Goal: Task Accomplishment & Management: Manage account settings

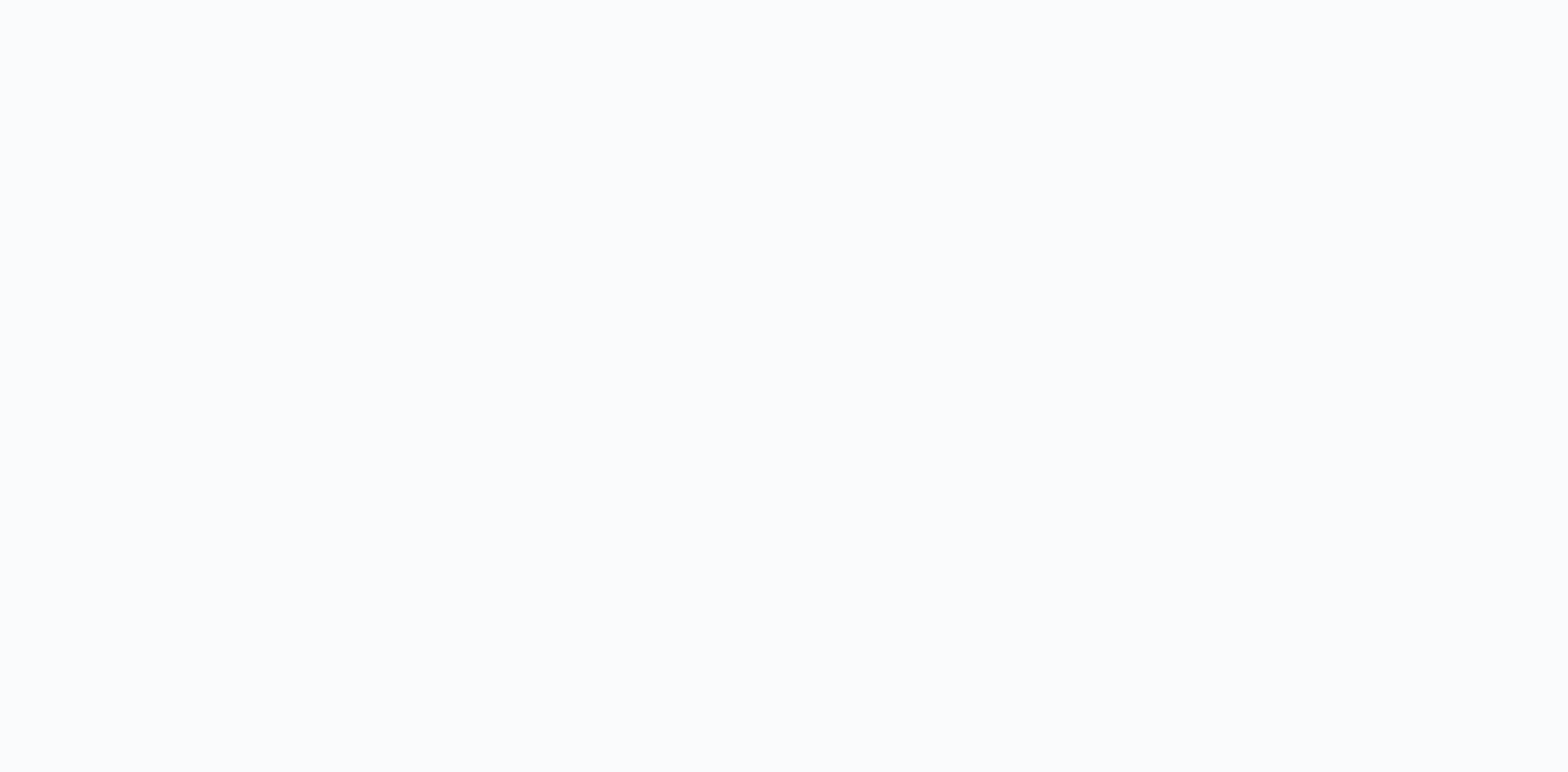
click at [1217, 396] on body at bounding box center [784, 386] width 1568 height 772
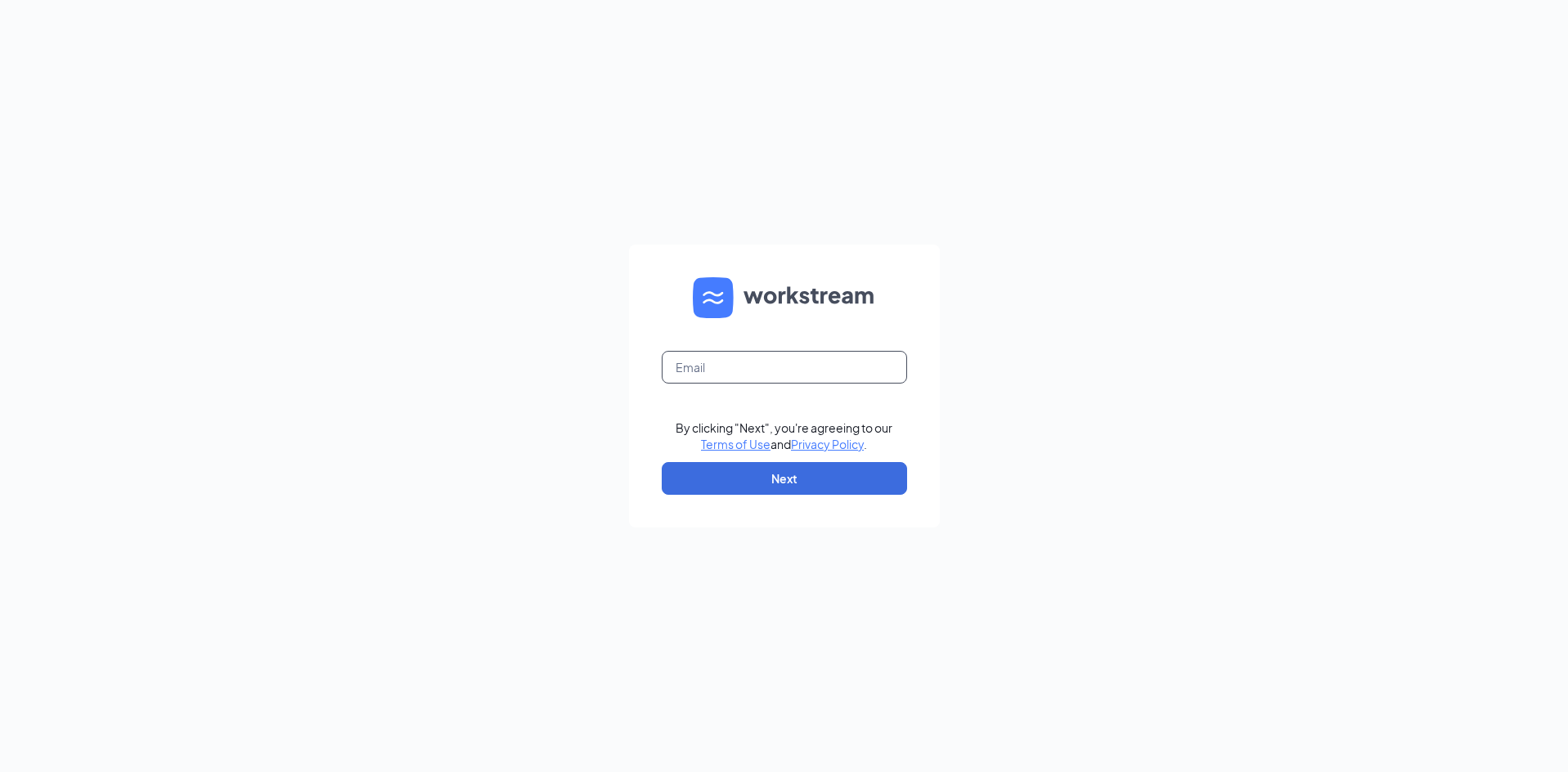
click at [719, 366] on input "text" at bounding box center [784, 367] width 245 height 33
type input "e_gonz15@icloud.com"
click at [757, 470] on button "Next" at bounding box center [784, 479] width 245 height 33
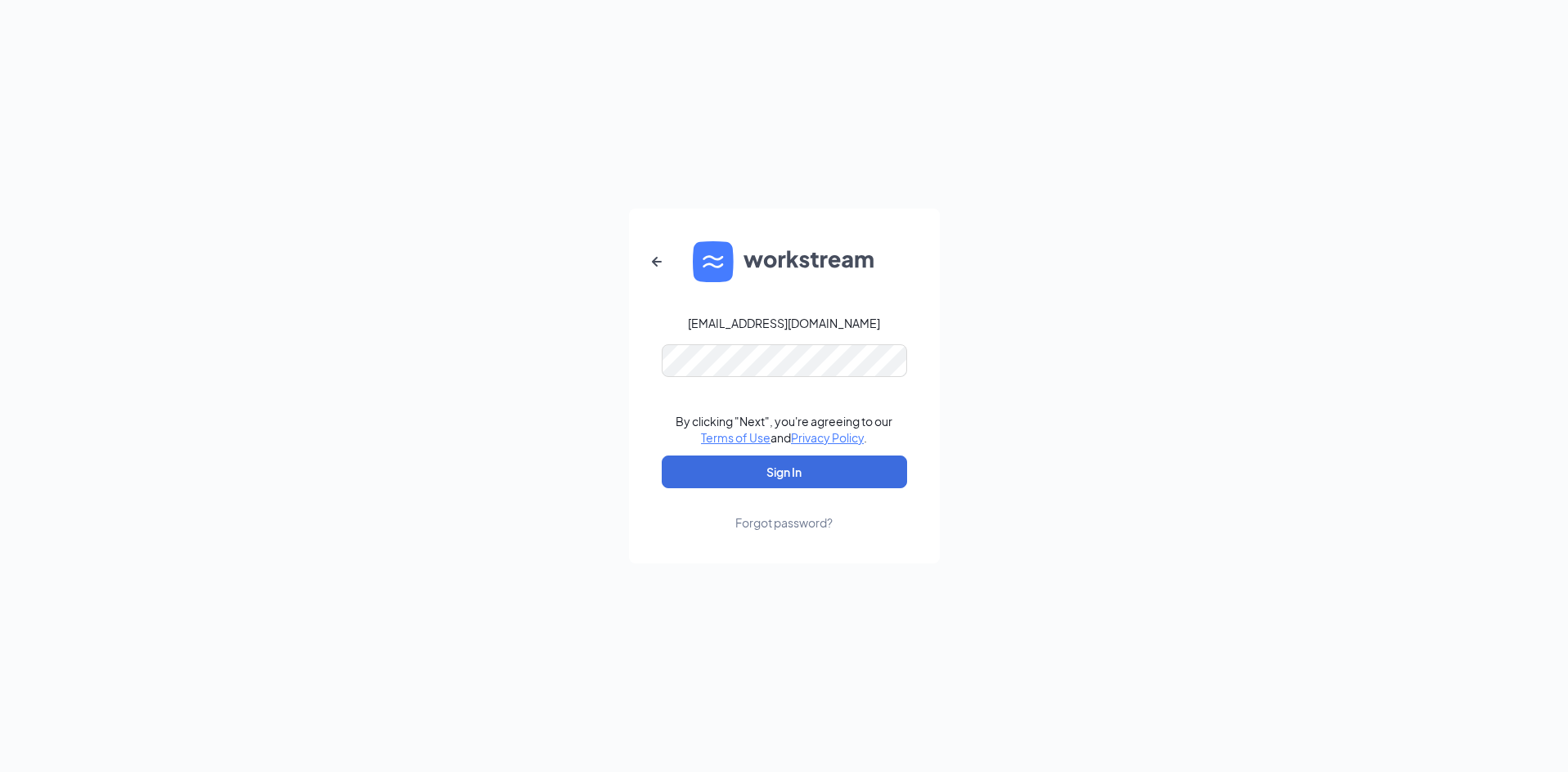
click at [801, 517] on div "Forgot password?" at bounding box center [784, 522] width 97 height 16
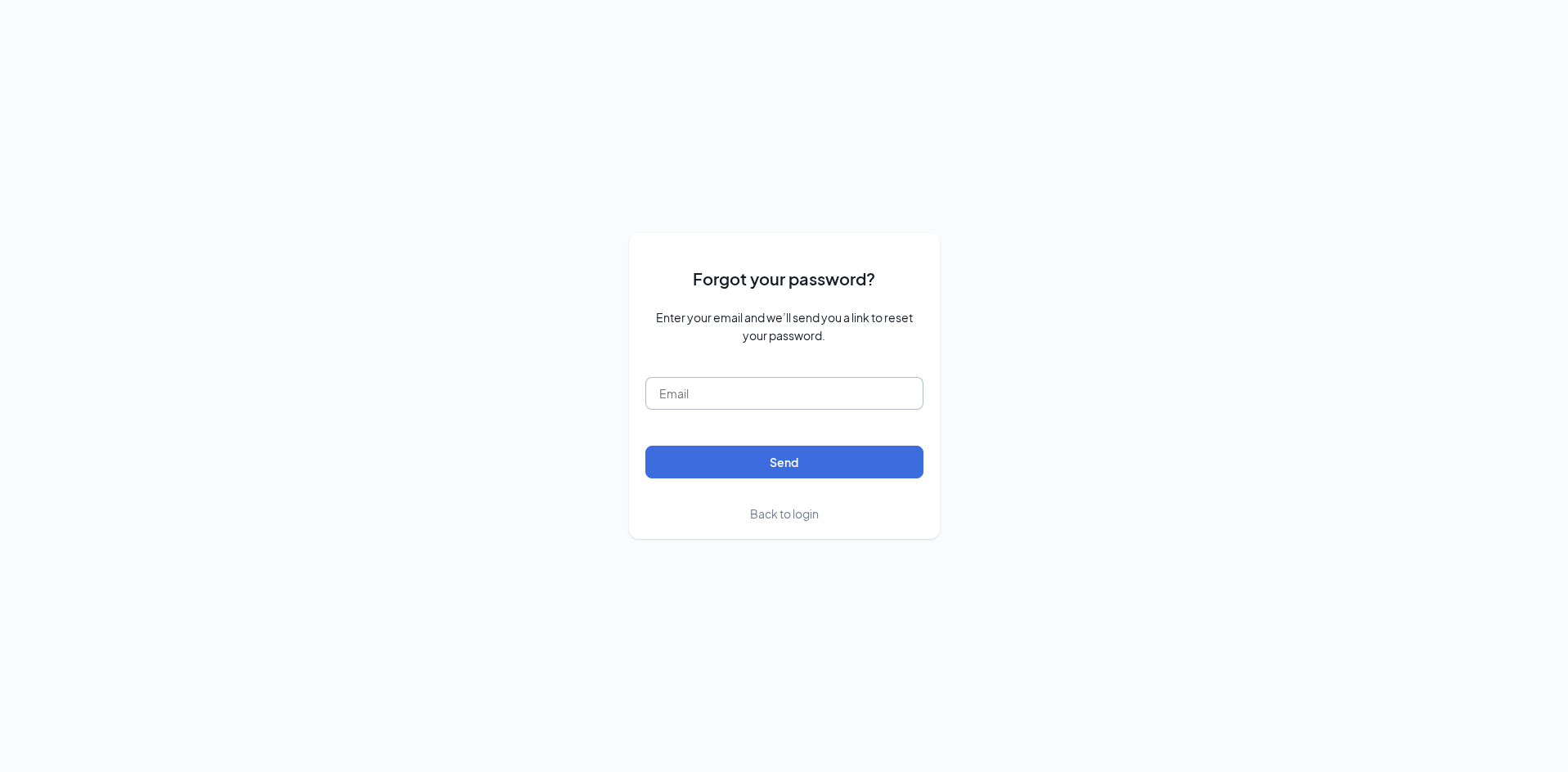
click at [733, 397] on input "text" at bounding box center [784, 393] width 278 height 33
type input "e_gonz15@icloud.com"
click at [645, 446] on button "Send" at bounding box center [784, 462] width 278 height 33
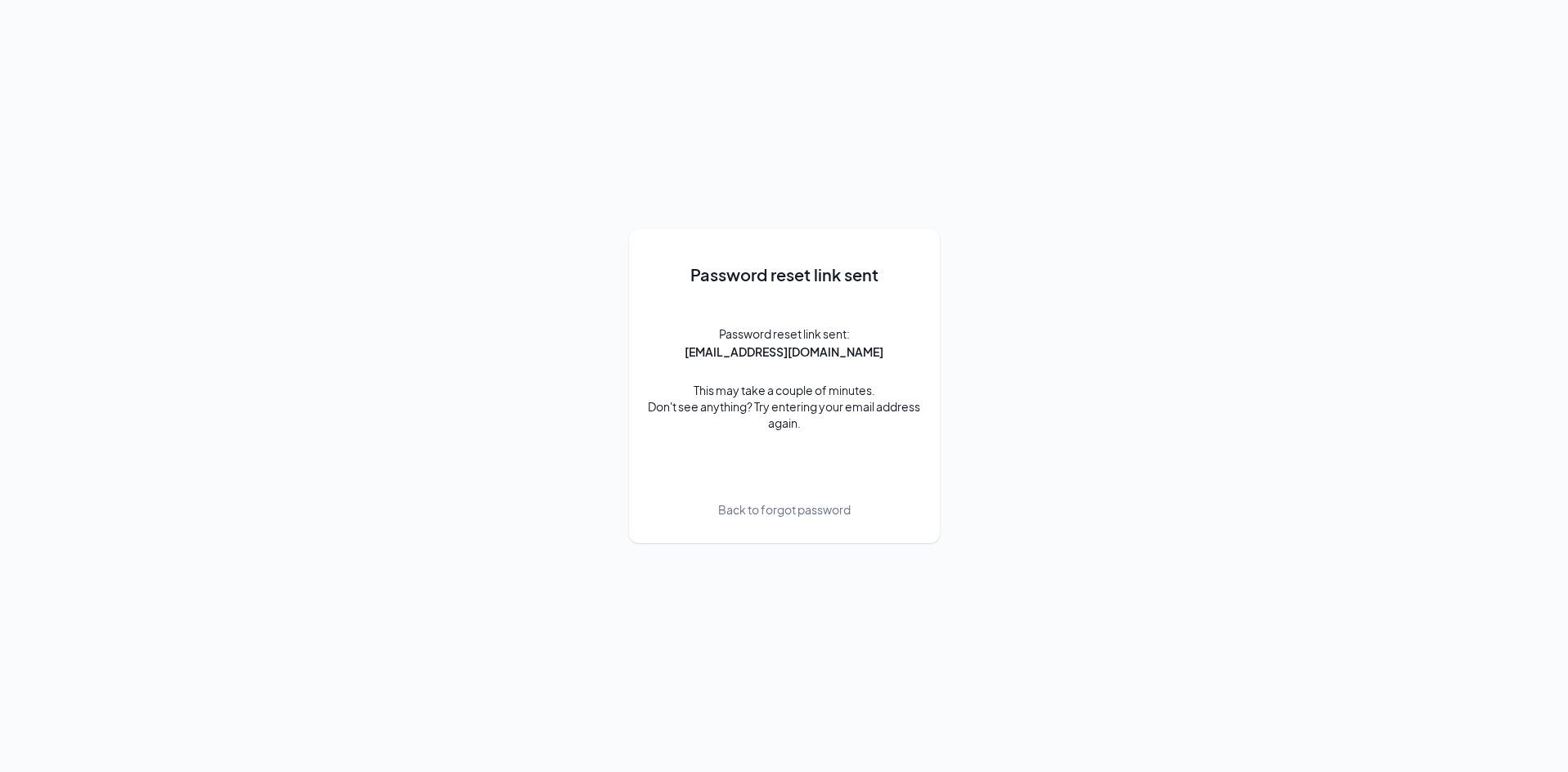
click at [818, 503] on span "Back to forgot password" at bounding box center [785, 510] width 133 height 18
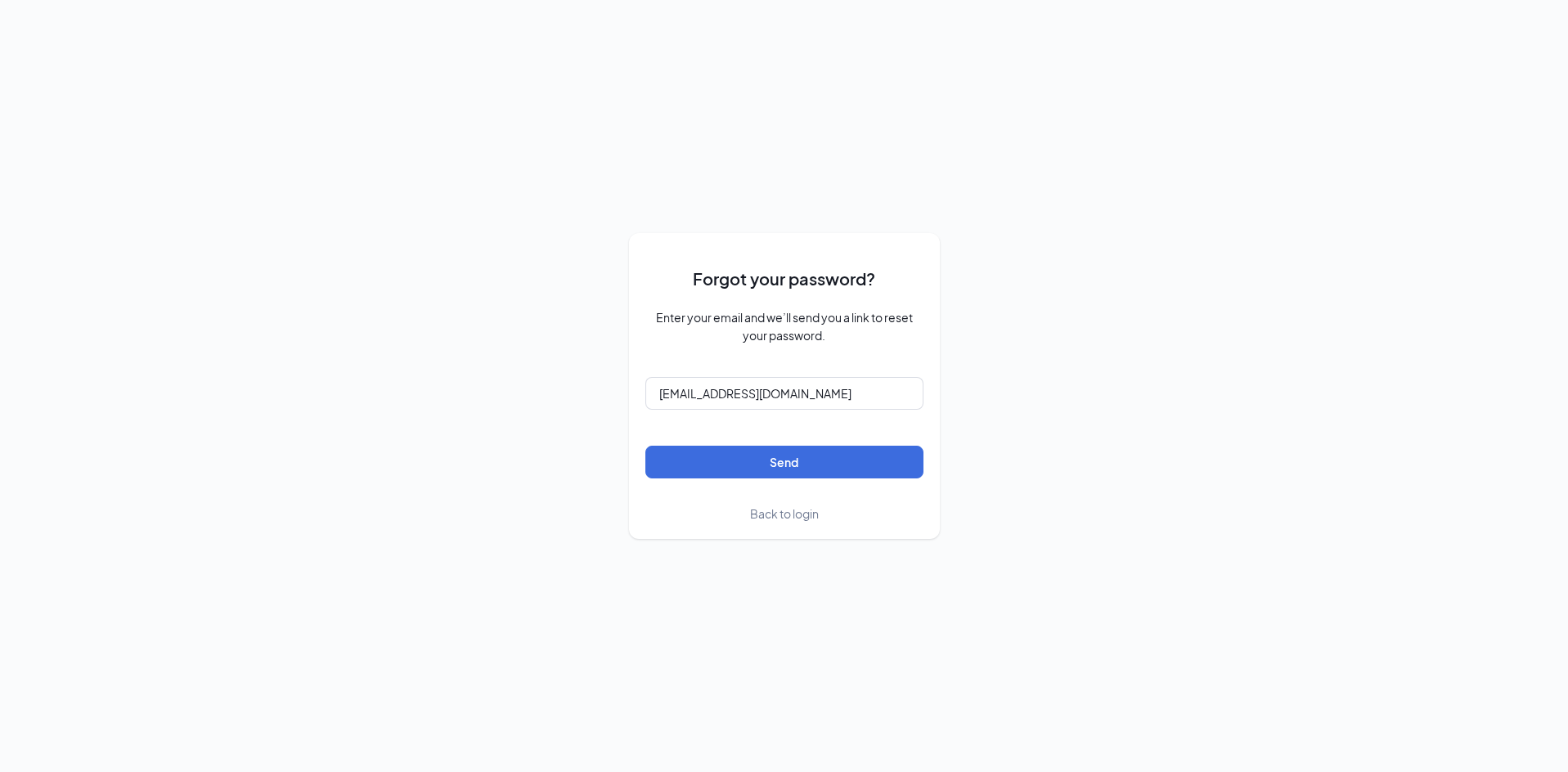
click at [784, 531] on div "Forgot your password? Enter your email and we’ll send you a link to reset your …" at bounding box center [784, 385] width 311 height 305
click at [782, 511] on span "Back to login" at bounding box center [784, 512] width 68 height 14
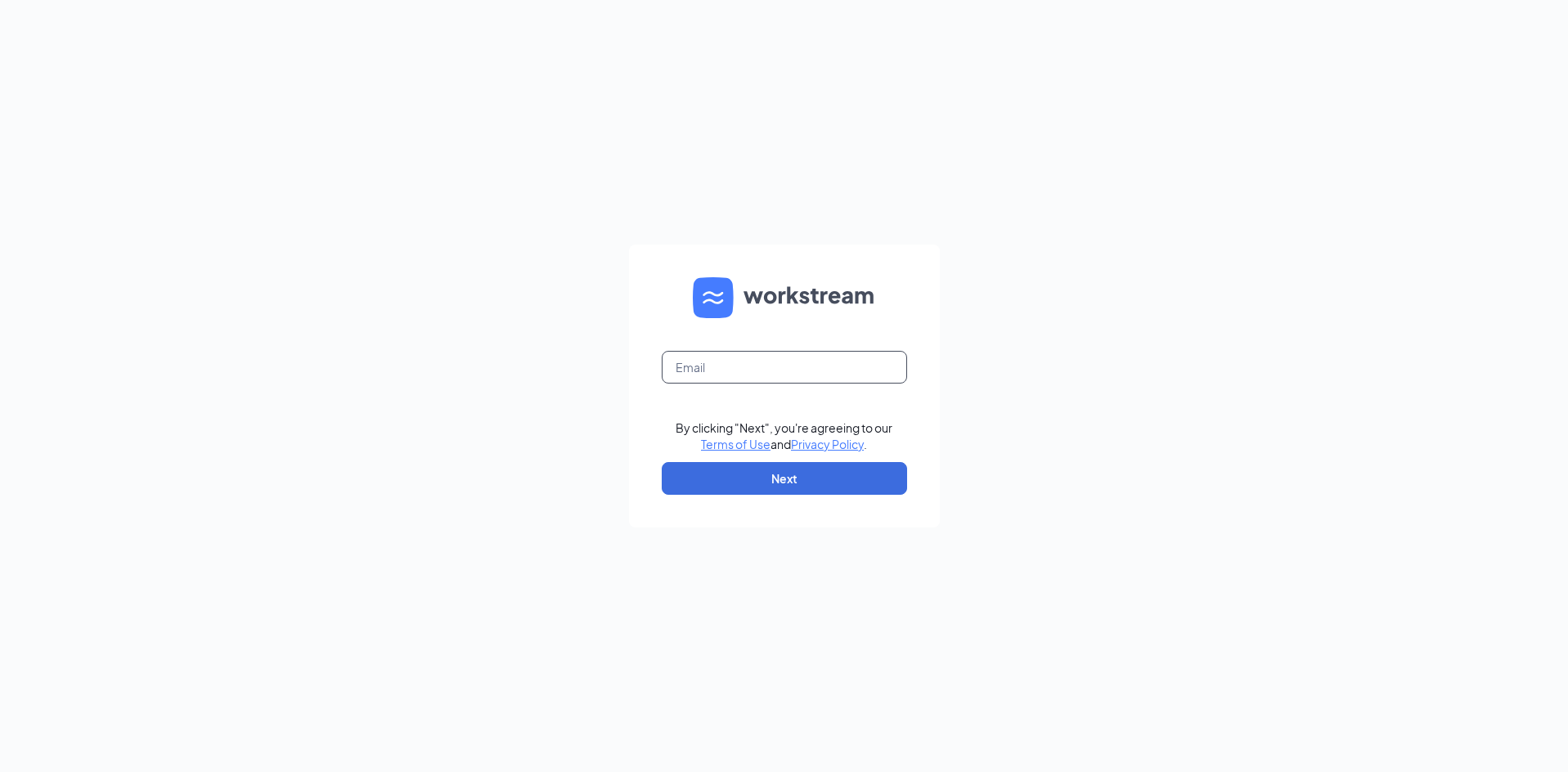
drag, startPoint x: 736, startPoint y: 364, endPoint x: 731, endPoint y: 571, distance: 207.1
click at [736, 369] on input "text" at bounding box center [784, 367] width 245 height 33
type input "e_gonz15@icloud.com"
click at [791, 479] on button "Next" at bounding box center [784, 479] width 245 height 33
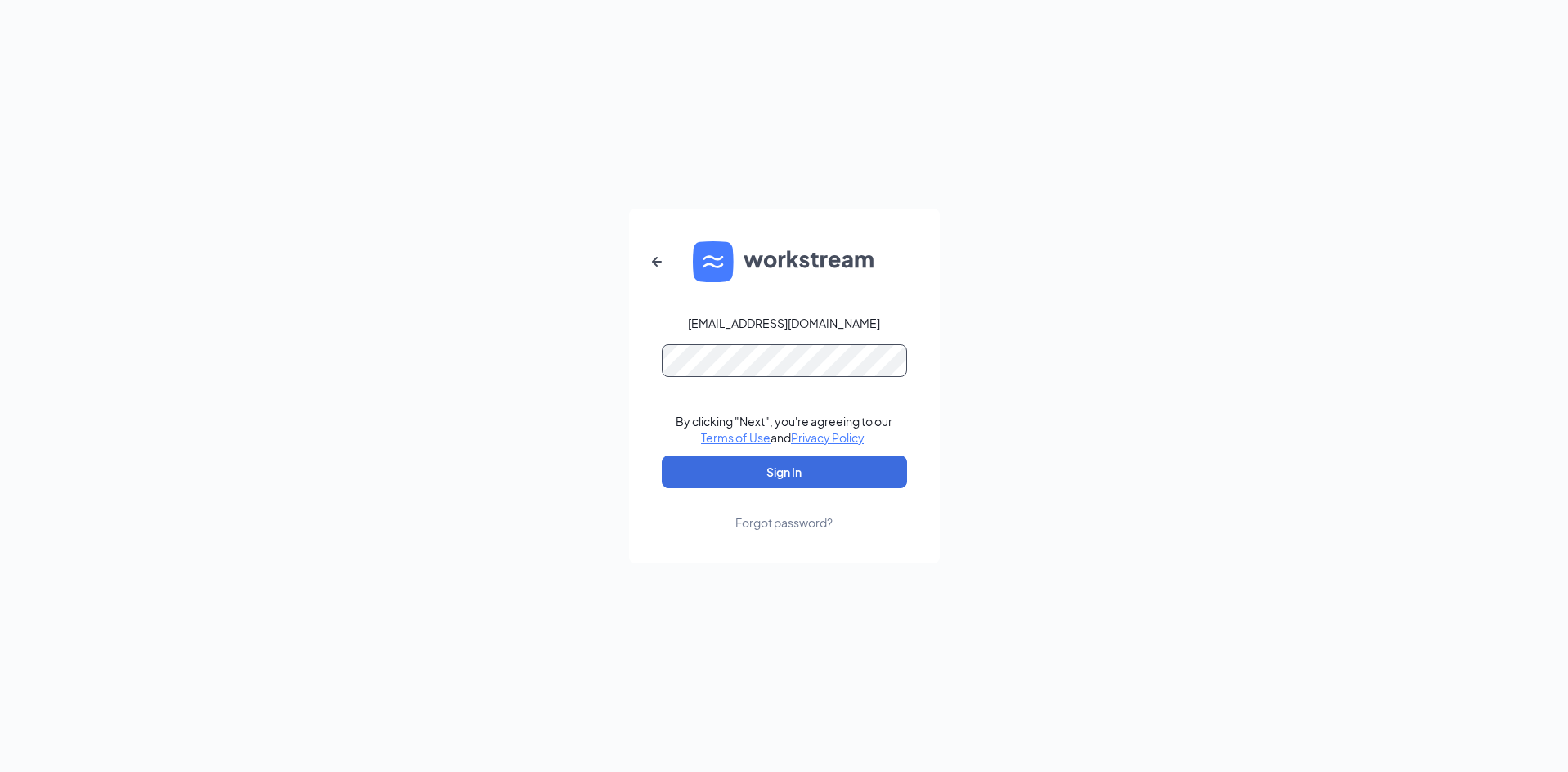
click at [662, 456] on button "Sign In" at bounding box center [784, 472] width 245 height 33
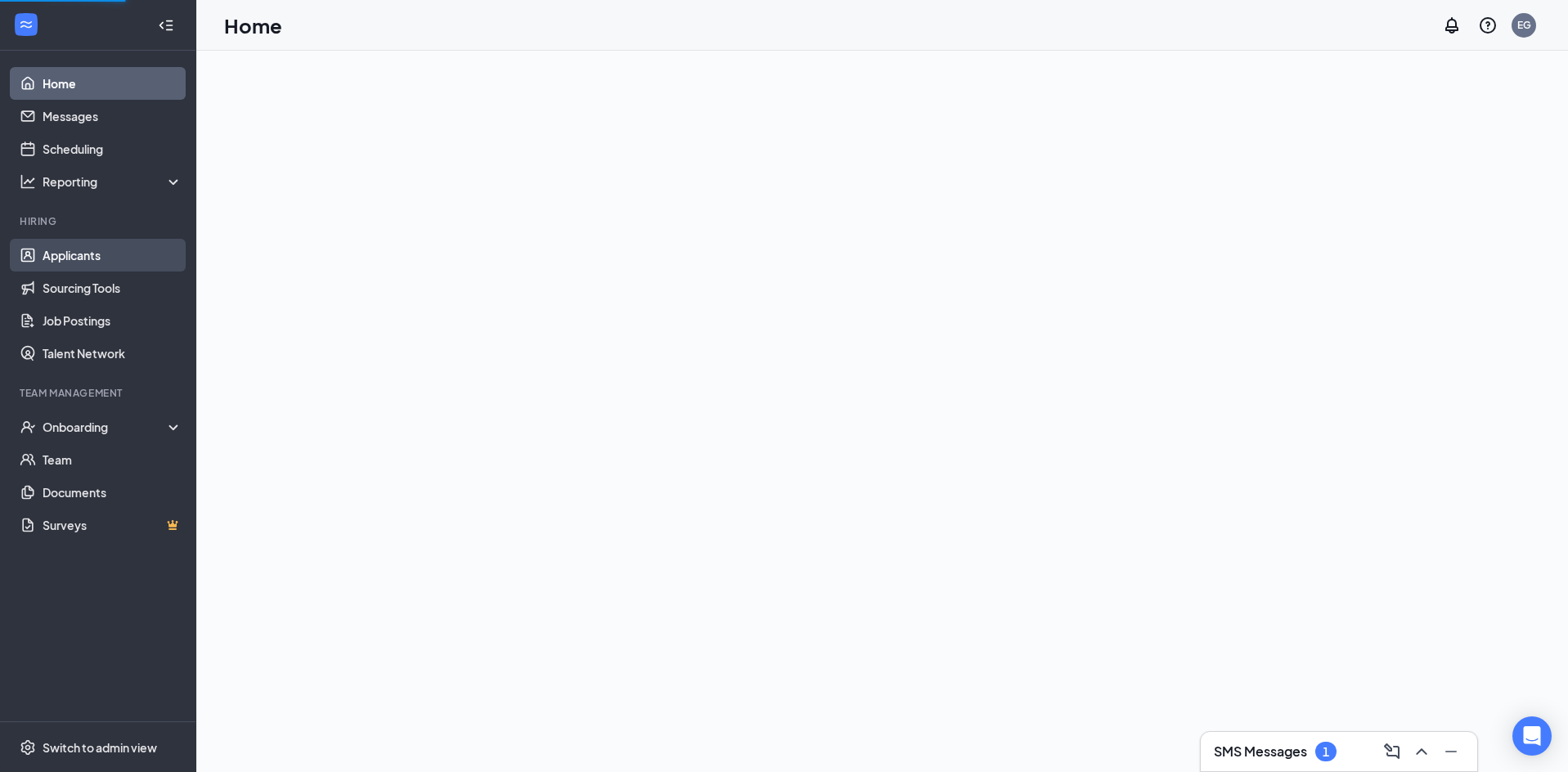
click at [117, 252] on link "Applicants" at bounding box center [112, 255] width 139 height 33
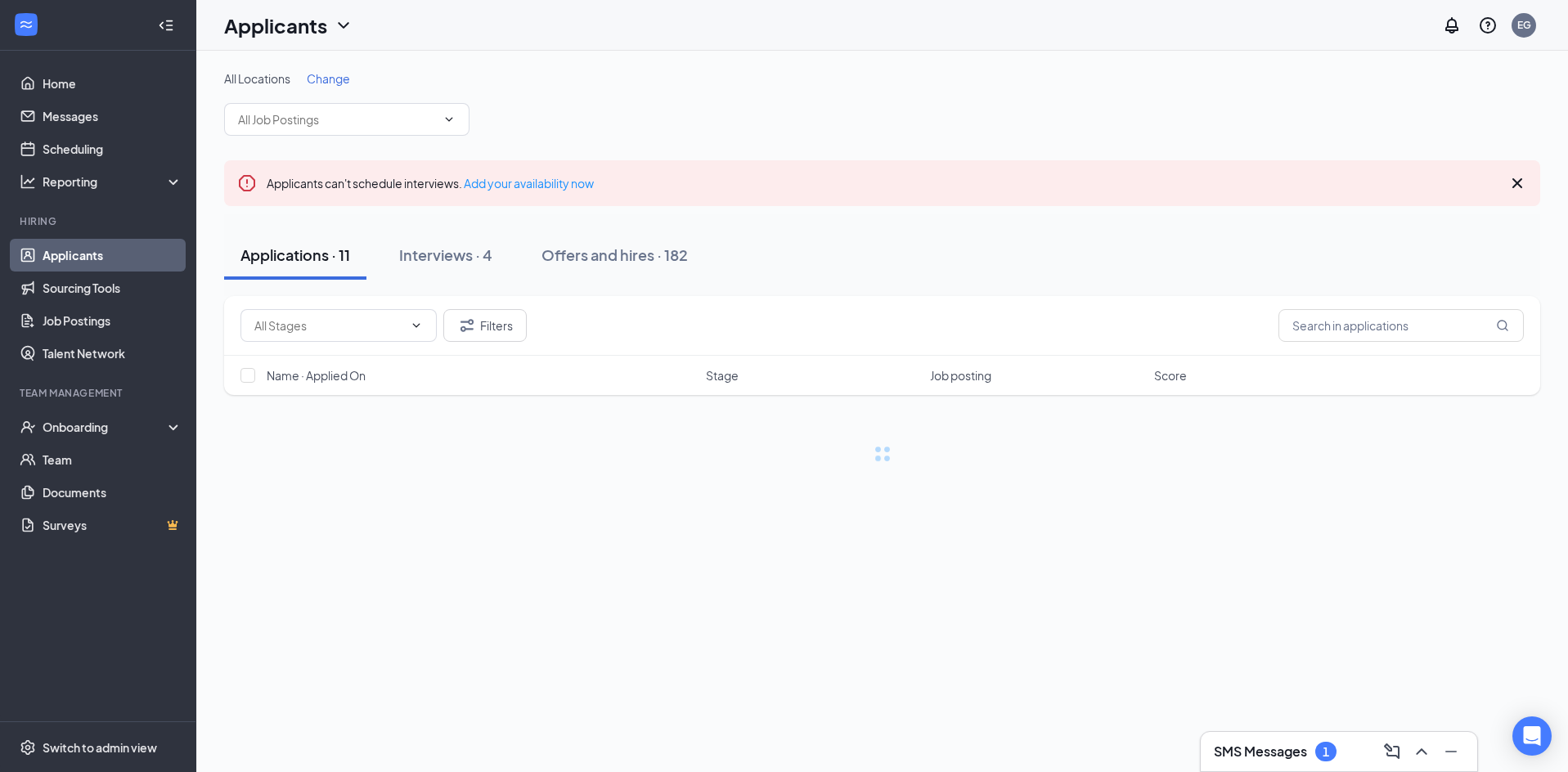
click at [117, 252] on link "Applicants" at bounding box center [112, 255] width 139 height 33
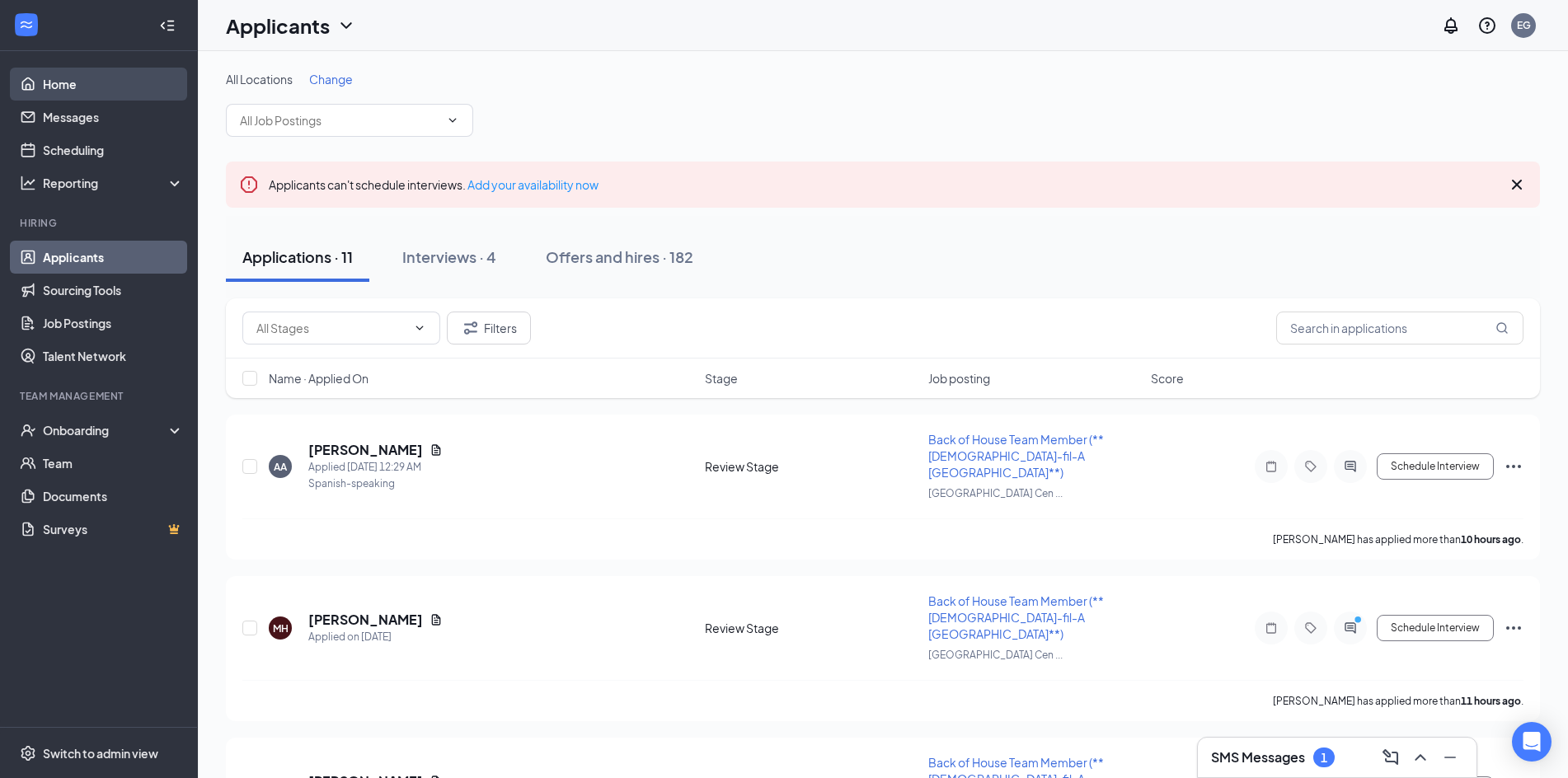
click at [125, 91] on link "Home" at bounding box center [112, 84] width 141 height 33
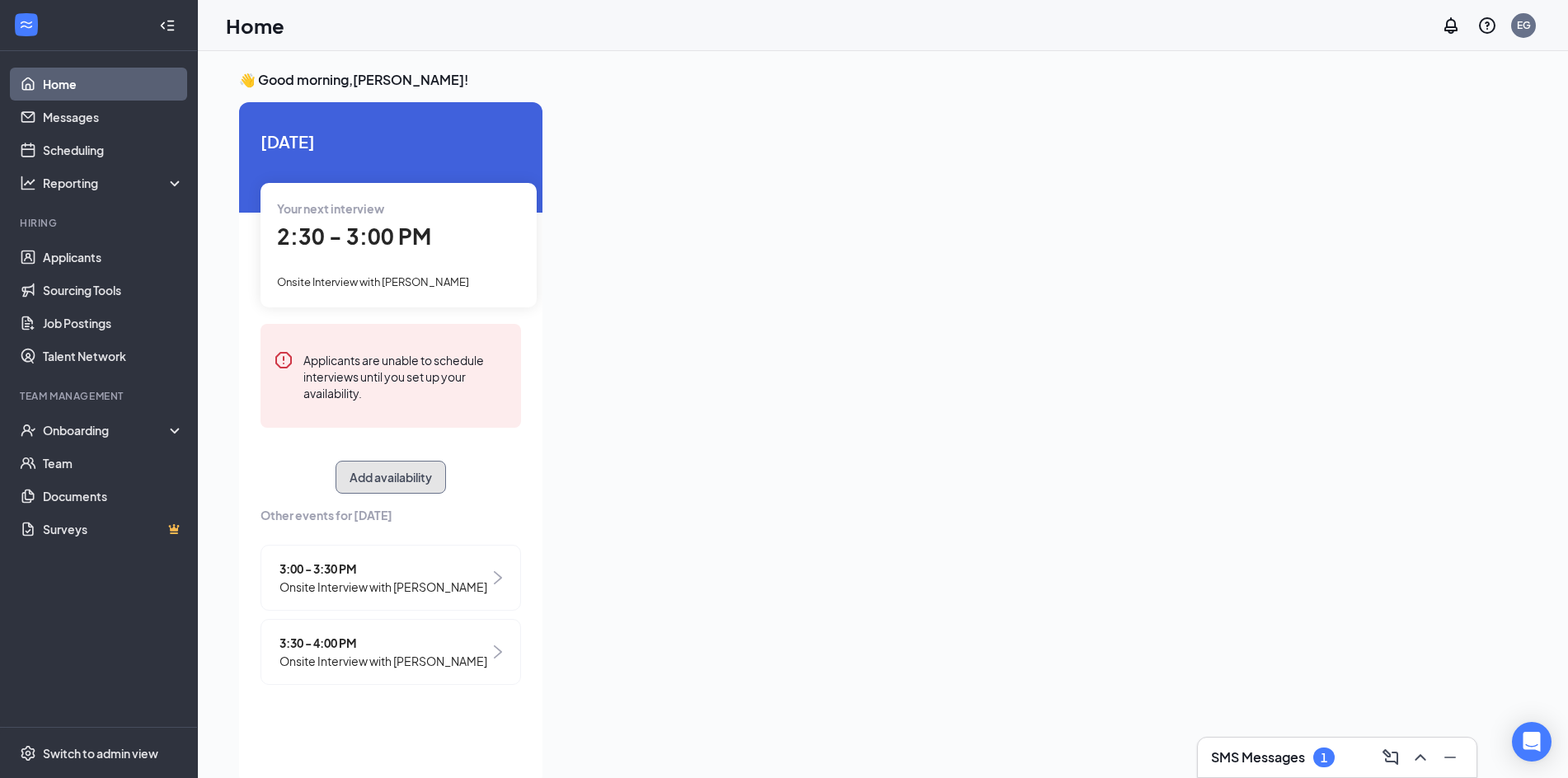
click at [374, 480] on button "Add availability" at bounding box center [391, 477] width 110 height 33
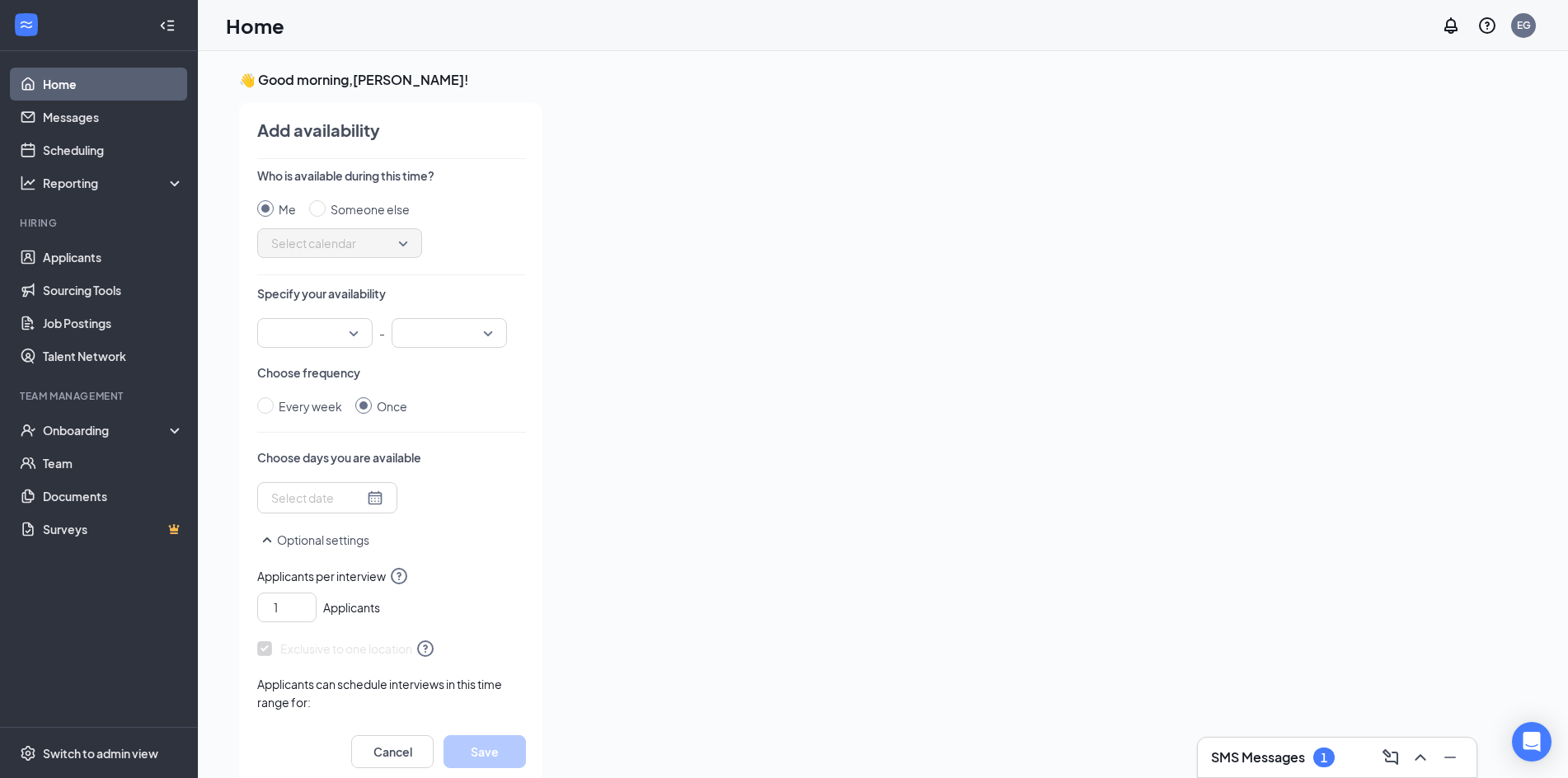
scroll to position [7, 0]
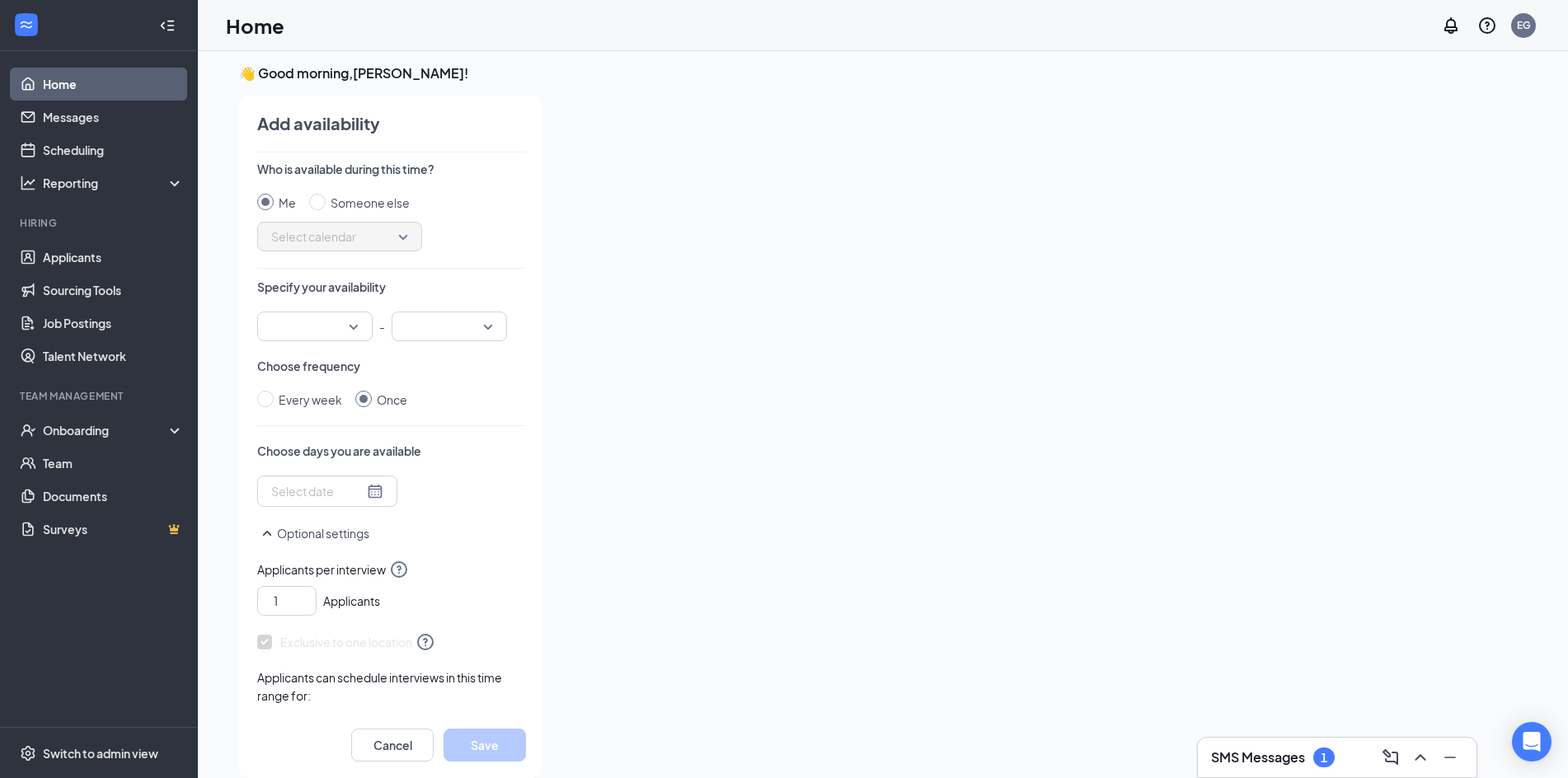
click at [351, 321] on div at bounding box center [314, 326] width 115 height 30
click at [319, 461] on span "04:00 PM" at bounding box center [295, 465] width 48 height 18
click at [486, 321] on div at bounding box center [449, 326] width 115 height 30
click at [447, 333] on input "search" at bounding box center [443, 326] width 84 height 28
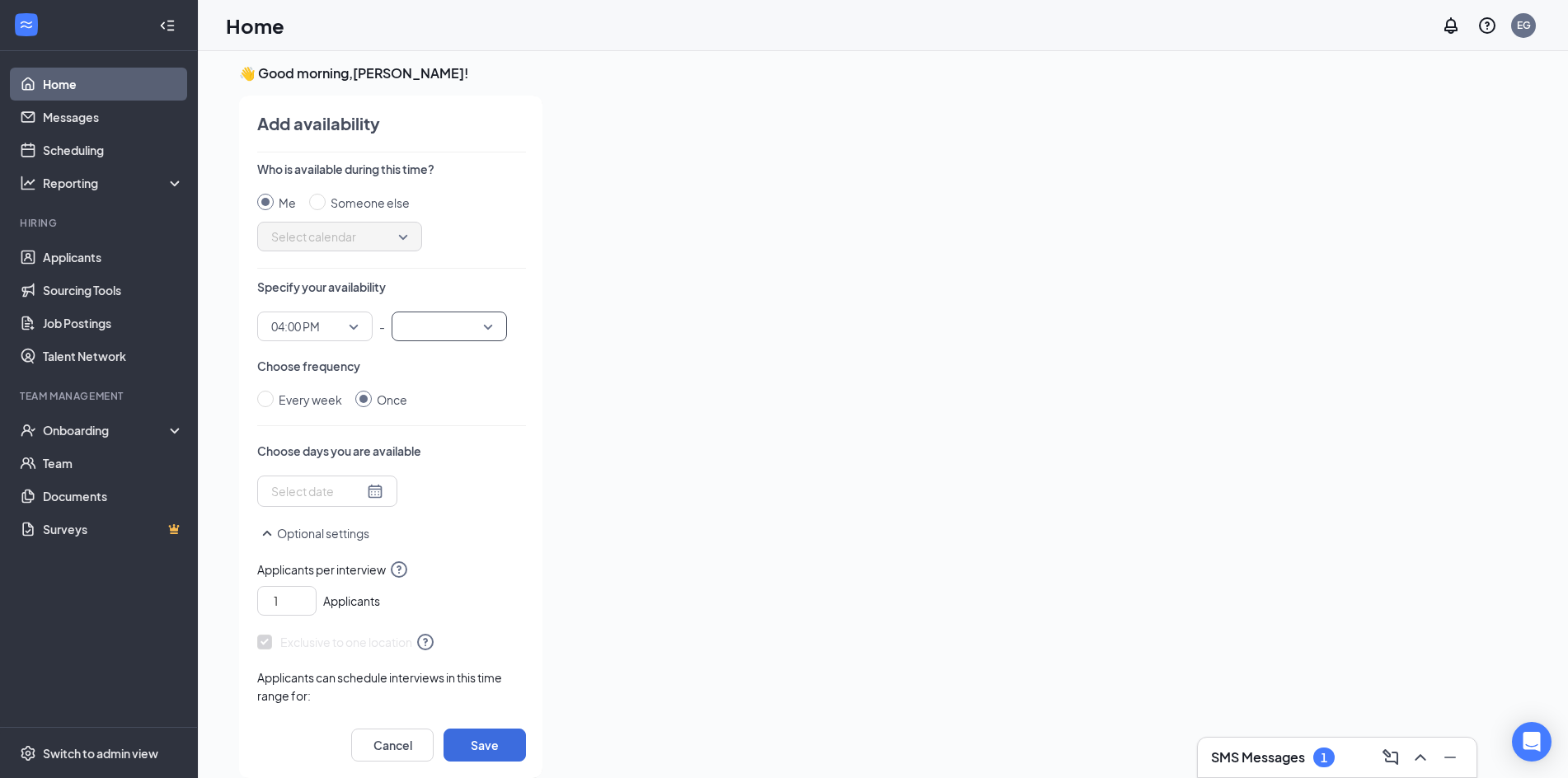
click at [478, 328] on input "search" at bounding box center [443, 326] width 84 height 28
click at [435, 544] on span "05:00 PM" at bounding box center [429, 549] width 48 height 18
click at [365, 494] on div at bounding box center [328, 491] width 112 height 18
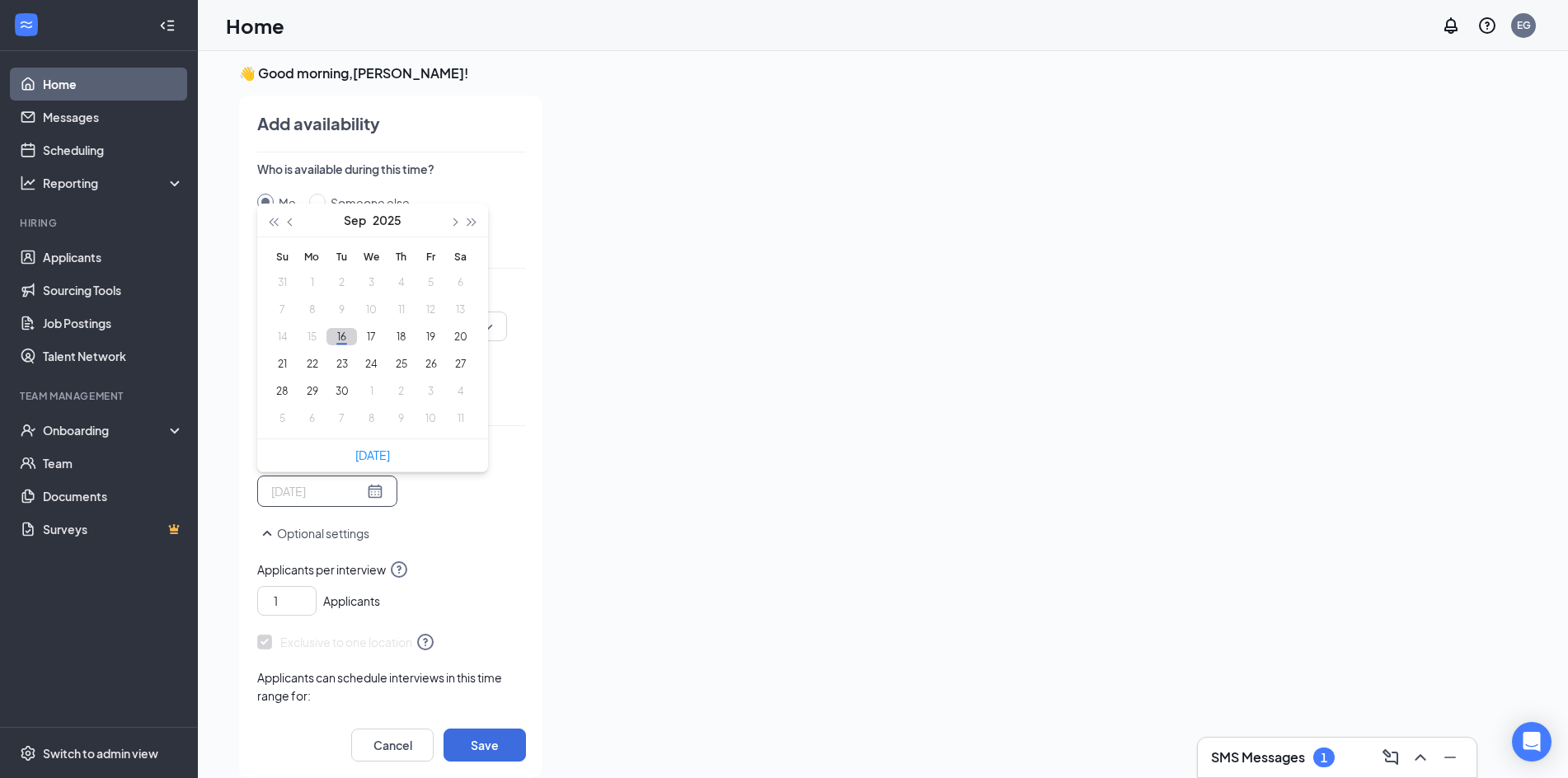
click at [340, 336] on button "16" at bounding box center [341, 337] width 30 height 17
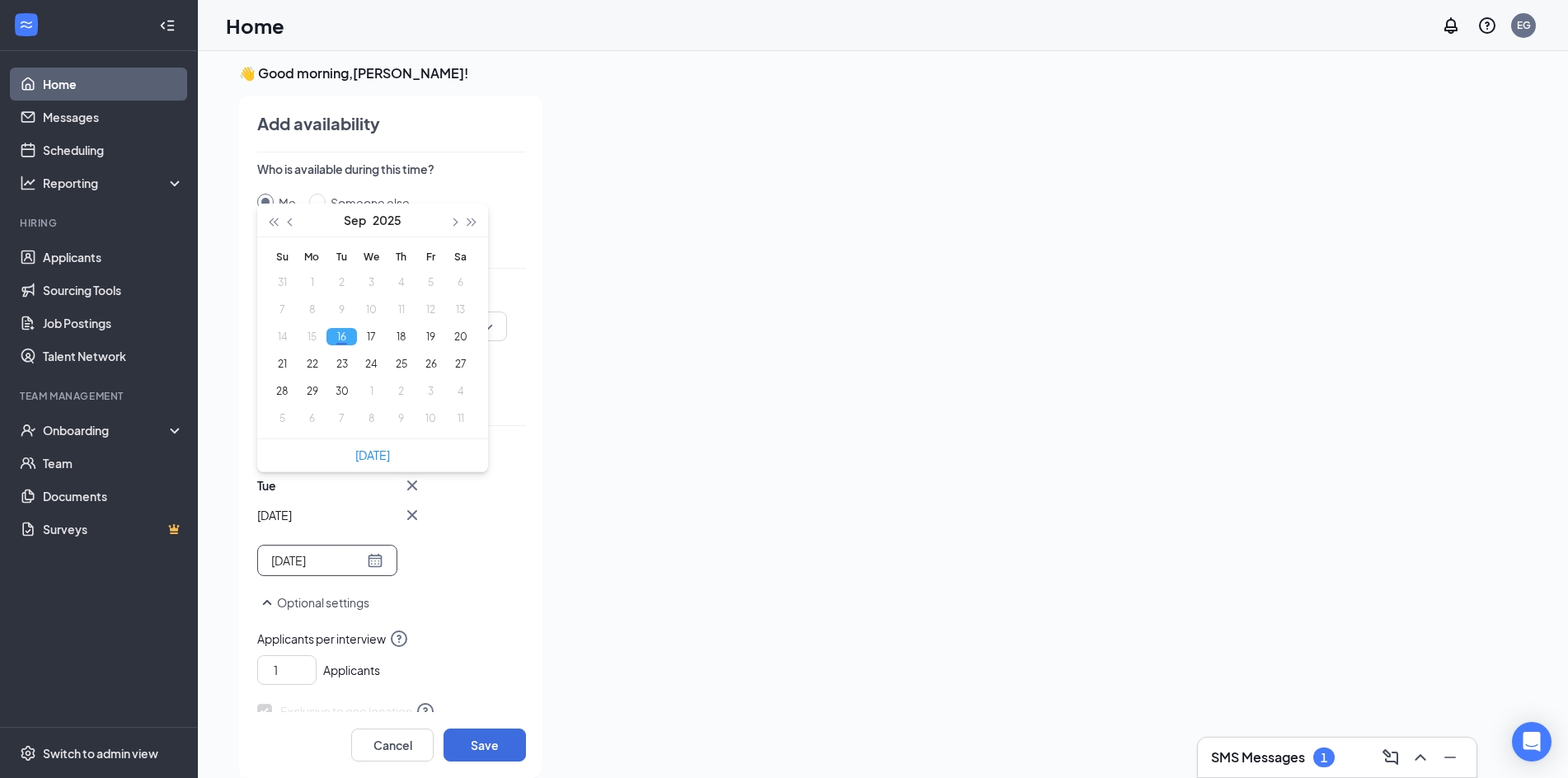
type input "2025-09-16"
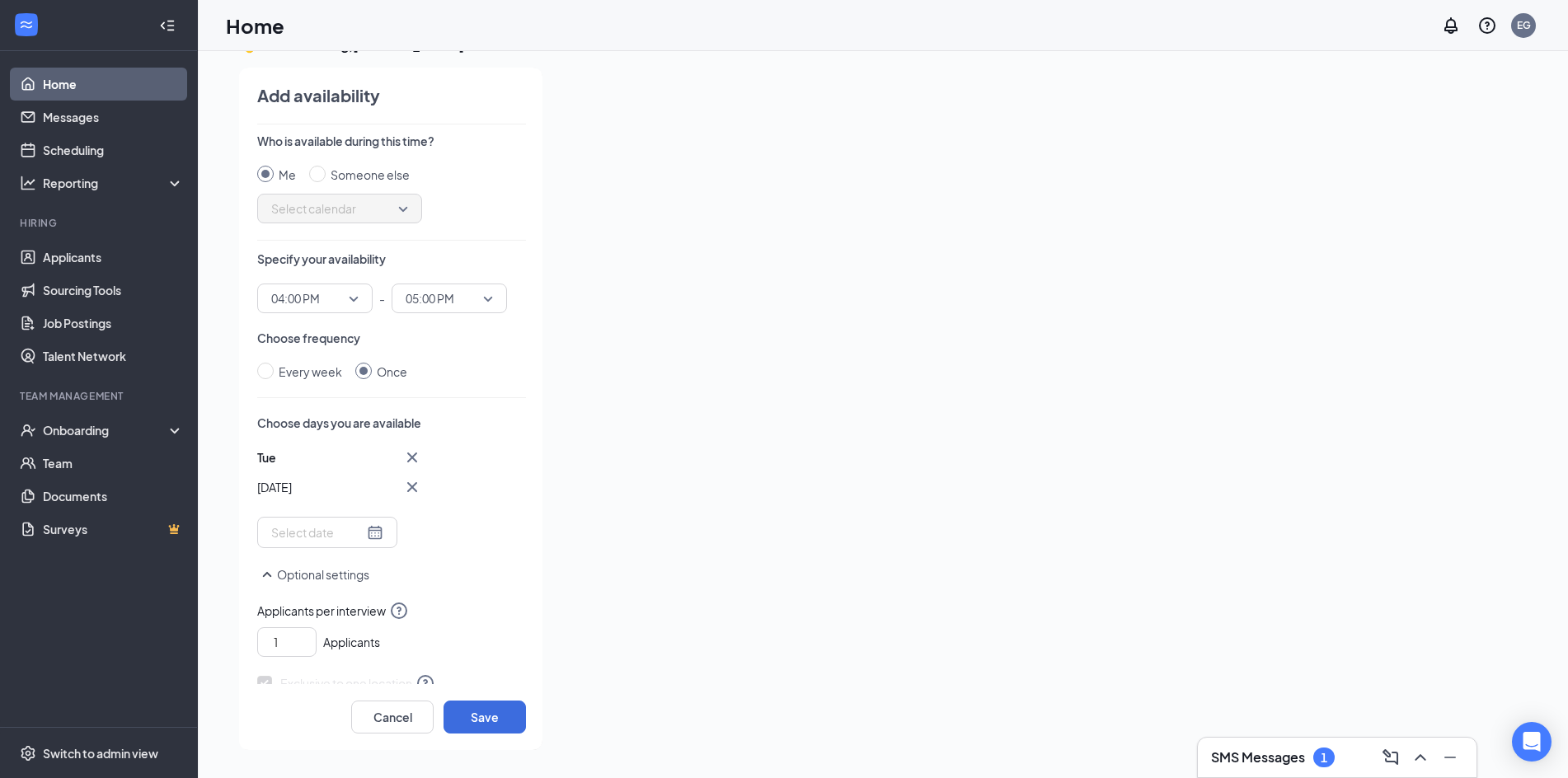
scroll to position [128, 0]
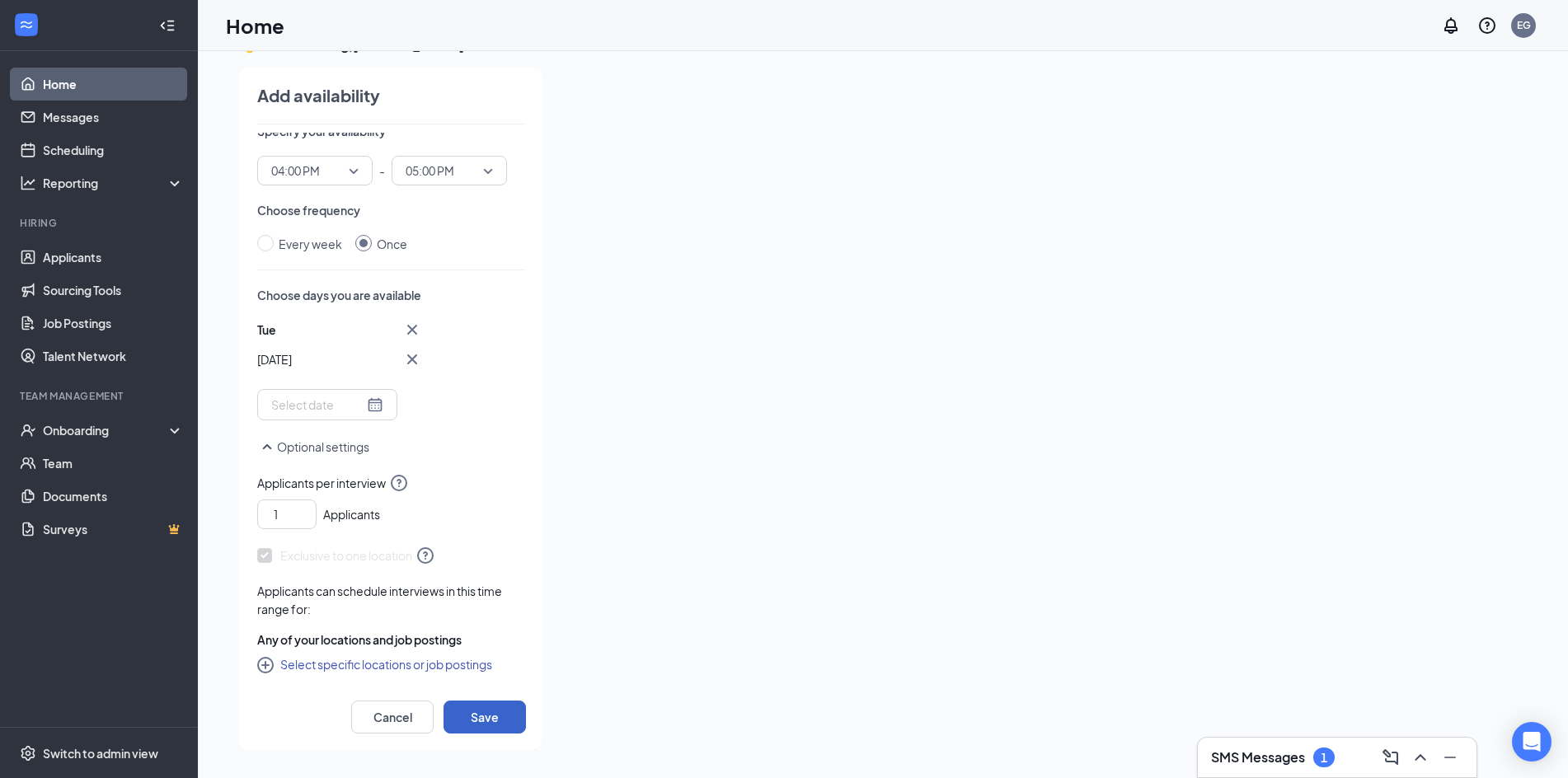
click at [493, 727] on button "Save" at bounding box center [485, 717] width 82 height 33
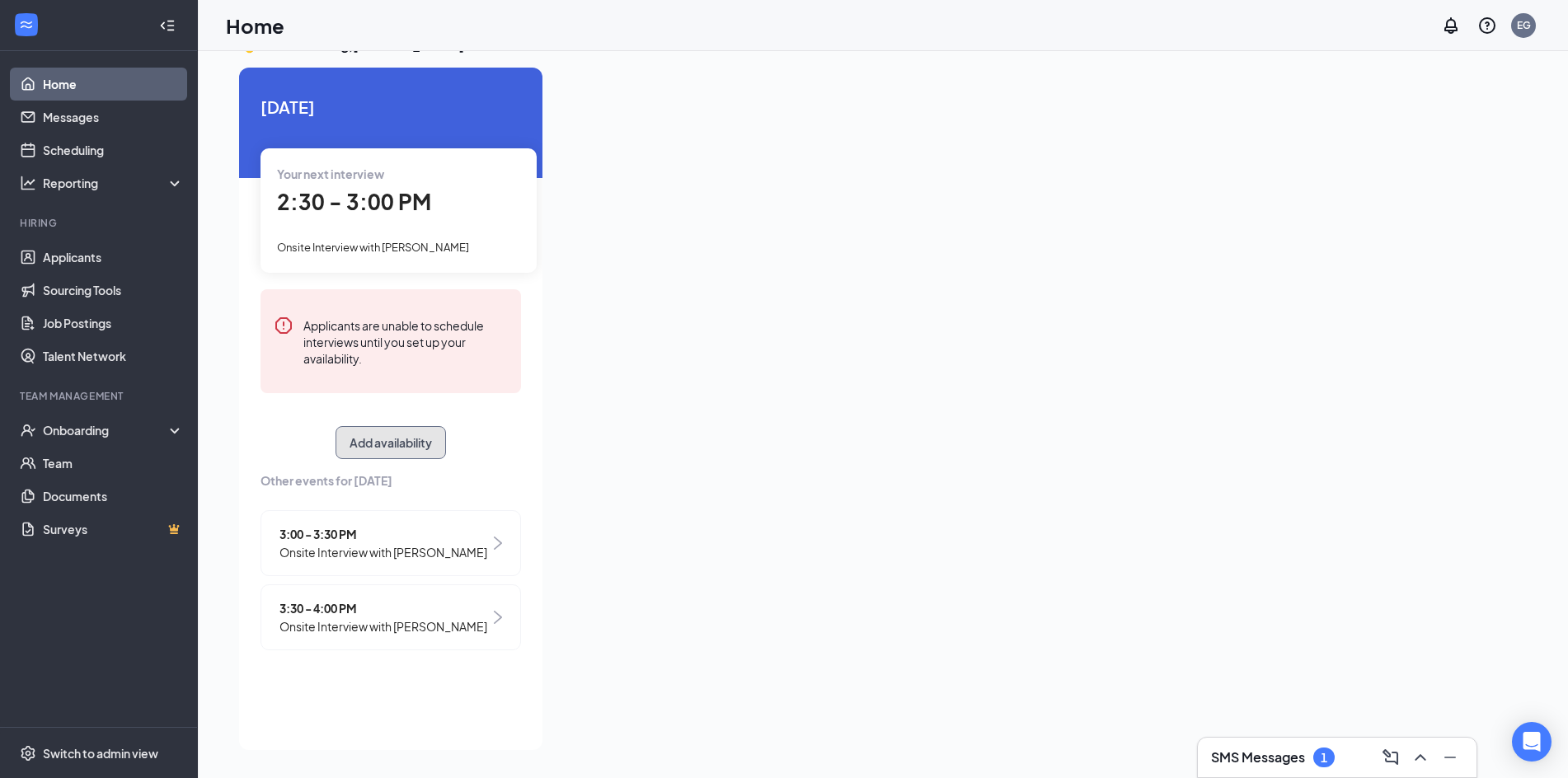
click at [376, 446] on button "Add availability" at bounding box center [391, 443] width 110 height 33
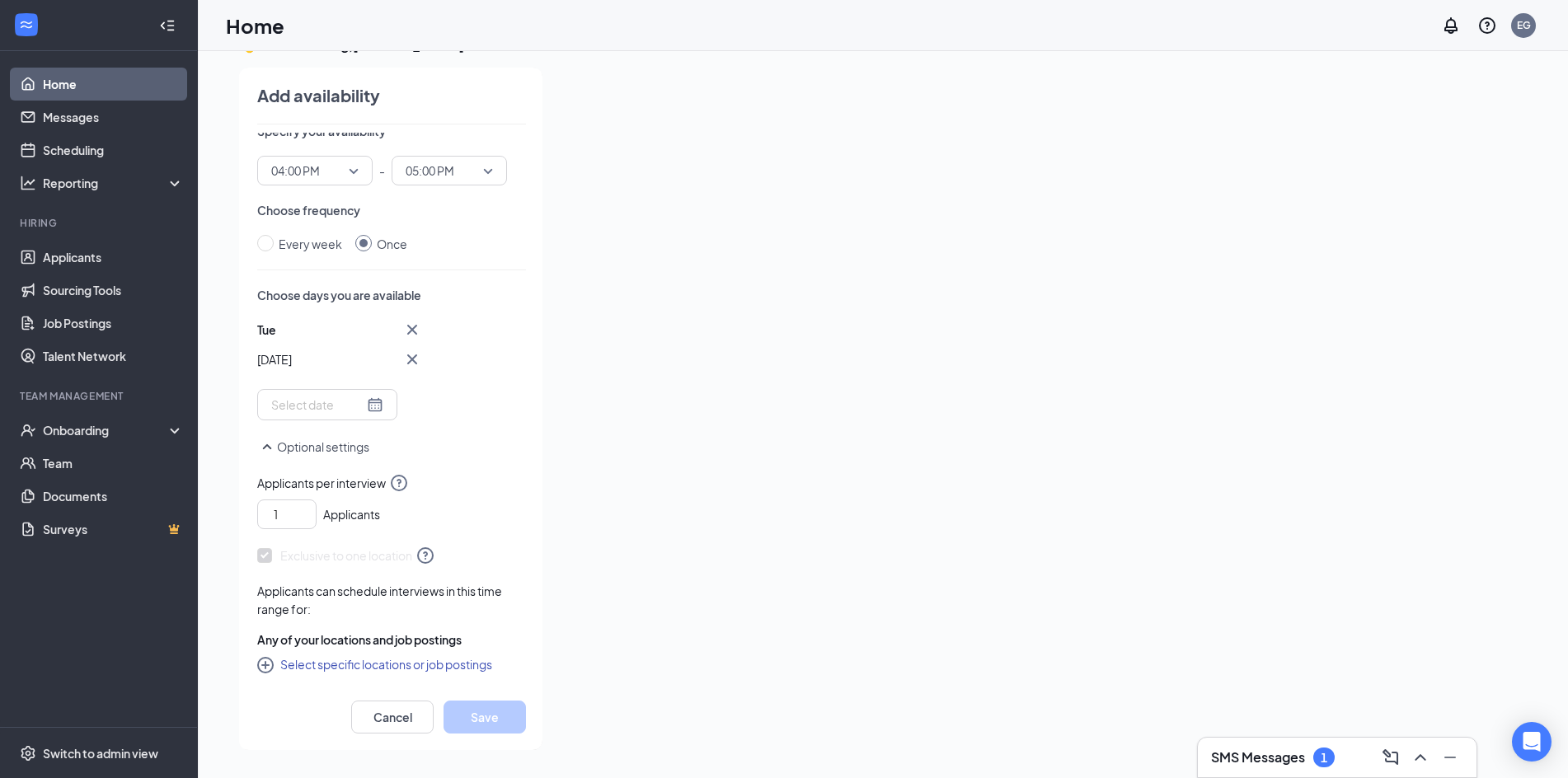
click at [139, 83] on link "Home" at bounding box center [112, 84] width 141 height 33
click at [113, 150] on link "Scheduling" at bounding box center [112, 150] width 141 height 33
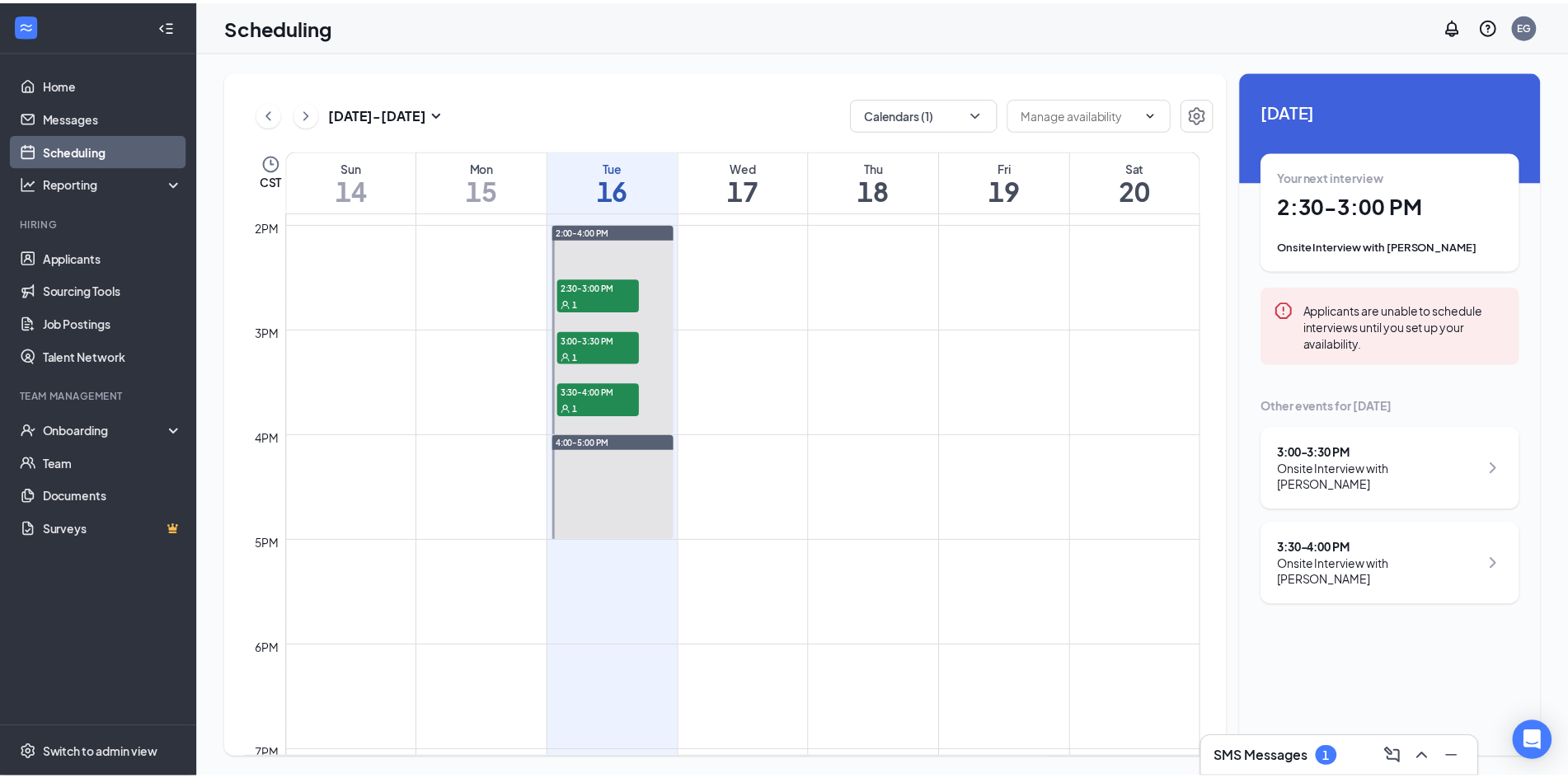
scroll to position [1469, 0]
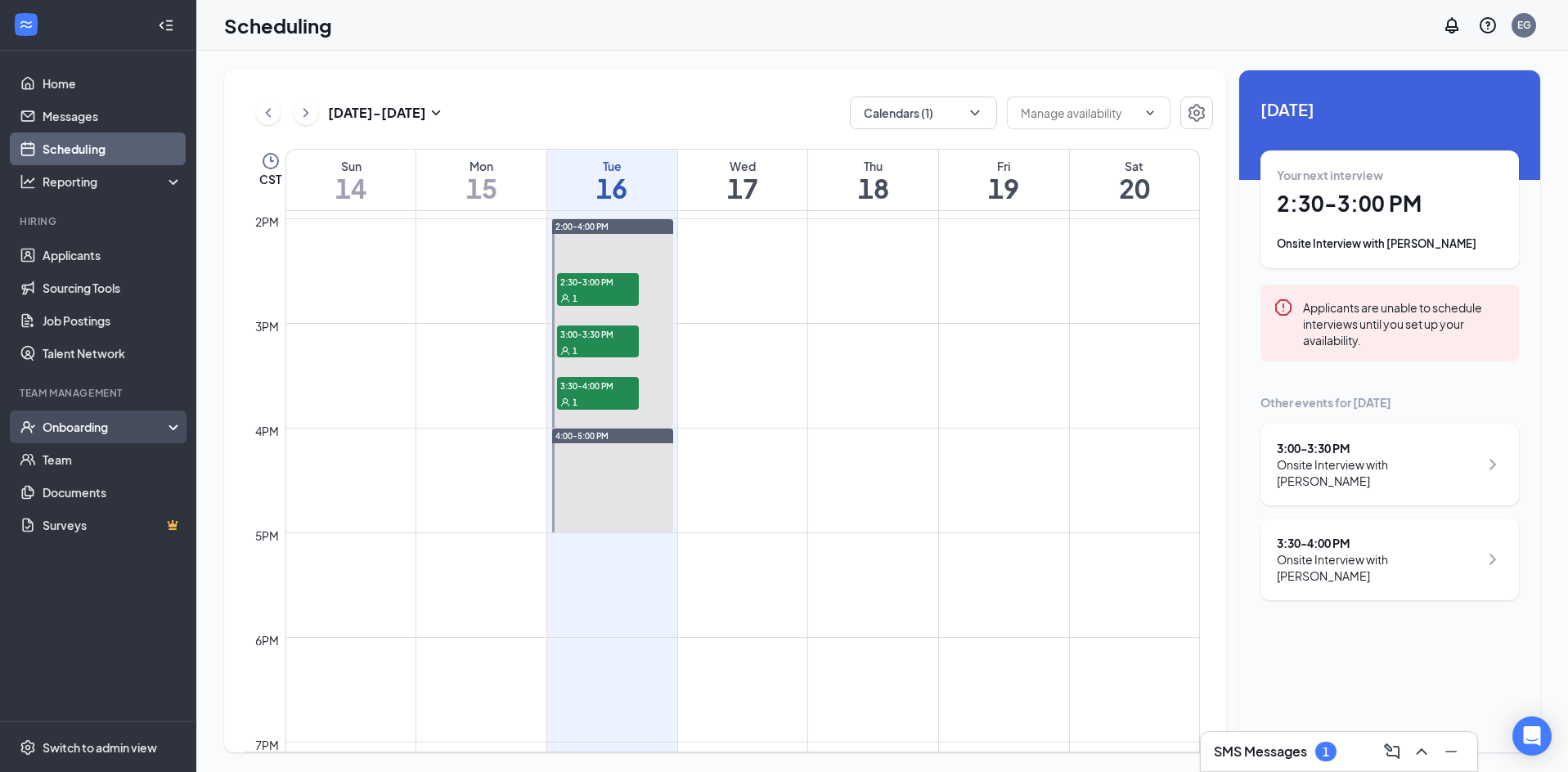
click at [126, 436] on div "Onboarding" at bounding box center [98, 427] width 196 height 33
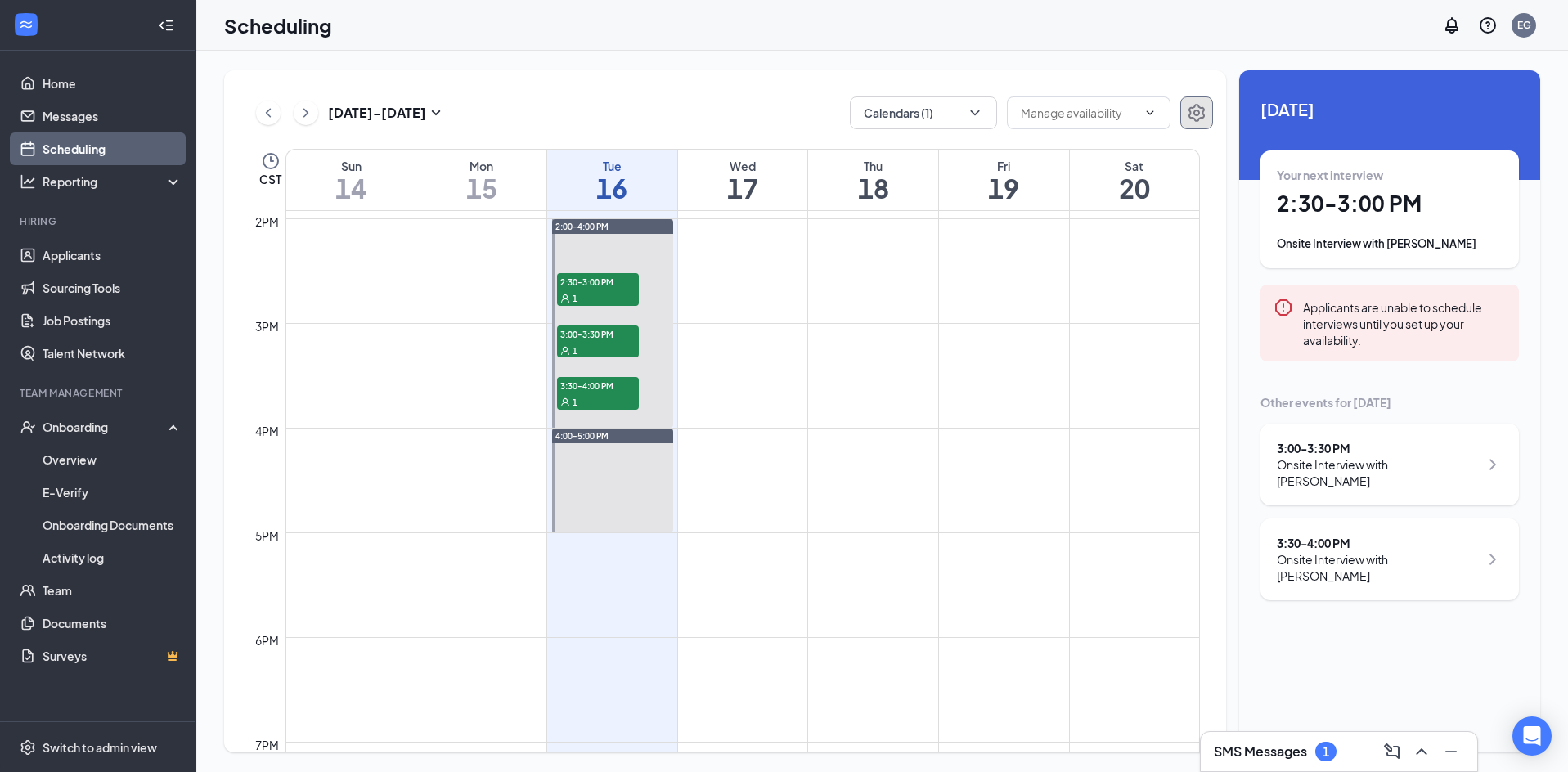
click at [1198, 101] on button "button" at bounding box center [1197, 112] width 33 height 33
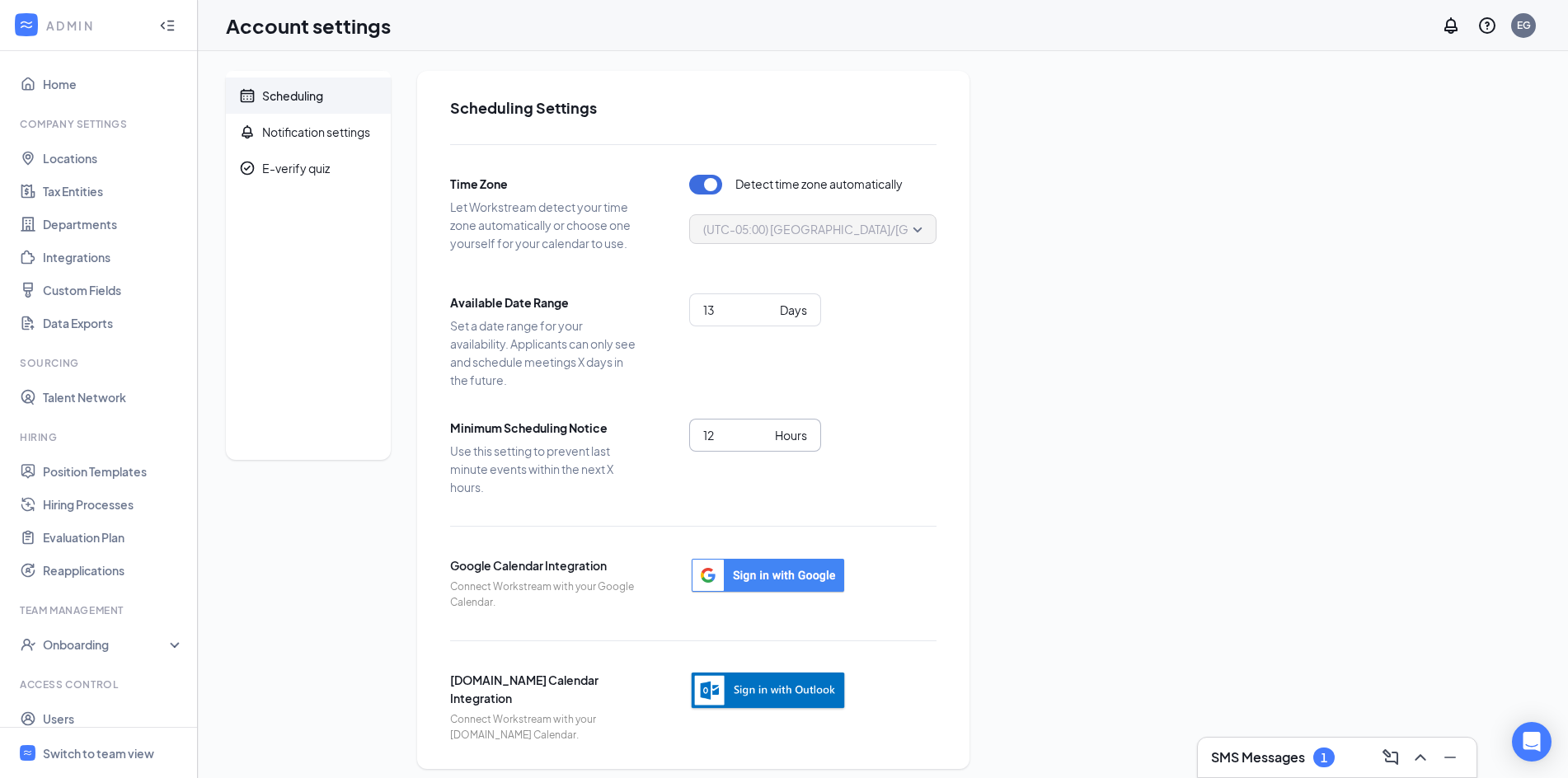
click at [722, 427] on input "12" at bounding box center [735, 435] width 65 height 18
type input "1"
type input "2"
click at [1176, 528] on div "Scheduling Notification settings E-verify quiz Scheduling Settings Time Zone Le…" at bounding box center [883, 420] width 1314 height 698
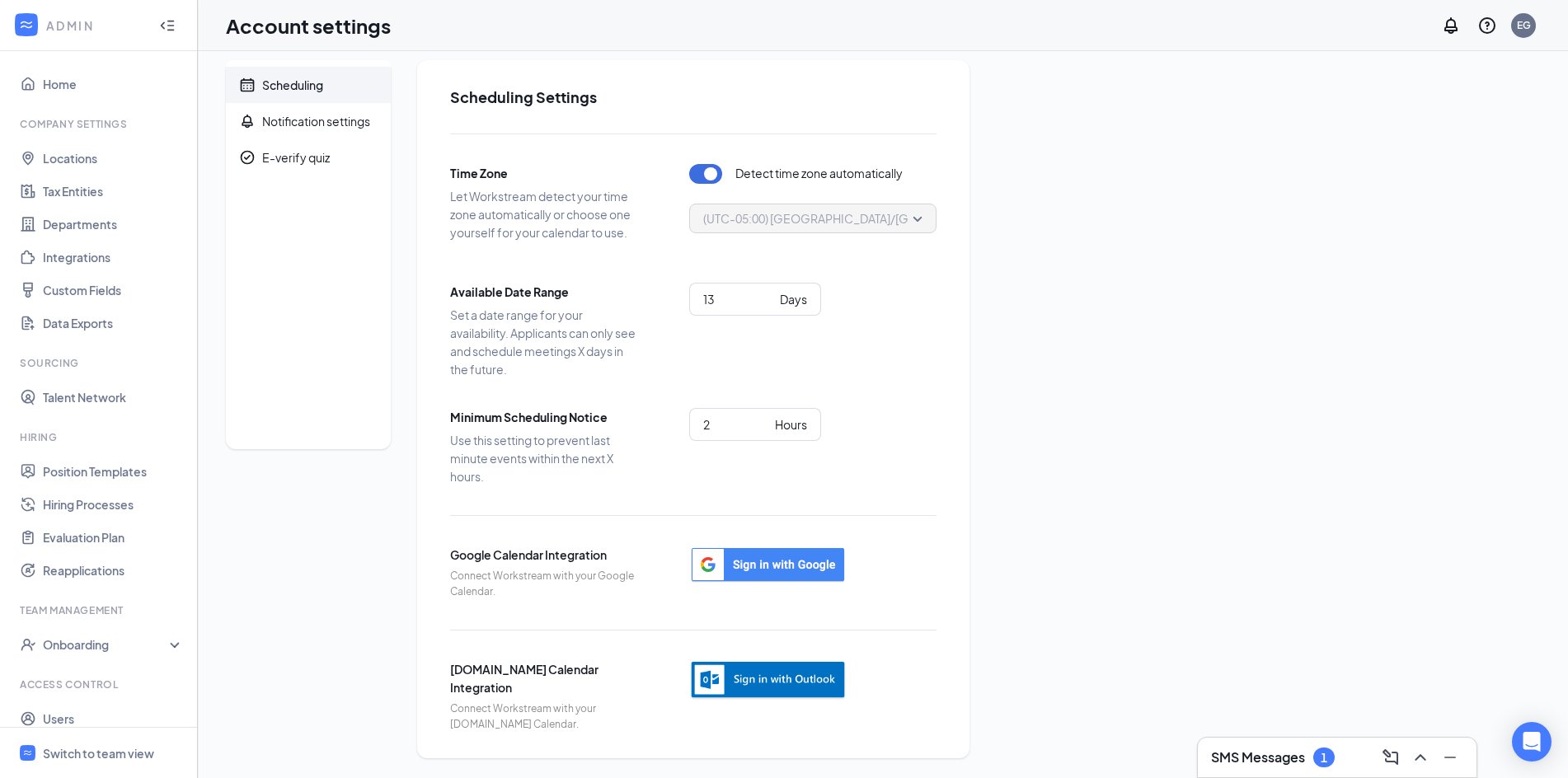
scroll to position [47, 0]
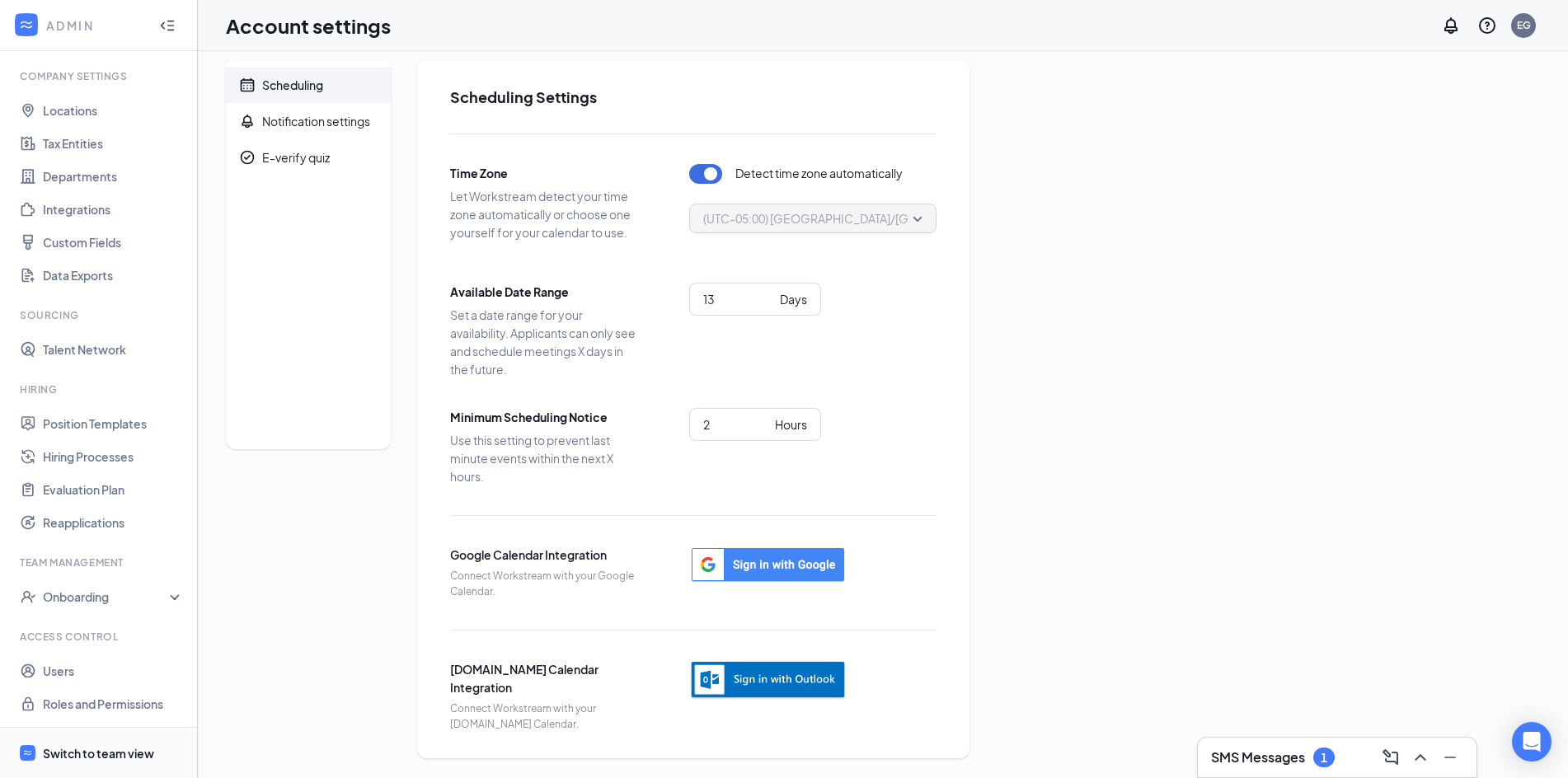
click at [90, 755] on div "Switch to team view" at bounding box center [98, 753] width 111 height 16
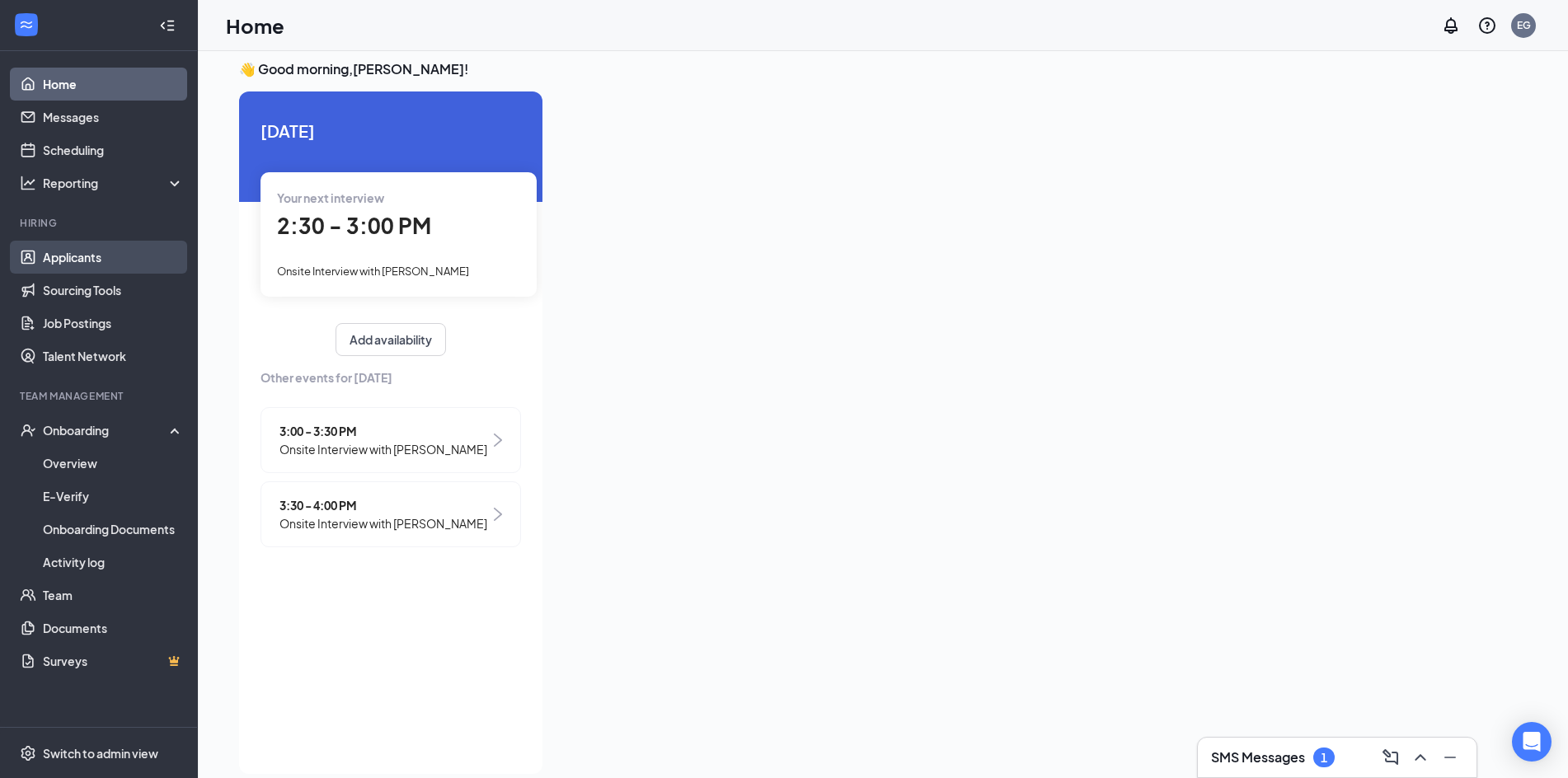
click at [151, 256] on link "Applicants" at bounding box center [112, 257] width 141 height 33
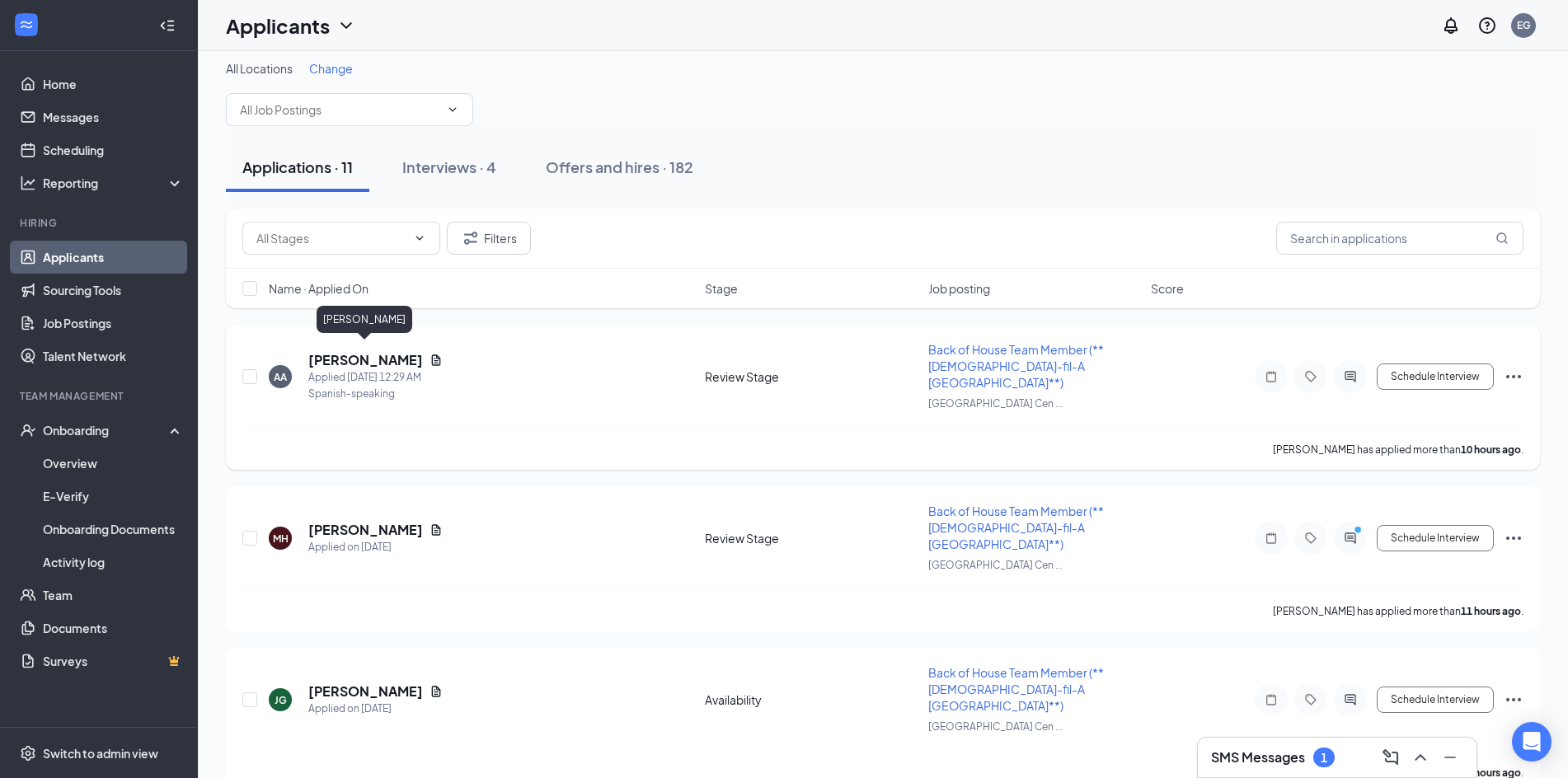
click at [375, 354] on h5 "[PERSON_NAME]" at bounding box center [365, 359] width 114 height 18
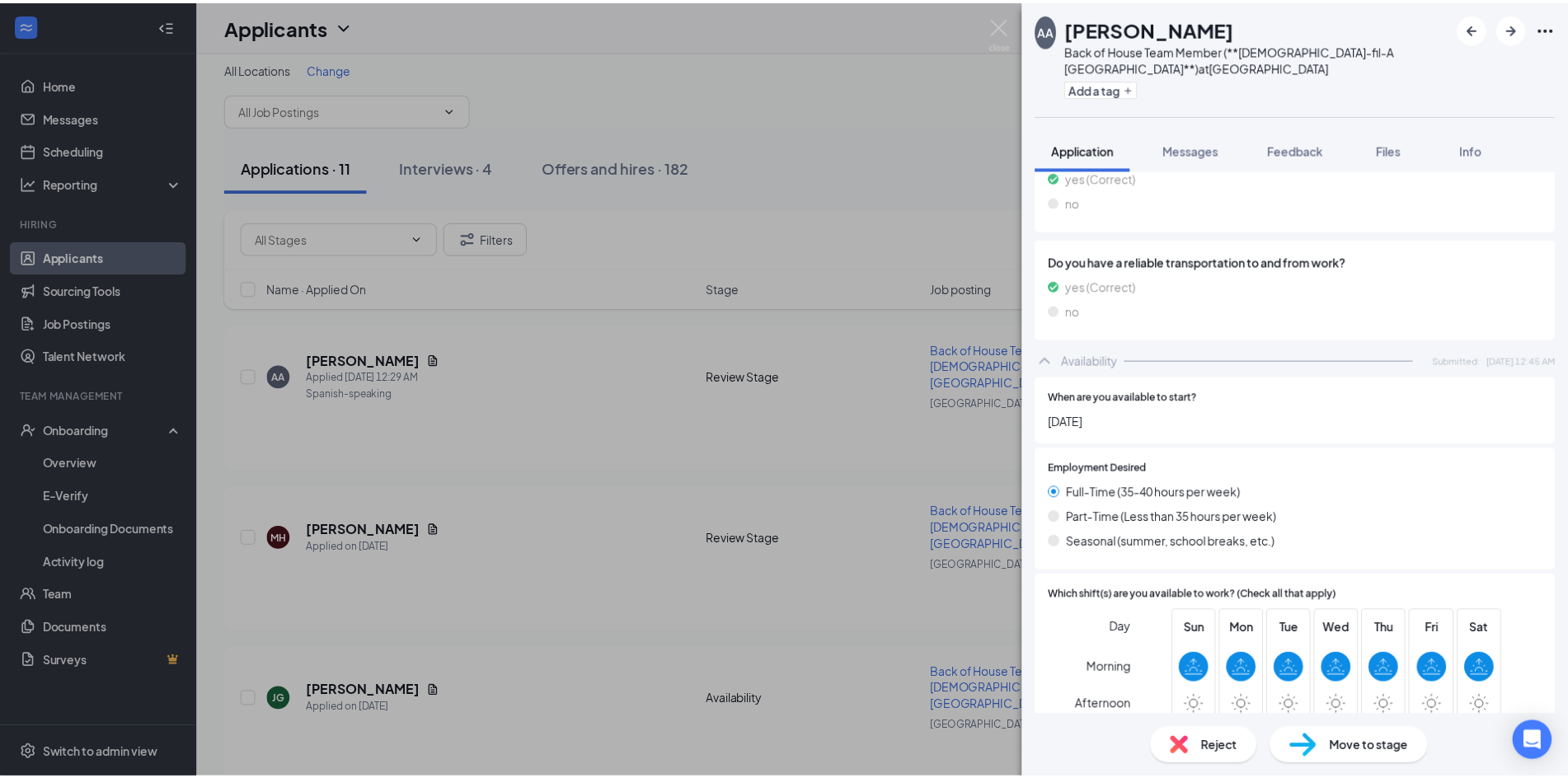
scroll to position [1028, 0]
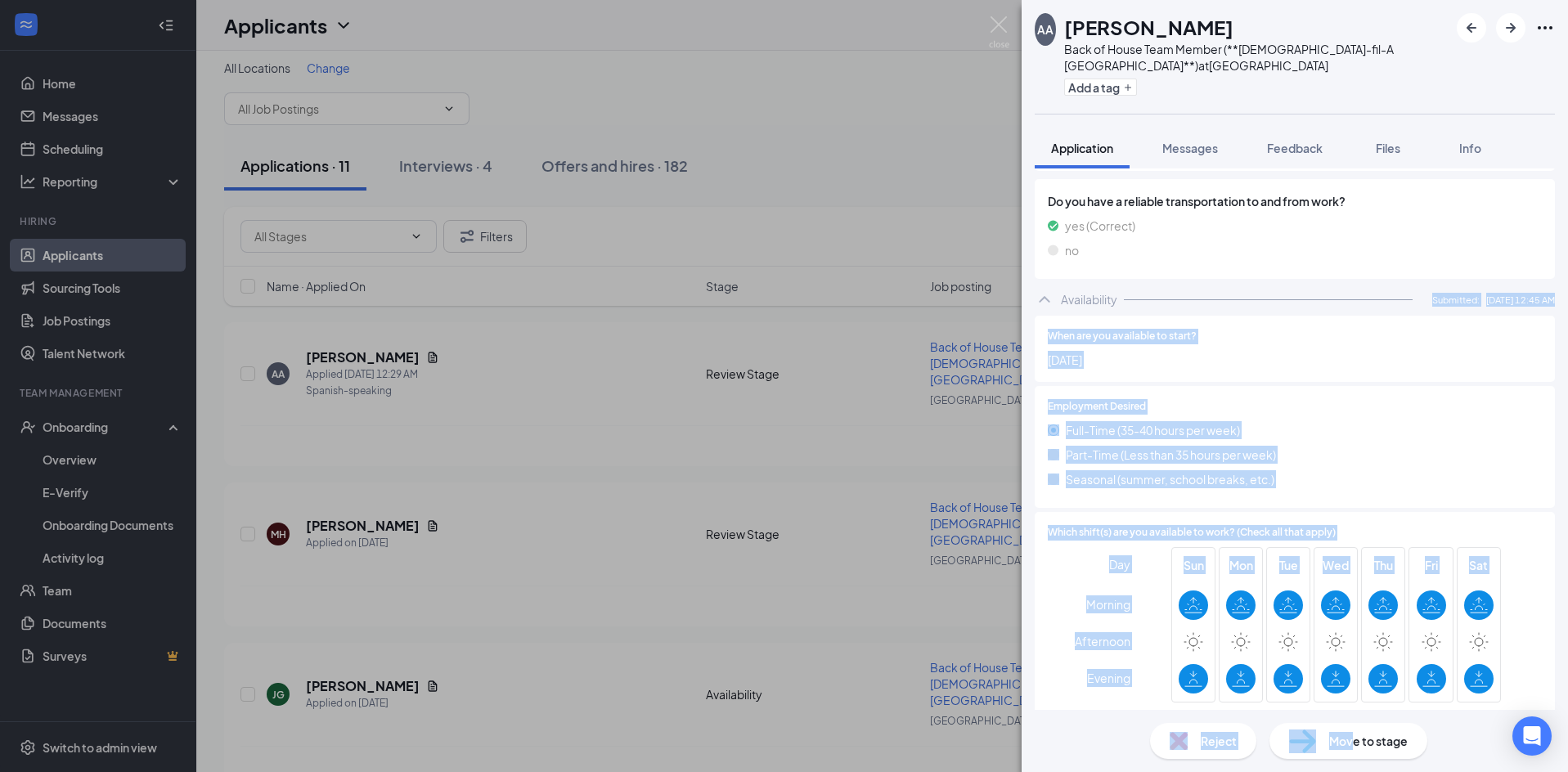
drag, startPoint x: 1353, startPoint y: 740, endPoint x: 1124, endPoint y: 293, distance: 502.2
click at [1125, 293] on div "AA Antonio Arévalo Back of House Team Member (**Chick-fil-A Fort Bend Town Cent…" at bounding box center [1295, 386] width 546 height 772
click at [730, 399] on div "AA Antonio Arévalo Back of House Team Member (**Chick-fil-A Fort Bend Town Cent…" at bounding box center [784, 386] width 1568 height 772
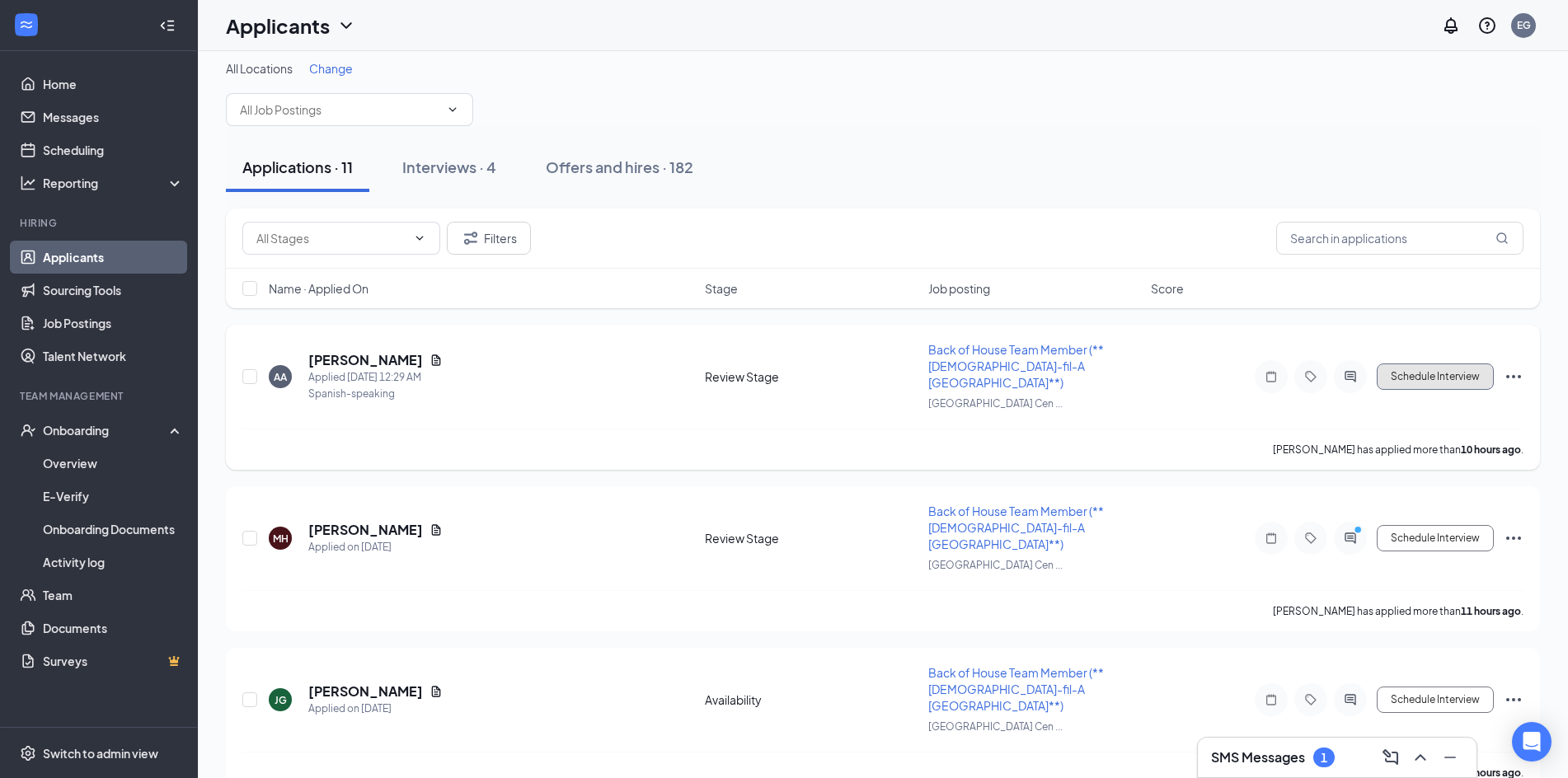
click at [1431, 374] on button "Schedule Interview" at bounding box center [1434, 376] width 117 height 26
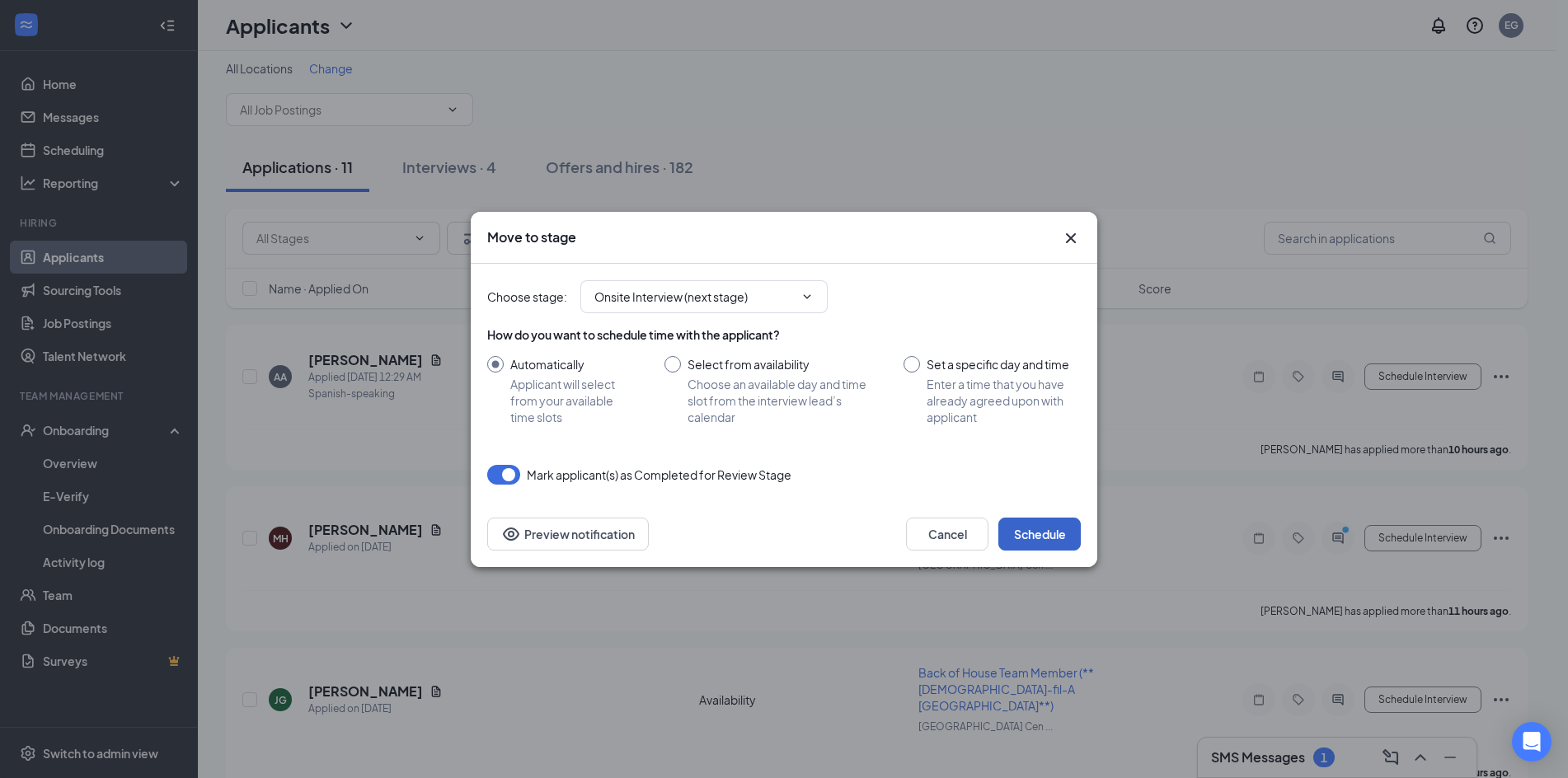
click at [1057, 534] on button "Schedule" at bounding box center [1039, 534] width 82 height 33
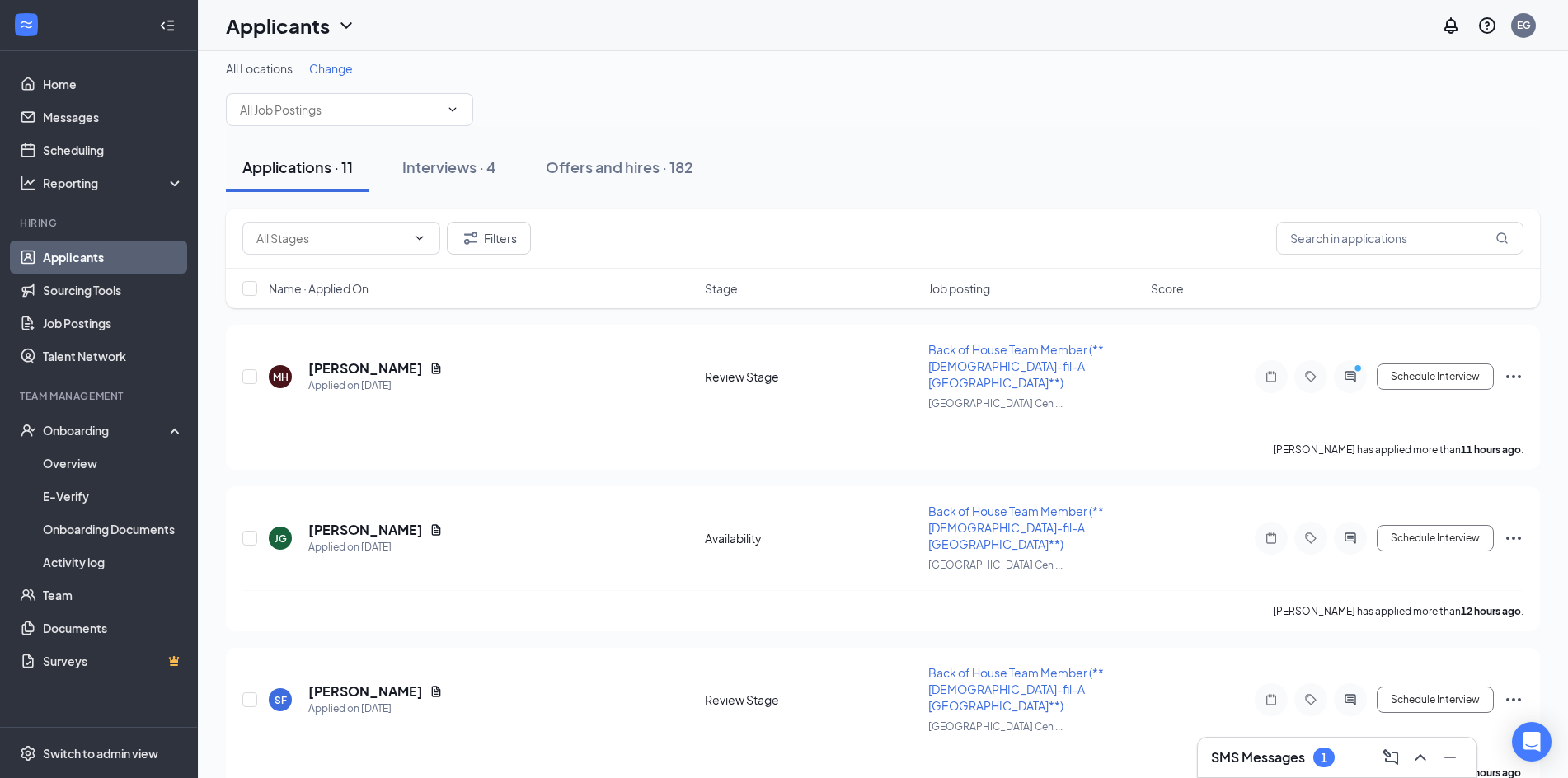
click at [1260, 774] on div "SMS Messages 1" at bounding box center [1336, 757] width 278 height 40
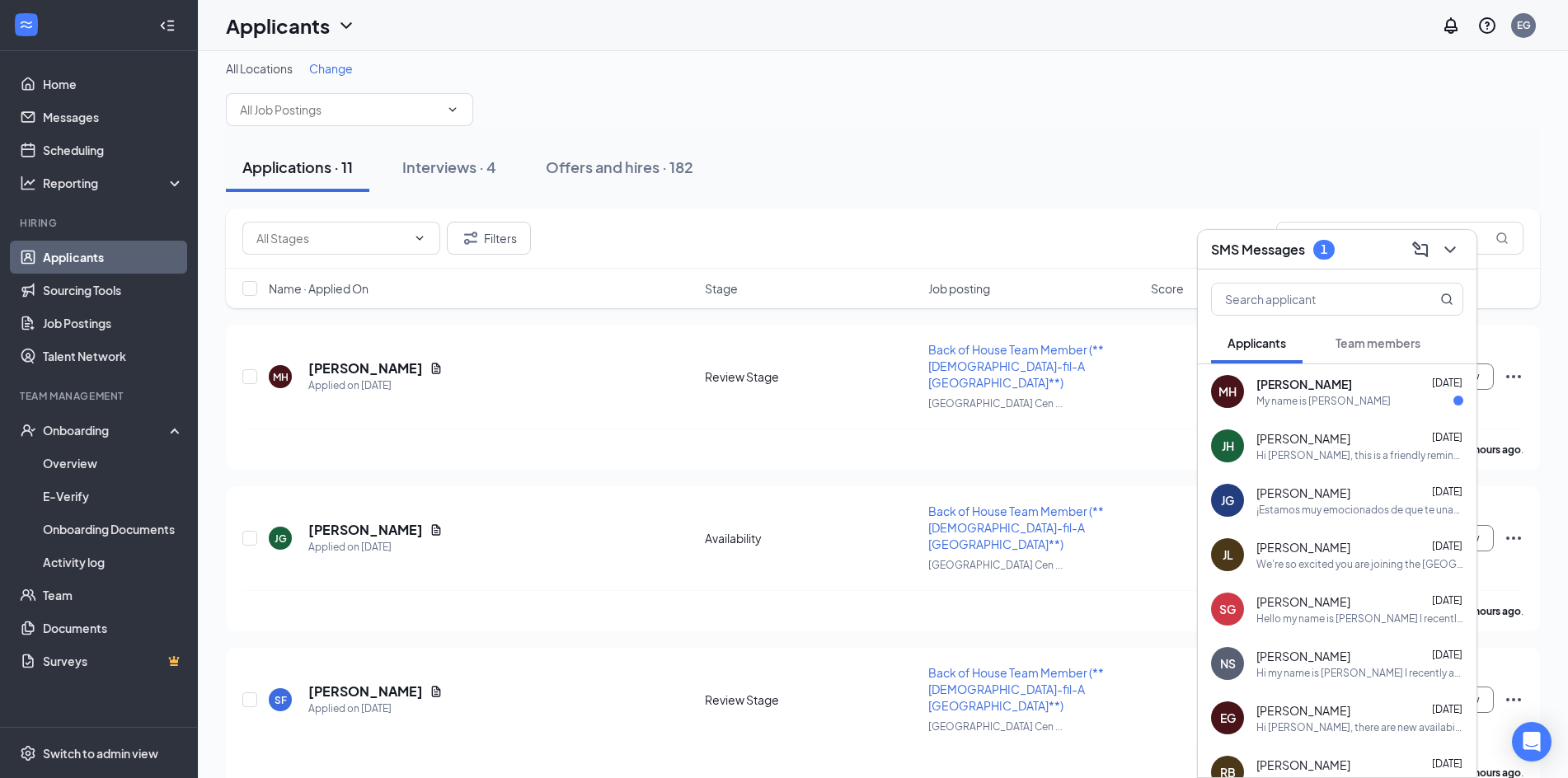
click at [1322, 400] on div "My name is Miguel" at bounding box center [1323, 401] width 135 height 14
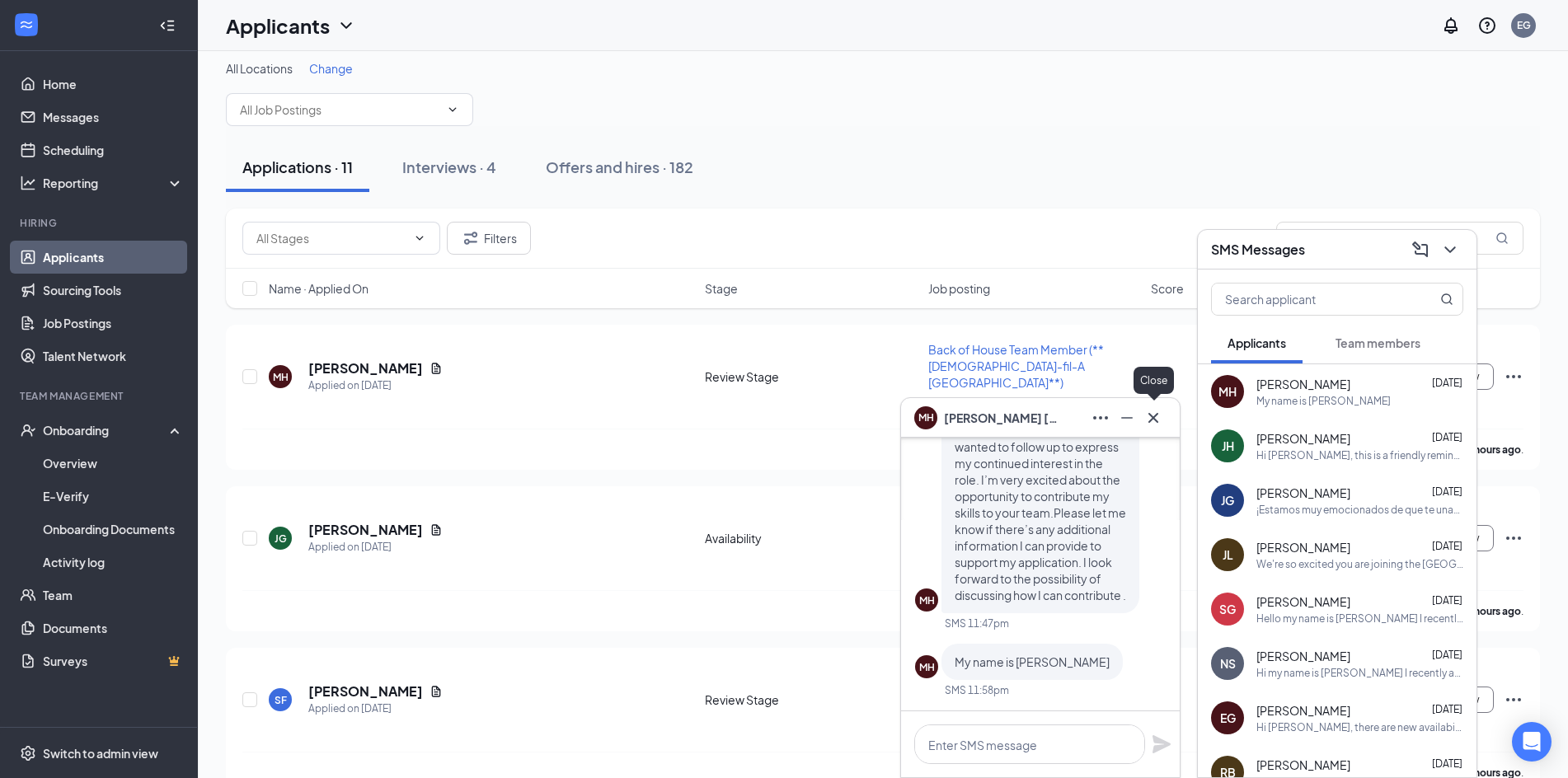
click at [1150, 417] on icon "Cross" at bounding box center [1153, 418] width 19 height 19
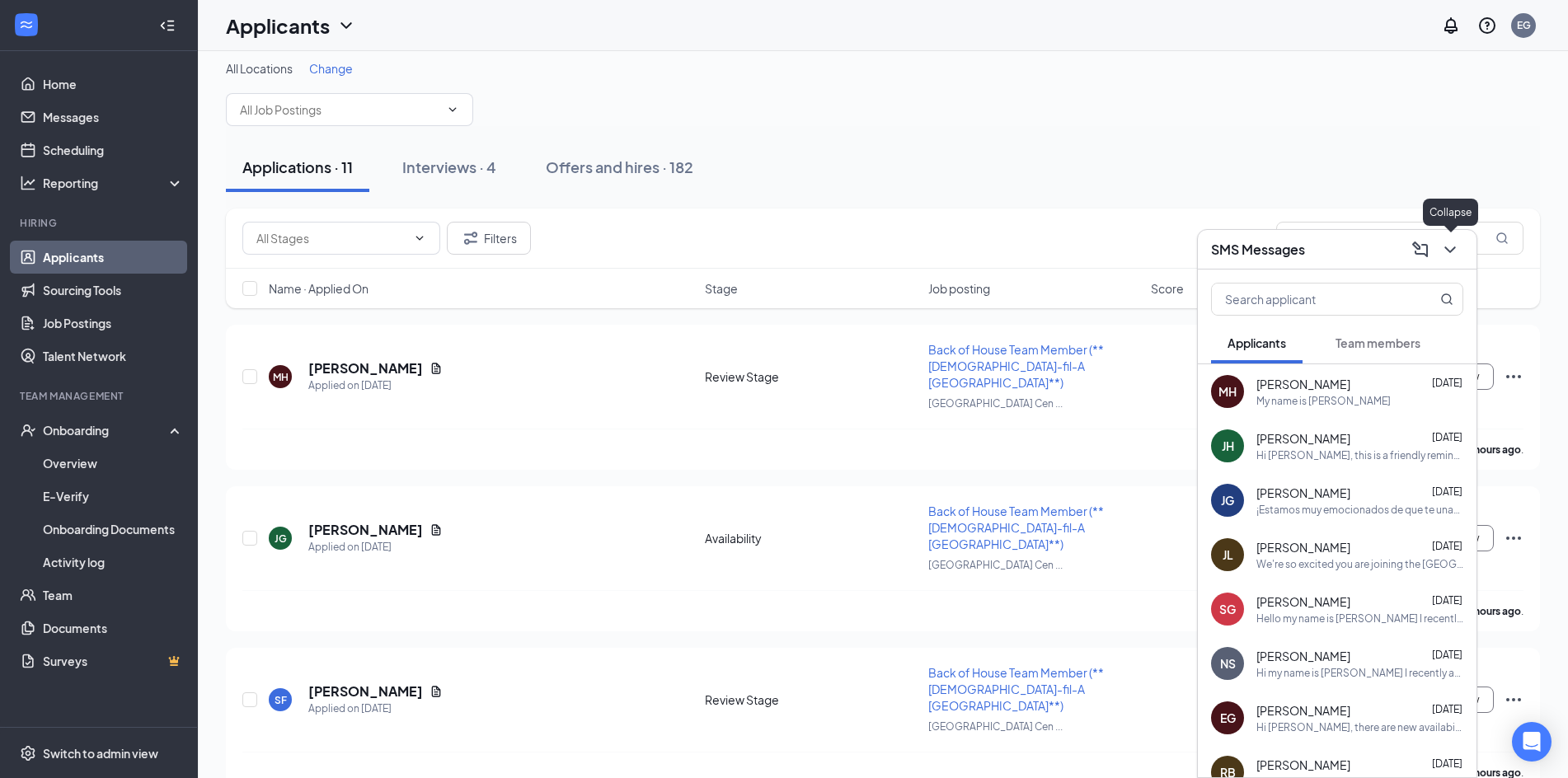
click at [1448, 245] on icon "ChevronDown" at bounding box center [1450, 249] width 19 height 19
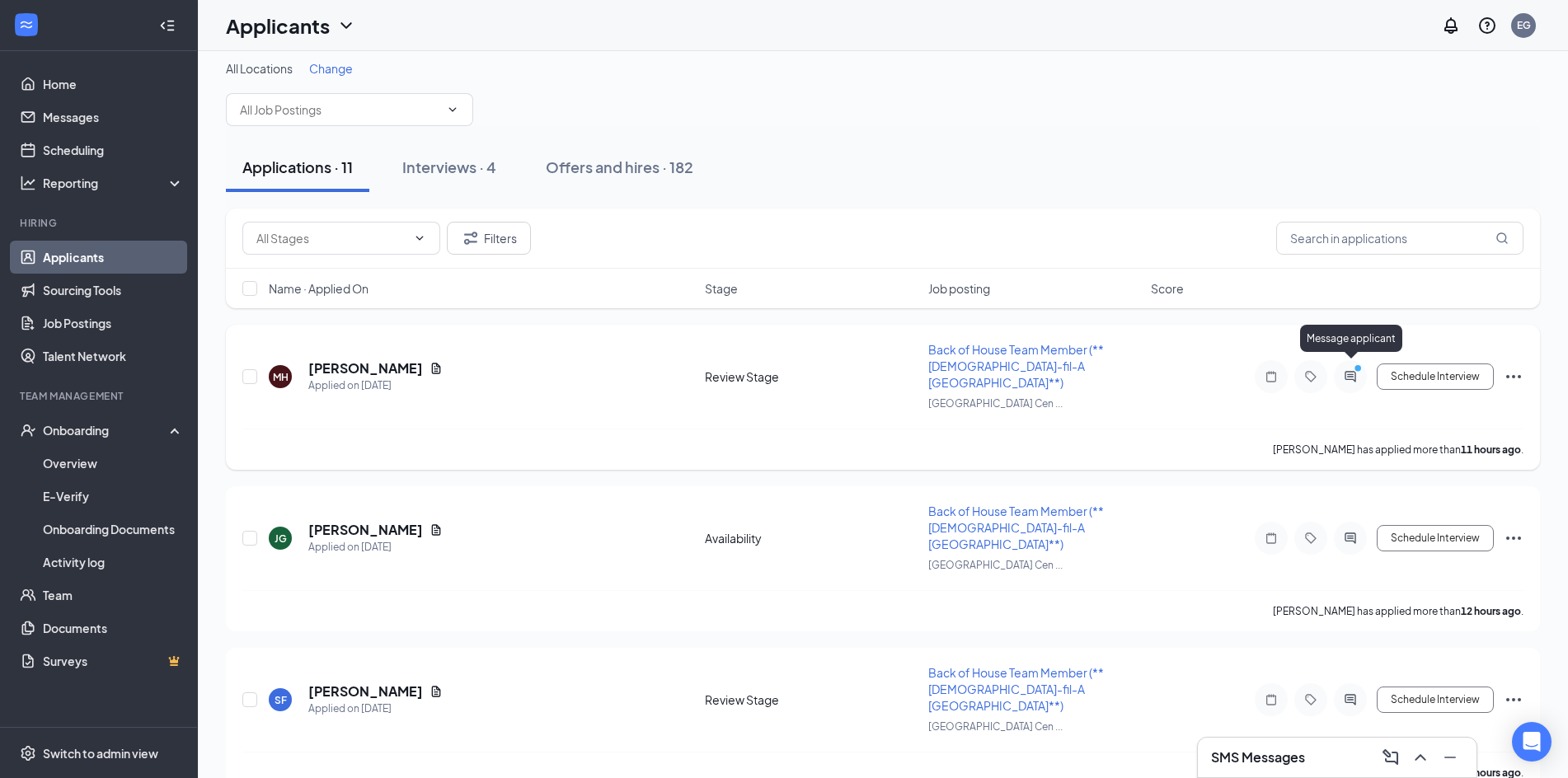
click at [1357, 367] on icon "PrimaryDot" at bounding box center [1360, 370] width 19 height 14
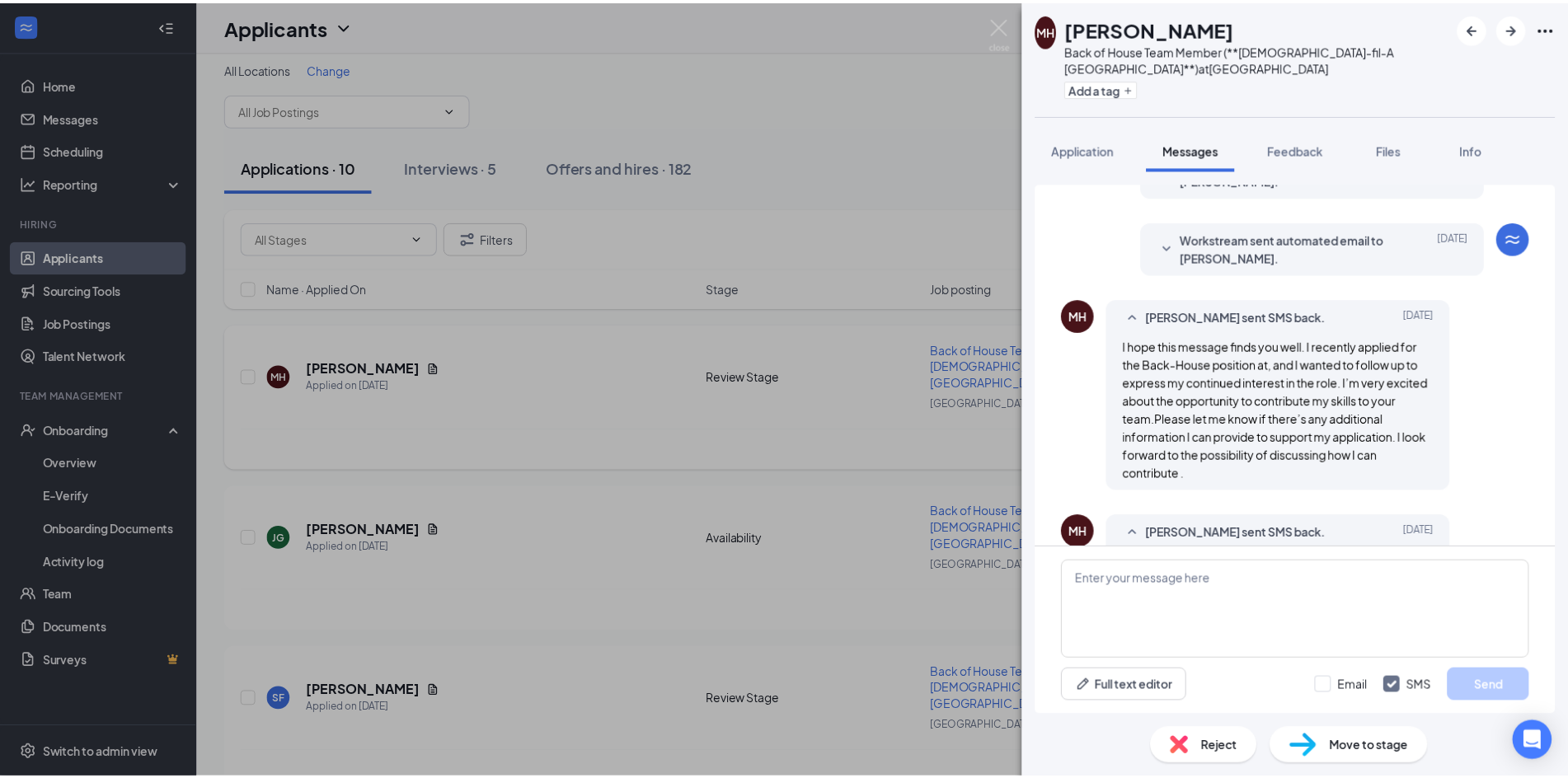
scroll to position [269, 0]
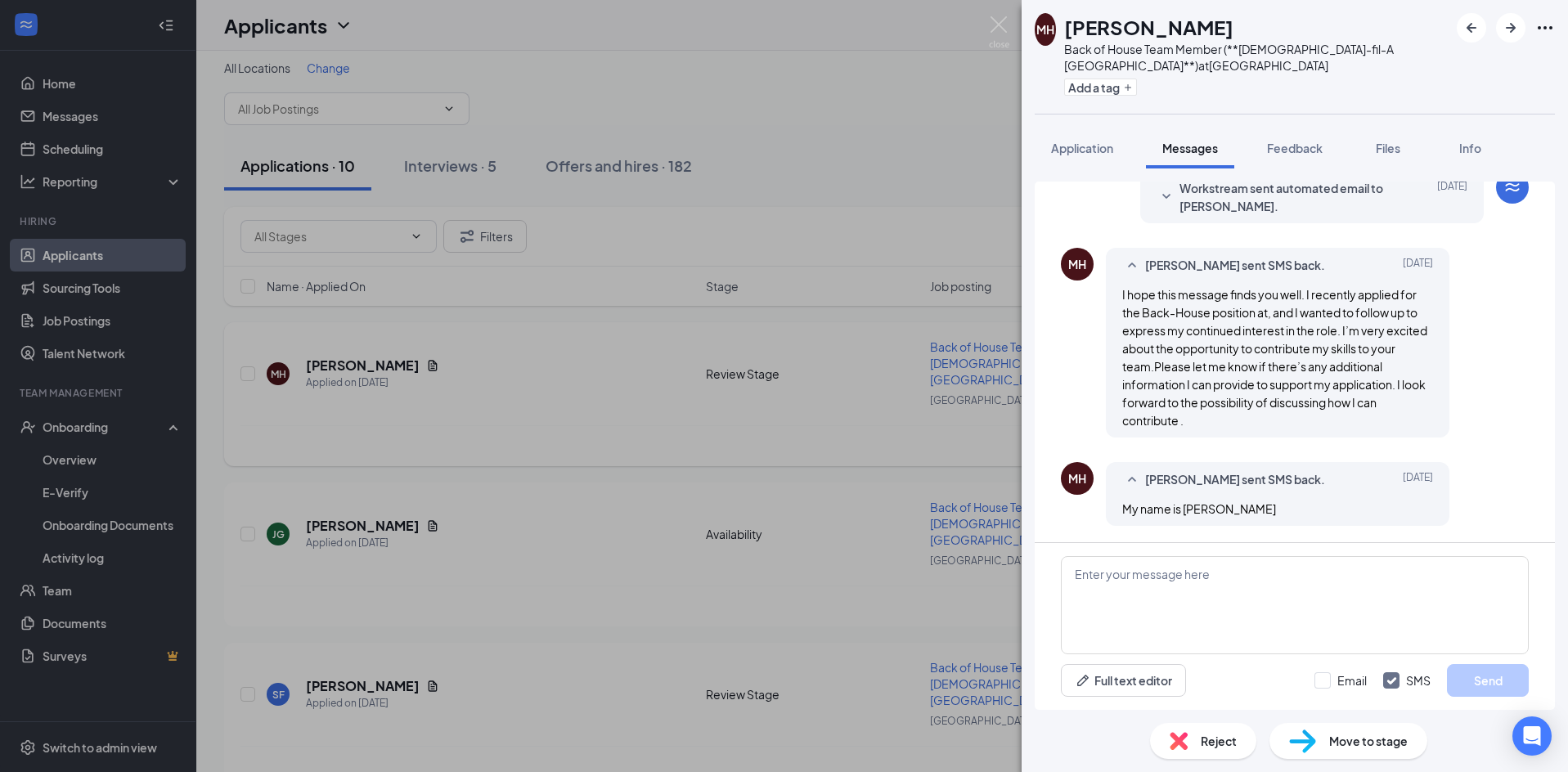
click at [715, 383] on div "MH Miguel Hernandez Back of House Team Member (**Chick-fil-A Fort Bend Town Cen…" at bounding box center [784, 386] width 1568 height 772
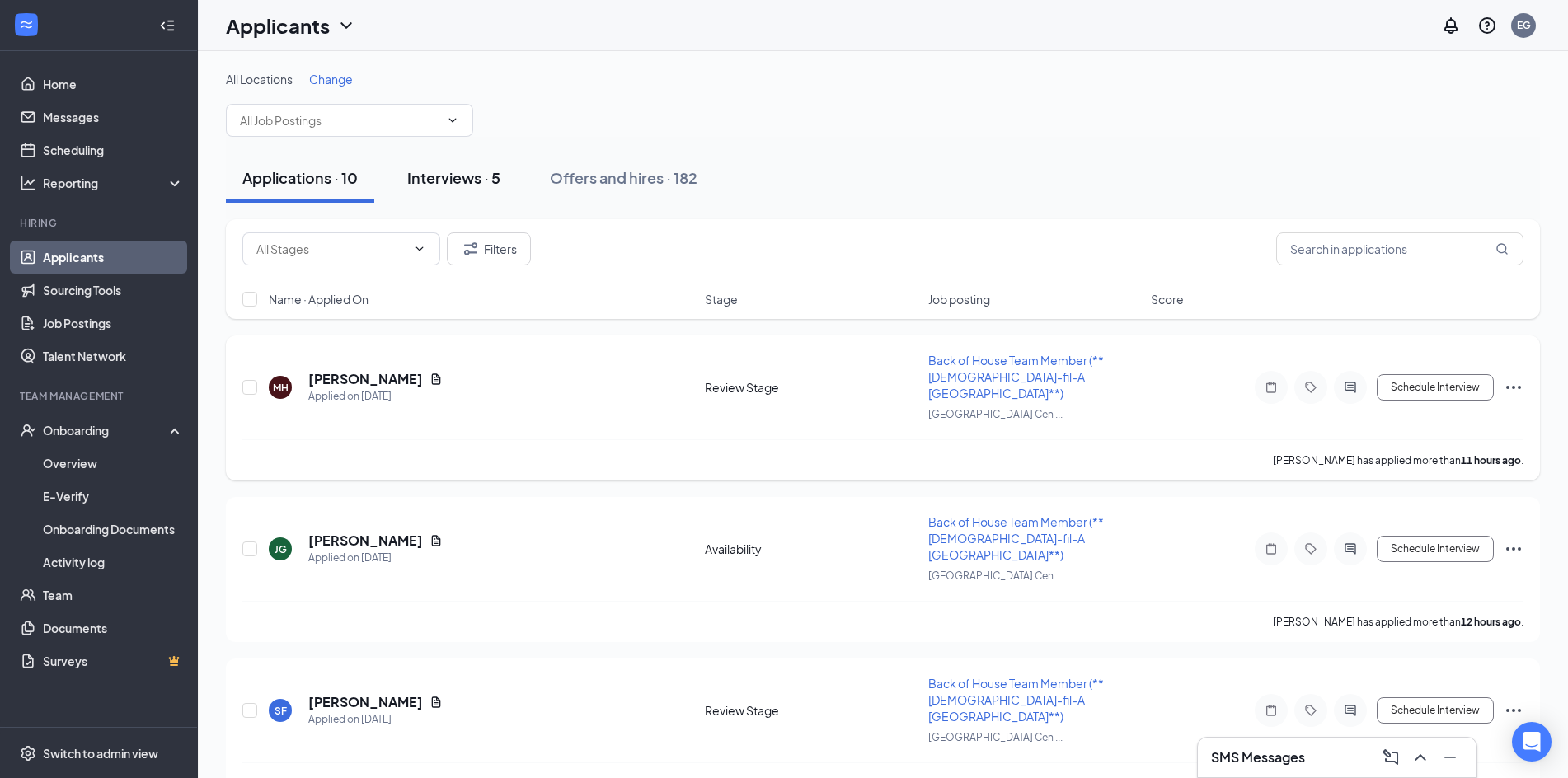
click at [457, 189] on button "Interviews · 5" at bounding box center [454, 177] width 126 height 49
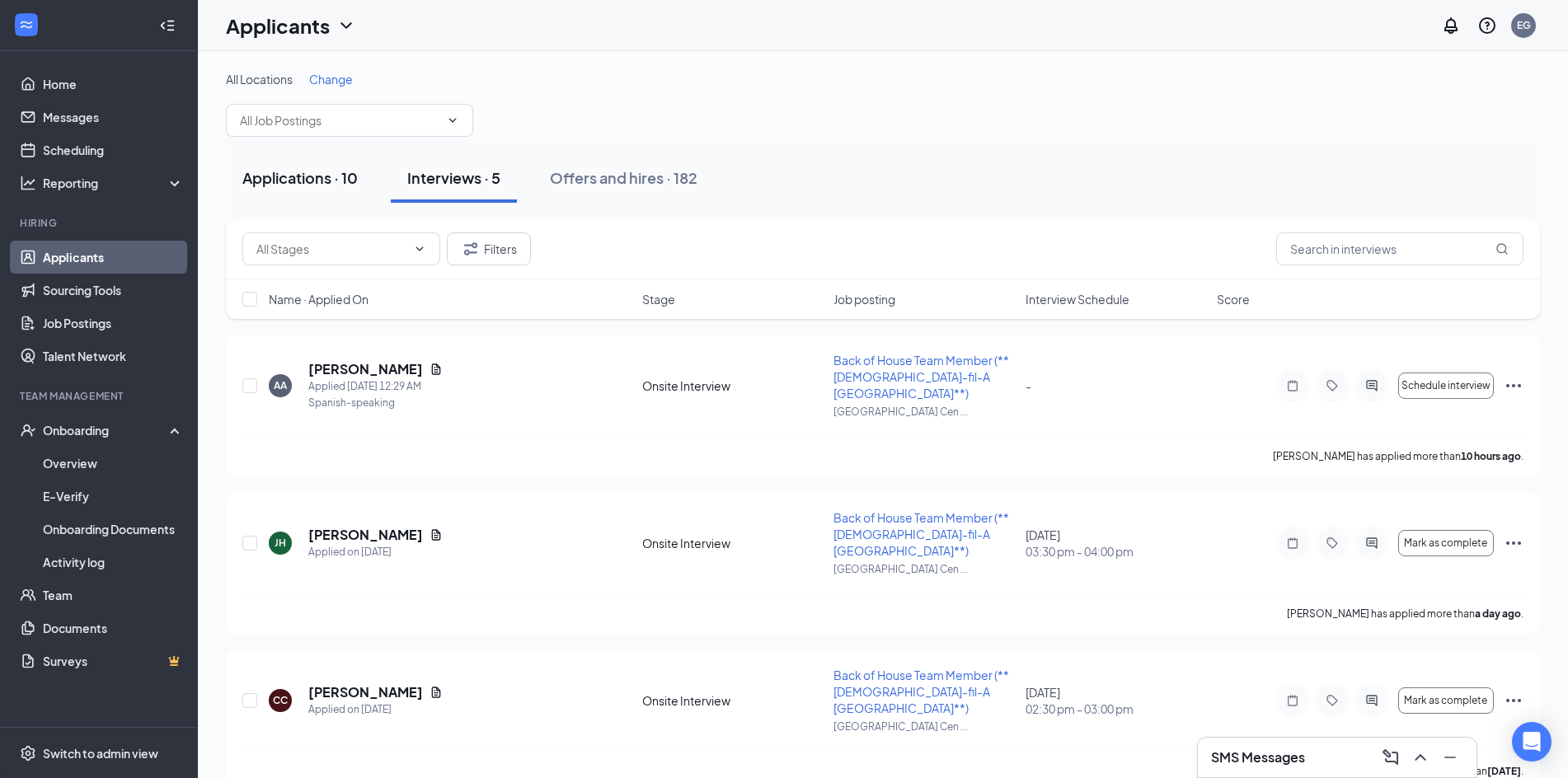
click at [325, 183] on div "Applications · 10" at bounding box center [299, 177] width 115 height 20
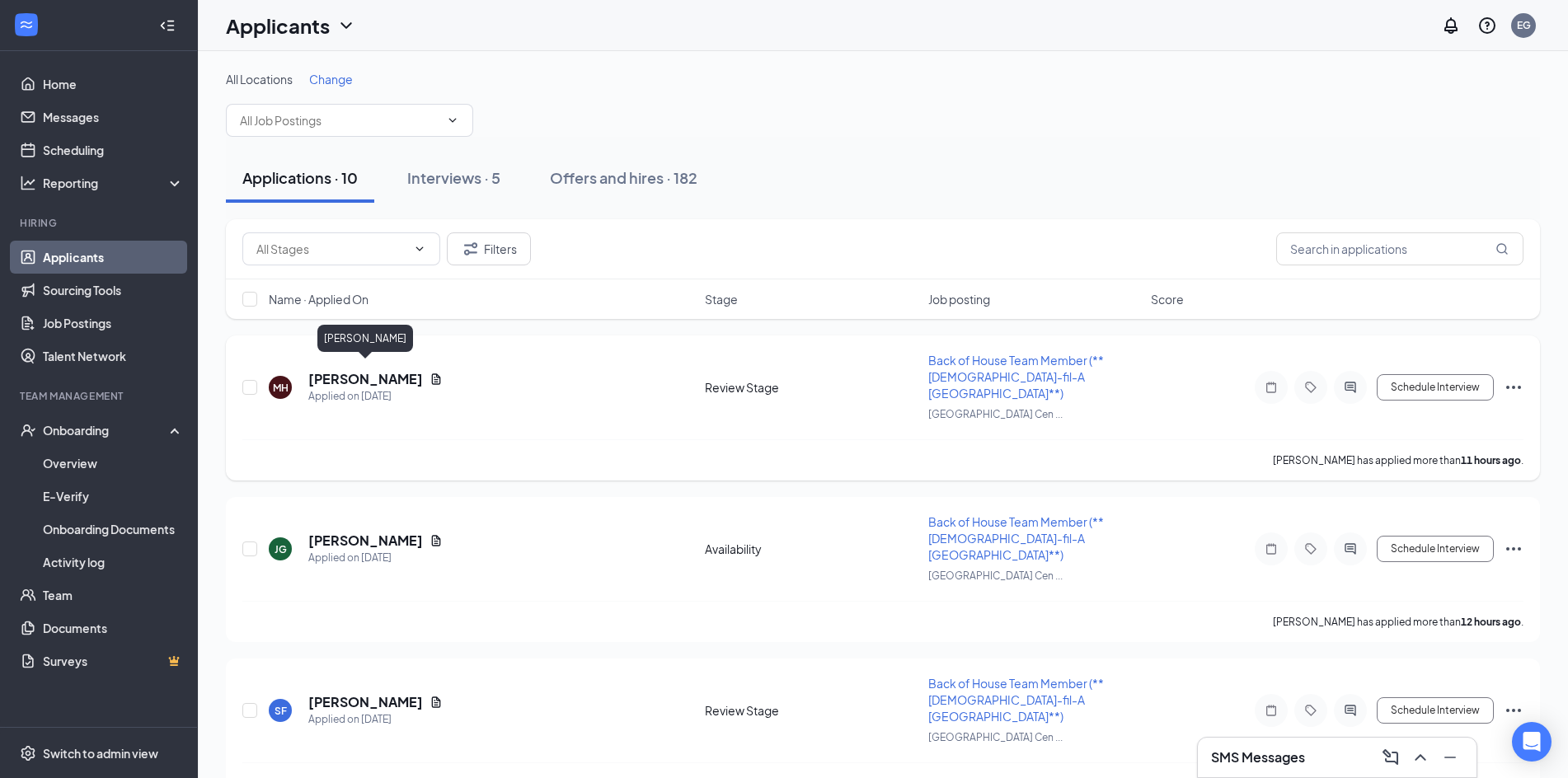
click at [413, 370] on h5 "[PERSON_NAME]" at bounding box center [365, 379] width 114 height 18
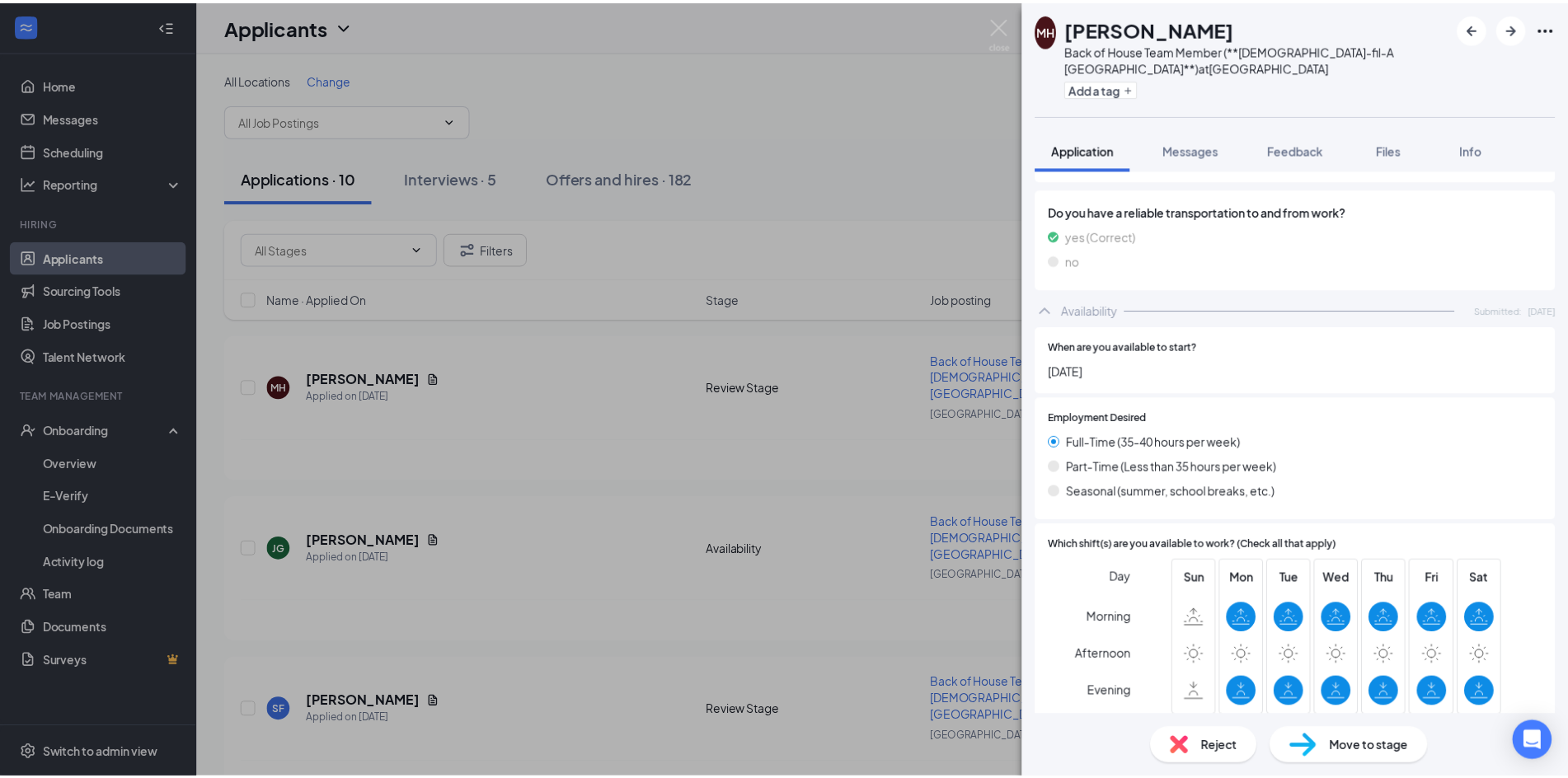
scroll to position [1083, 0]
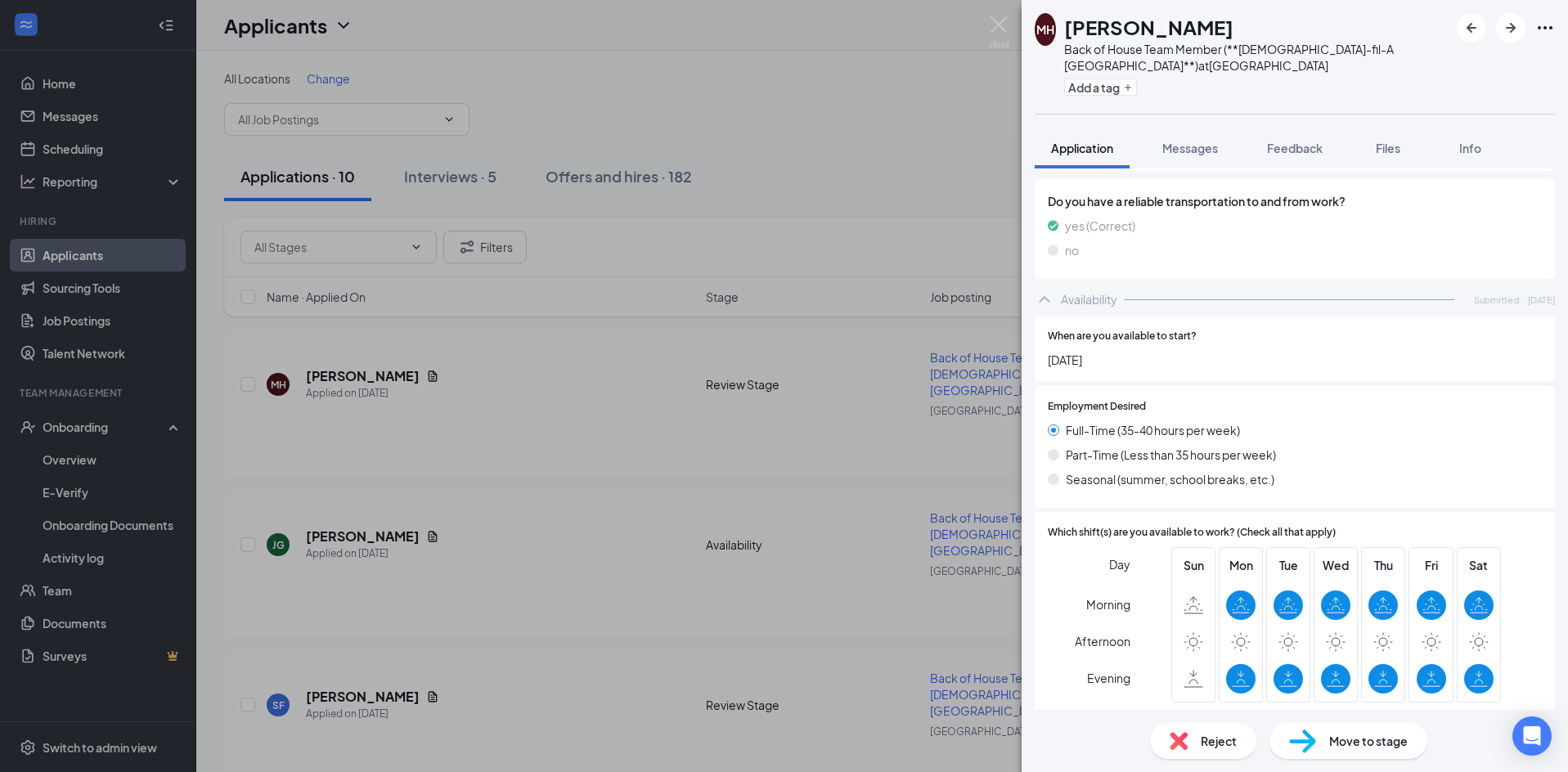
click at [533, 440] on div "MH Miguel Hernandez Back of House Team Member (**Chick-fil-A Fort Bend Town Cen…" at bounding box center [784, 386] width 1568 height 772
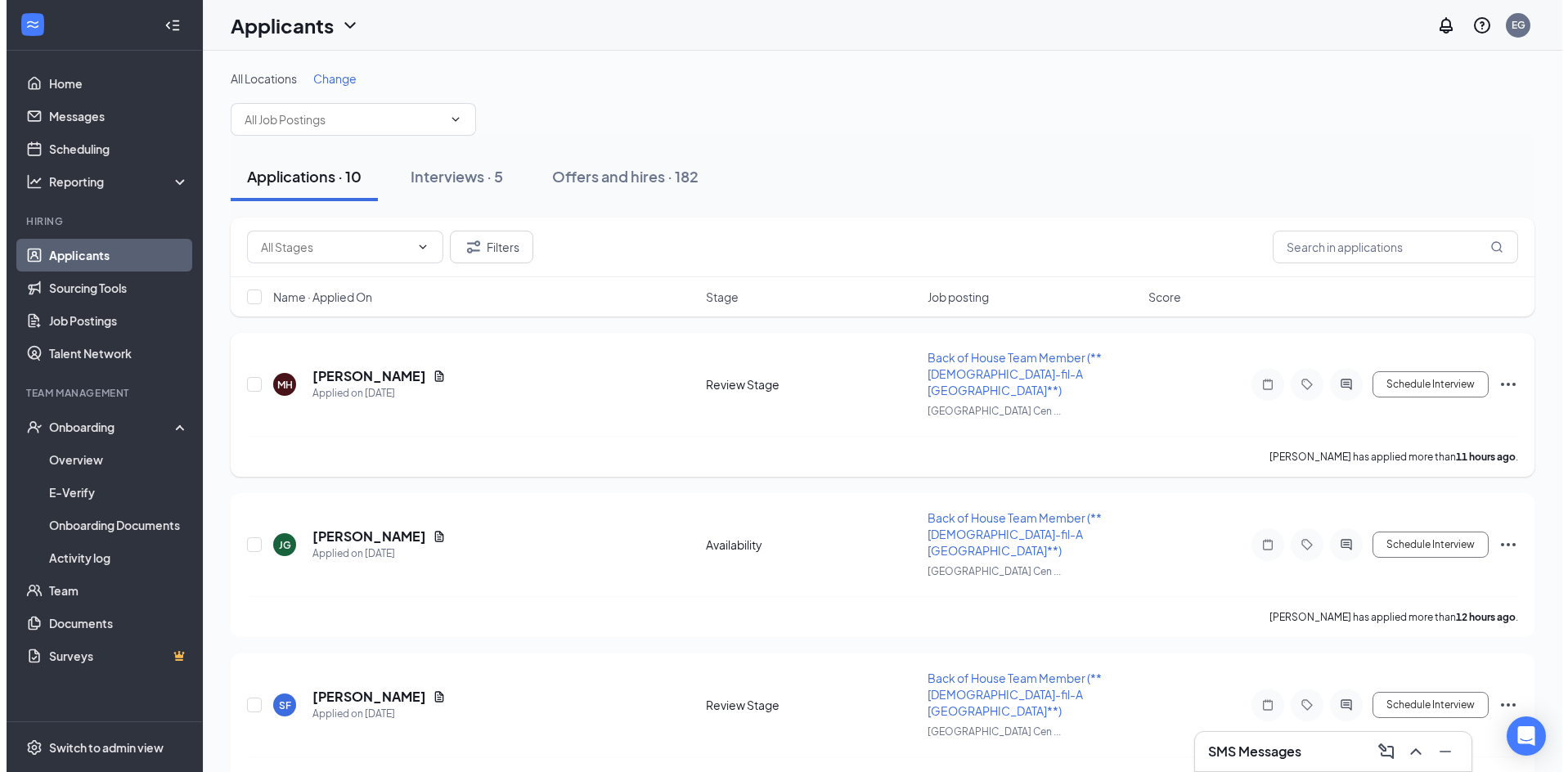
scroll to position [82, 0]
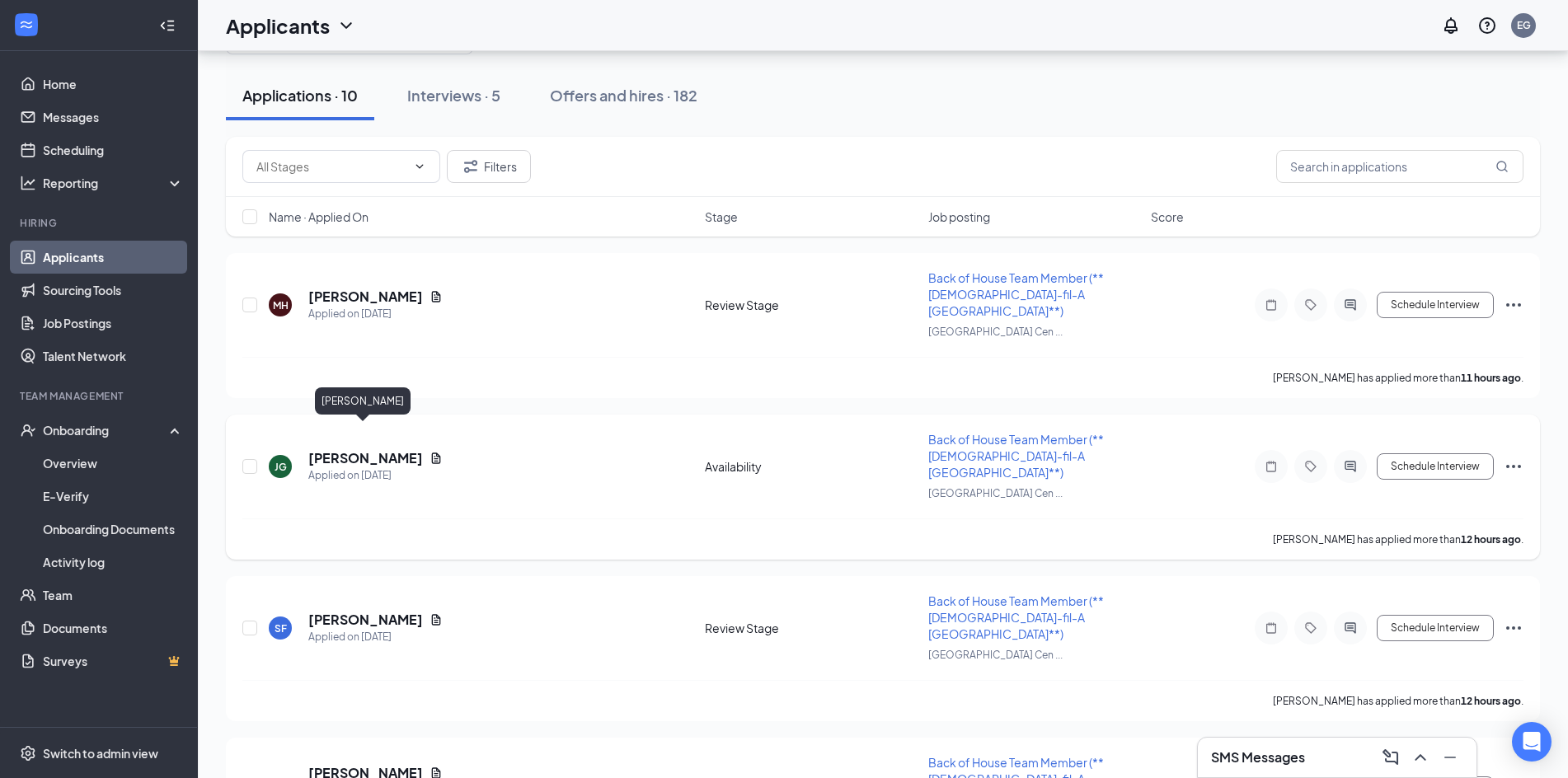
click at [387, 450] on h5 "[PERSON_NAME]" at bounding box center [365, 458] width 114 height 18
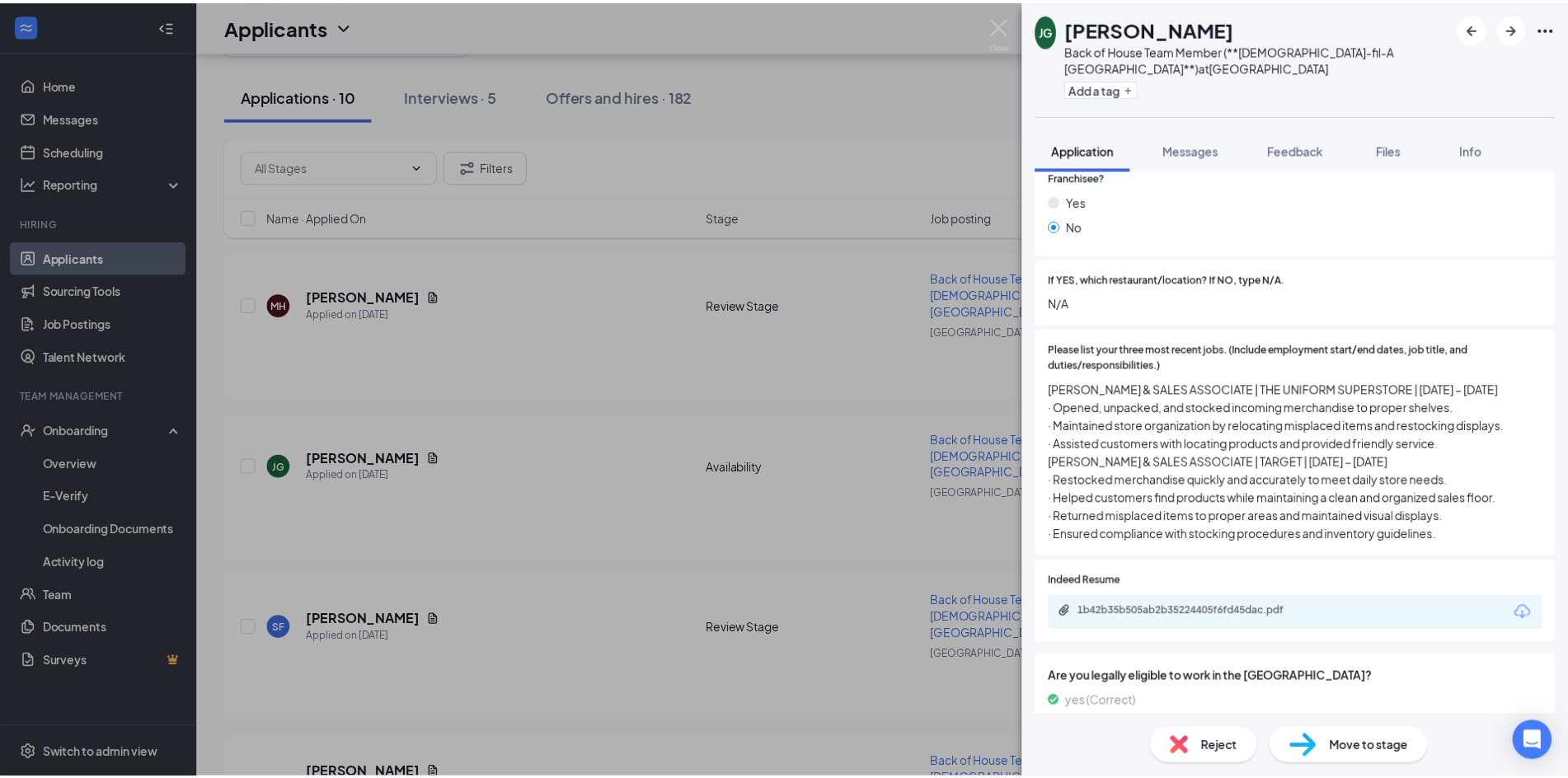
scroll to position [469, 0]
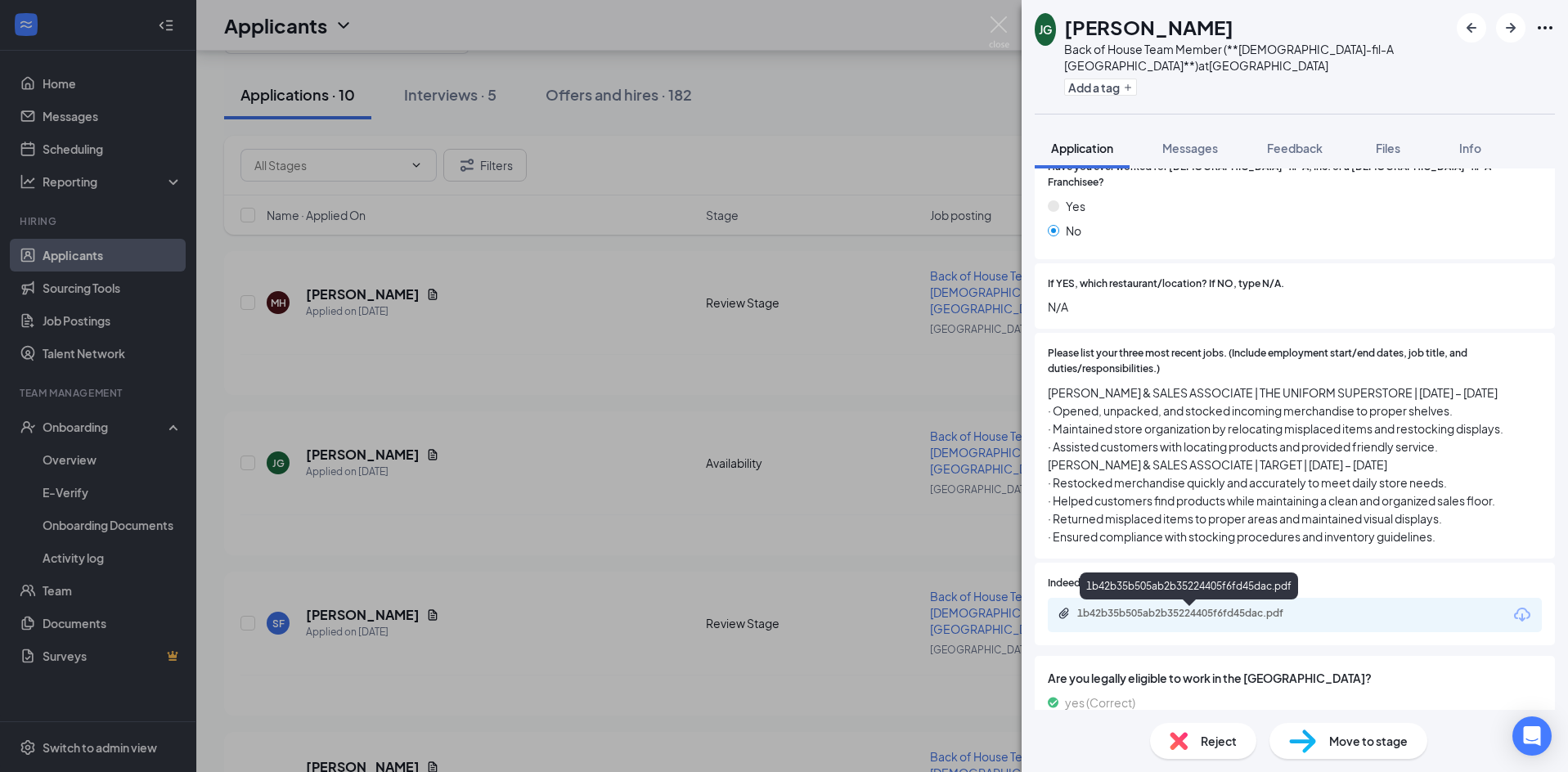
click at [1179, 620] on div "1b42b35b505ab2b35224405f6fd45dac.pdf" at bounding box center [1192, 613] width 229 height 13
click at [547, 347] on div "JG Jaquelin Gomez Back of House Team Member (**Chick-fil-A Fort Bend Town Cente…" at bounding box center [784, 386] width 1568 height 772
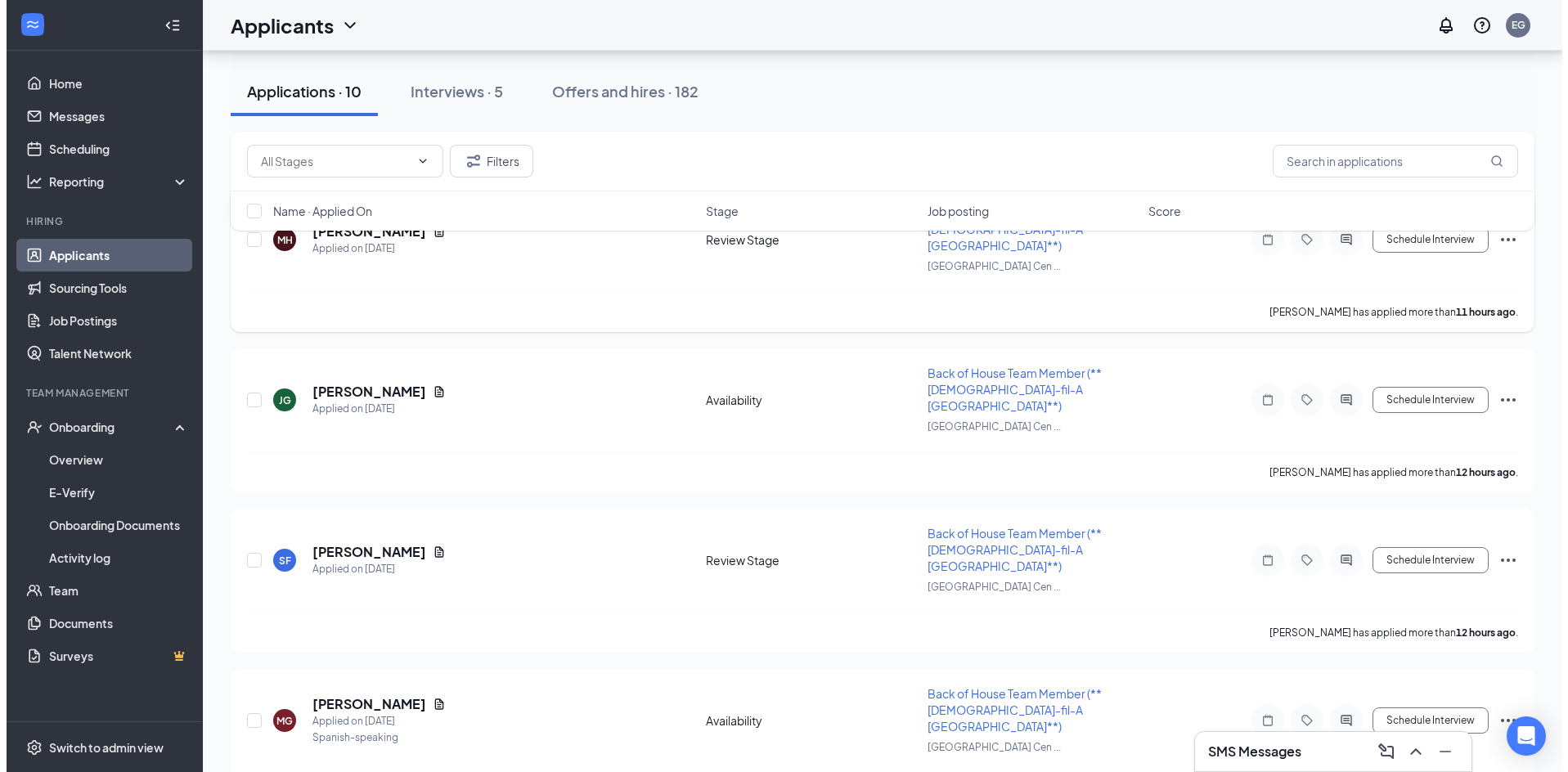
scroll to position [163, 0]
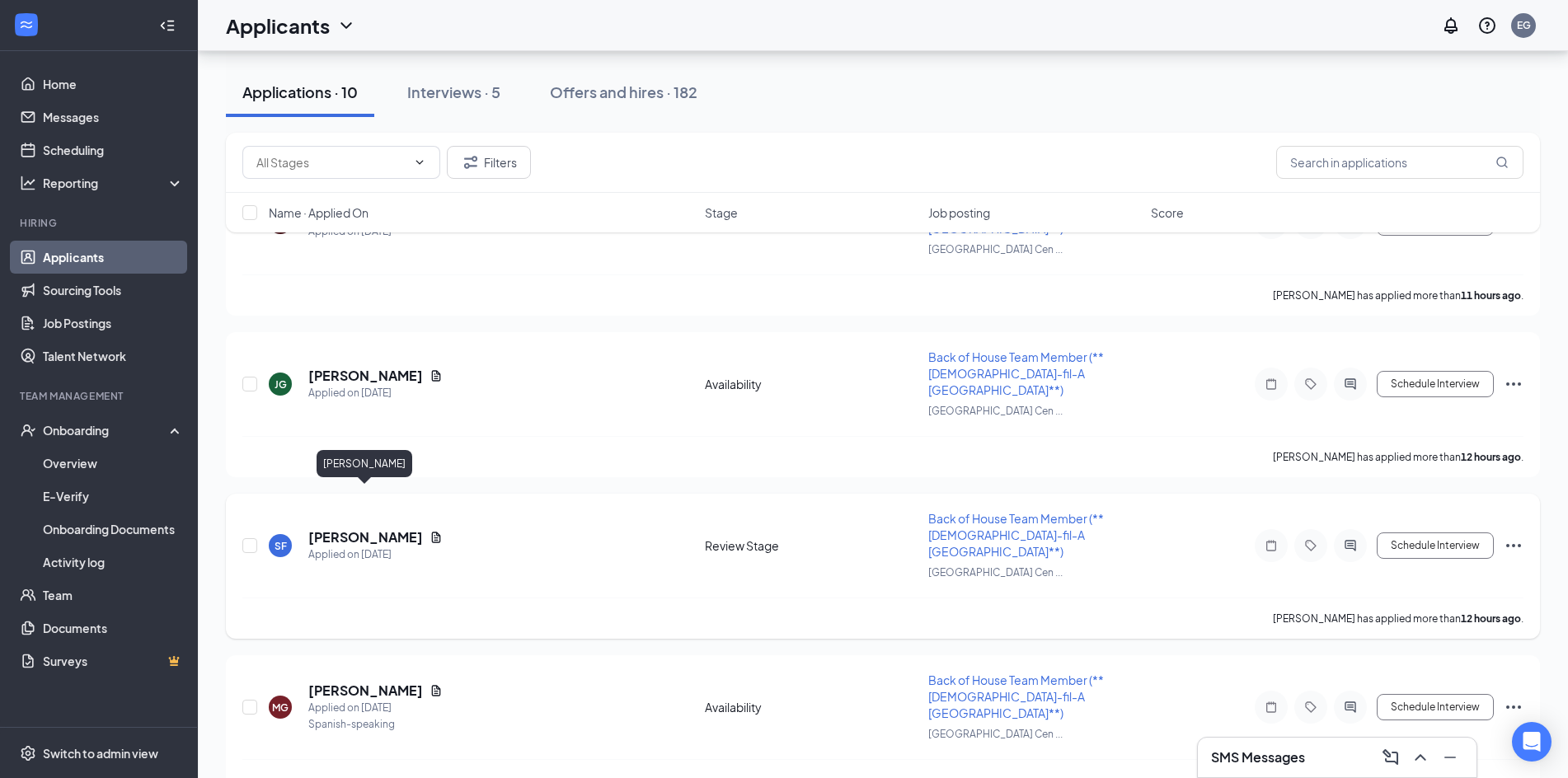
click at [400, 528] on h5 "[PERSON_NAME]" at bounding box center [365, 537] width 114 height 18
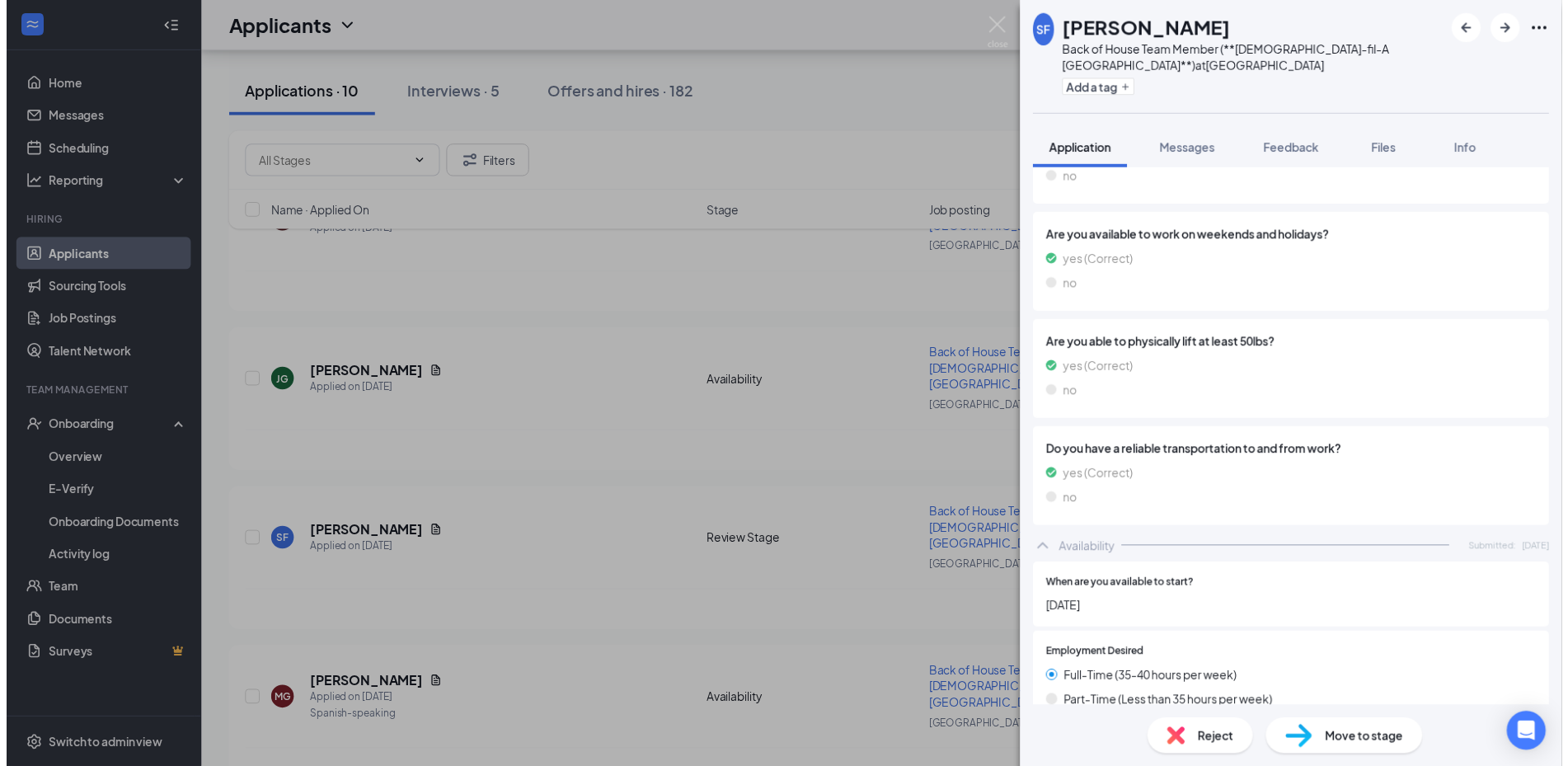
scroll to position [534, 0]
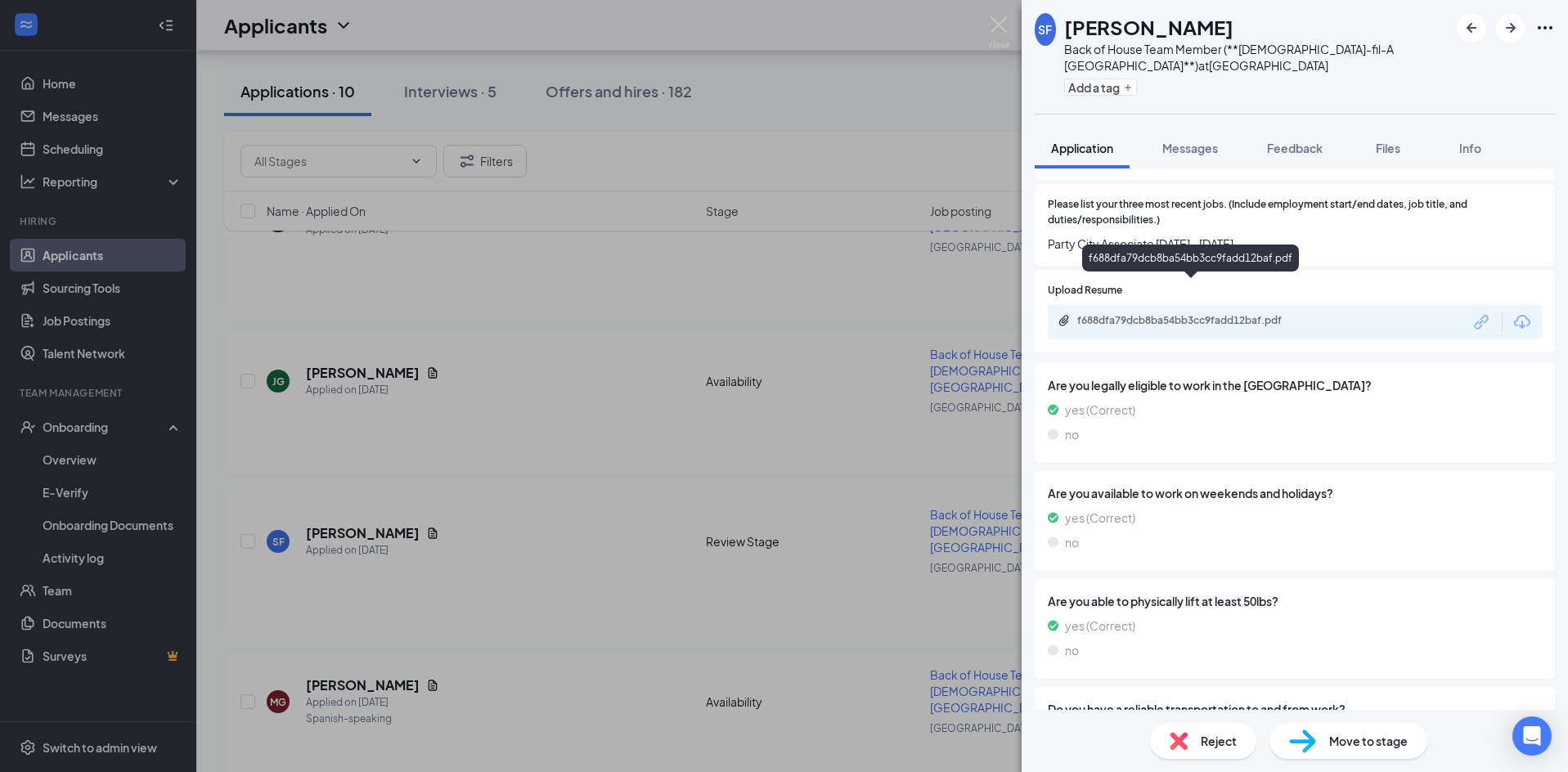
click at [1174, 314] on div "f688dfa79dcb8ba54bb3cc9fadd12baf.pdf" at bounding box center [1192, 321] width 229 height 13
click at [625, 355] on div "SF Stephanie Flores Back of House Team Member (**Chick-fil-A Fort Bend Town Cen…" at bounding box center [784, 386] width 1568 height 772
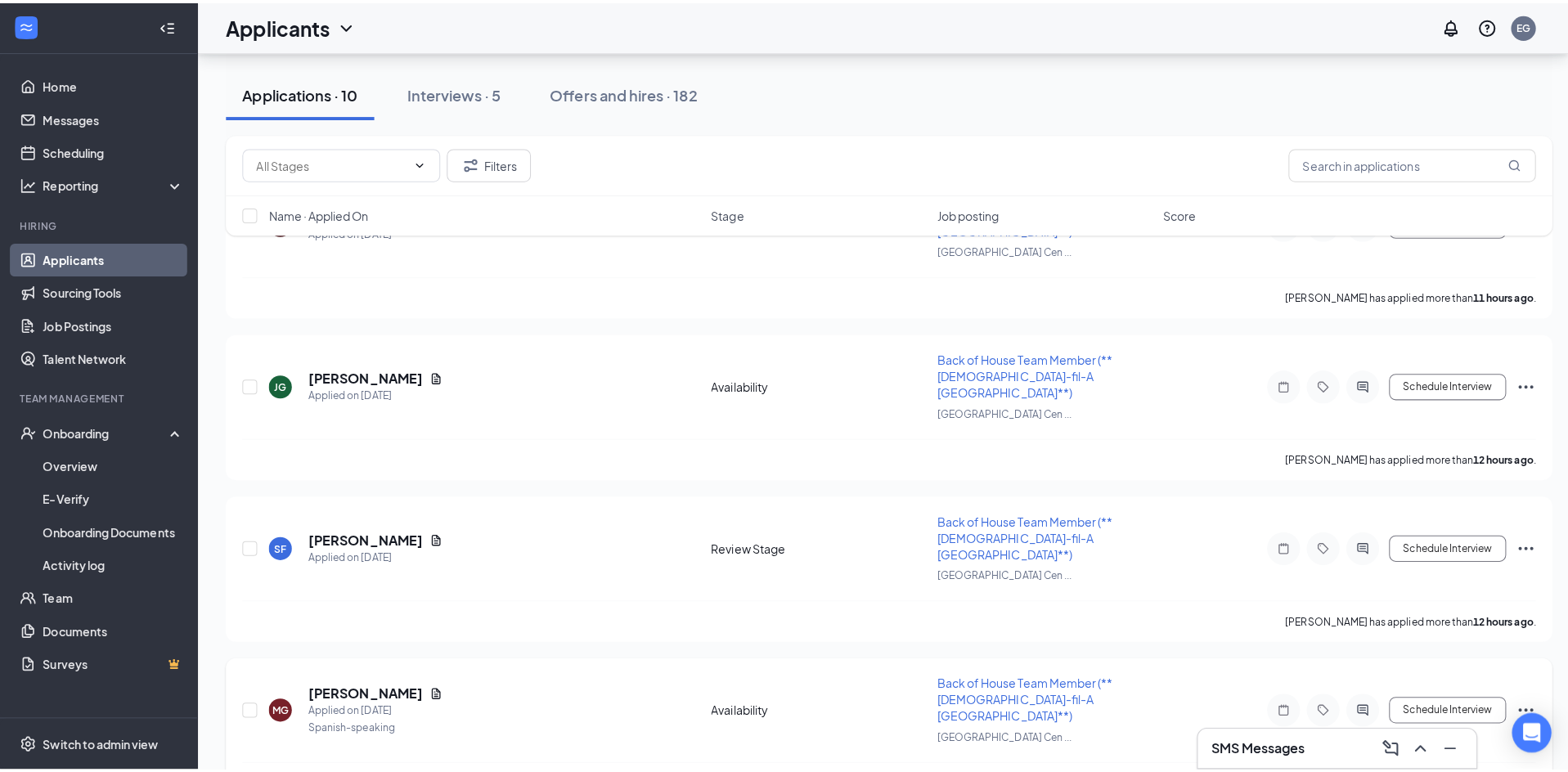
scroll to position [490, 0]
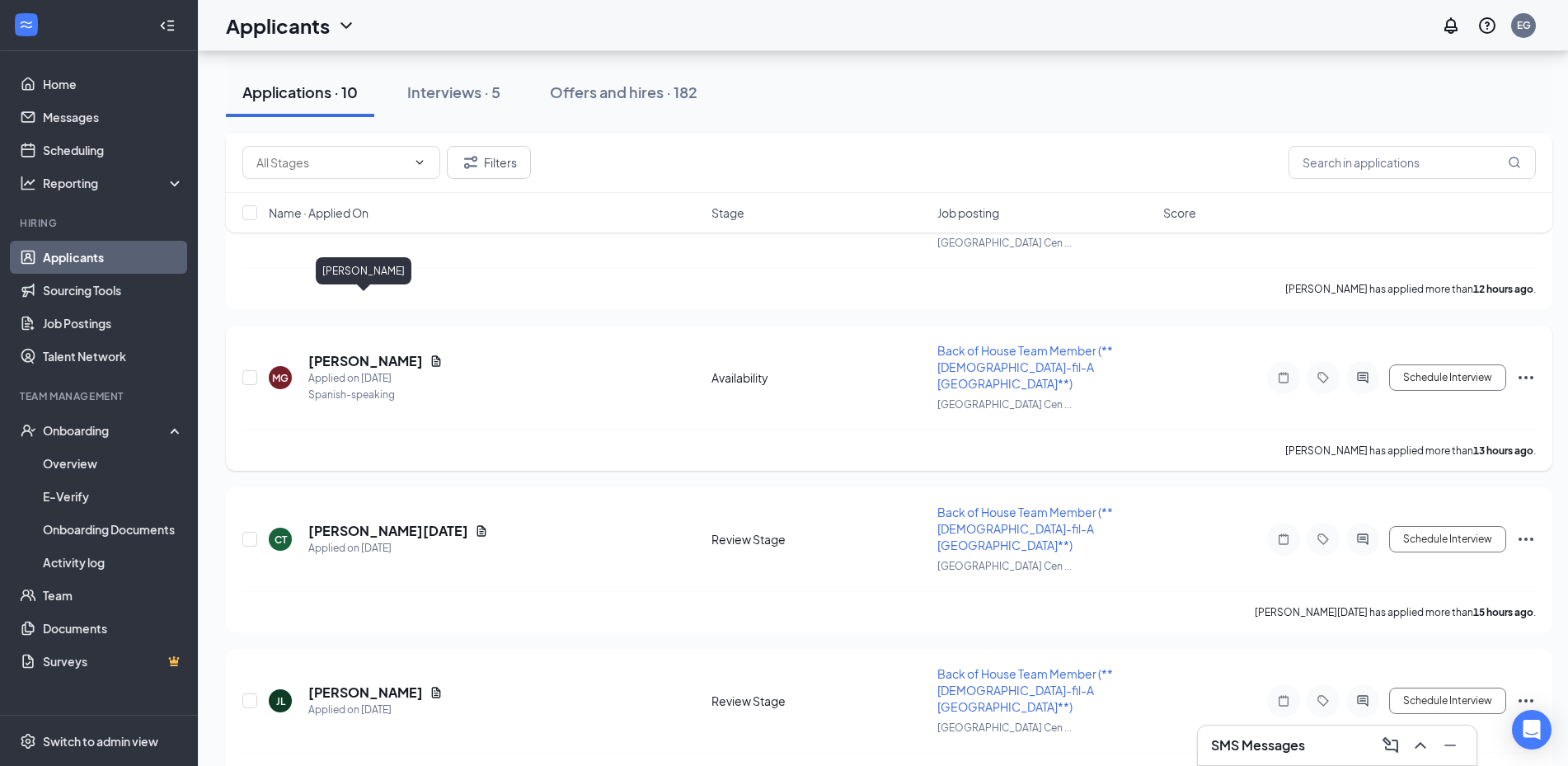
click at [376, 352] on h5 "Maria Gonzalez" at bounding box center [365, 361] width 114 height 18
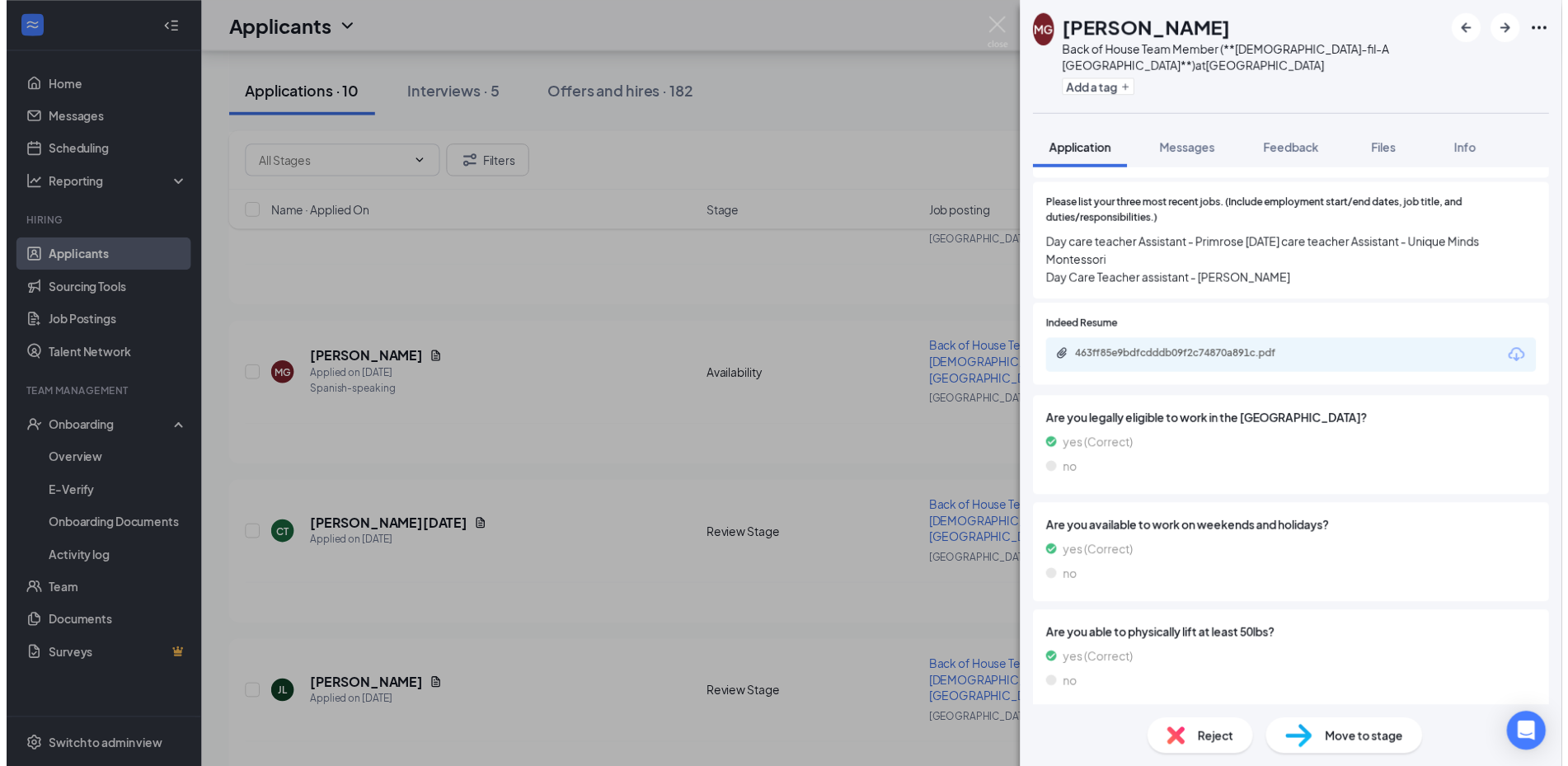
scroll to position [507, 0]
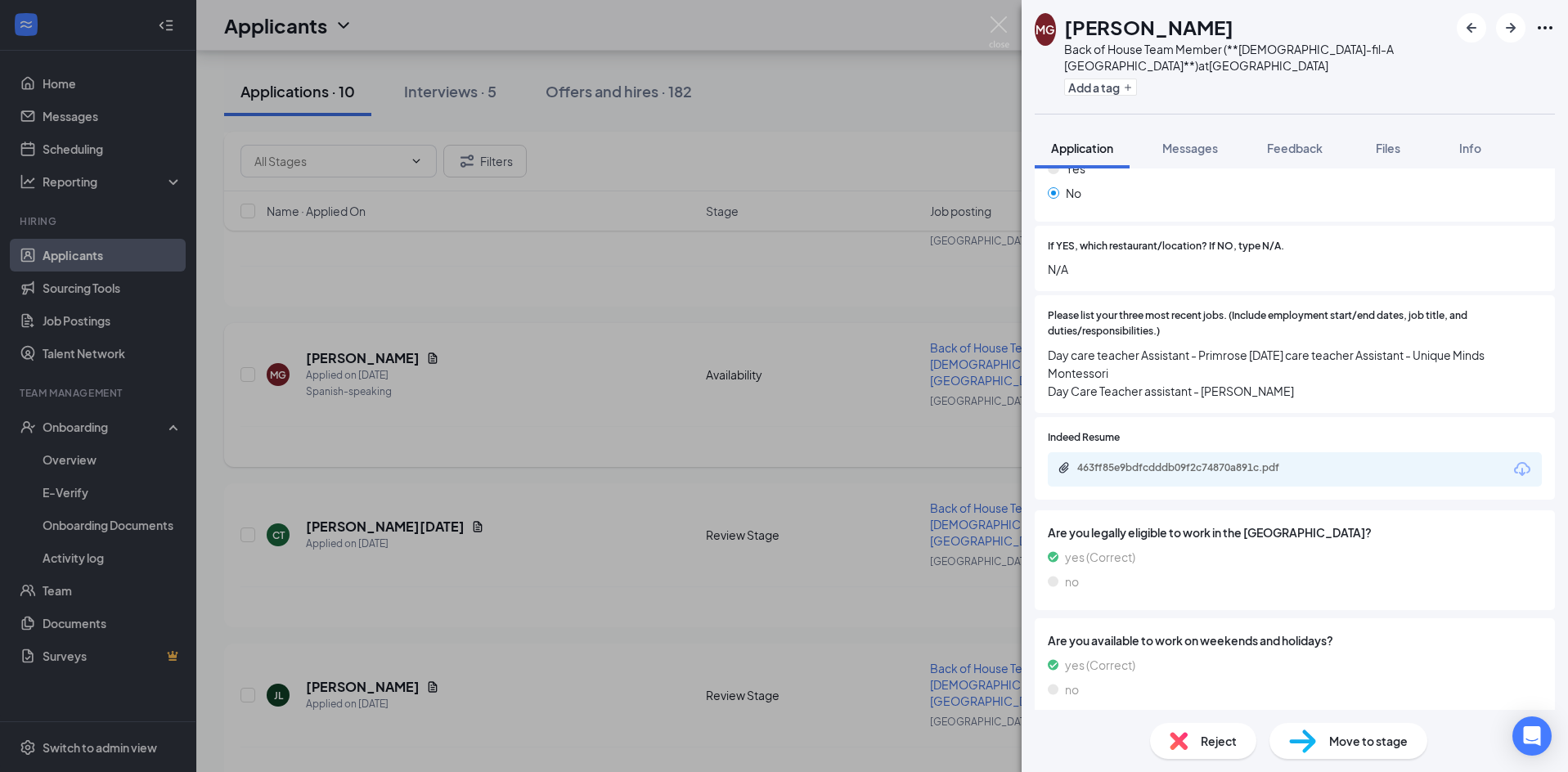
drag, startPoint x: 693, startPoint y: 361, endPoint x: 740, endPoint y: 361, distance: 47.0
click at [693, 361] on div "MG Maria Gonzalez Back of House Team Member (**Chick-fil-A Fort Bend Town Cente…" at bounding box center [784, 386] width 1568 height 772
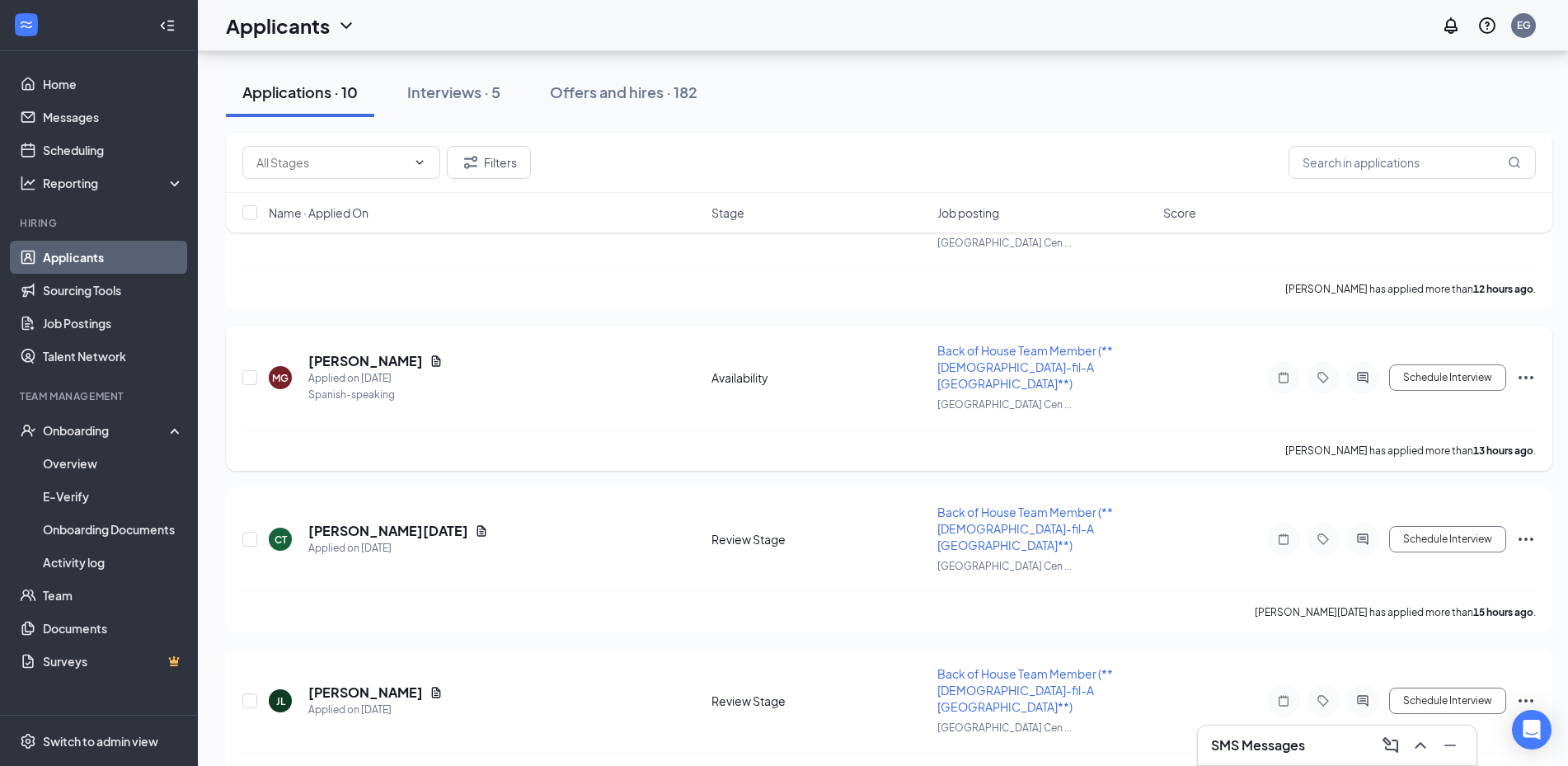
click at [1528, 367] on icon "Ellipses" at bounding box center [1525, 377] width 19 height 19
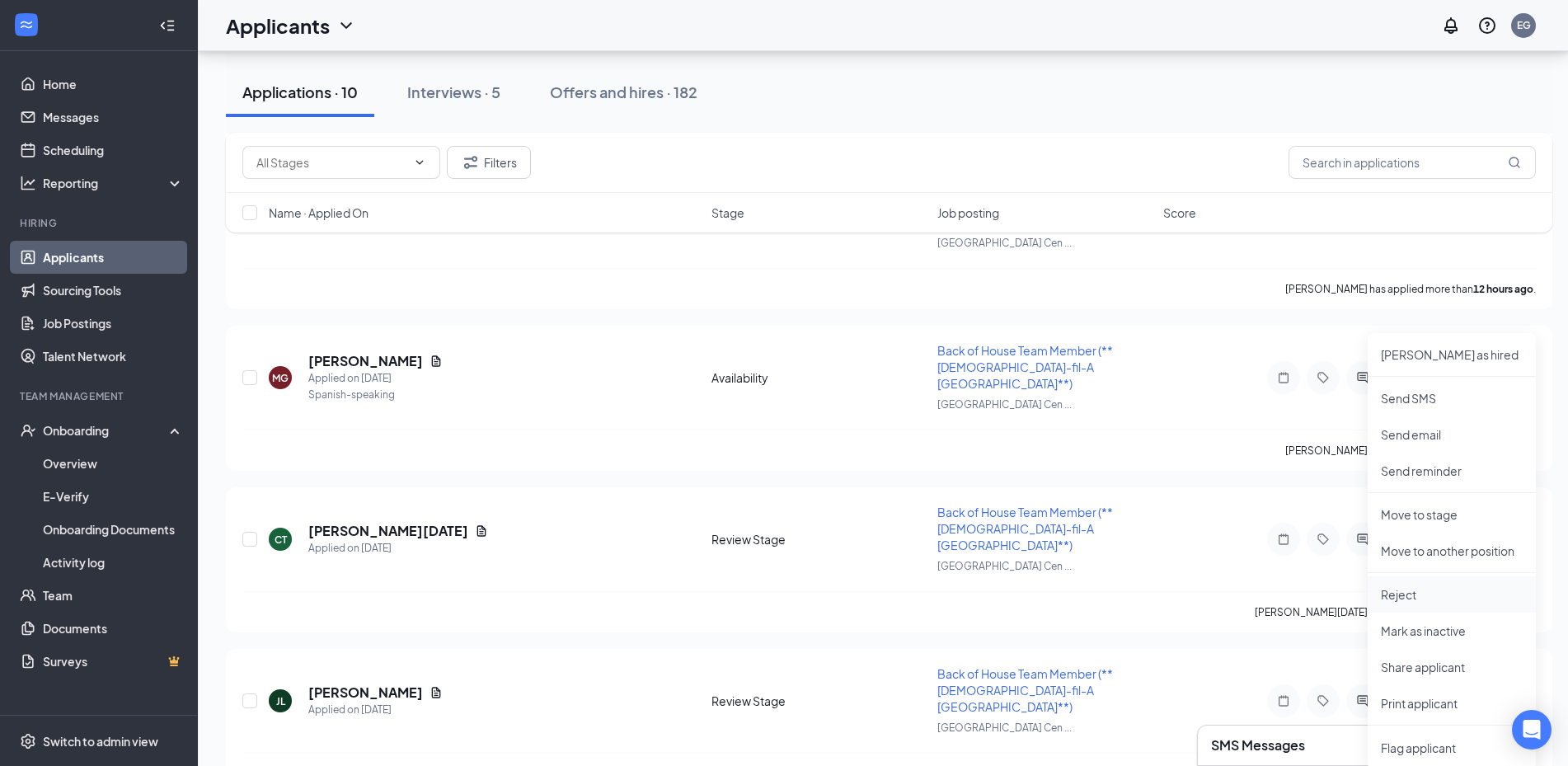
click at [1434, 612] on li "Reject" at bounding box center [1452, 594] width 169 height 36
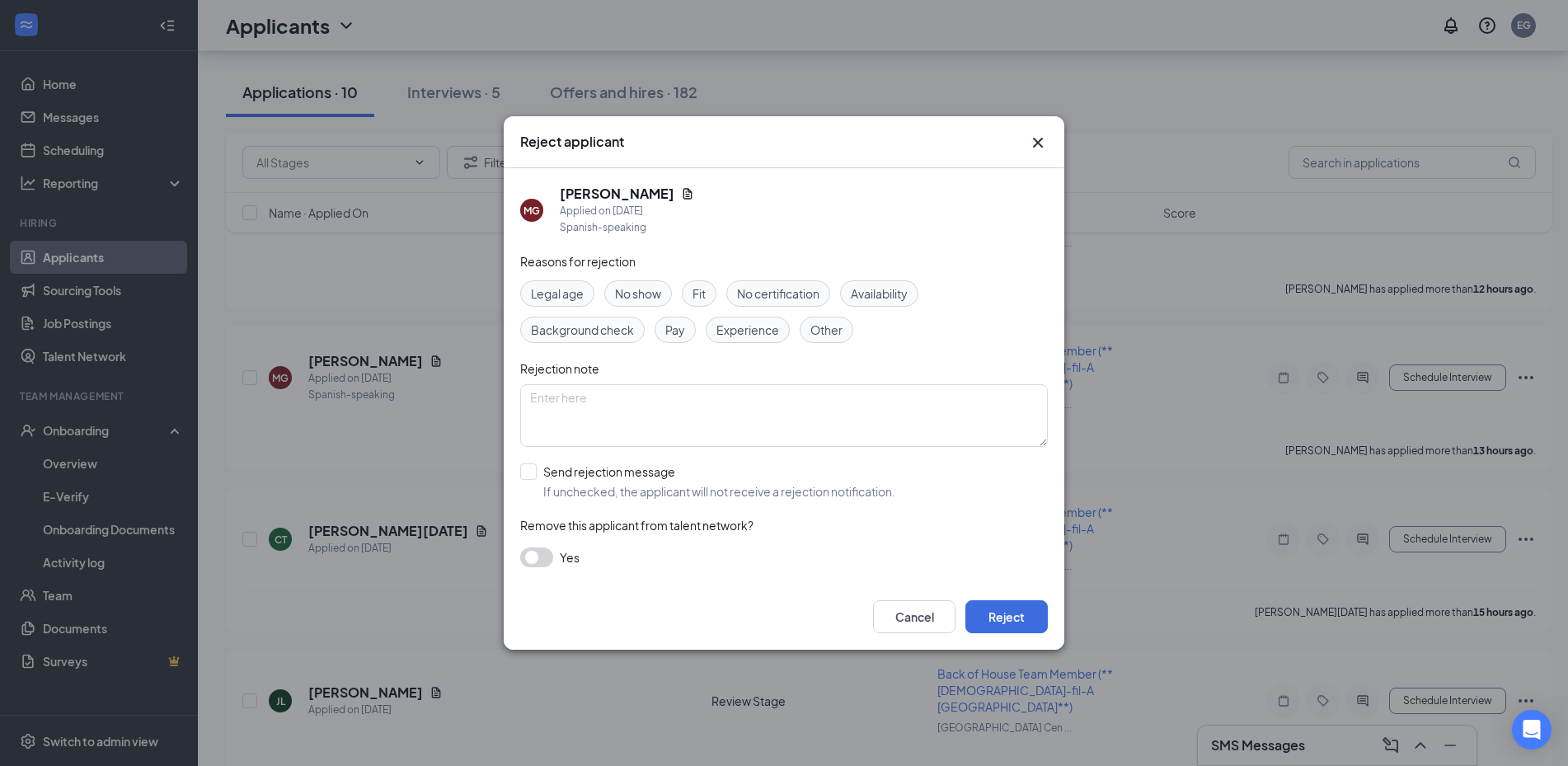
click at [866, 293] on span "Availability" at bounding box center [879, 293] width 57 height 18
click at [1004, 624] on button "Reject" at bounding box center [1006, 617] width 82 height 33
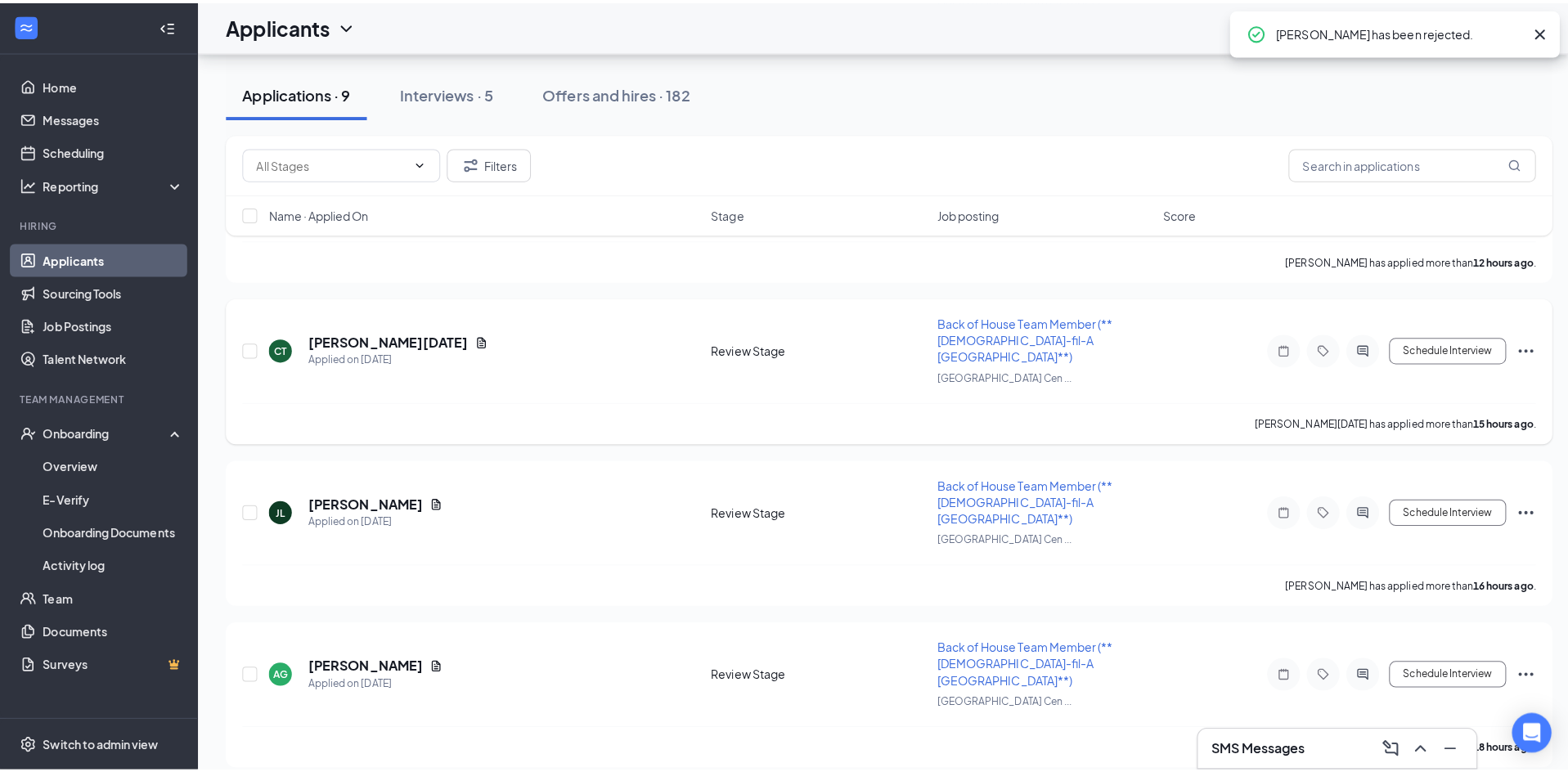
scroll to position [490, 0]
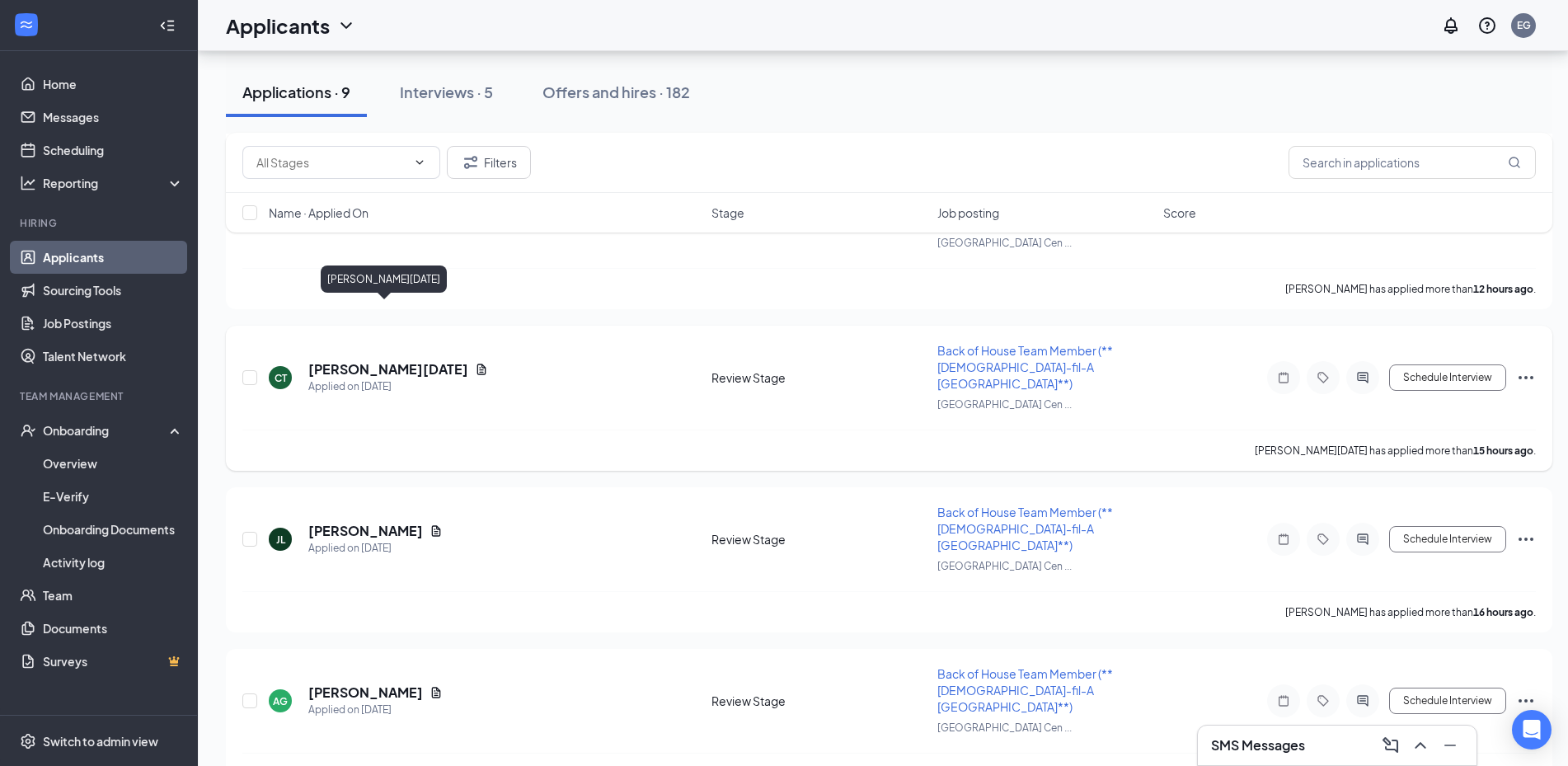
click at [427, 361] on h5 "Christopher Toussaint" at bounding box center [388, 369] width 160 height 18
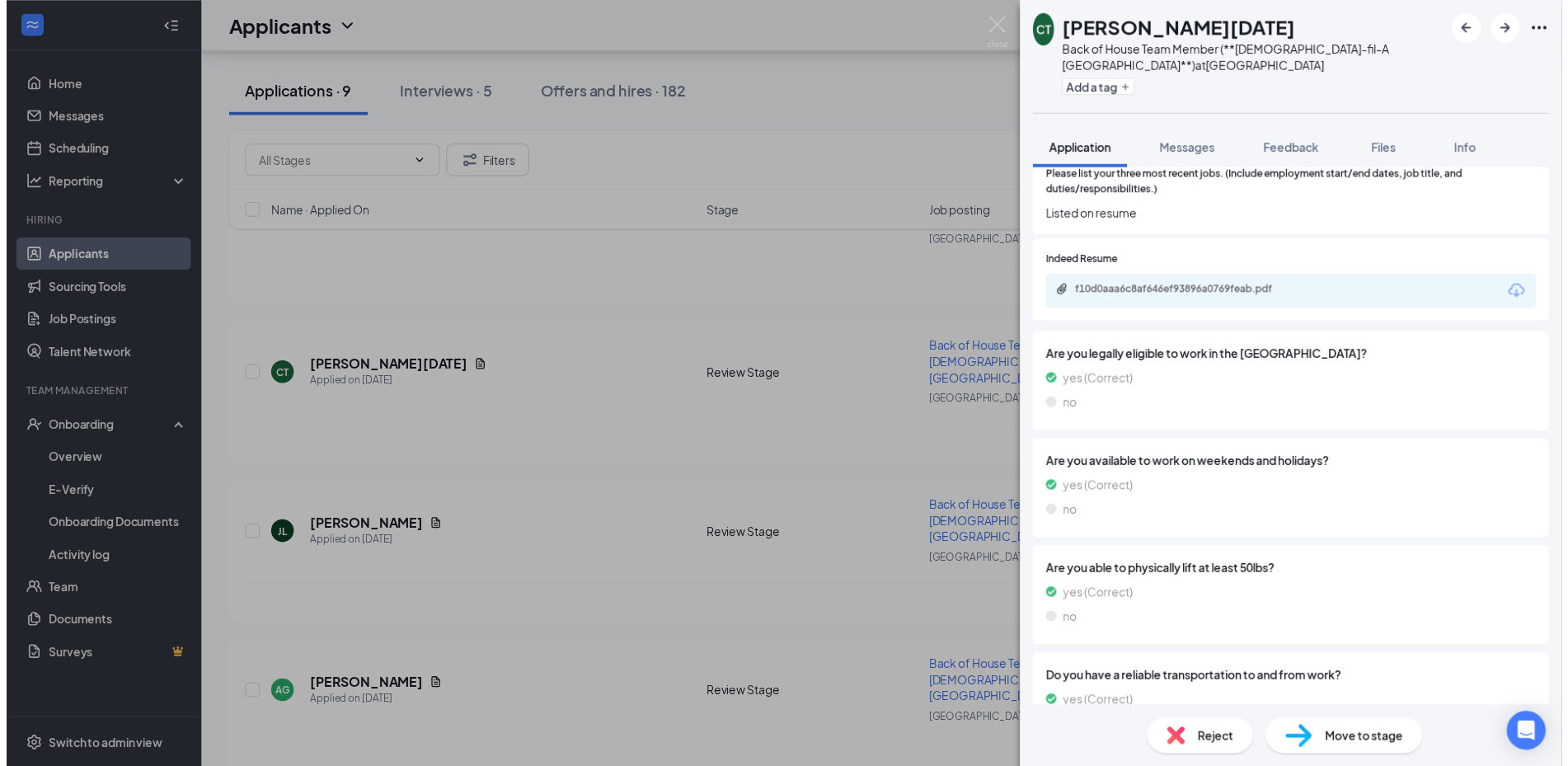
scroll to position [452, 0]
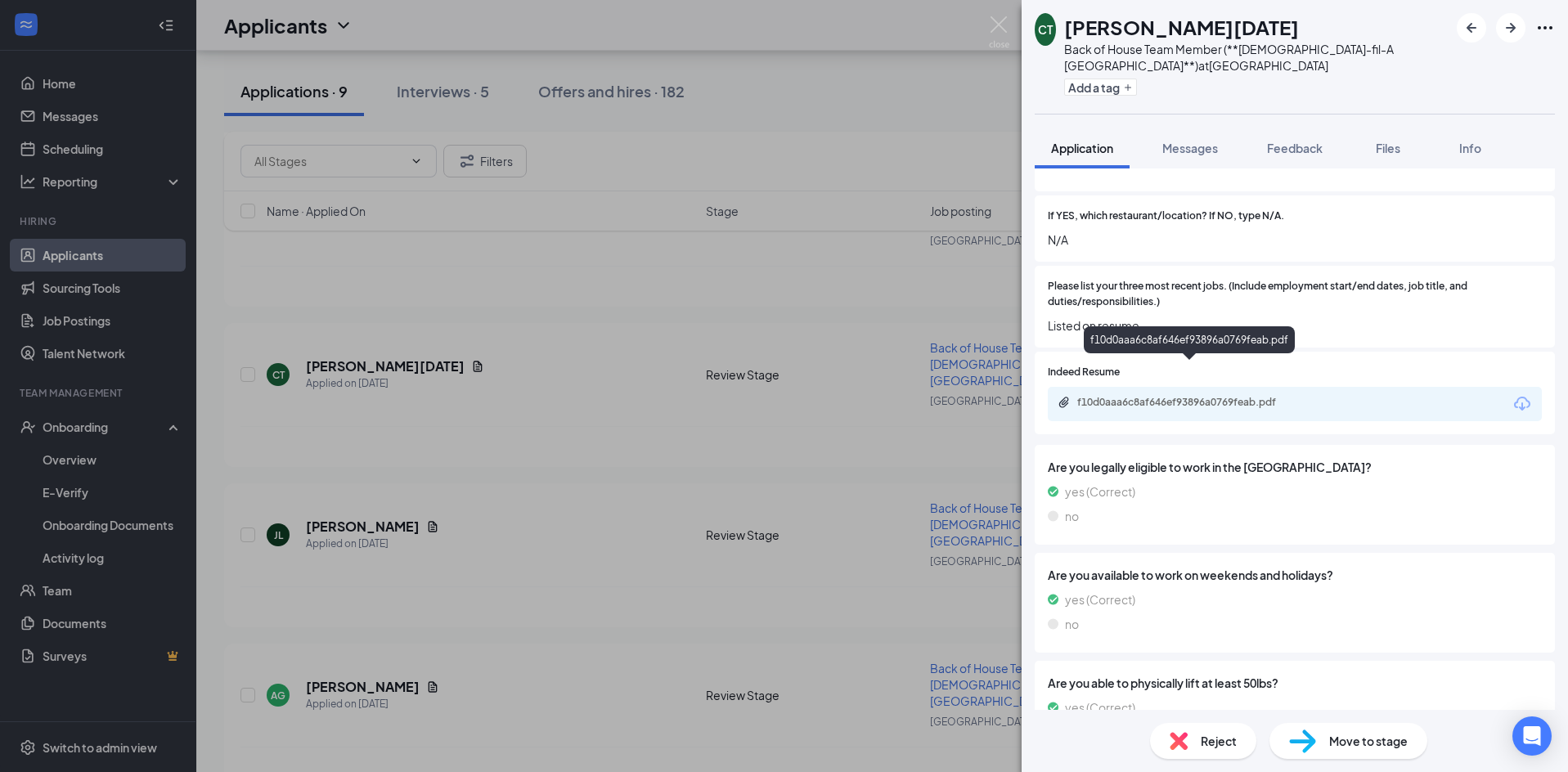
click at [1163, 396] on div "f10d0aaa6c8af646ef93896a0769feab.pdf" at bounding box center [1192, 403] width 229 height 13
click at [677, 271] on div "CT Christopher Toussaint Back of House Team Member (**Chick-fil-A Fort Bend Tow…" at bounding box center [784, 386] width 1568 height 772
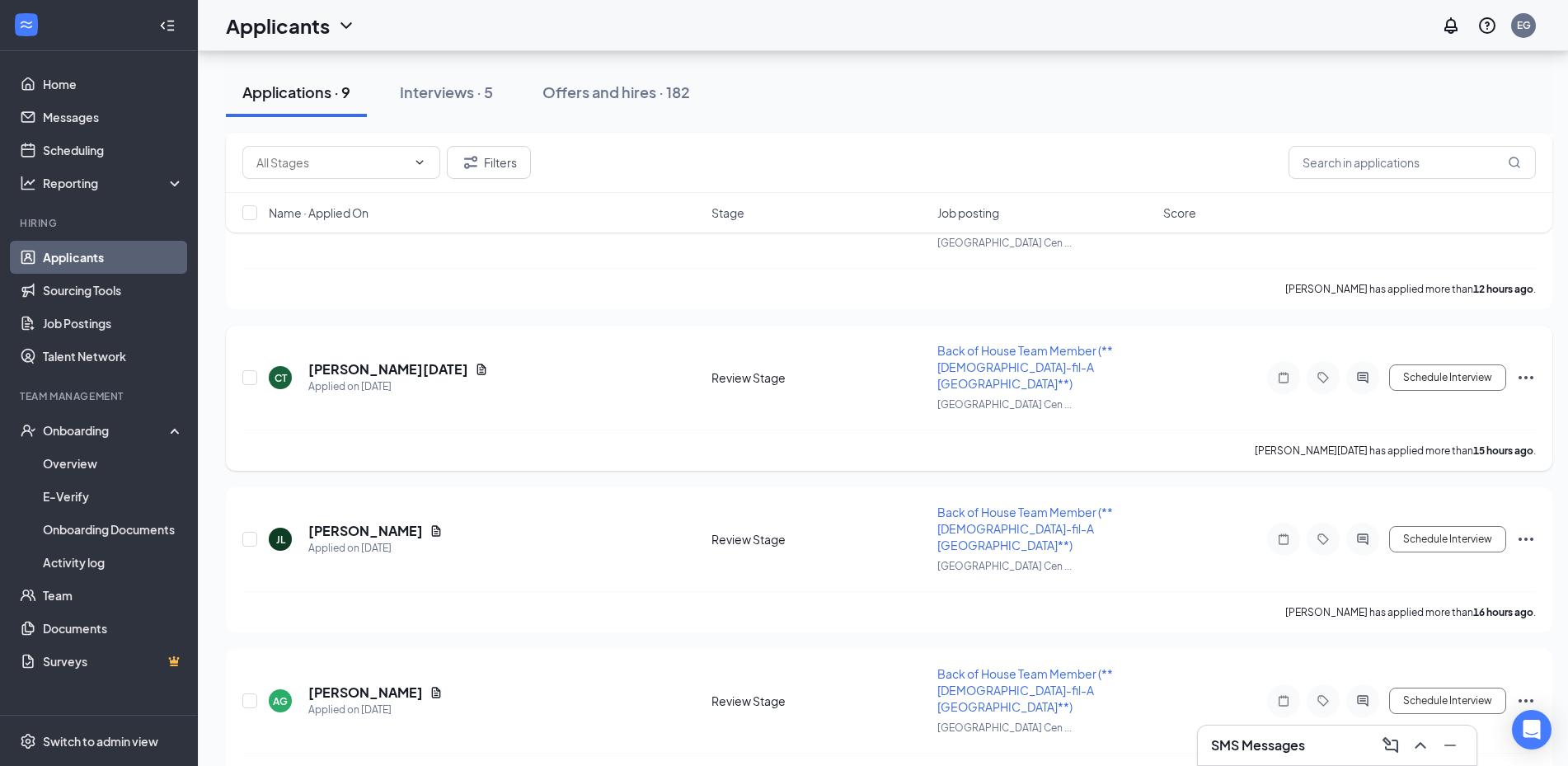
click at [1526, 367] on icon "Ellipses" at bounding box center [1525, 377] width 19 height 19
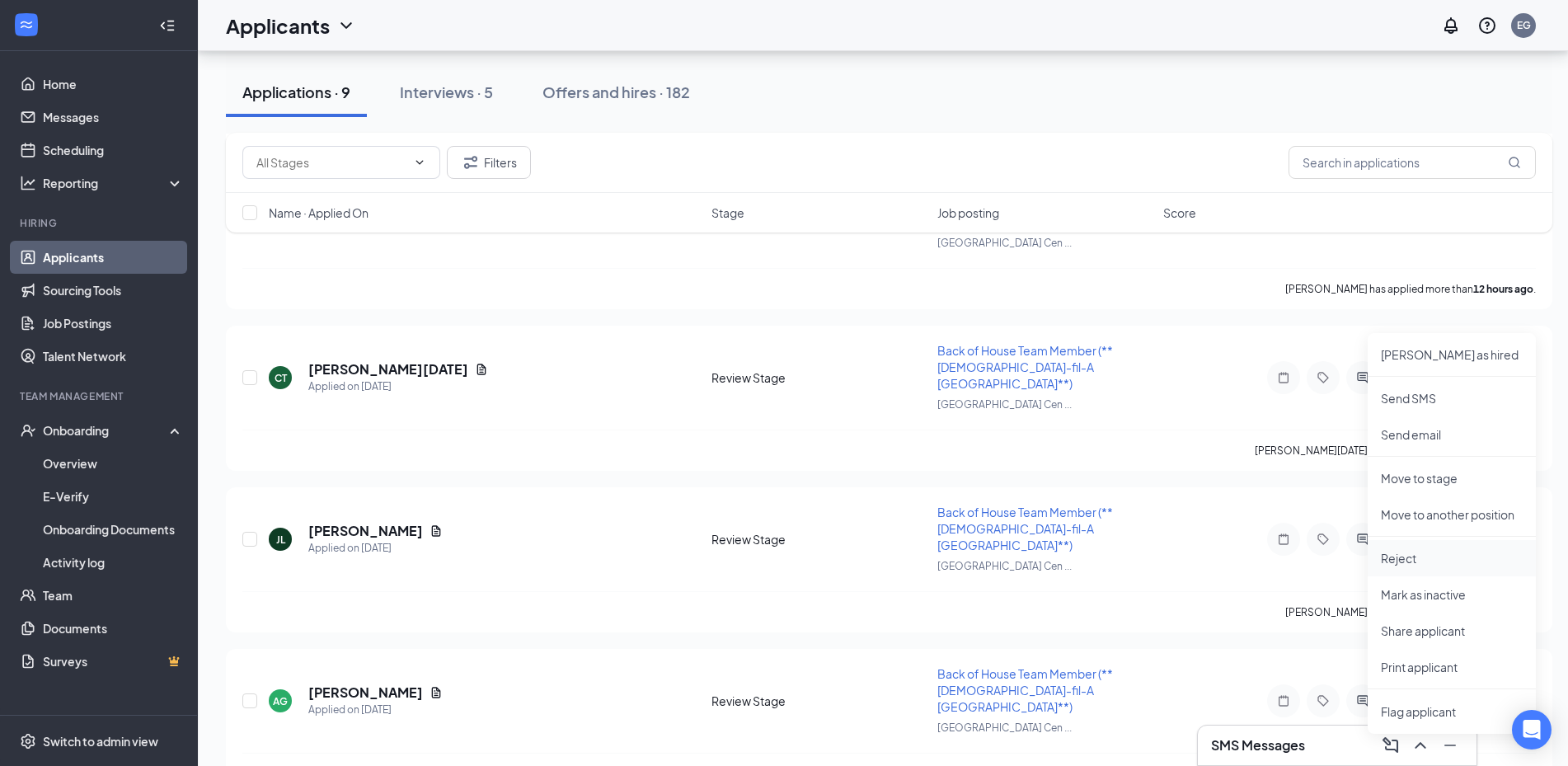
click at [1435, 558] on p "Reject" at bounding box center [1452, 558] width 141 height 16
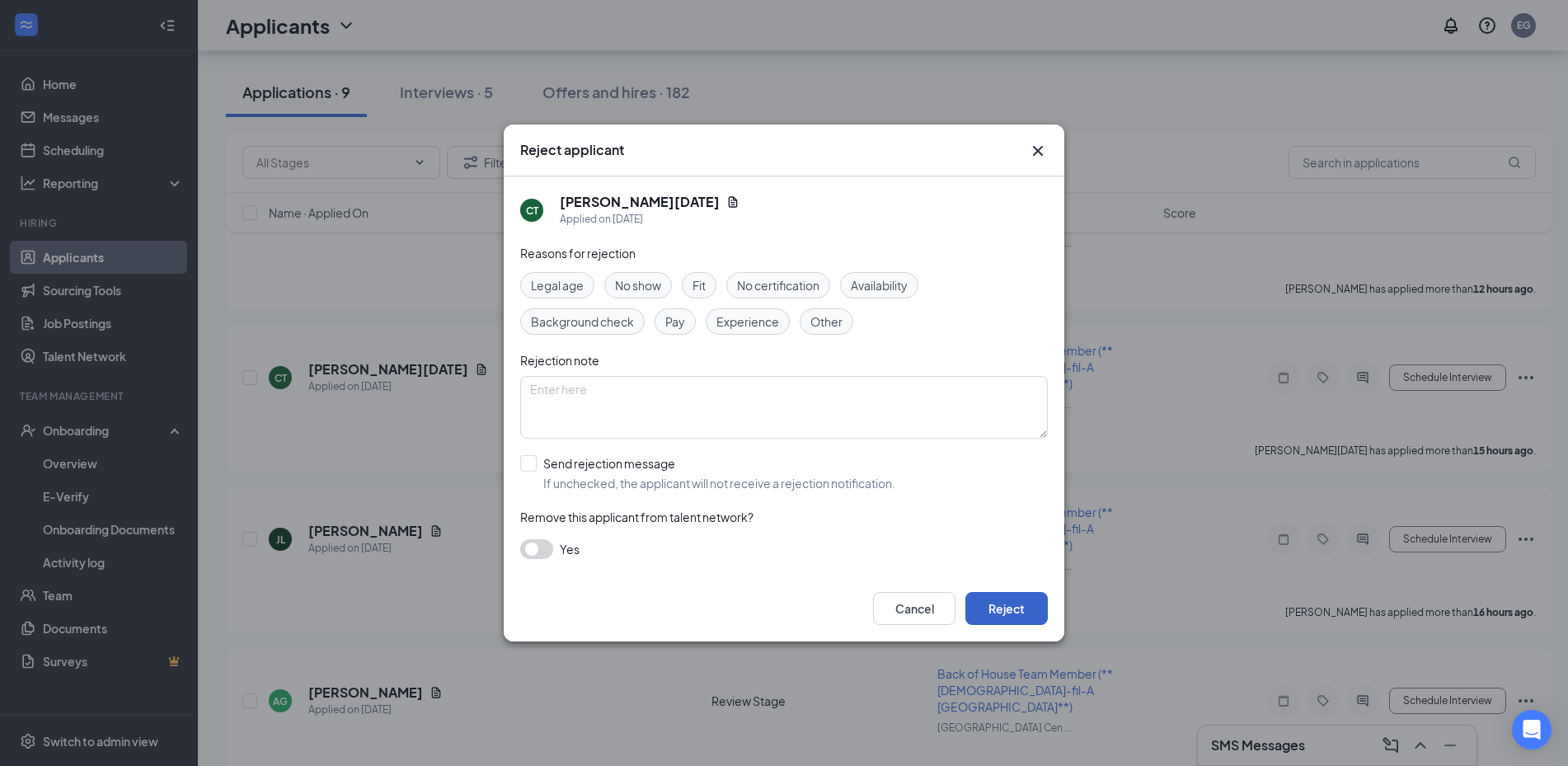
click at [1012, 610] on button "Reject" at bounding box center [1006, 609] width 82 height 33
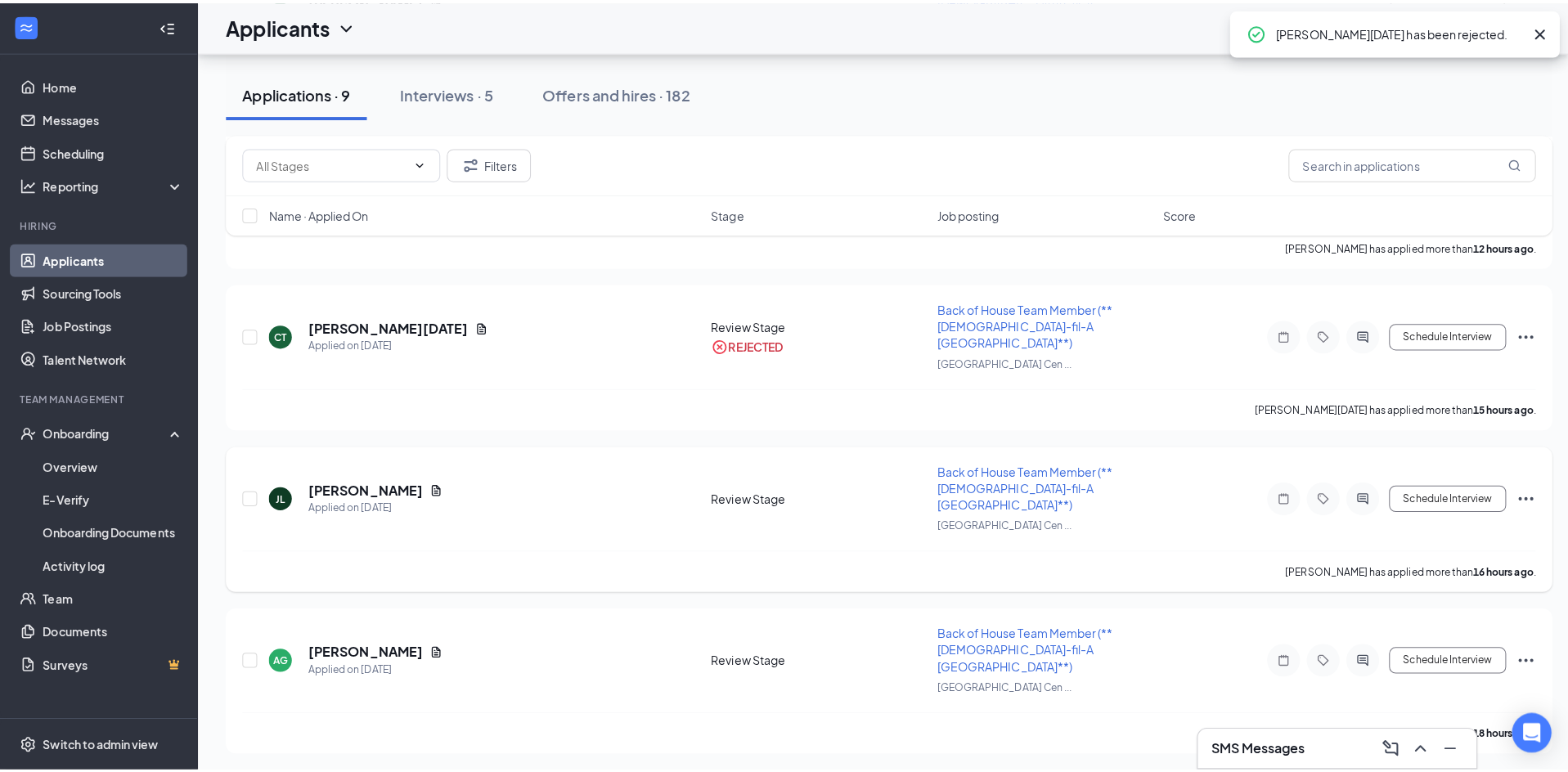
scroll to position [572, 0]
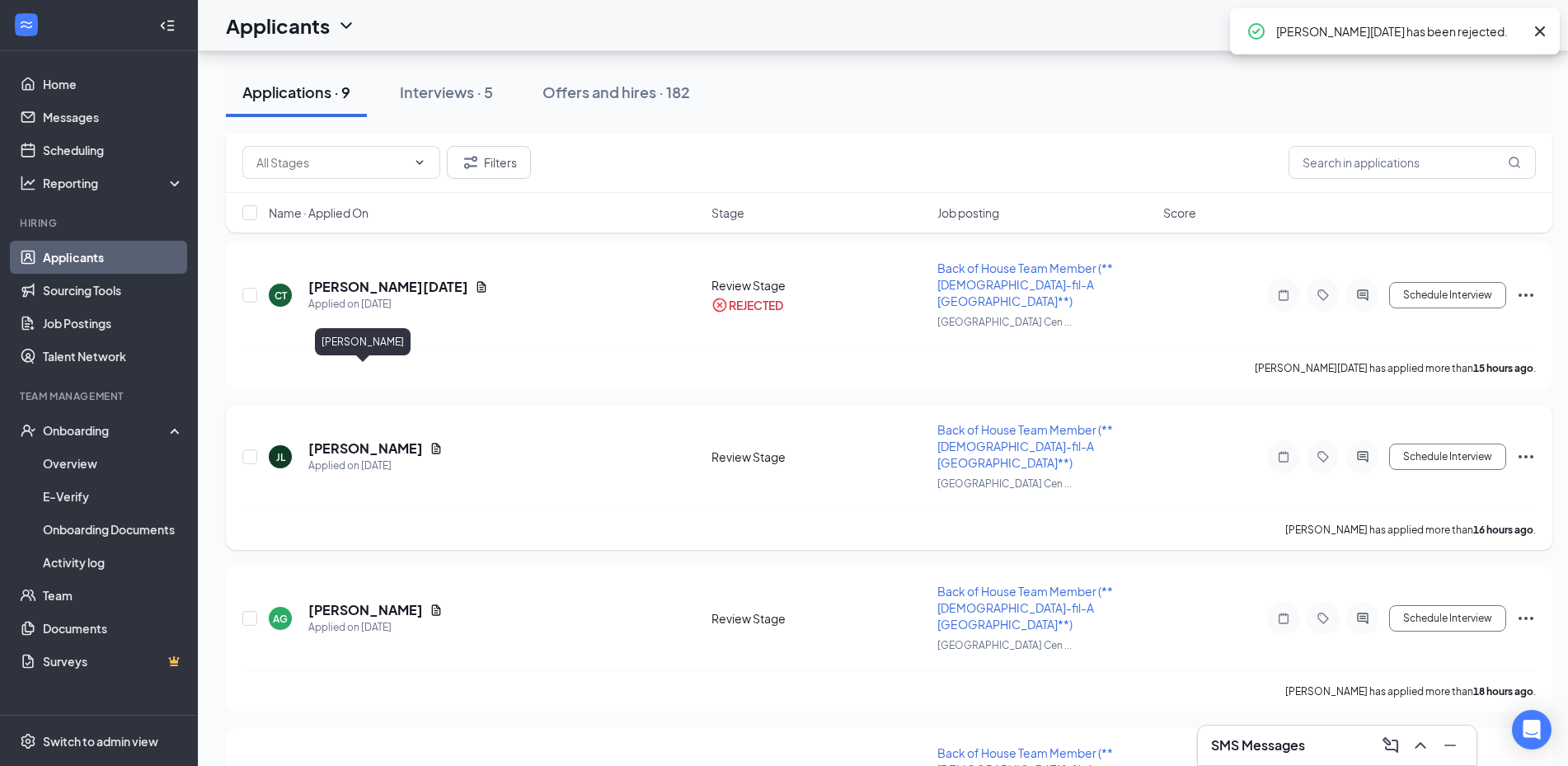
click at [347, 439] on h5 "[PERSON_NAME]" at bounding box center [365, 448] width 114 height 18
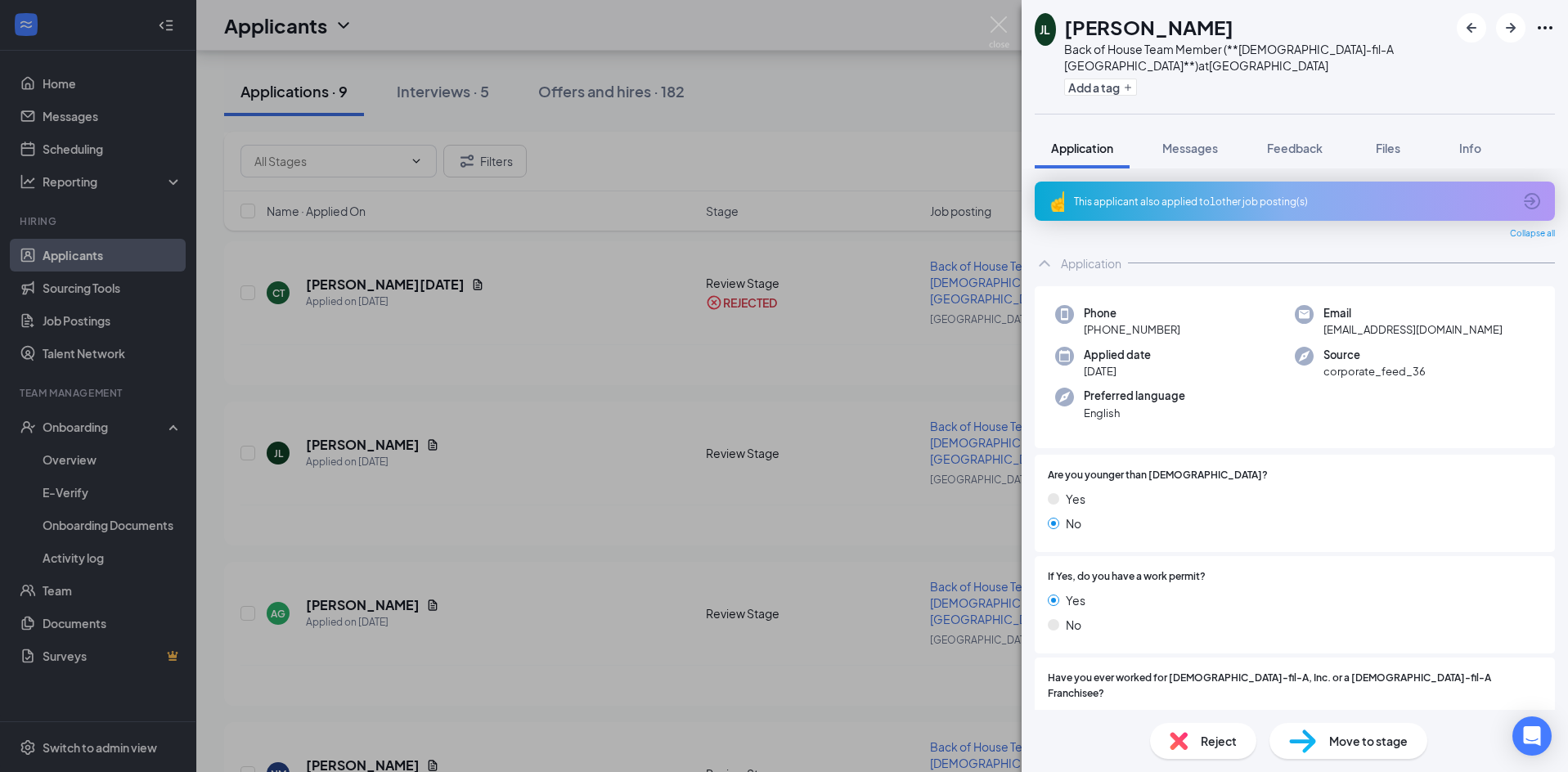
click at [1241, 214] on div "This applicant also applied to 1 other job posting(s)" at bounding box center [1295, 201] width 520 height 39
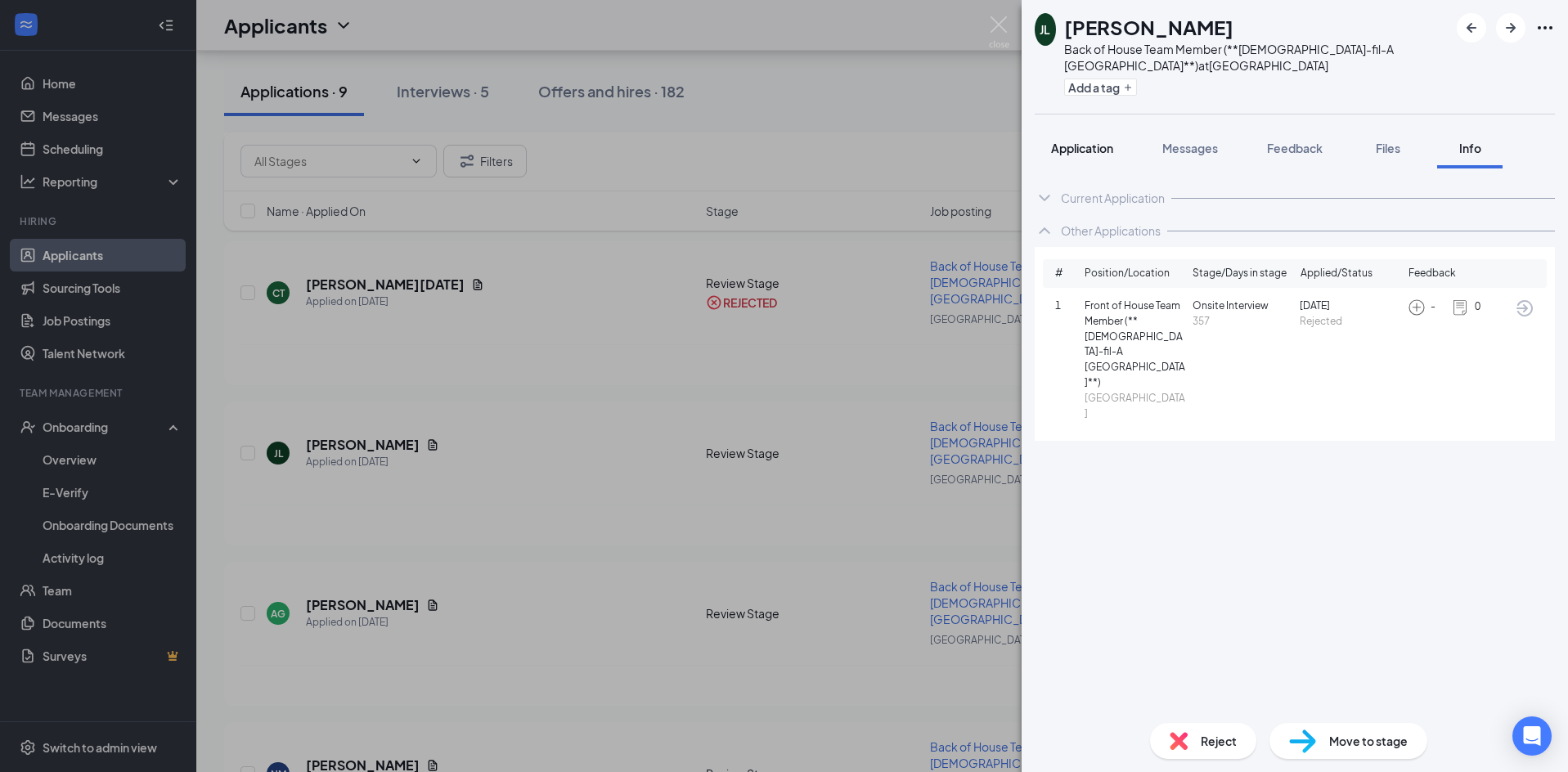
click at [1110, 156] on button "Application" at bounding box center [1082, 148] width 95 height 41
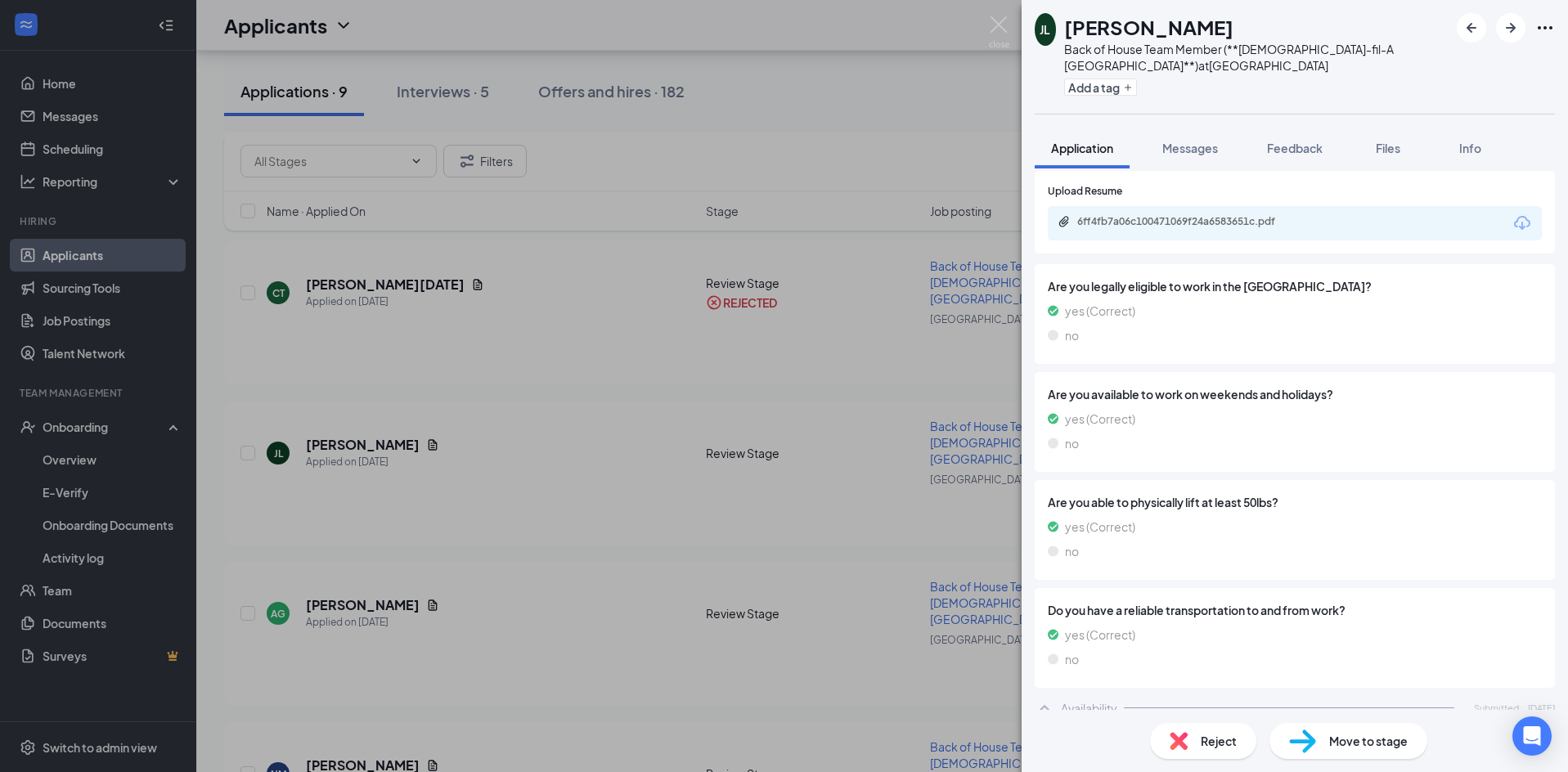
scroll to position [718, 0]
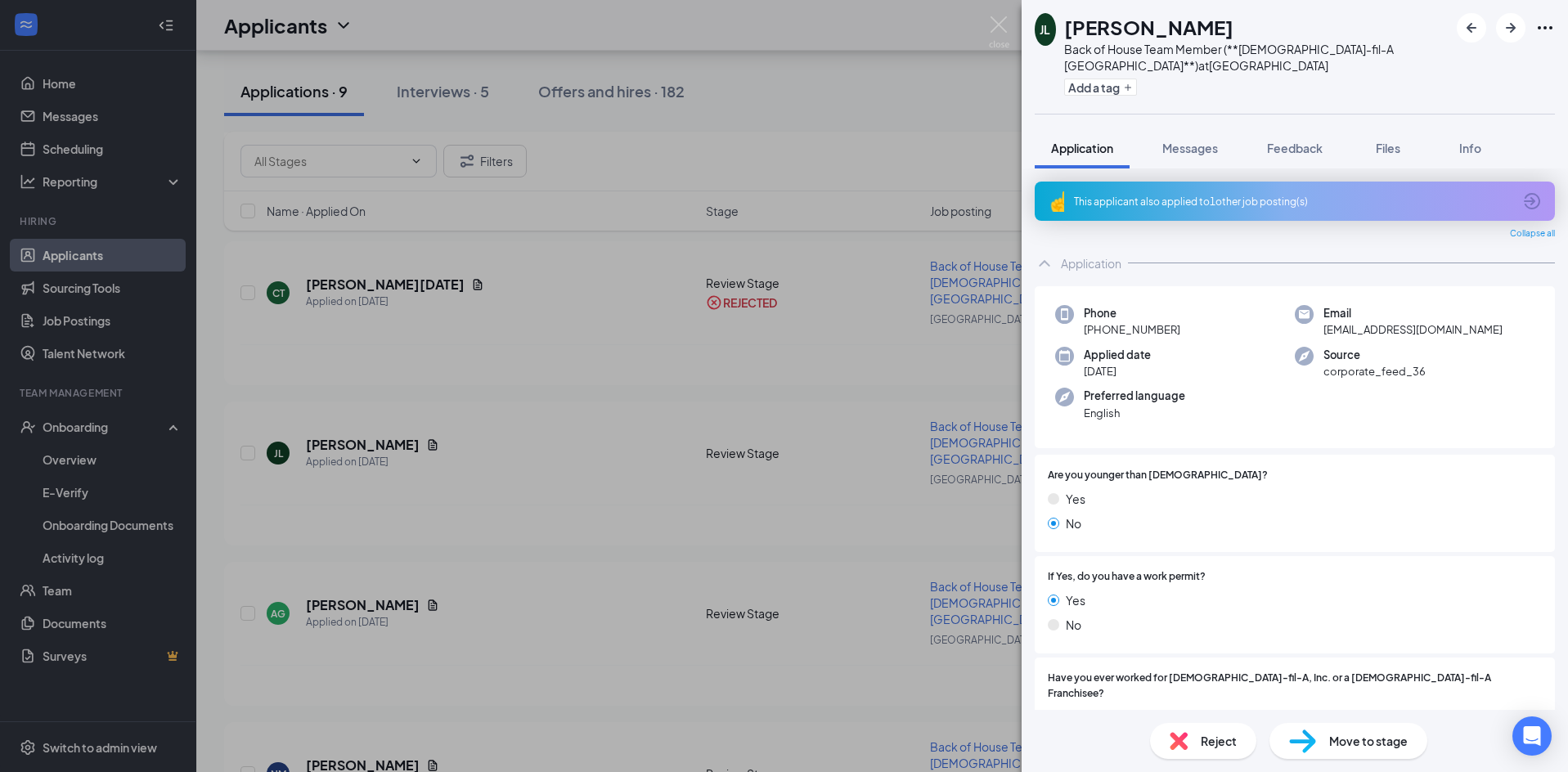
scroll to position [677, 0]
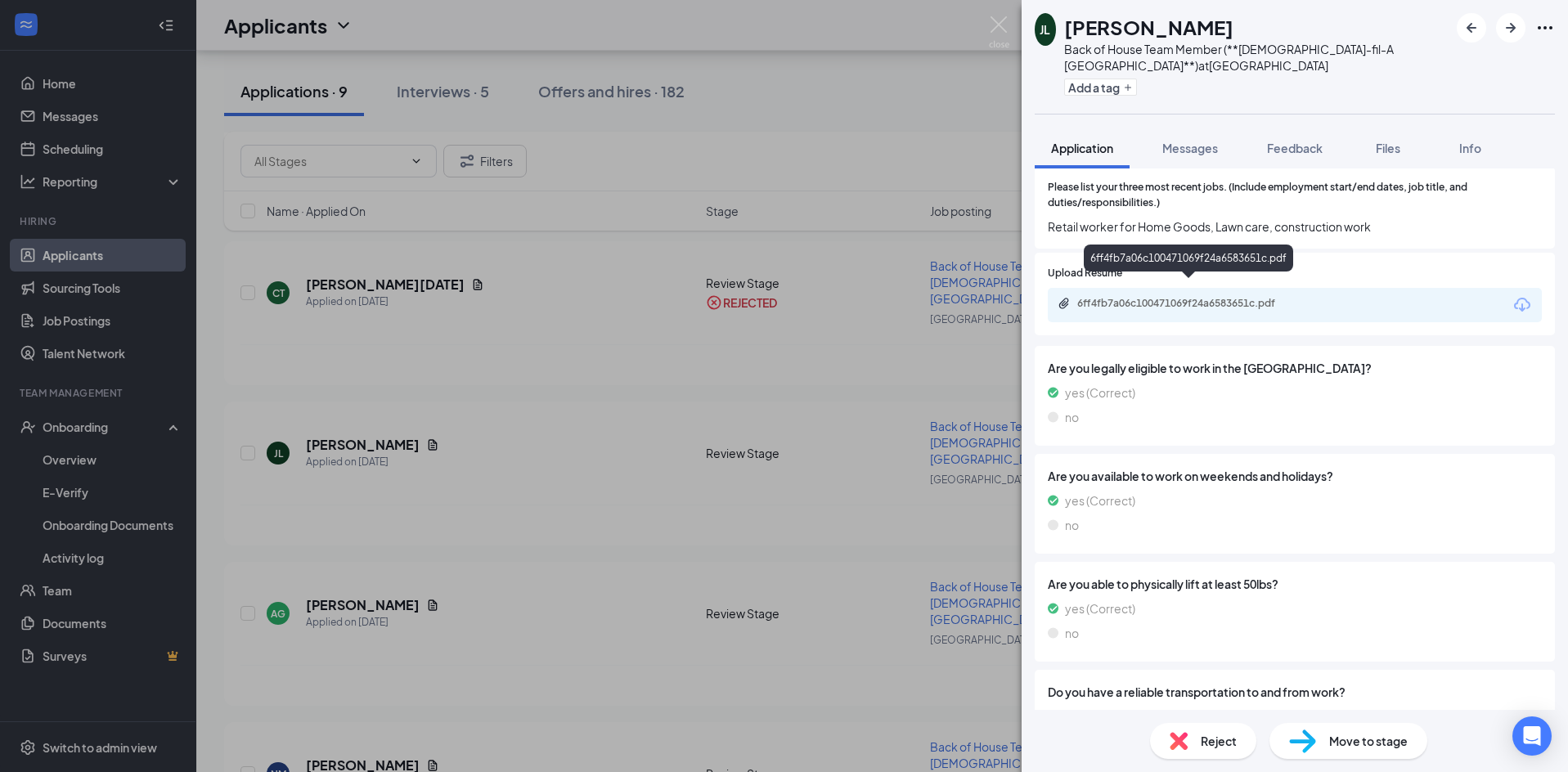
click at [1225, 297] on div "6ff4fb7a06c100471069f24a6583651c.pdf" at bounding box center [1192, 304] width 229 height 13
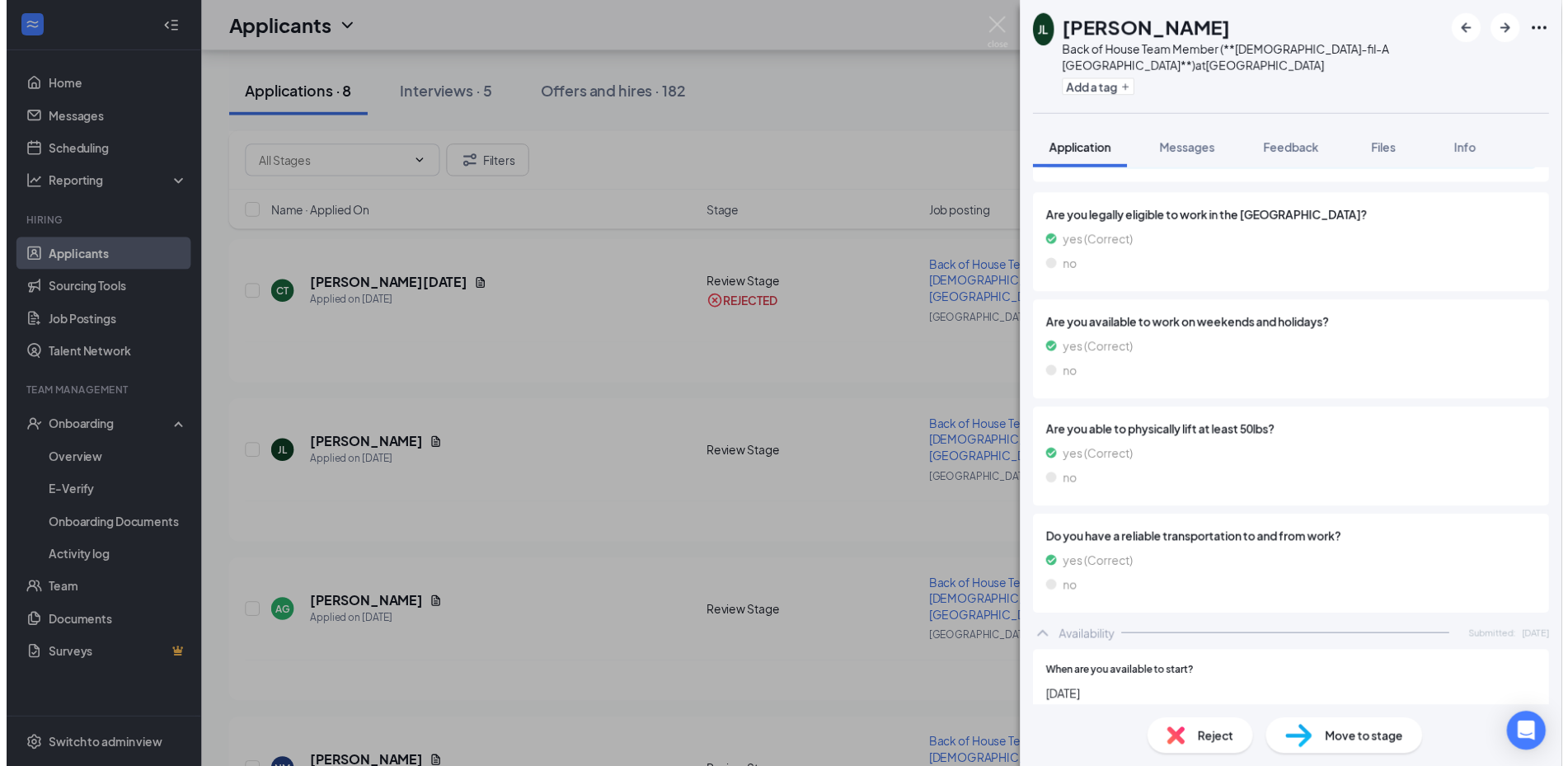
scroll to position [1178, 0]
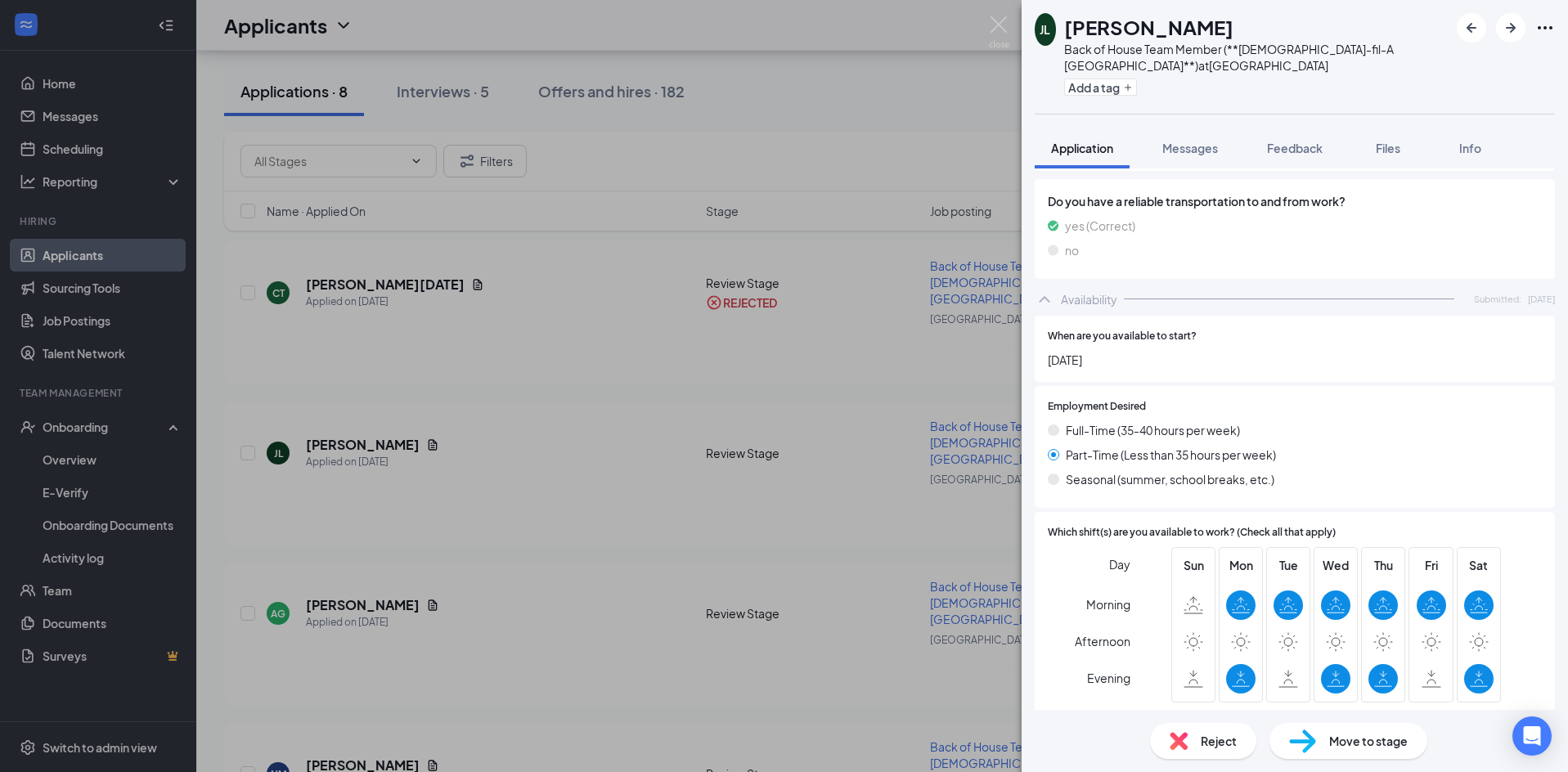
click at [722, 424] on div "JL Jonathan Lopez Back of House Team Member (**Chick-fil-A Fort Bend Town Cente…" at bounding box center [784, 386] width 1568 height 772
click at [860, 334] on div "JL Jonathan Lopez Back of House Team Member (**Chick-fil-A Fort Bend Town Cente…" at bounding box center [784, 386] width 1568 height 772
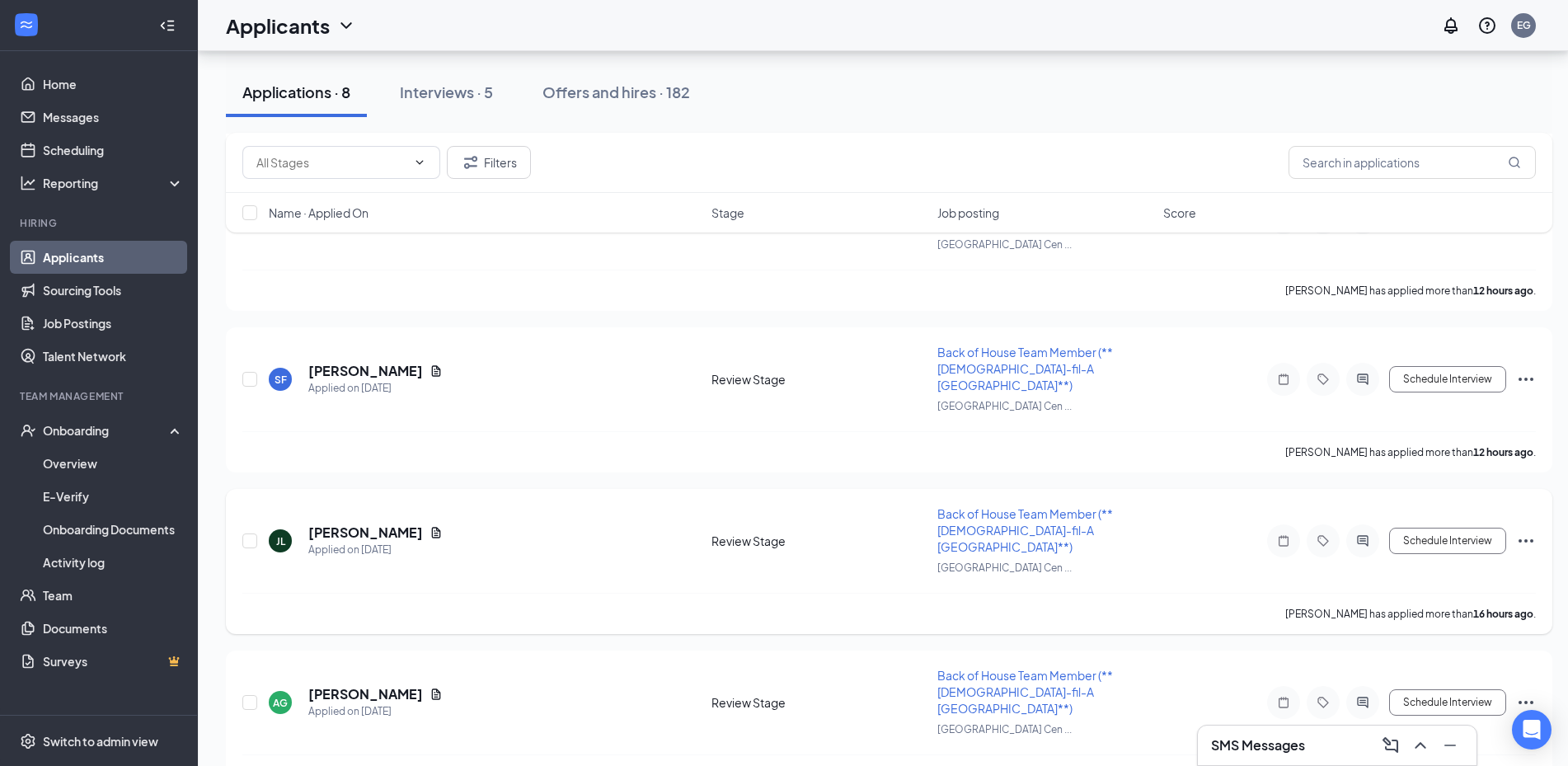
scroll to position [330, 0]
click at [1426, 529] on button "Schedule Interview" at bounding box center [1447, 542] width 117 height 26
type input "Onsite Interview (next stage)"
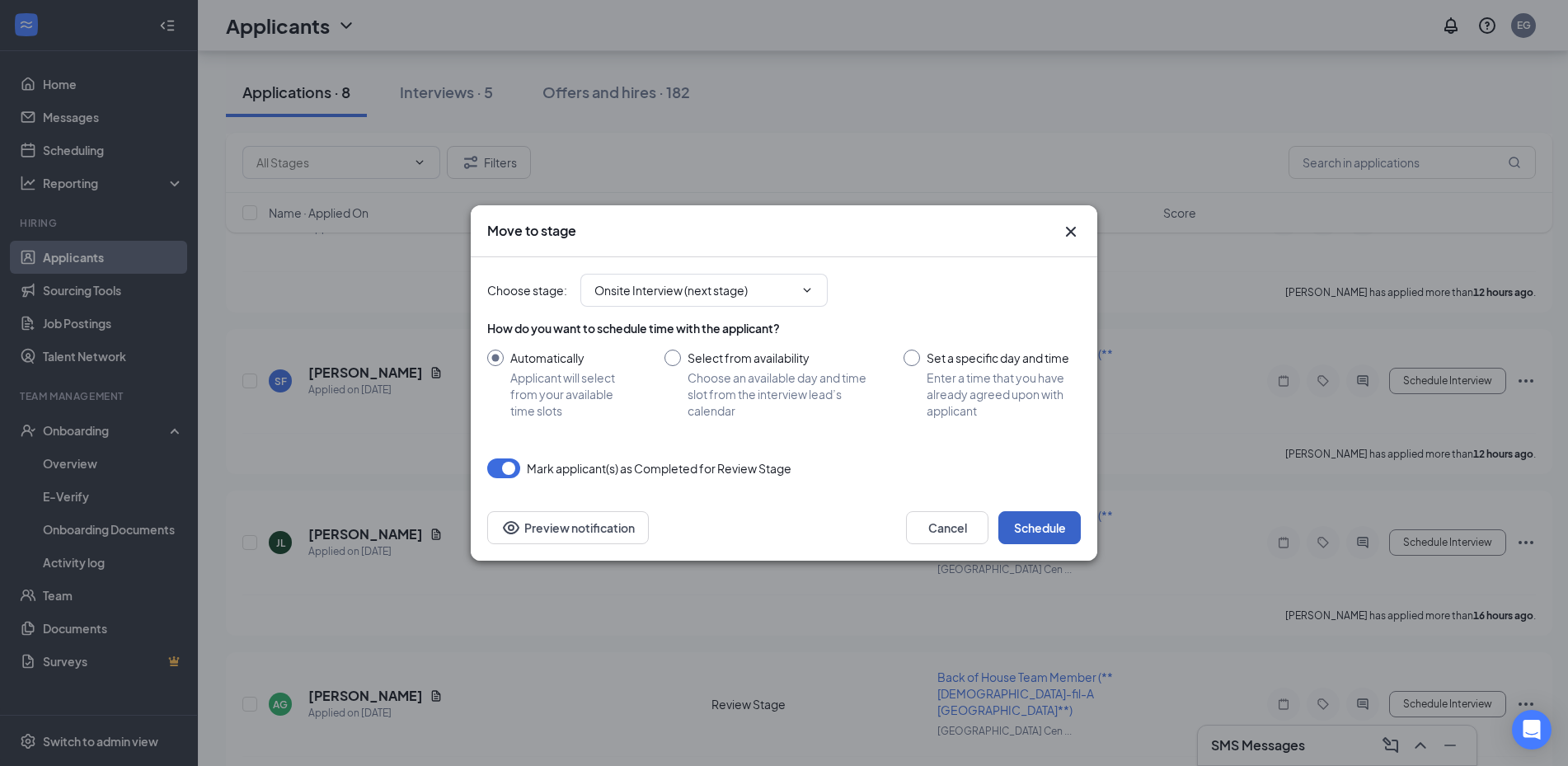
click at [1034, 527] on button "Schedule" at bounding box center [1039, 527] width 82 height 33
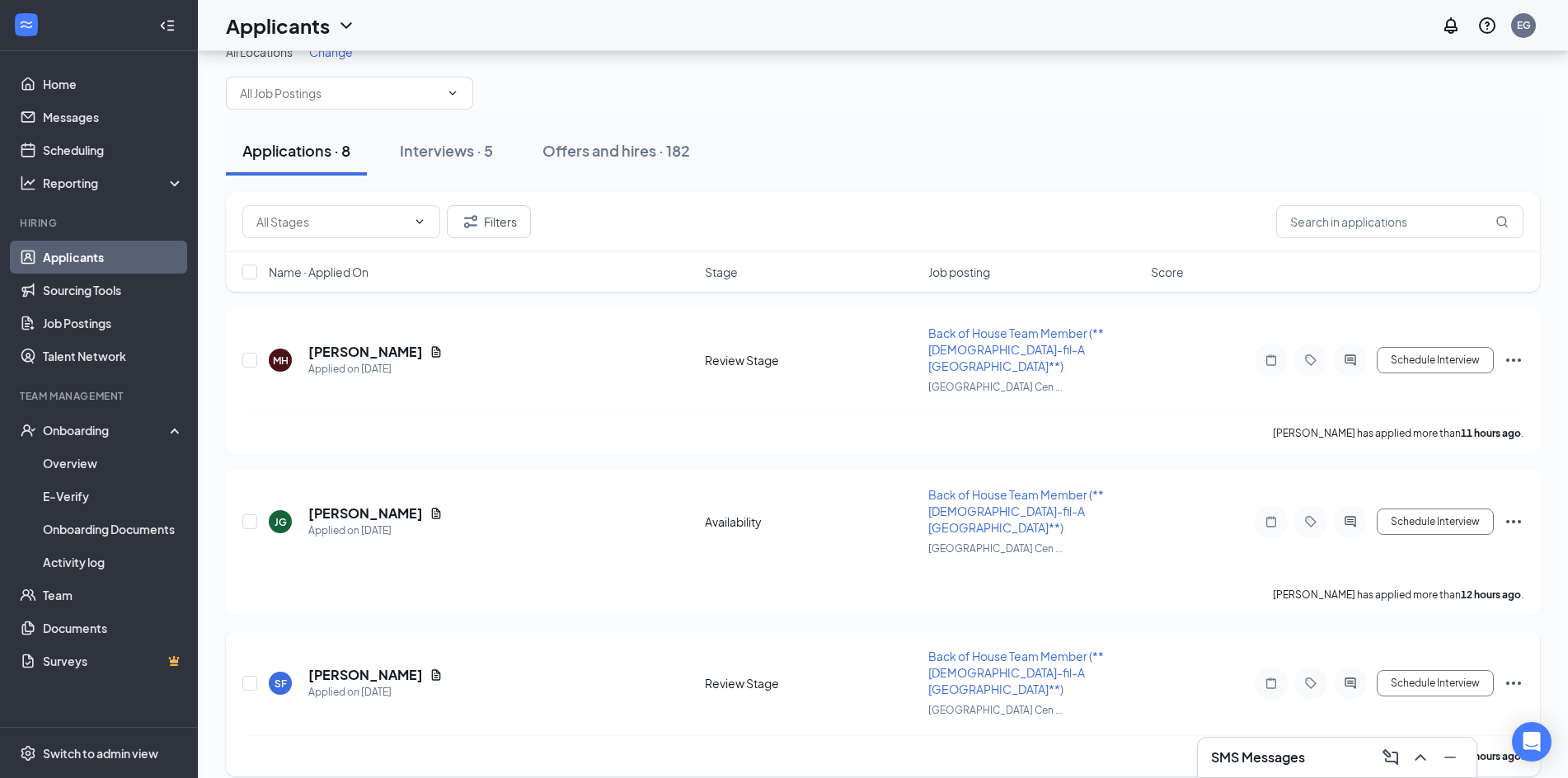
scroll to position [0, 0]
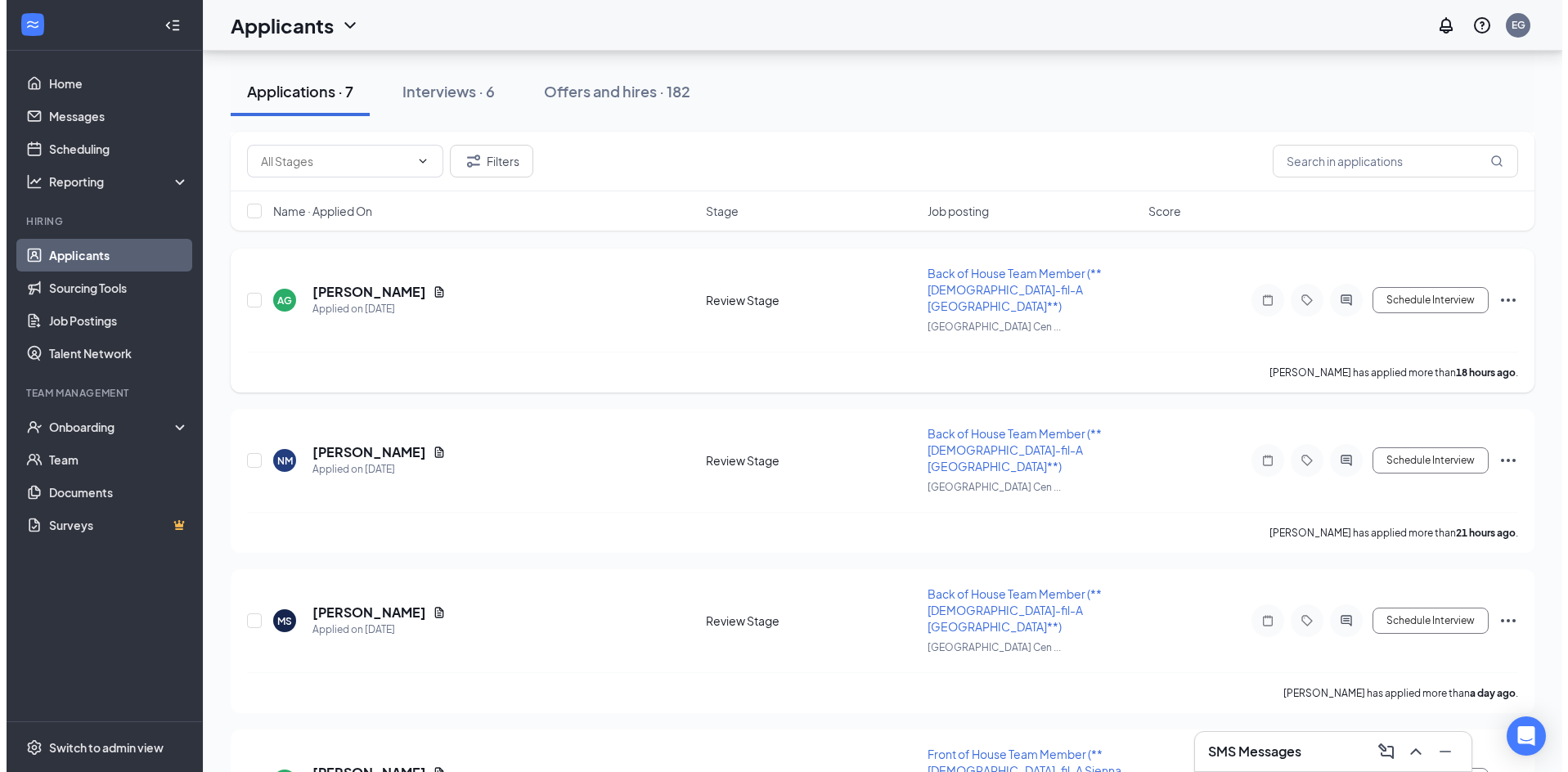
scroll to position [572, 0]
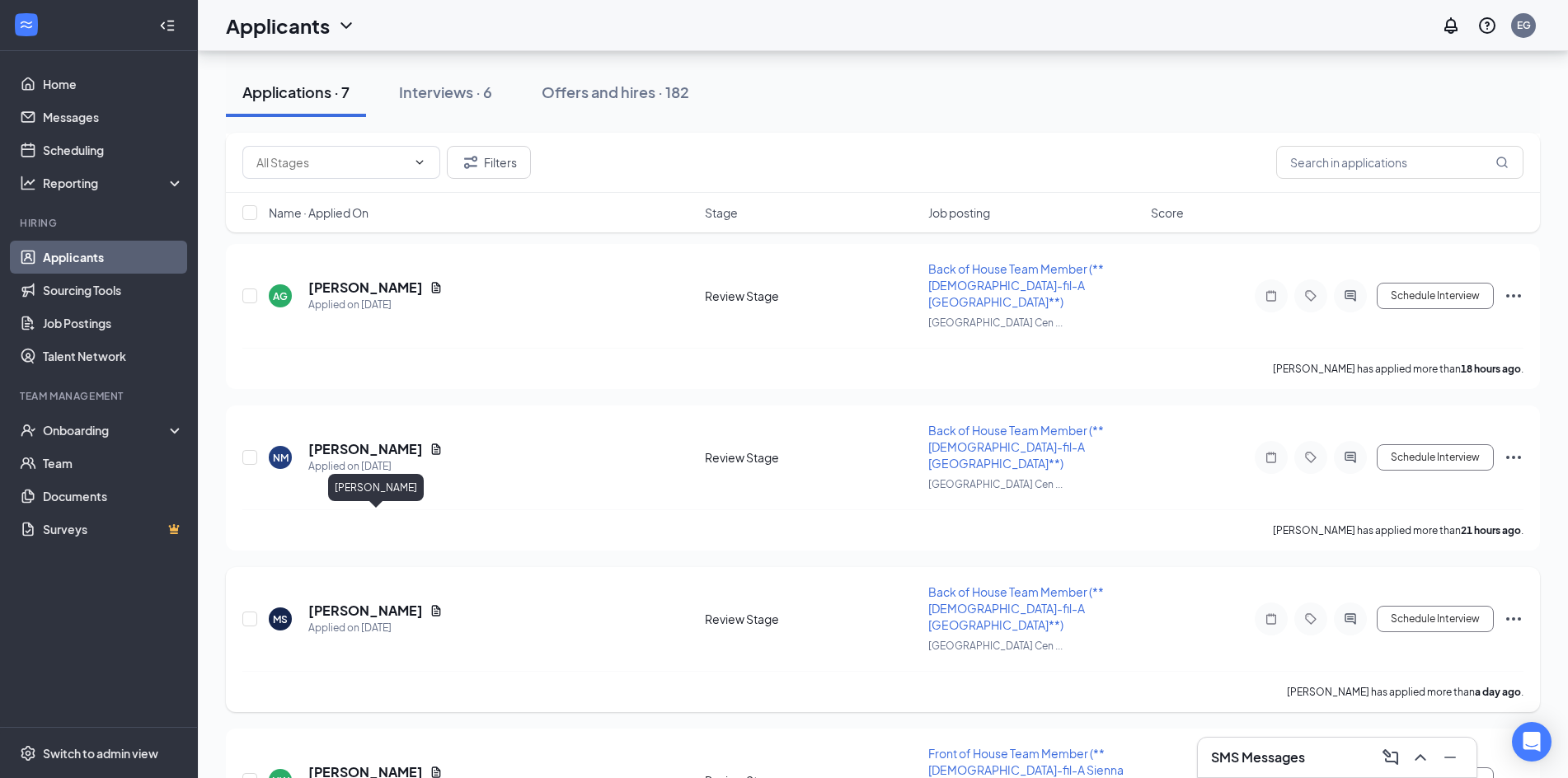
click at [423, 602] on h5 "[PERSON_NAME]" at bounding box center [365, 610] width 114 height 18
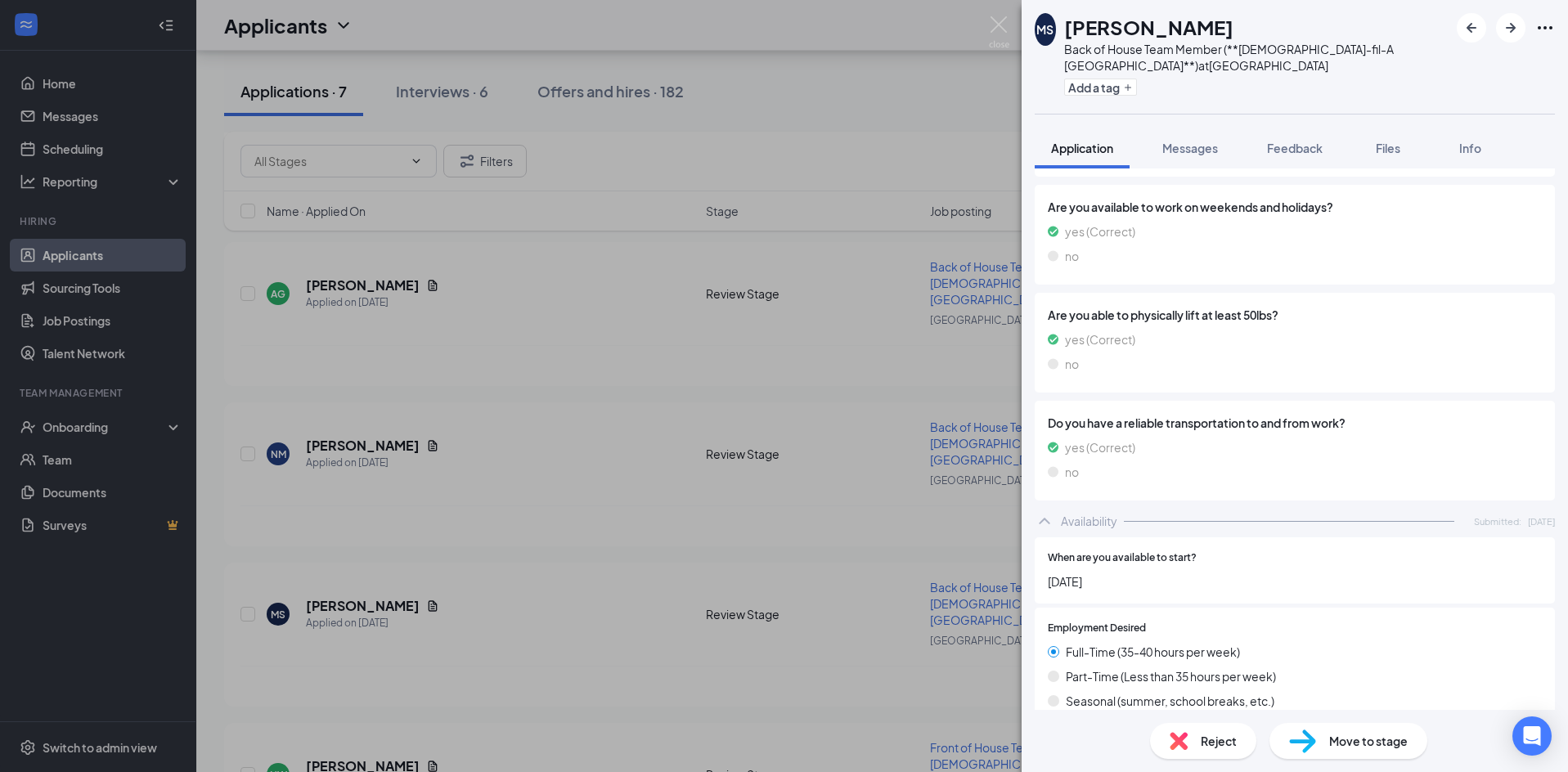
scroll to position [490, 0]
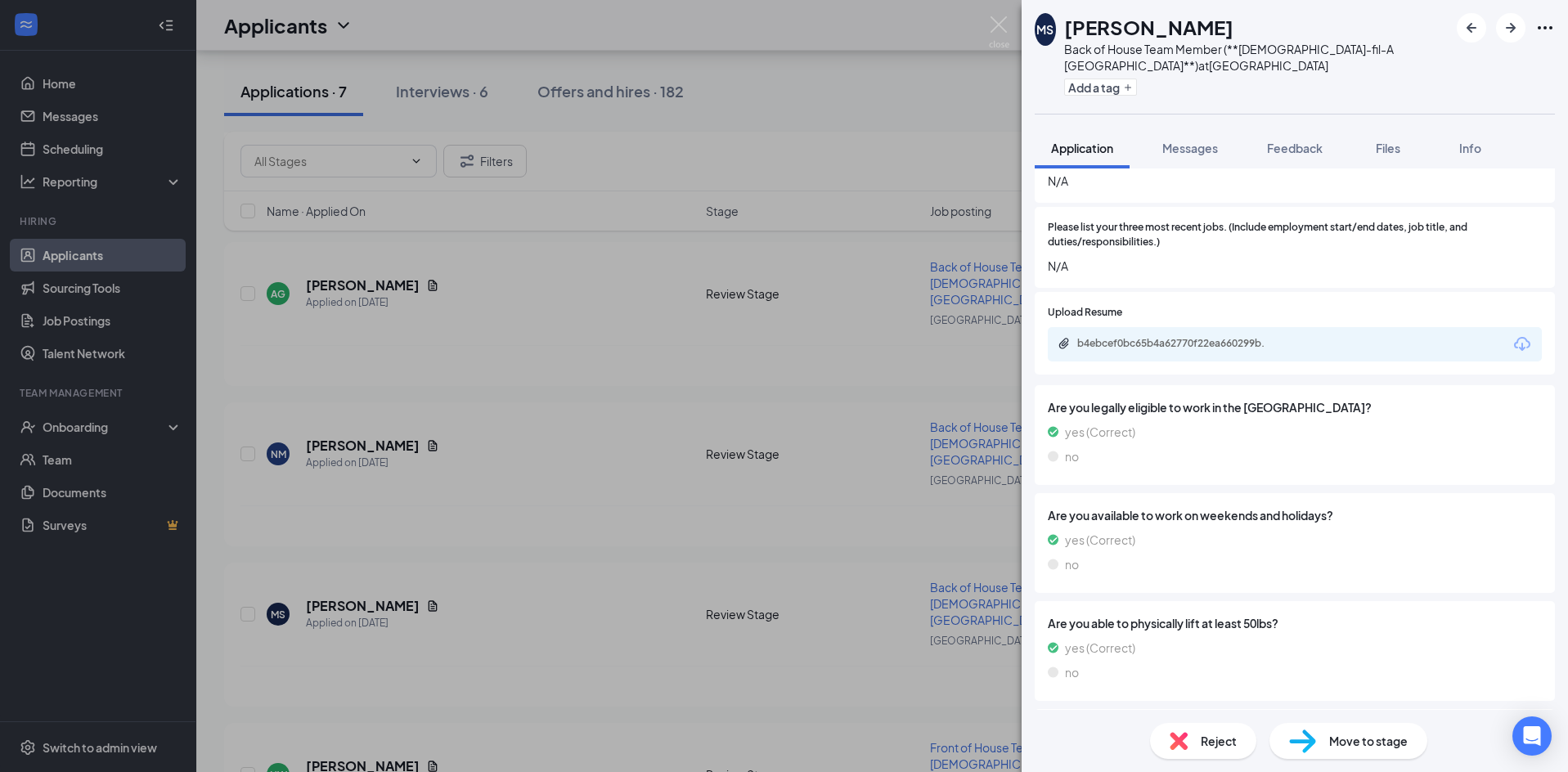
click at [1112, 336] on div "b4ebcef0bc65b4a62770f22ea660299b." at bounding box center [1191, 344] width 266 height 15
click at [1152, 336] on div "b4ebcef0bc65b4a62770f22ea660299b." at bounding box center [1192, 343] width 229 height 13
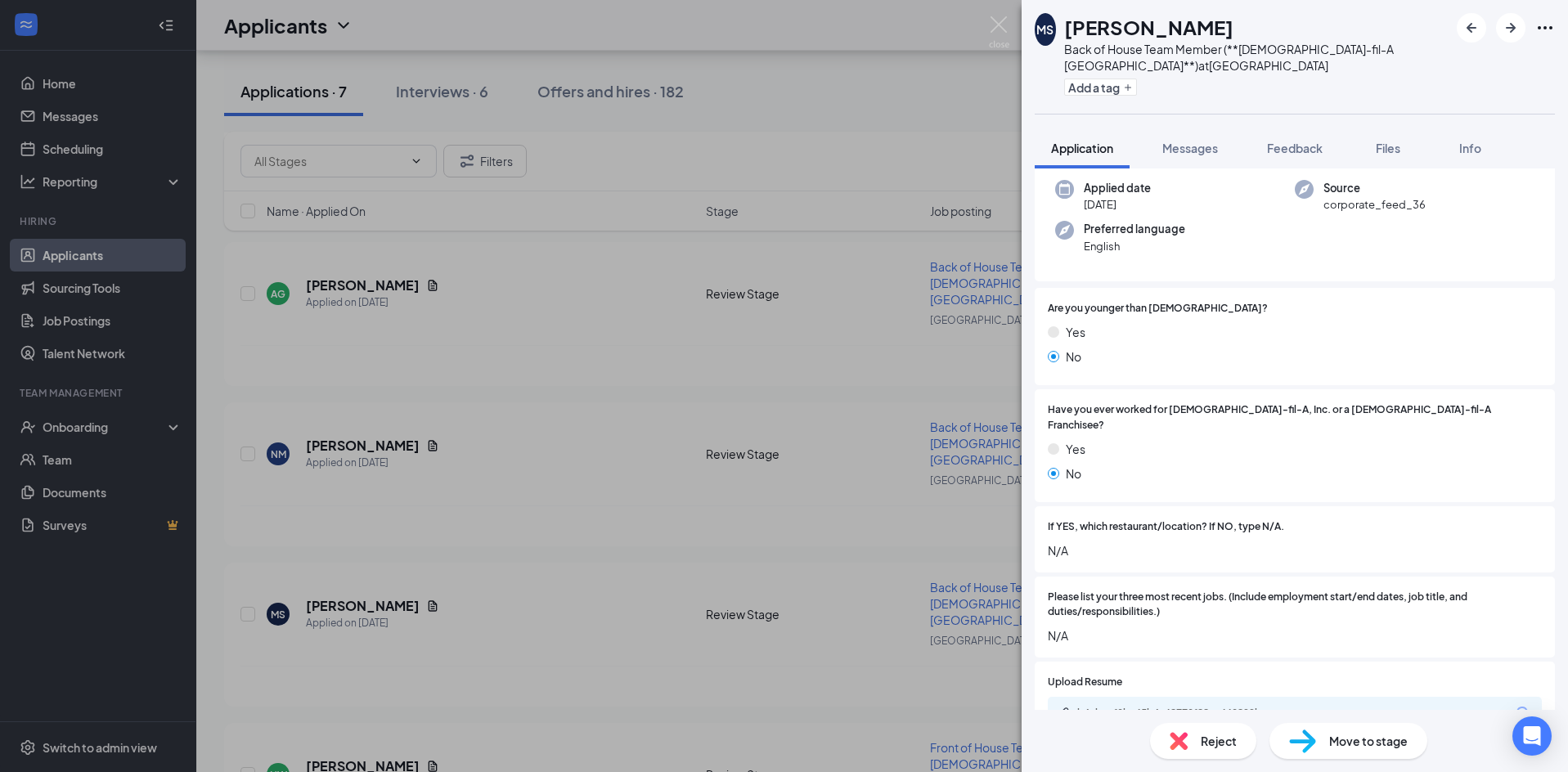
scroll to position [0, 0]
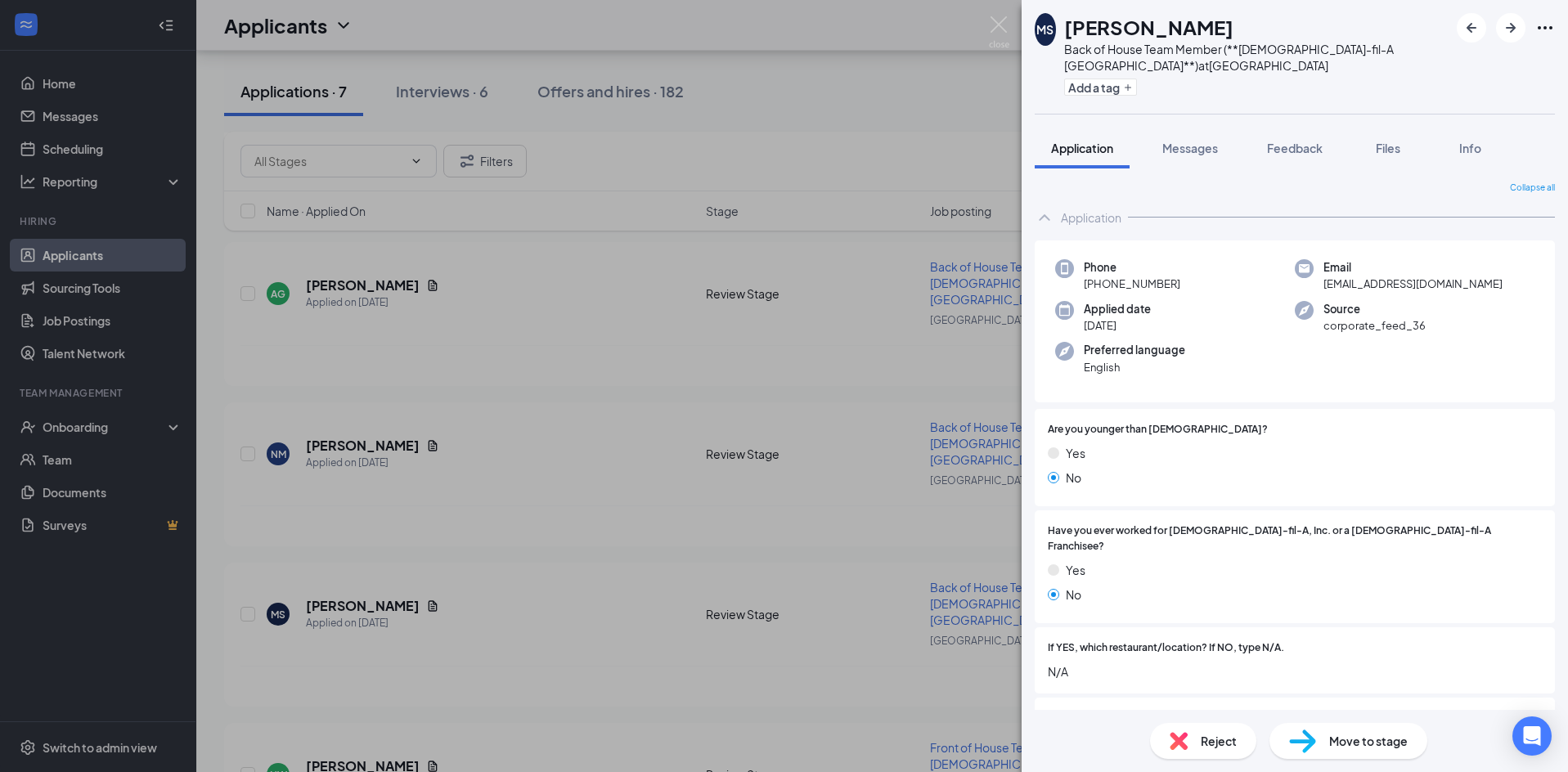
click at [816, 432] on div "MS Makenzie Smith-Chamberlain Back of House Team Member (**Chick-fil-A Fort Ben…" at bounding box center [784, 386] width 1568 height 772
drag, startPoint x: 842, startPoint y: 464, endPoint x: 810, endPoint y: 460, distance: 32.2
click at [831, 464] on div "MS Makenzie Smith-Chamberlain Back of House Team Member (**Chick-fil-A Fort Ben…" at bounding box center [784, 386] width 1568 height 772
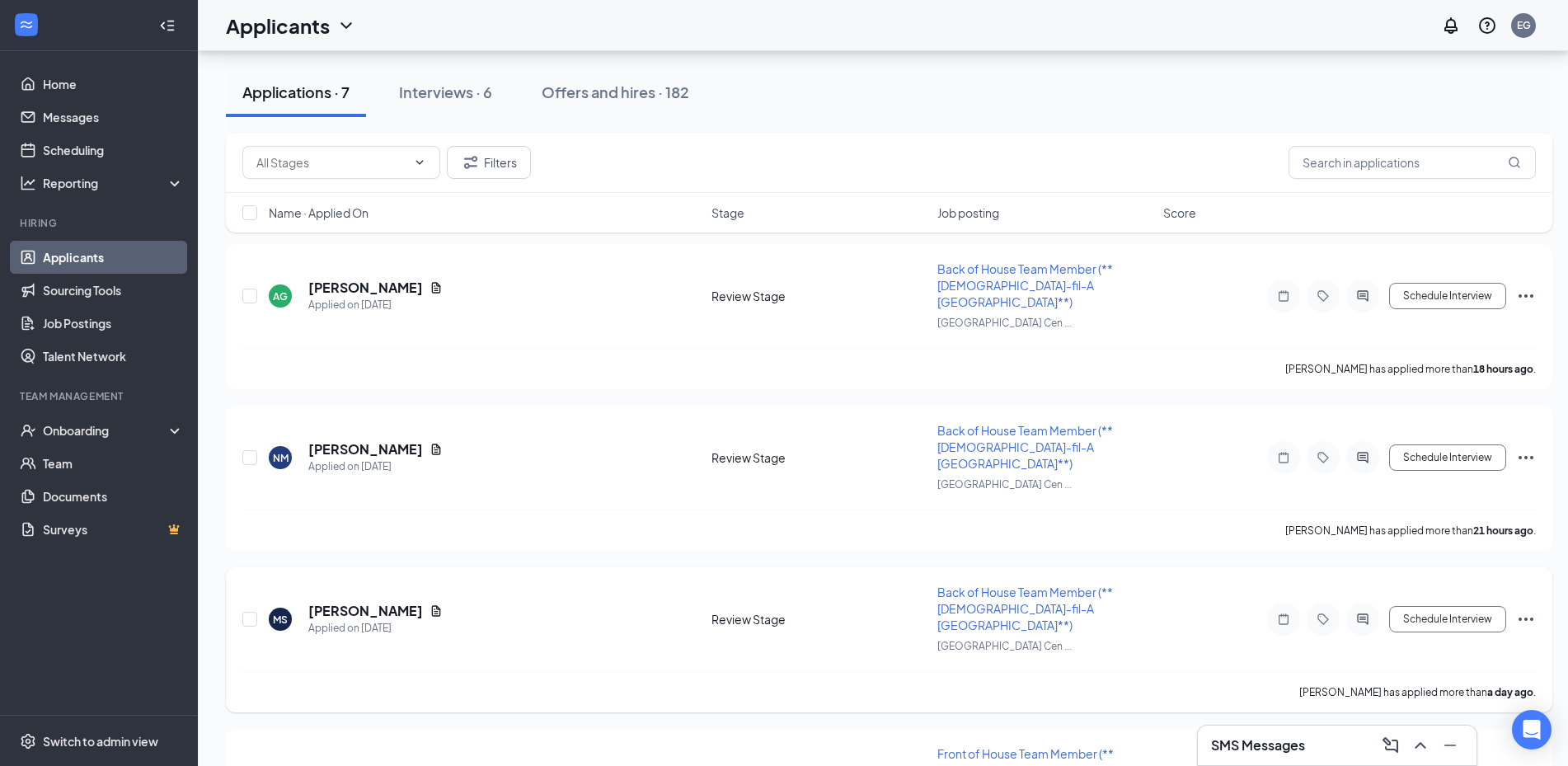
click at [1529, 610] on icon "Ellipses" at bounding box center [1525, 620] width 19 height 19
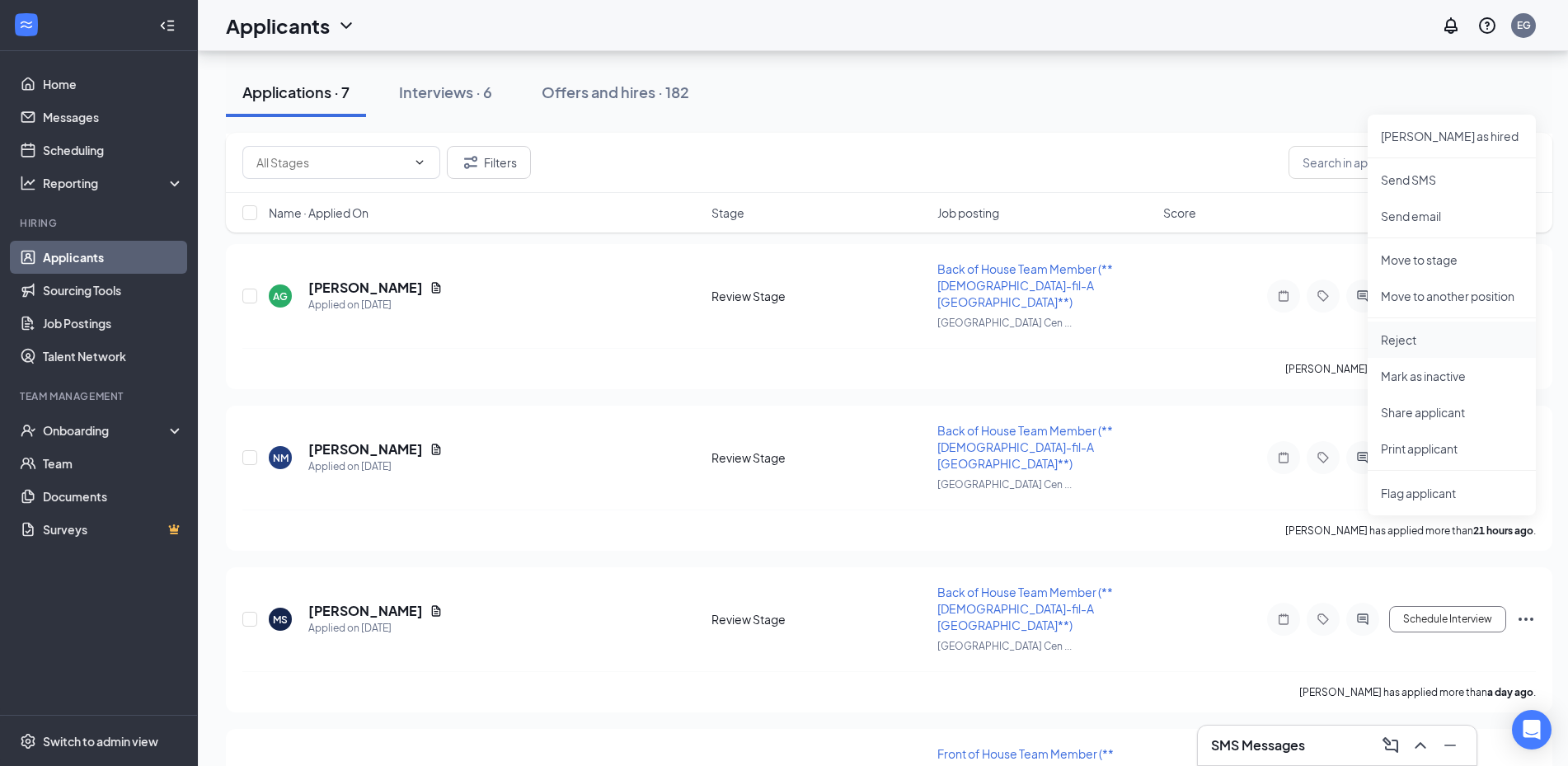
click at [1441, 339] on p "Reject" at bounding box center [1452, 339] width 141 height 16
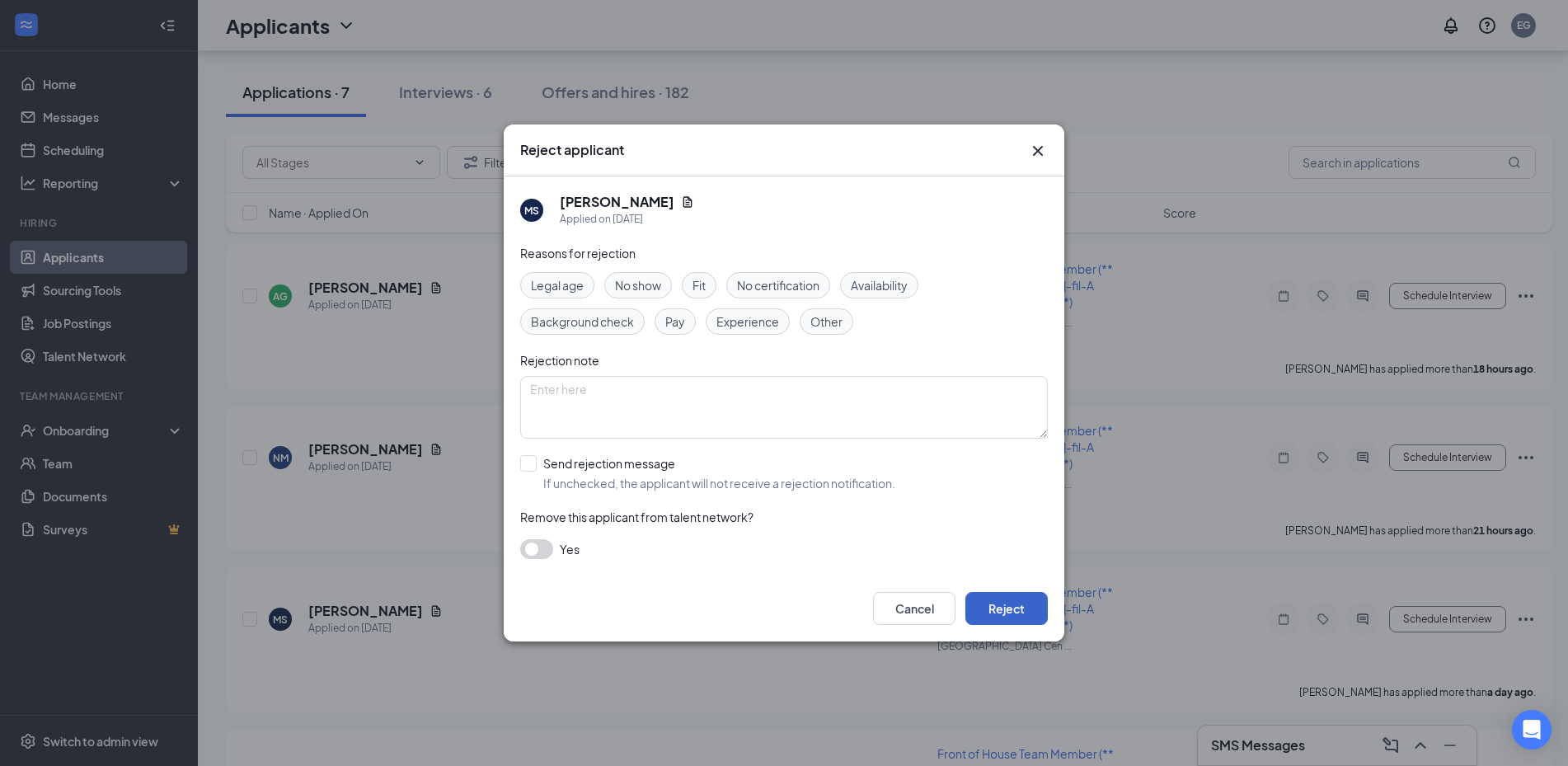
click at [1027, 610] on button "Reject" at bounding box center [1006, 609] width 82 height 33
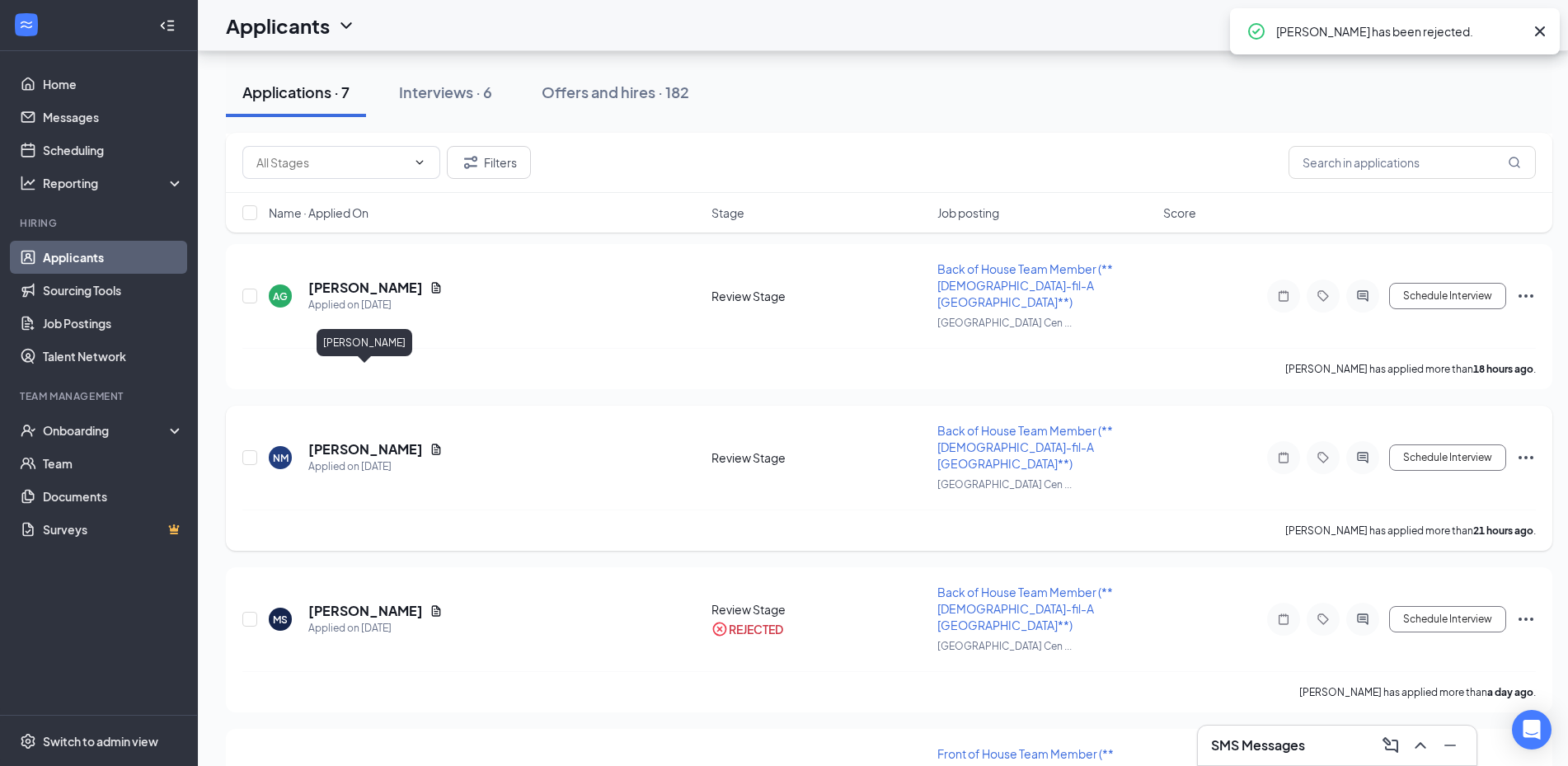
click at [339, 440] on h5 "Naviya McKinley" at bounding box center [365, 449] width 114 height 18
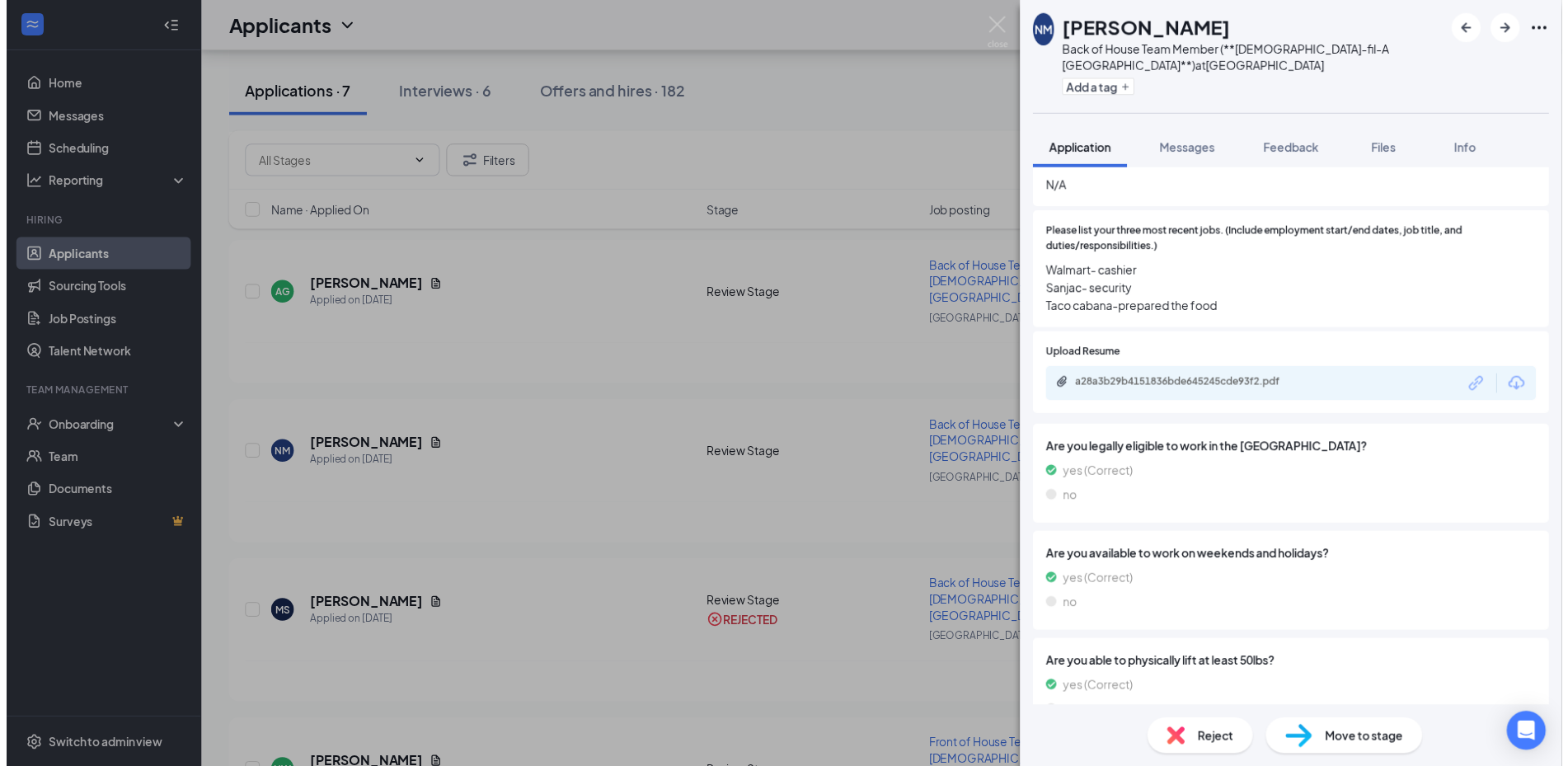
scroll to position [590, 0]
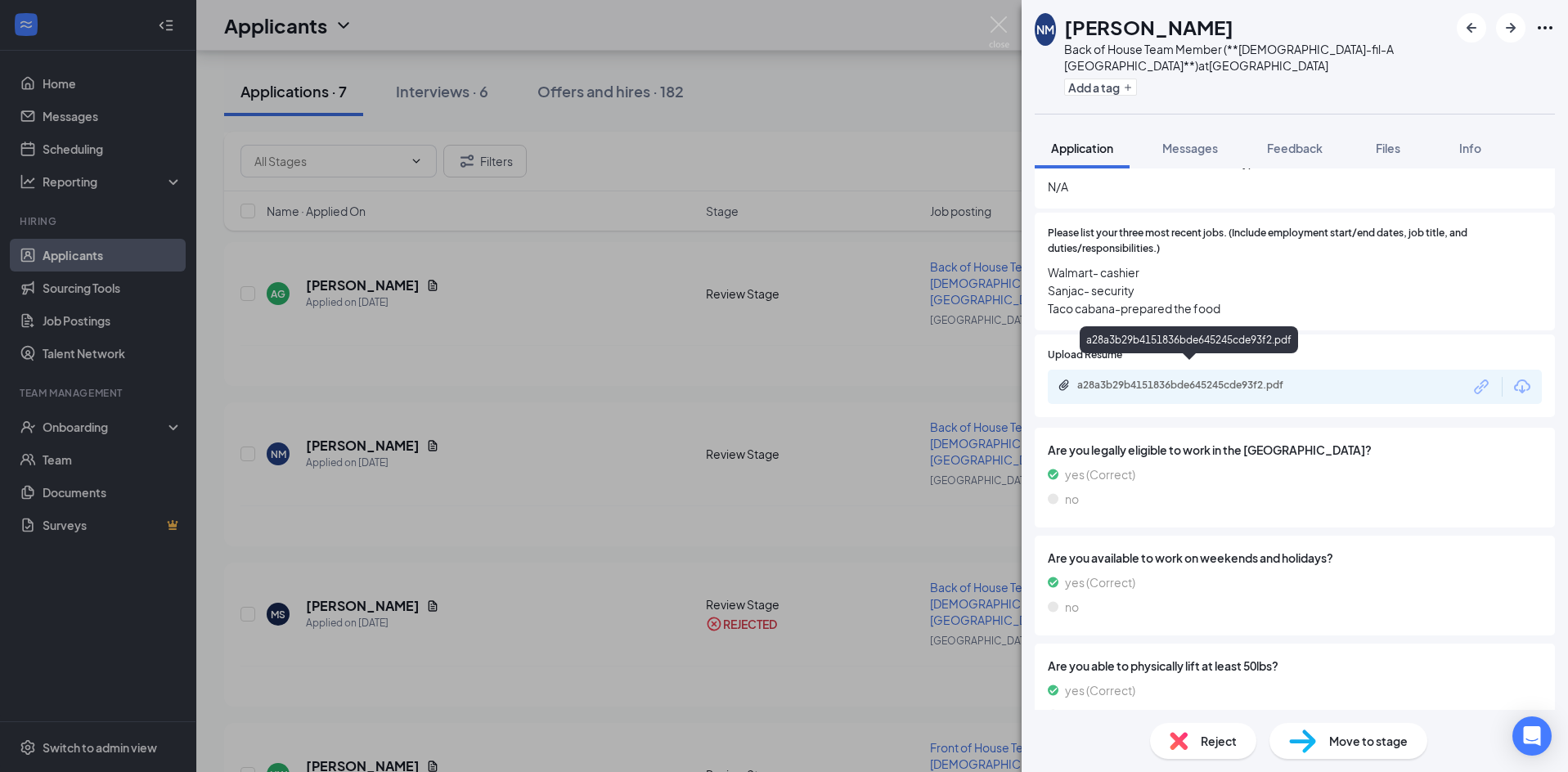
click at [1189, 379] on div "a28a3b29b4151836bde645245cde93f2.pdf" at bounding box center [1192, 386] width 229 height 13
click at [645, 276] on div "NM Naviya McKinley Back of House Team Member (**Chick-fil-A Fort Bend Town Cent…" at bounding box center [784, 386] width 1568 height 772
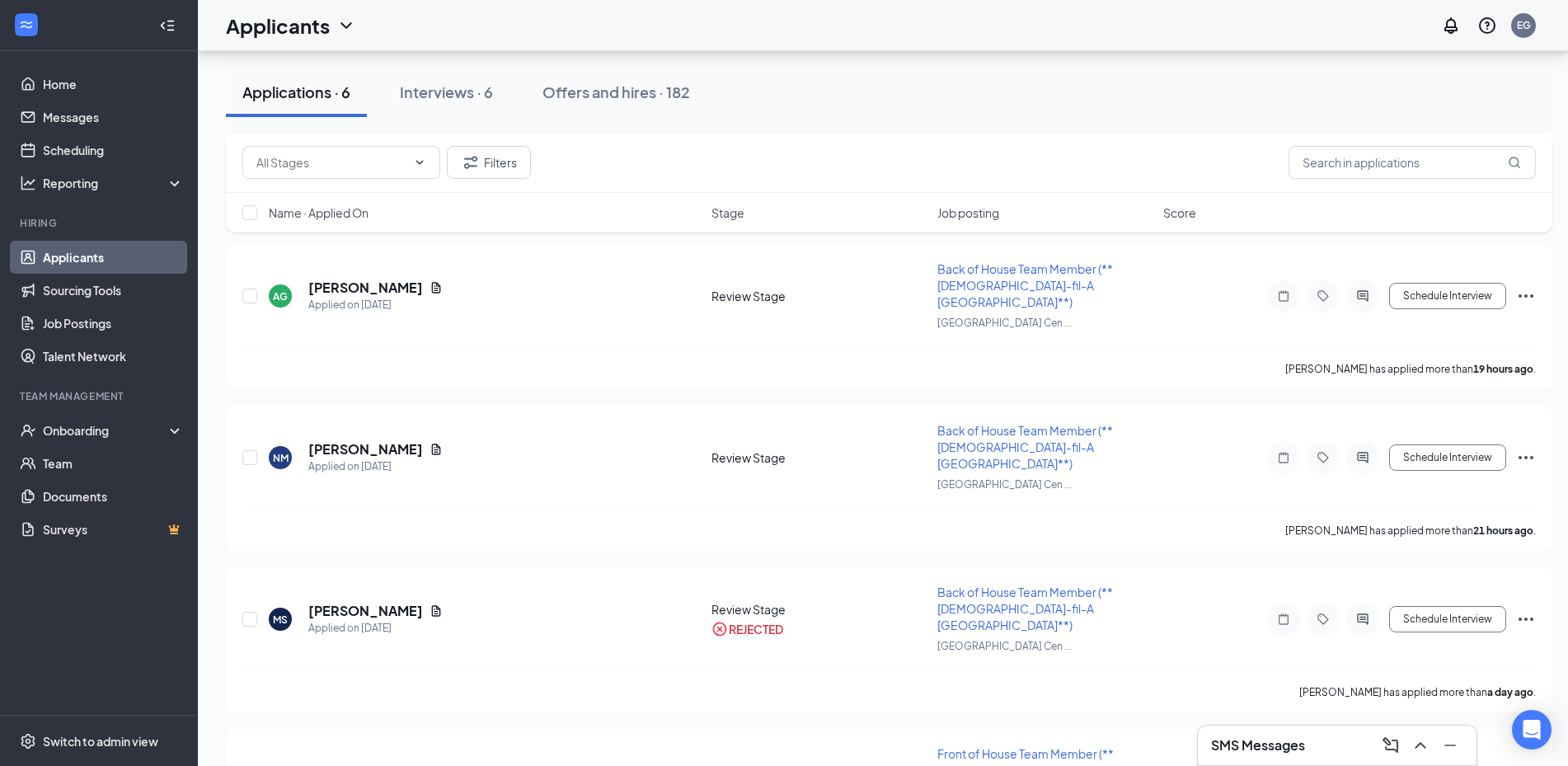
scroll to position [444, 0]
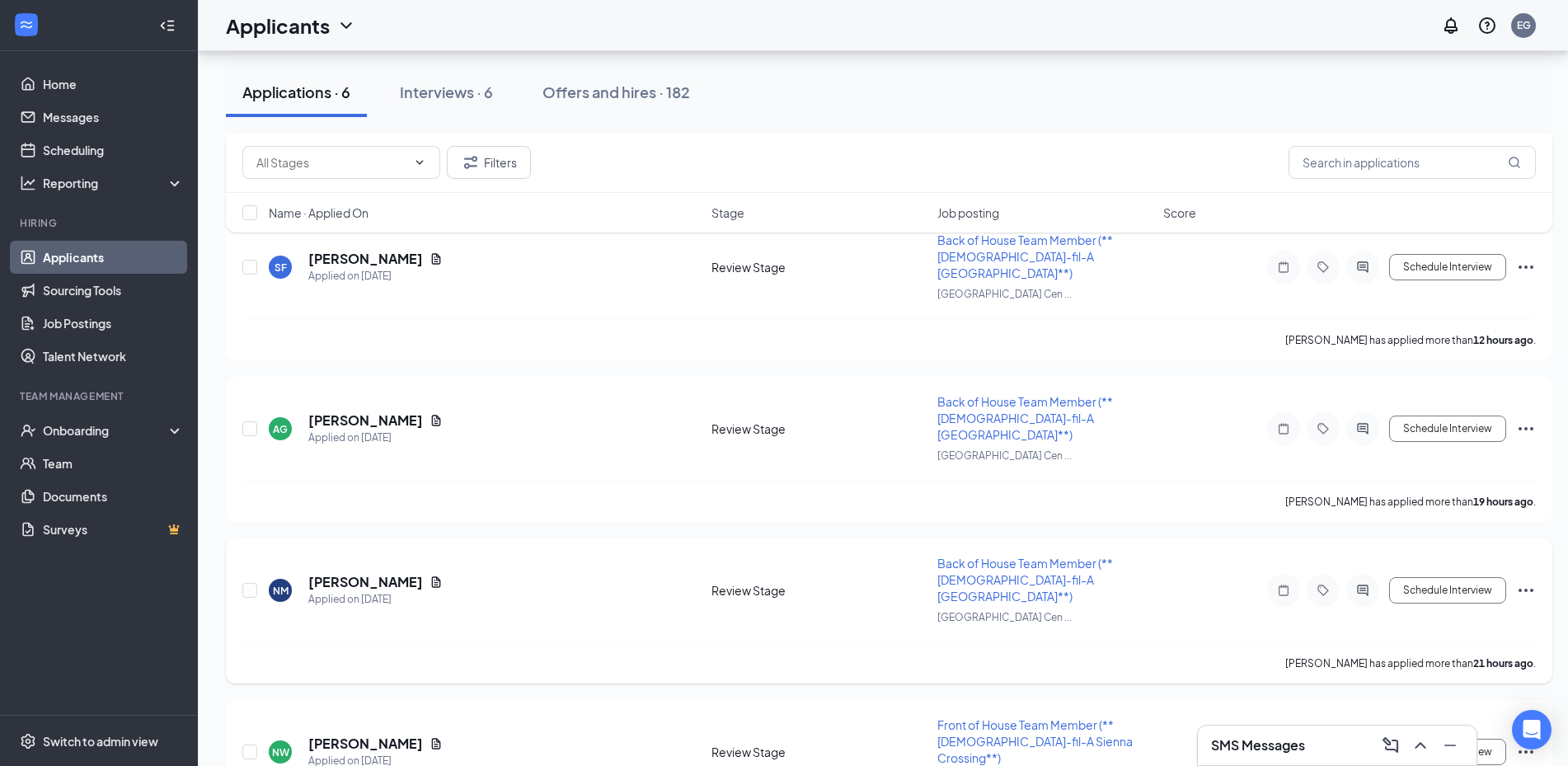
click at [1530, 581] on icon "Ellipses" at bounding box center [1525, 590] width 19 height 19
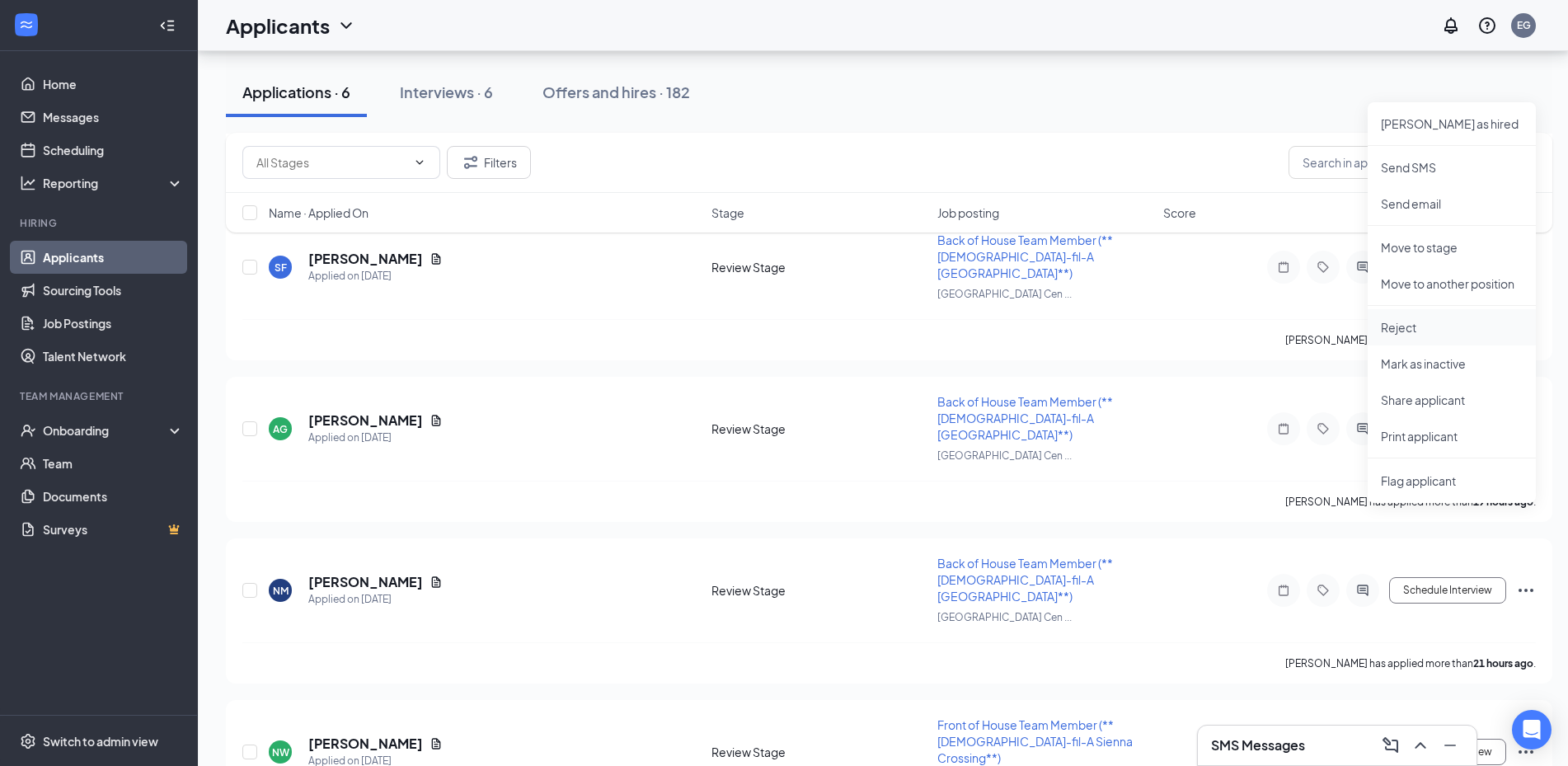
click at [1407, 324] on p "Reject" at bounding box center [1452, 327] width 141 height 16
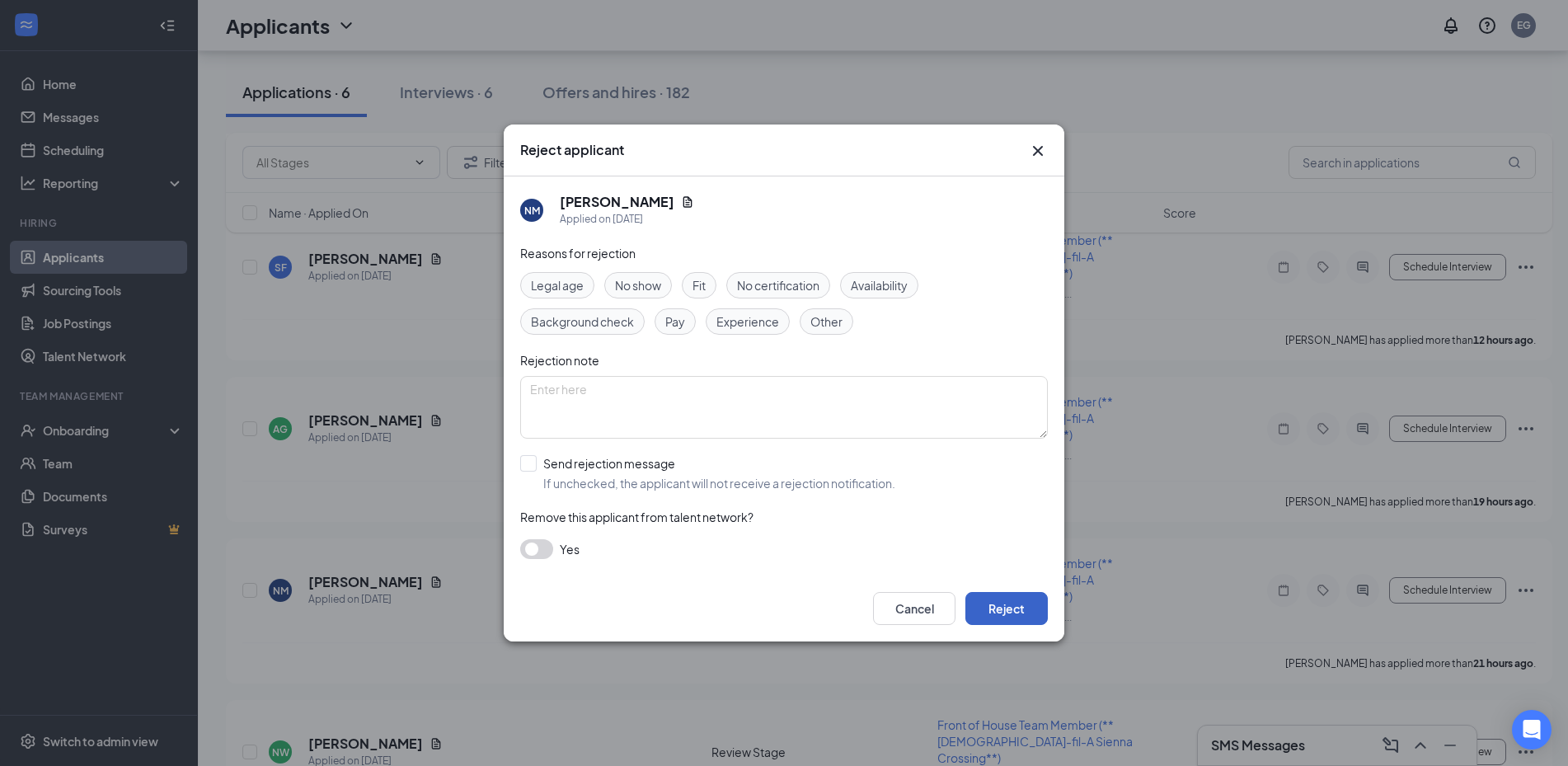
click at [1004, 605] on button "Reject" at bounding box center [1006, 609] width 82 height 33
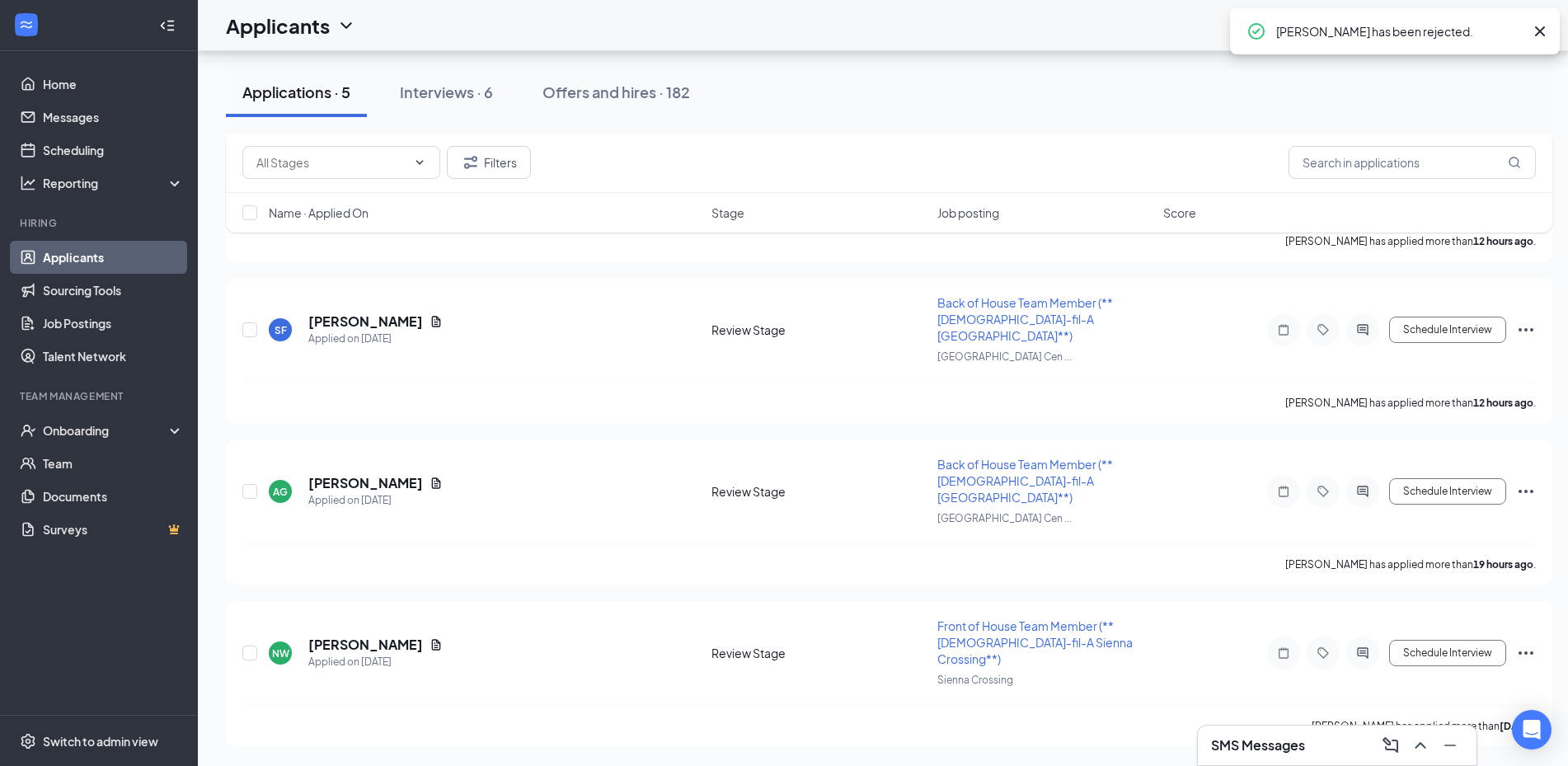
scroll to position [299, 0]
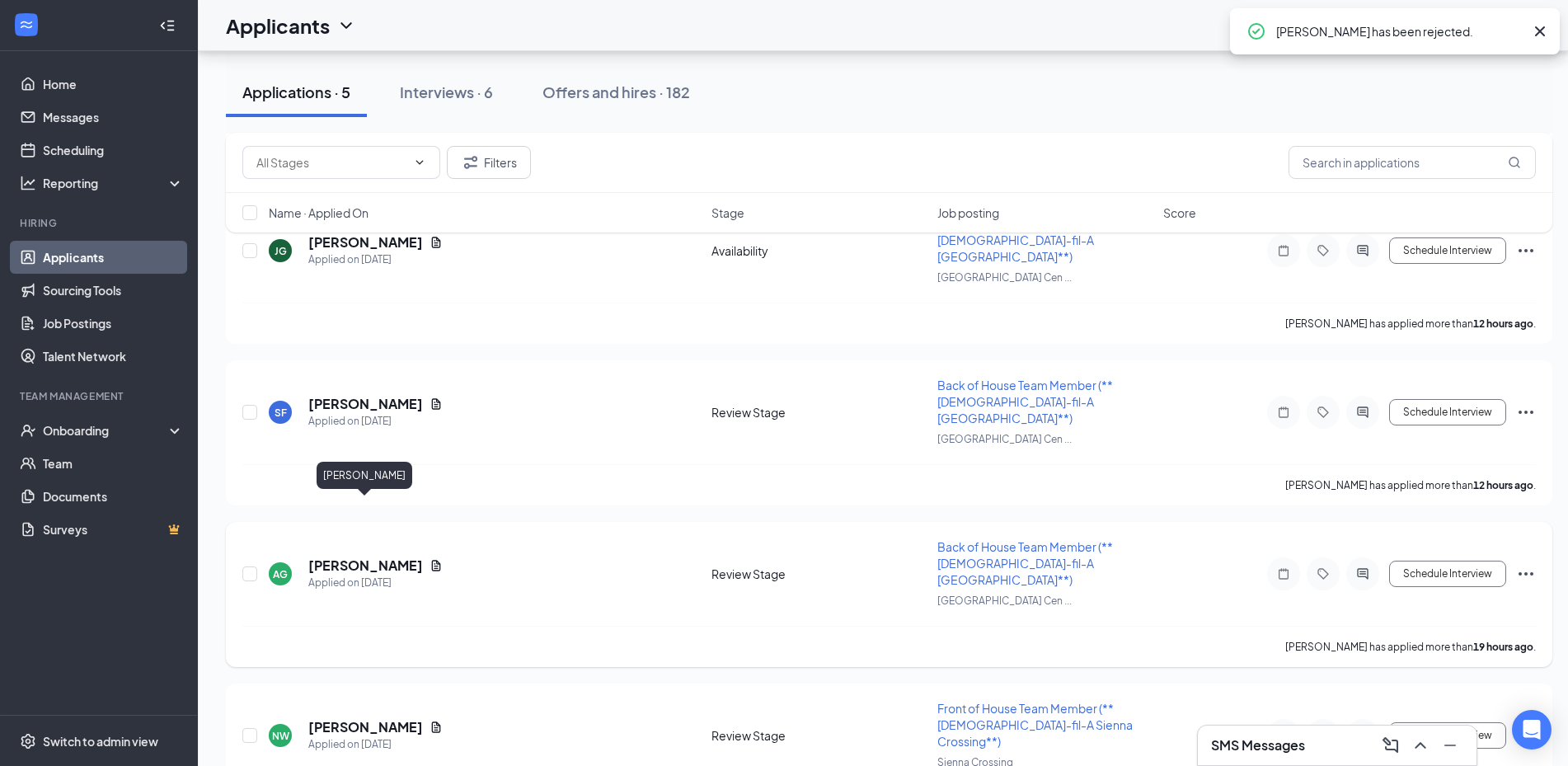
click at [374, 557] on h5 "Alaysia Gonzalez" at bounding box center [365, 565] width 114 height 18
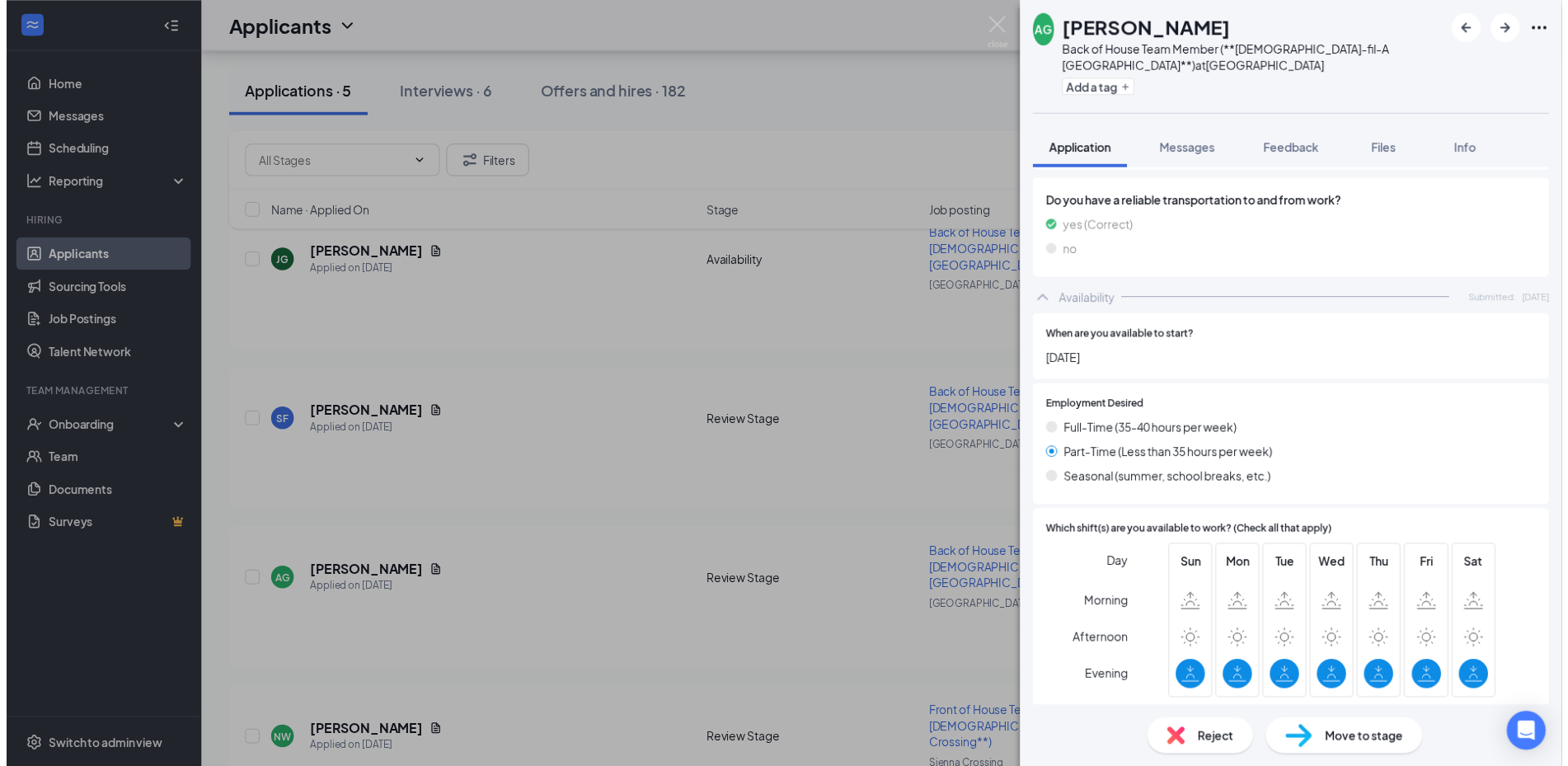
scroll to position [637, 0]
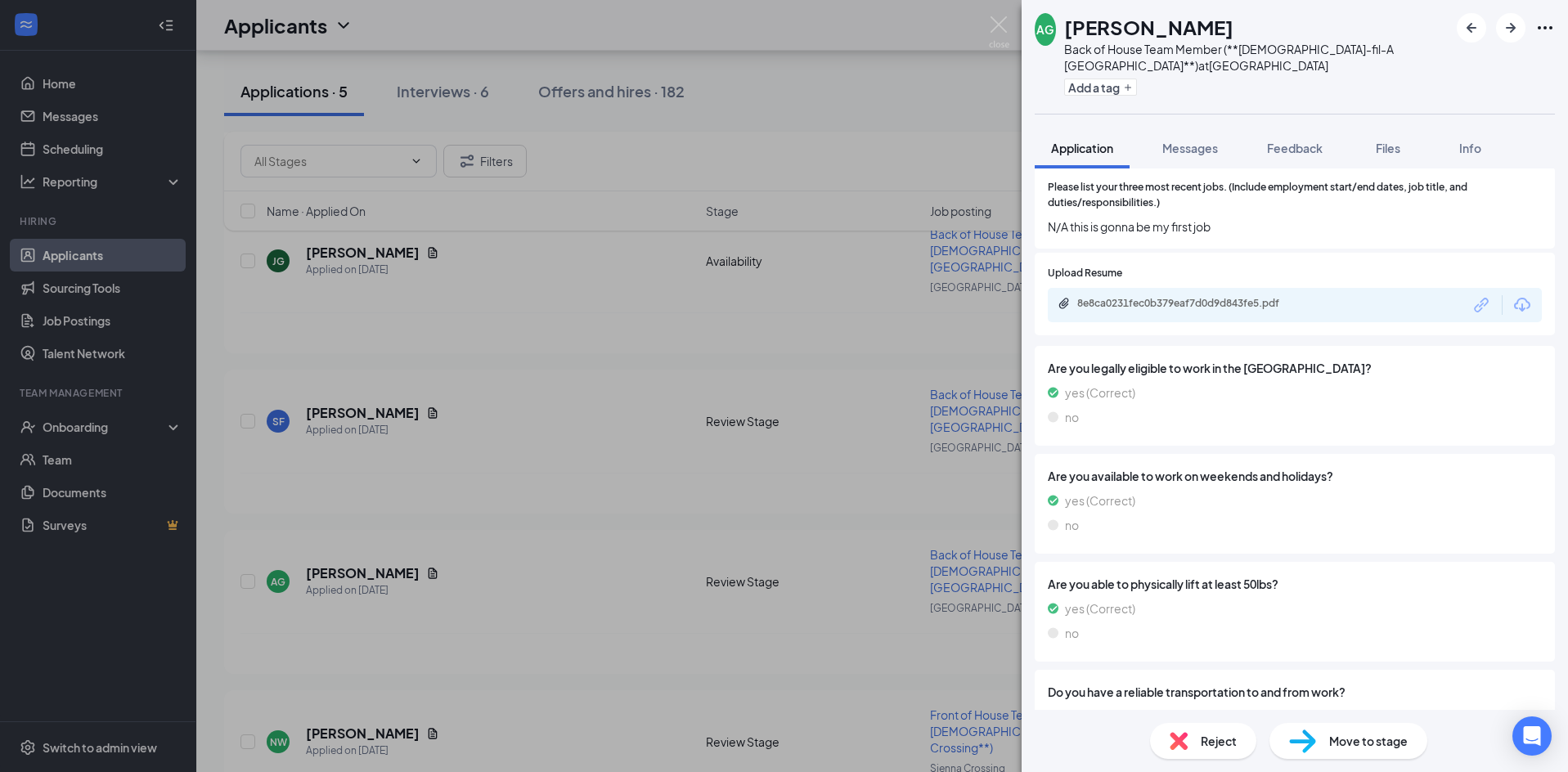
click at [1225, 297] on div "8e8ca0231fec0b379eaf7d0d9d843fe5.pdf" at bounding box center [1192, 304] width 229 height 13
click at [727, 441] on div "AG Alaysia Gonzalez Back of House Team Member (**Chick-fil-A Fort Bend Town Cen…" at bounding box center [784, 386] width 1568 height 772
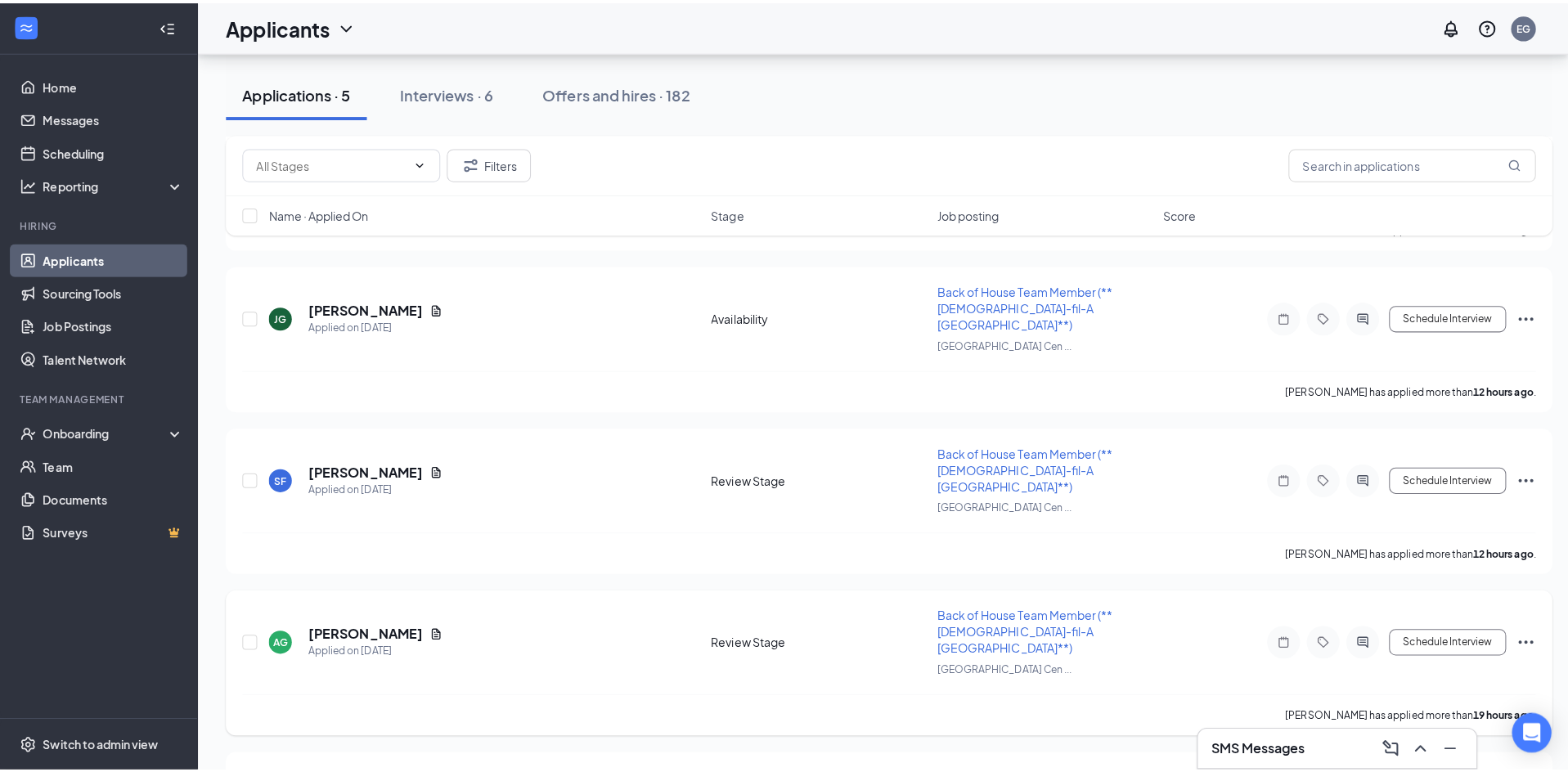
scroll to position [202, 0]
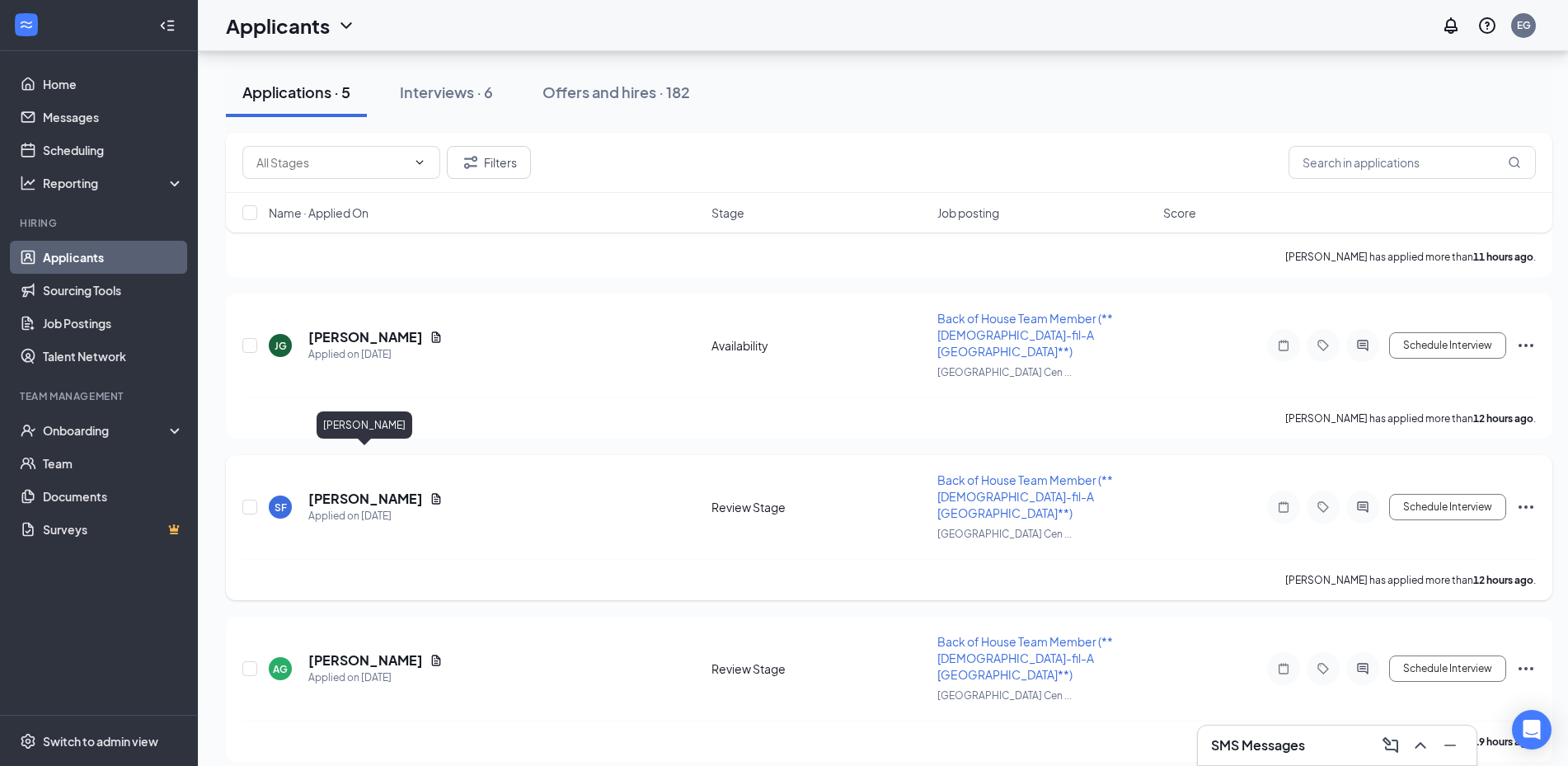
click at [367, 490] on h5 "Stephanie Flores" at bounding box center [365, 498] width 114 height 18
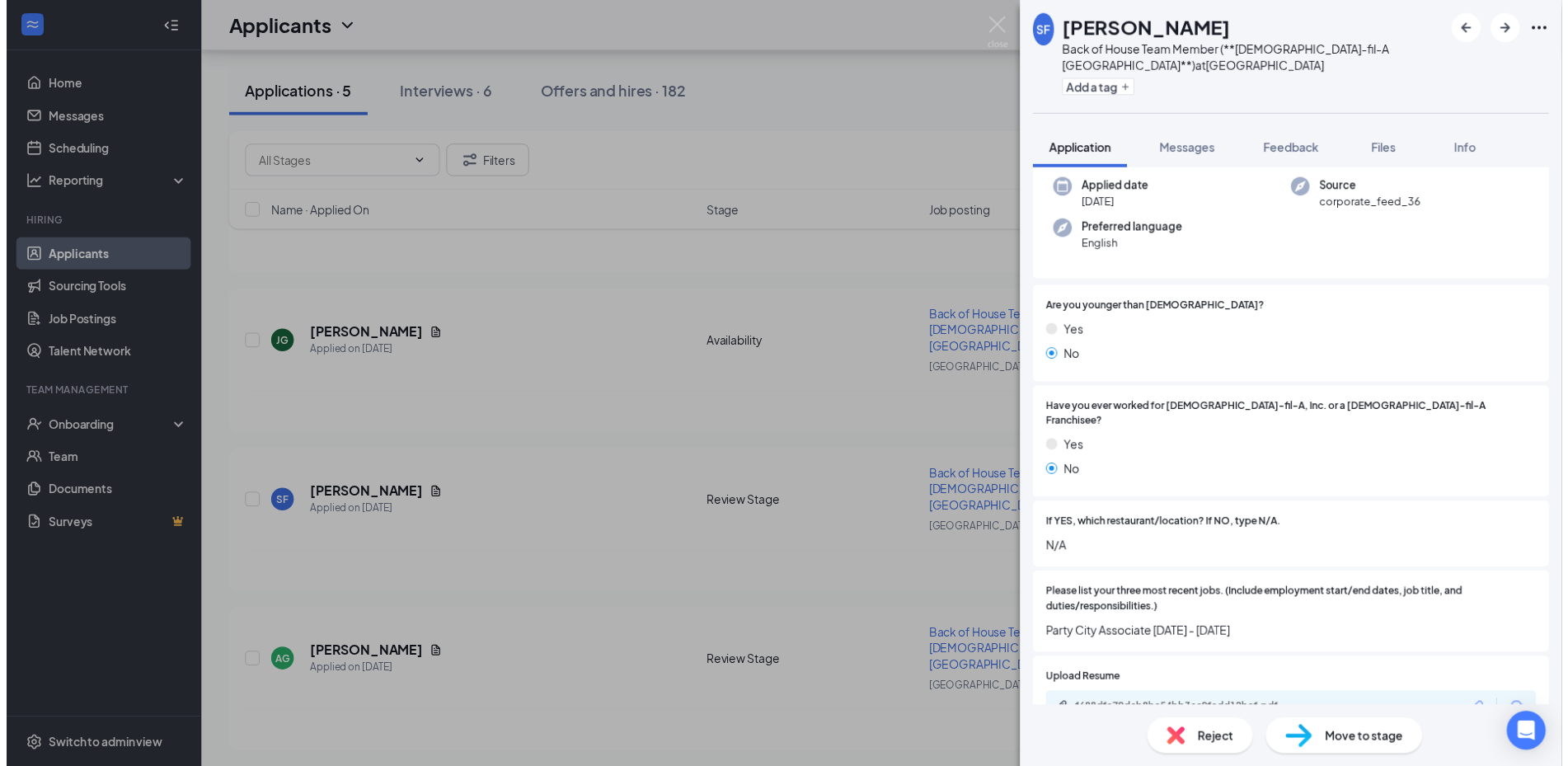
scroll to position [165, 0]
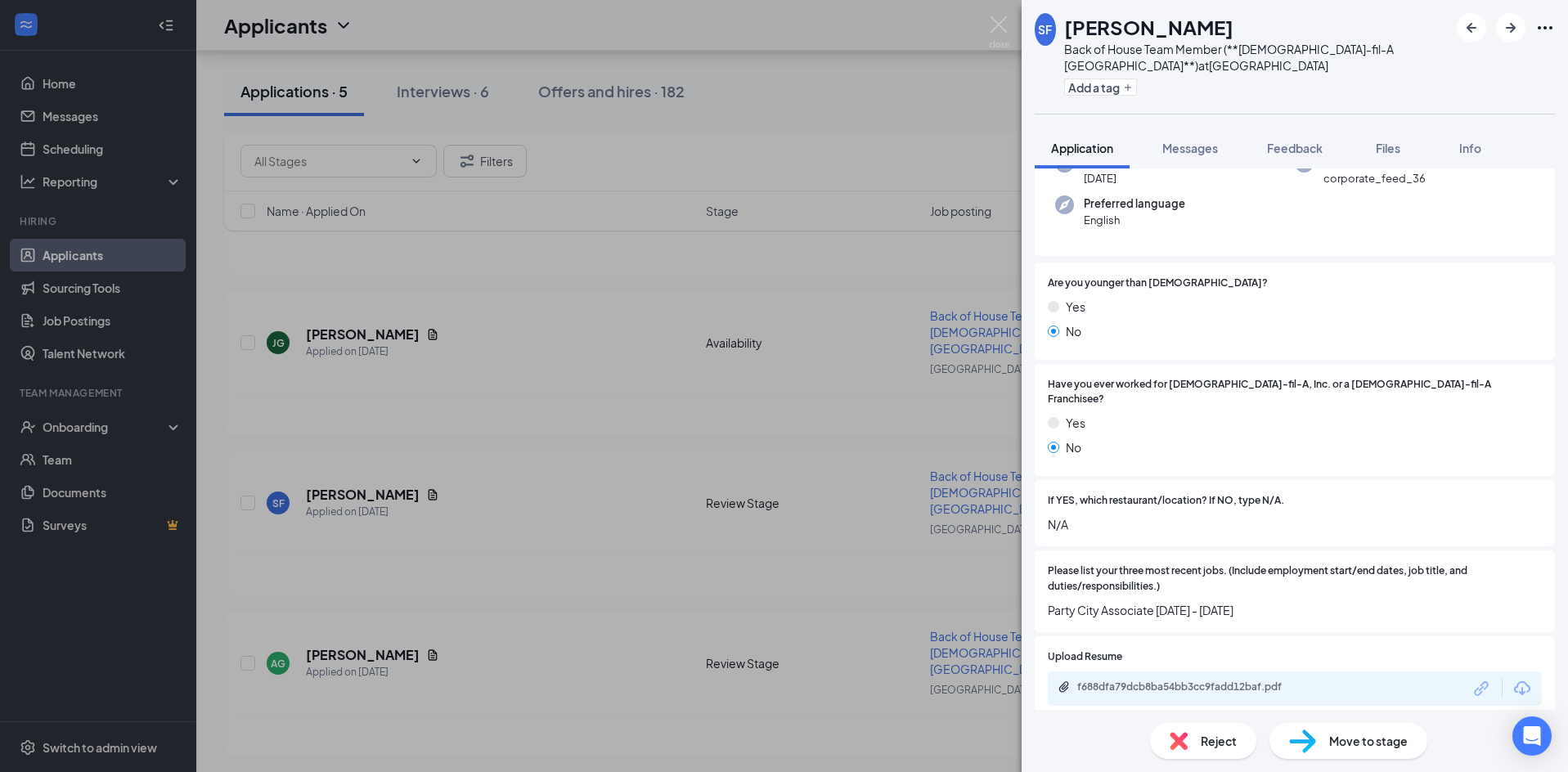
click at [714, 401] on div "SF Stephanie Flores Back of House Team Member (**Chick-fil-A Fort Bend Town Cen…" at bounding box center [784, 386] width 1568 height 772
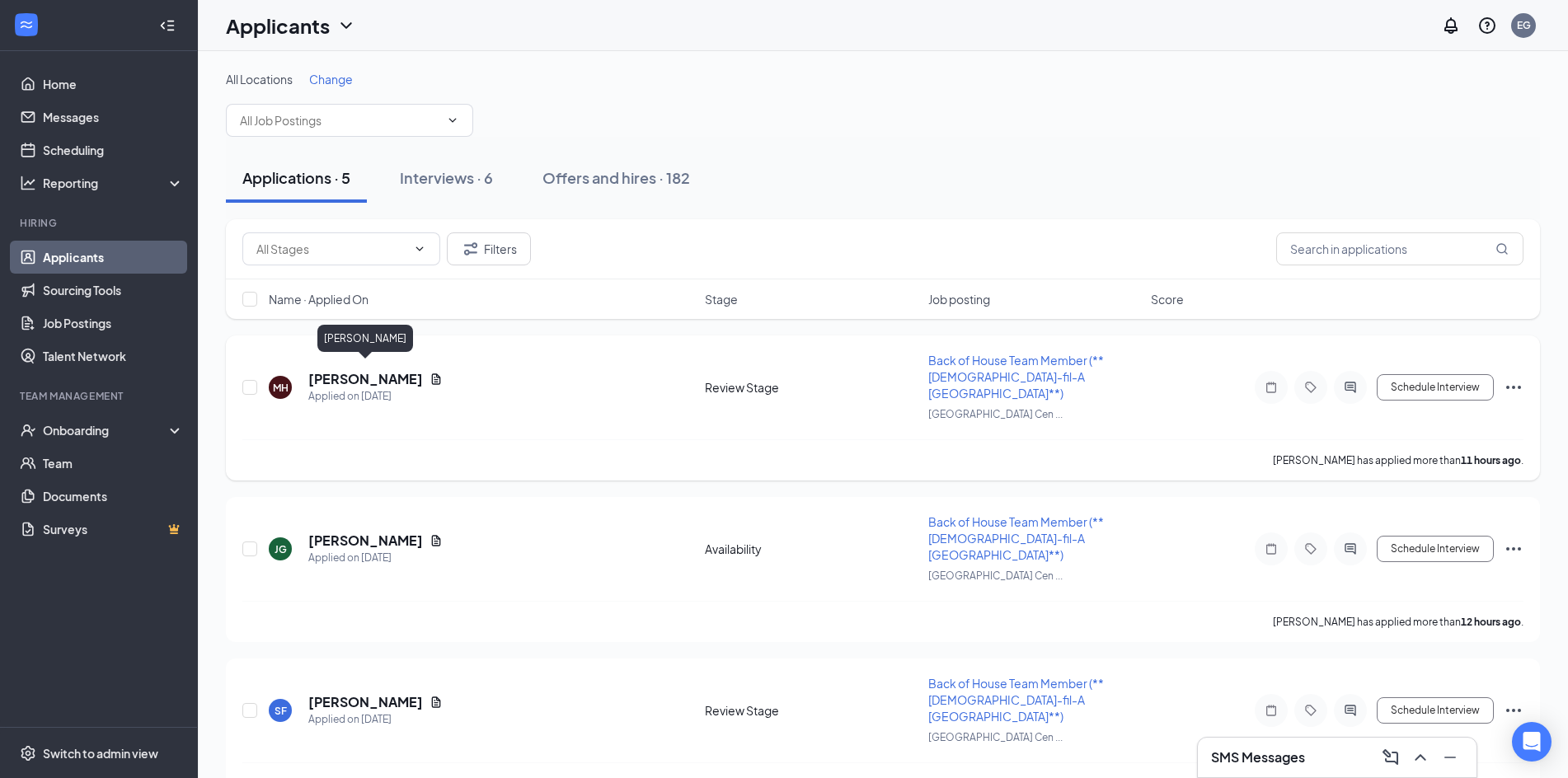
click at [386, 370] on h5 "[PERSON_NAME]" at bounding box center [365, 379] width 114 height 18
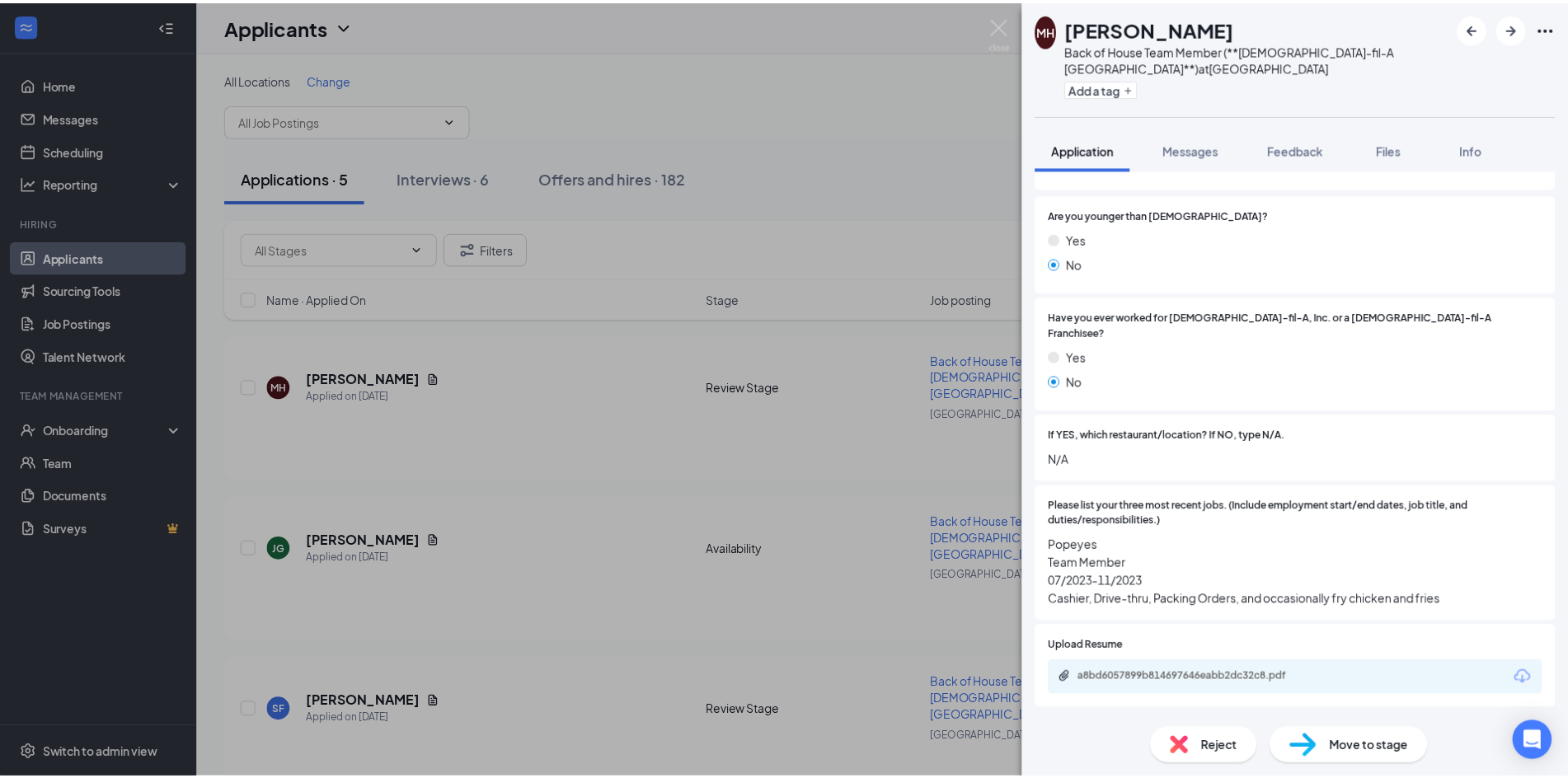
scroll to position [247, 0]
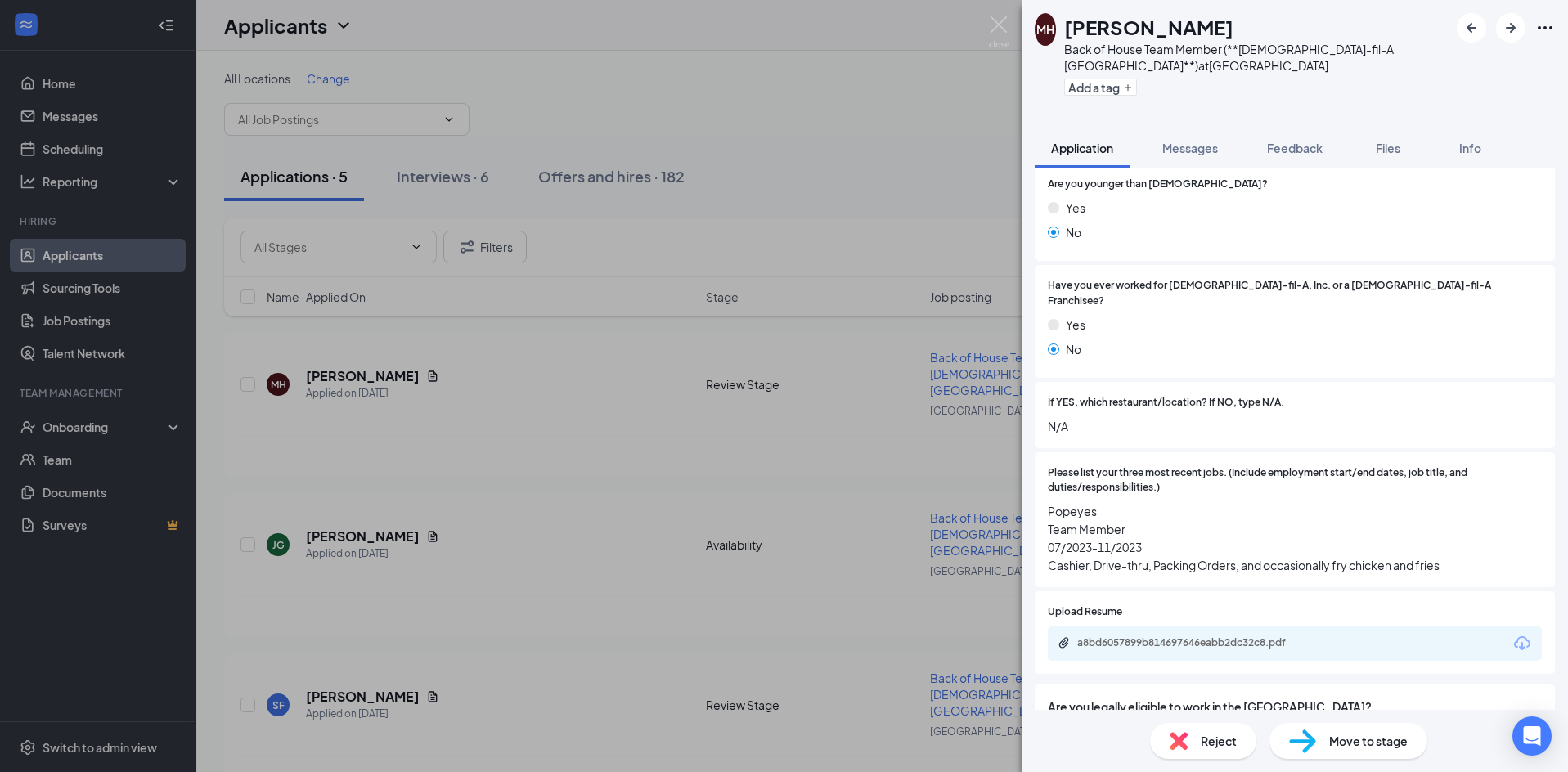
click at [827, 290] on div "MH [PERSON_NAME] Back of House Team Member (**[DEMOGRAPHIC_DATA]-fil-A [GEOGRAP…" at bounding box center [784, 386] width 1568 height 772
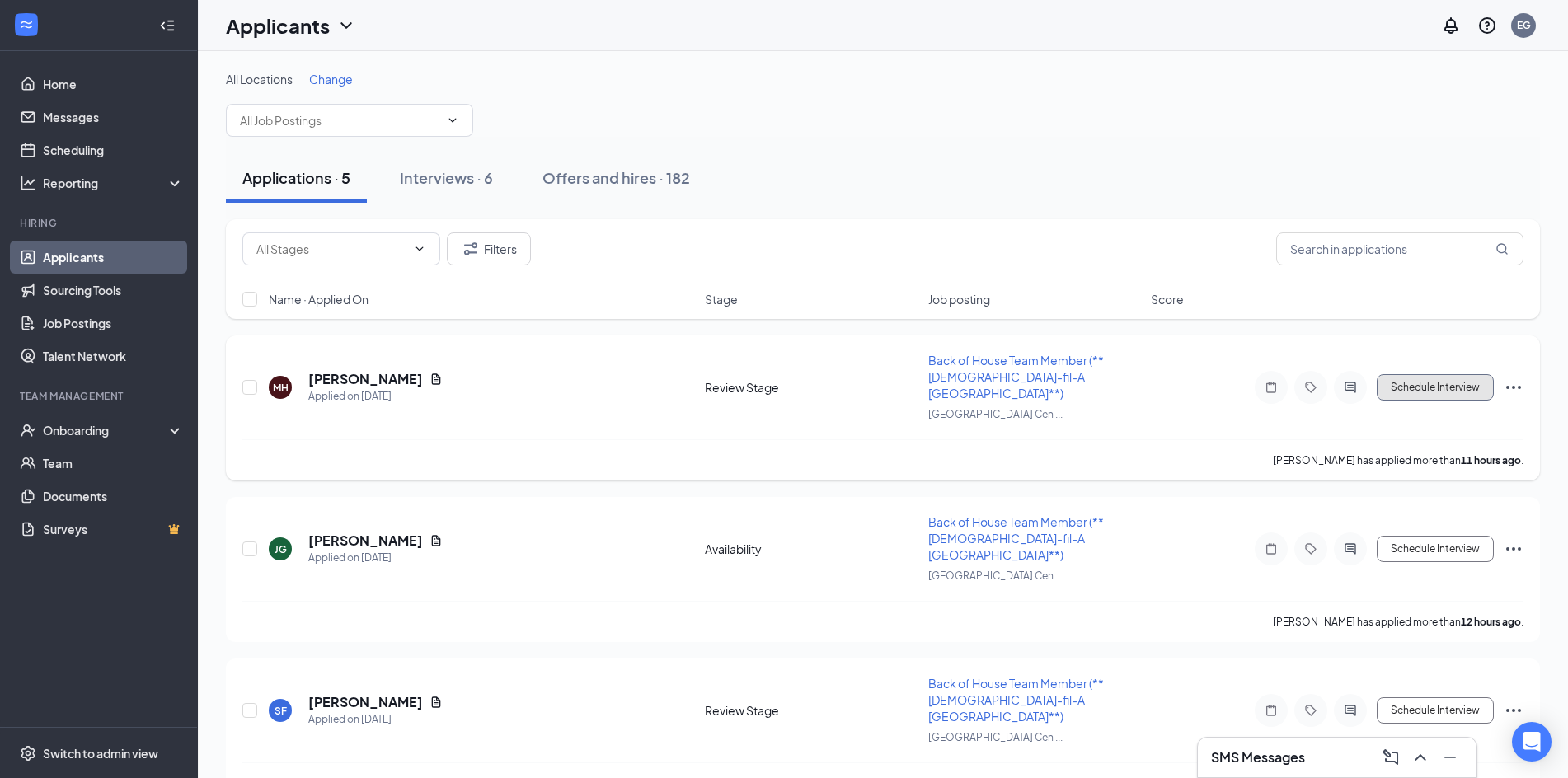
click at [1435, 379] on button "Schedule Interview" at bounding box center [1434, 387] width 117 height 26
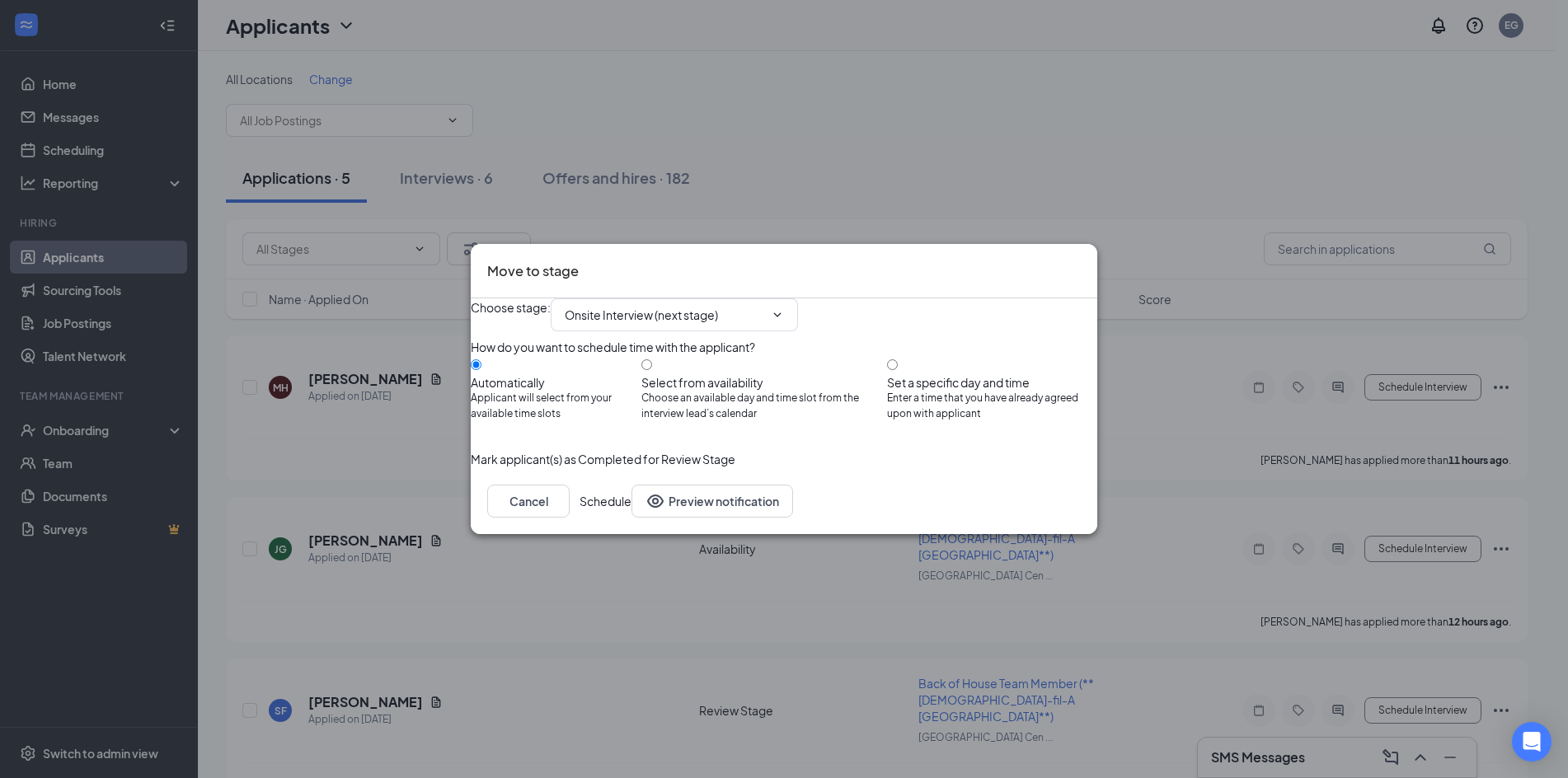
click at [631, 517] on button "Schedule" at bounding box center [606, 501] width 52 height 33
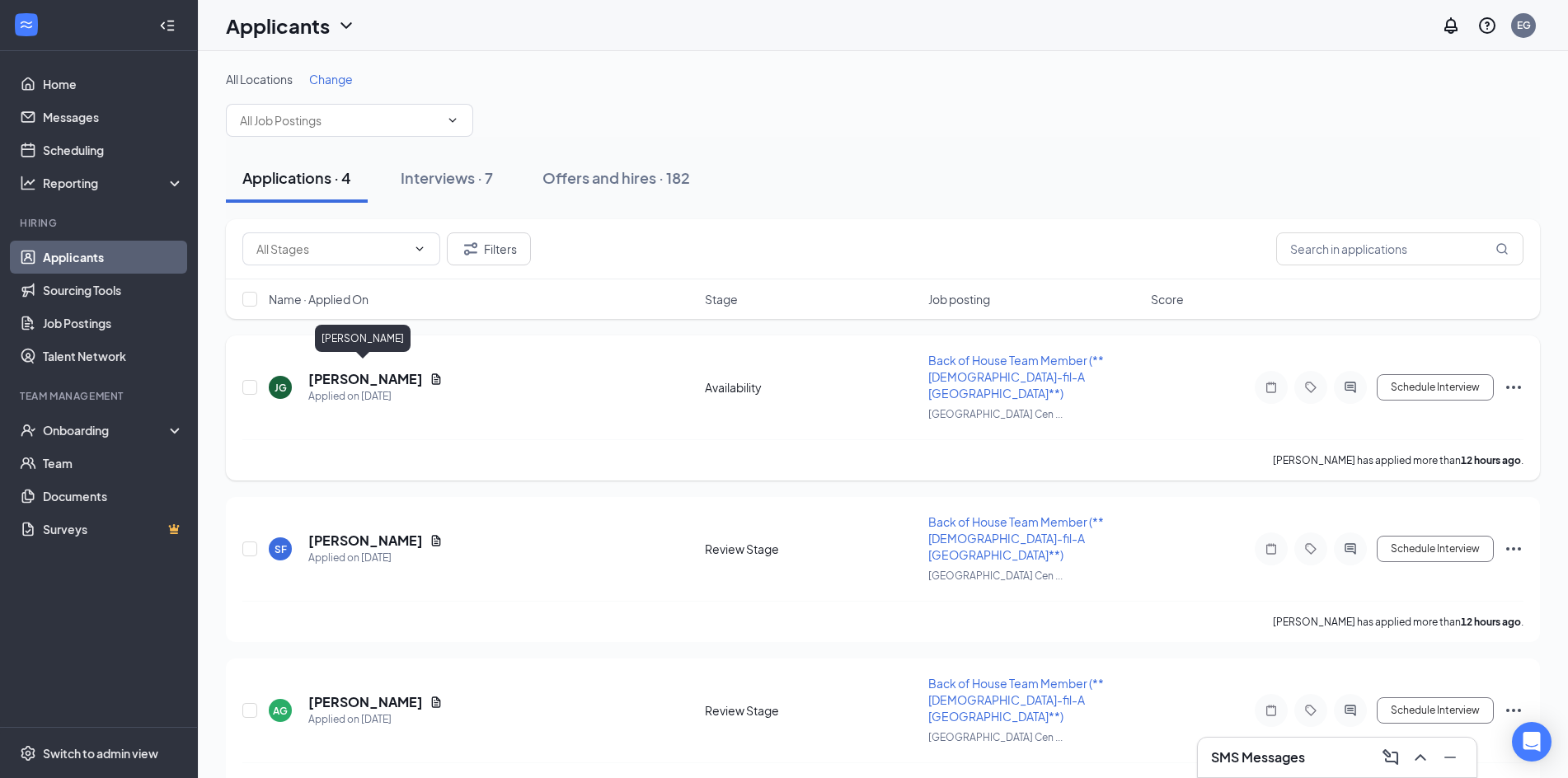
click at [361, 370] on h5 "[PERSON_NAME]" at bounding box center [365, 379] width 114 height 18
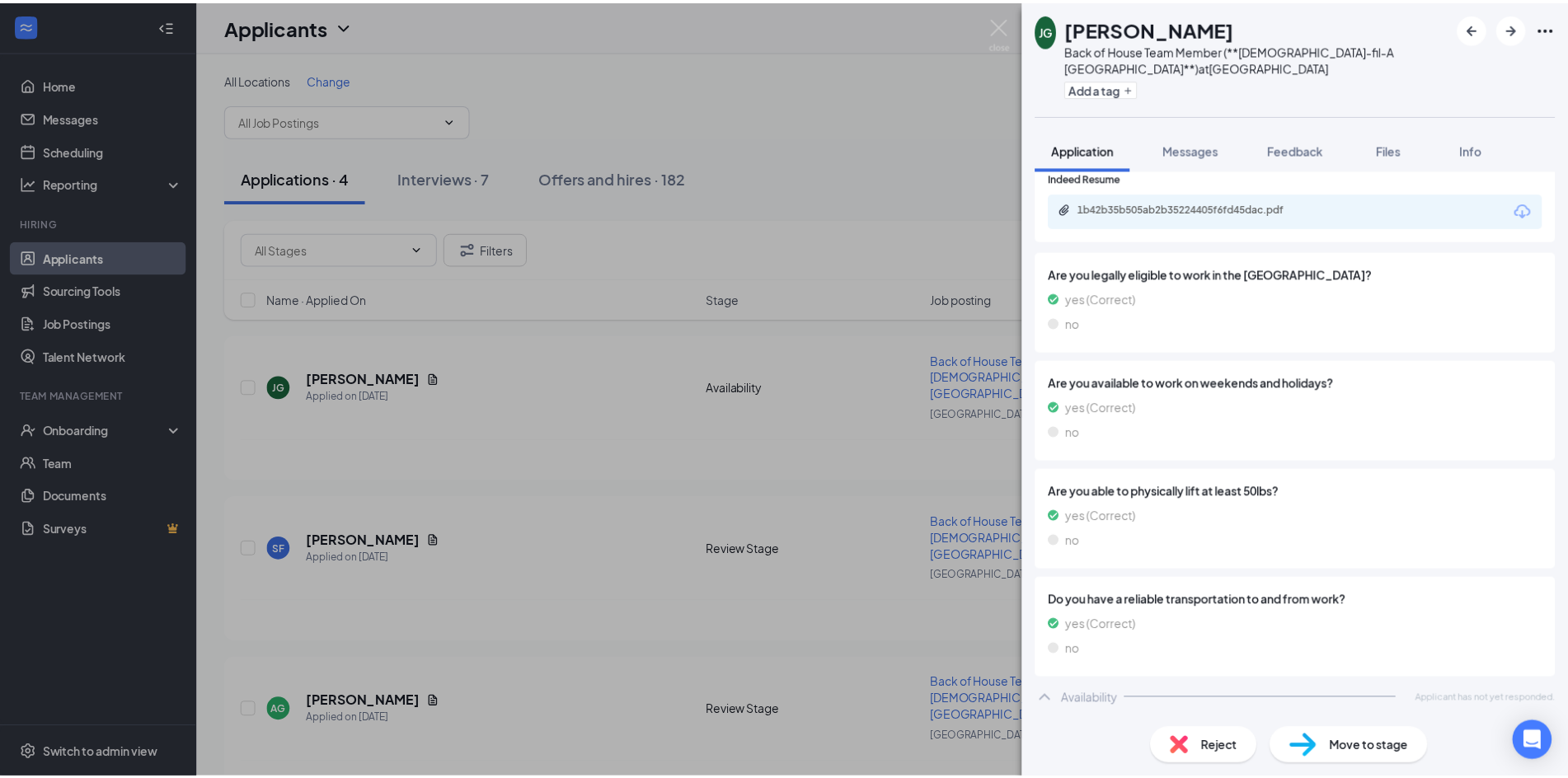
scroll to position [551, 0]
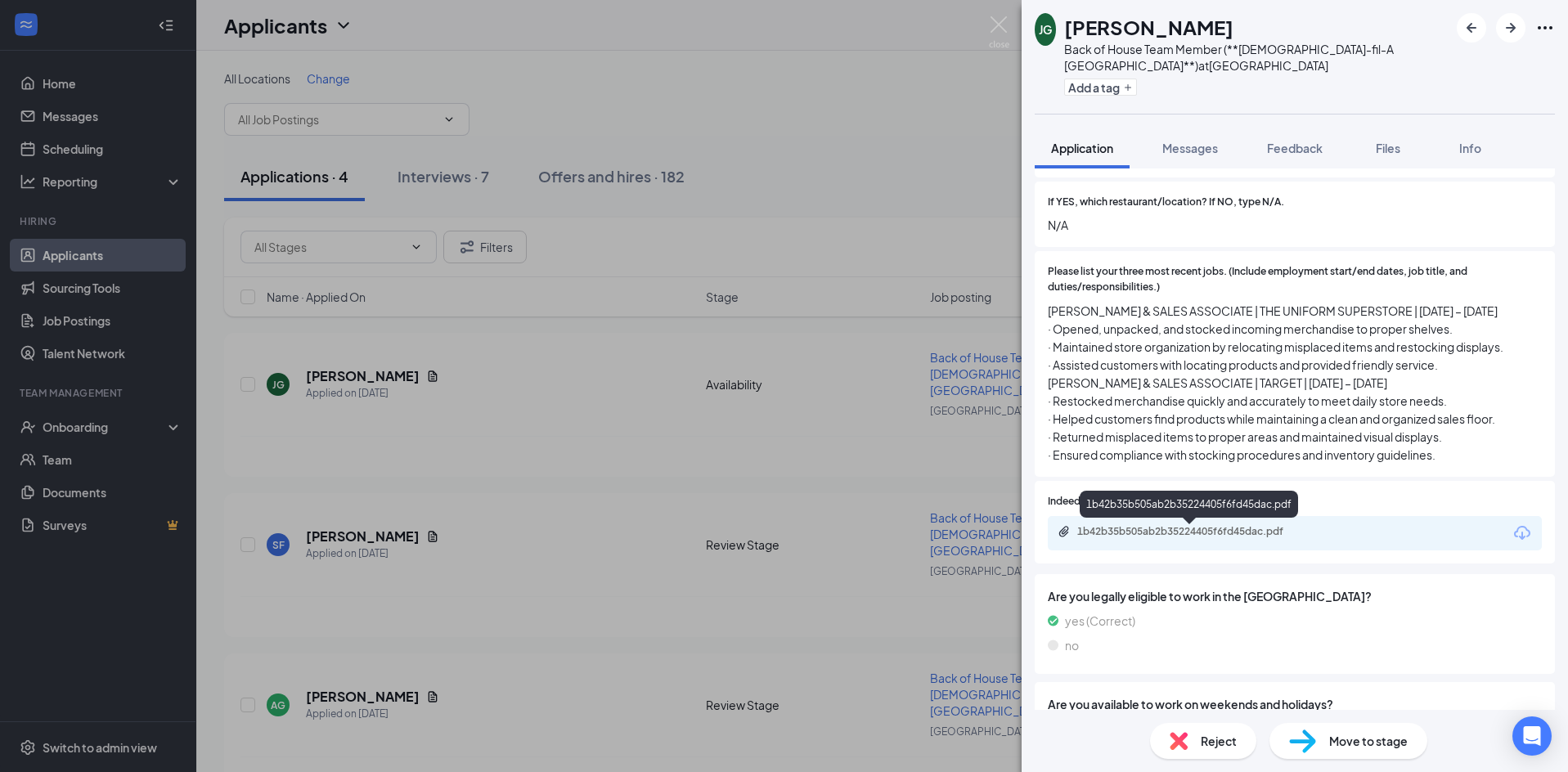
click at [1169, 532] on div "1b42b35b505ab2b35224405f6fd45dac.pdf" at bounding box center [1192, 532] width 229 height 13
click at [623, 431] on div "[PERSON_NAME] Back of House Team Member (**[DEMOGRAPHIC_DATA]-fil-A [GEOGRAPHIC…" at bounding box center [784, 386] width 1568 height 772
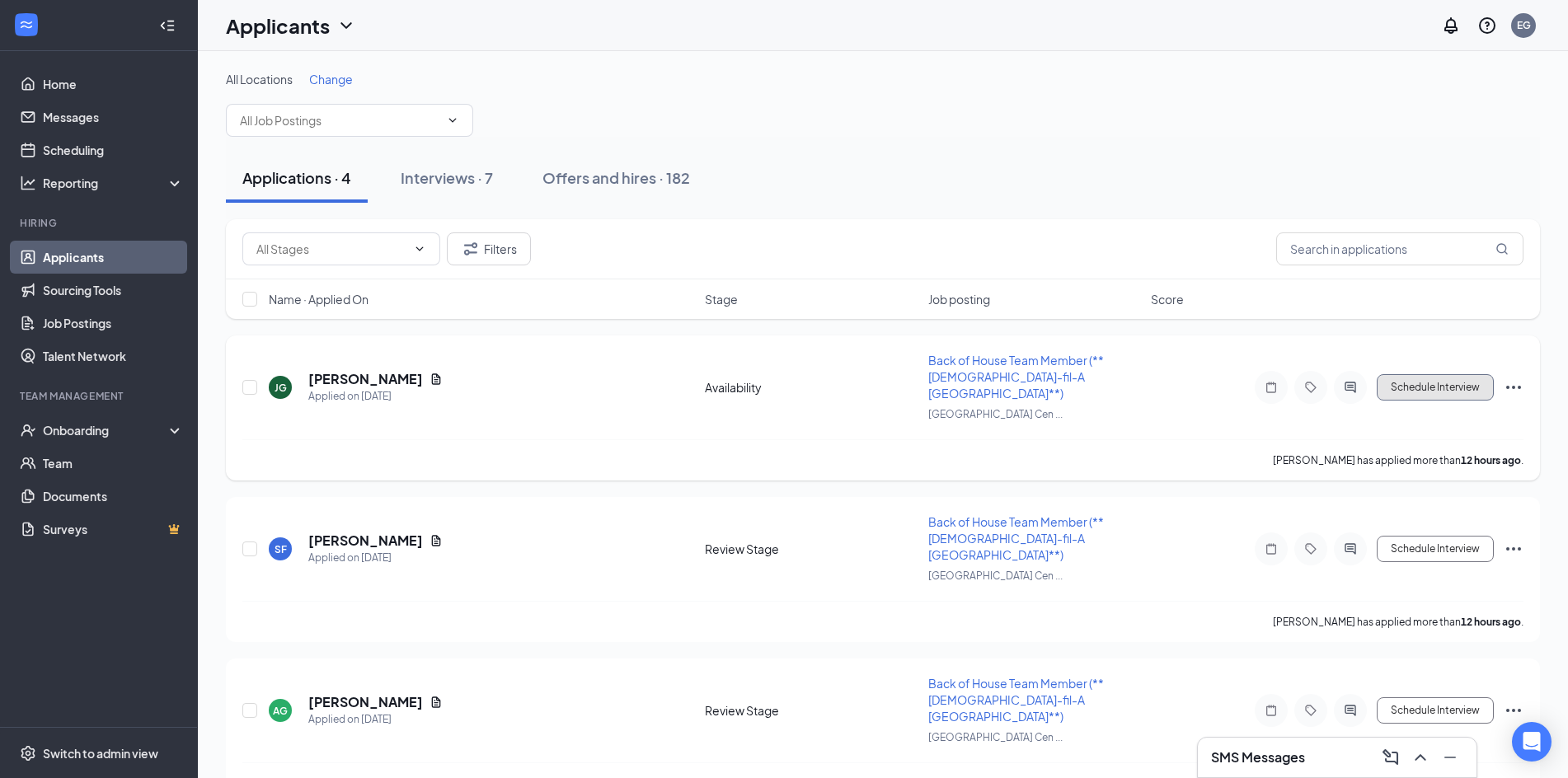
click at [1436, 375] on button "Schedule Interview" at bounding box center [1434, 387] width 117 height 26
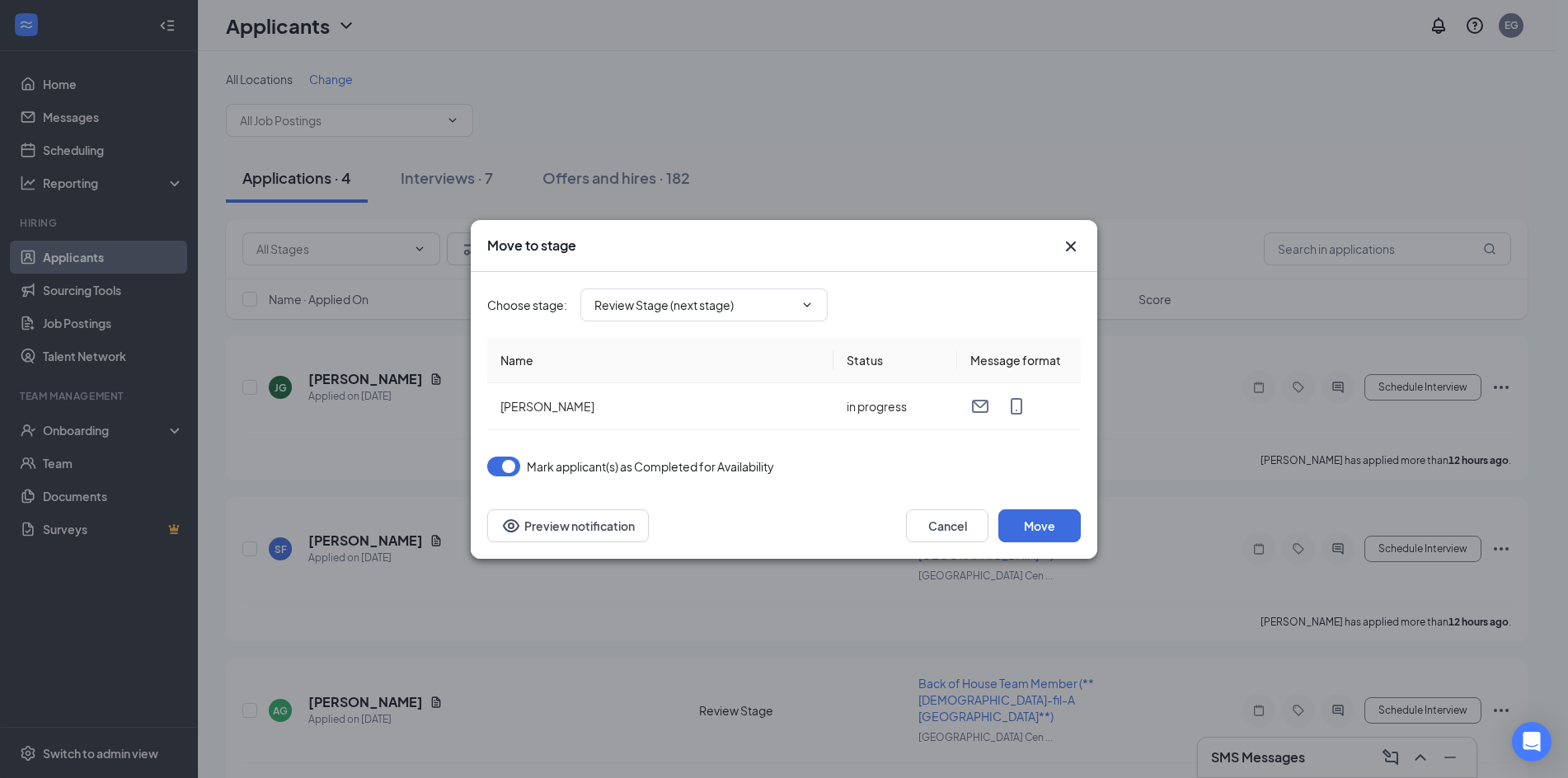
click at [1071, 245] on icon "Cross" at bounding box center [1071, 246] width 19 height 19
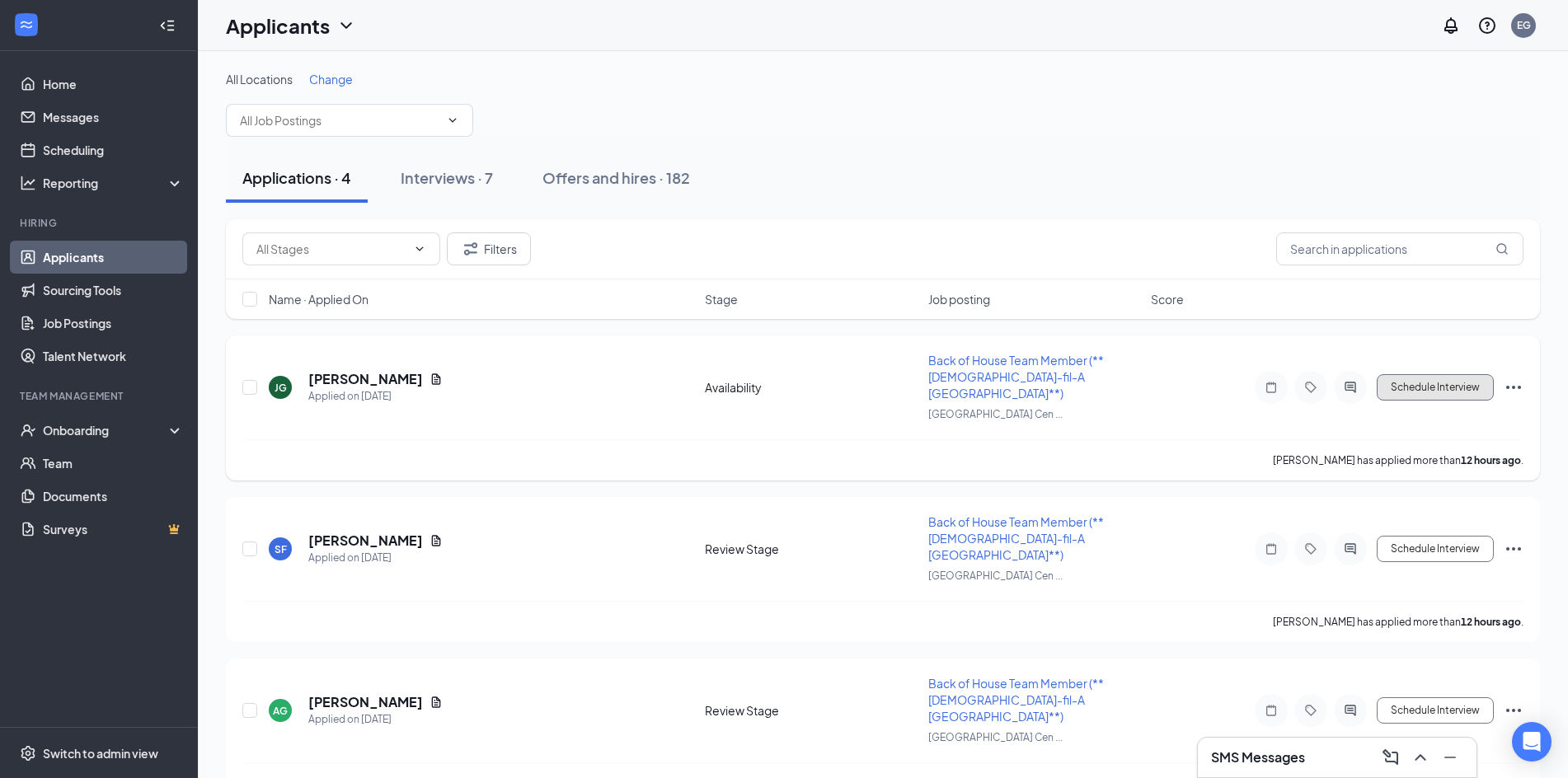
click at [1449, 378] on button "Schedule Interview" at bounding box center [1434, 387] width 117 height 26
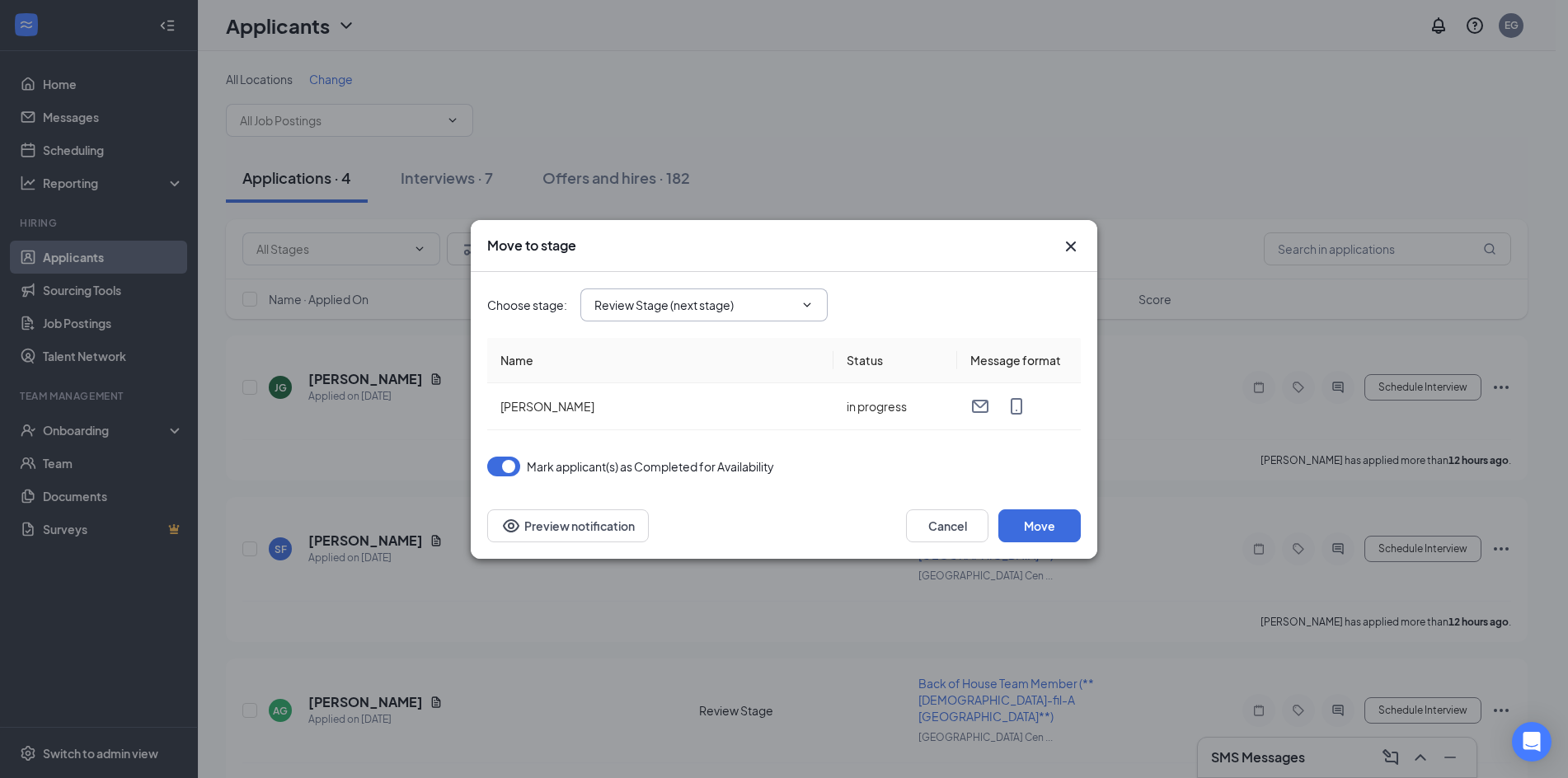
click at [800, 311] on span "Review Stage (next stage)" at bounding box center [704, 305] width 247 height 33
click at [795, 290] on span "Review Stage (next stage)" at bounding box center [704, 305] width 247 height 33
click at [1077, 239] on icon "Cross" at bounding box center [1071, 246] width 19 height 19
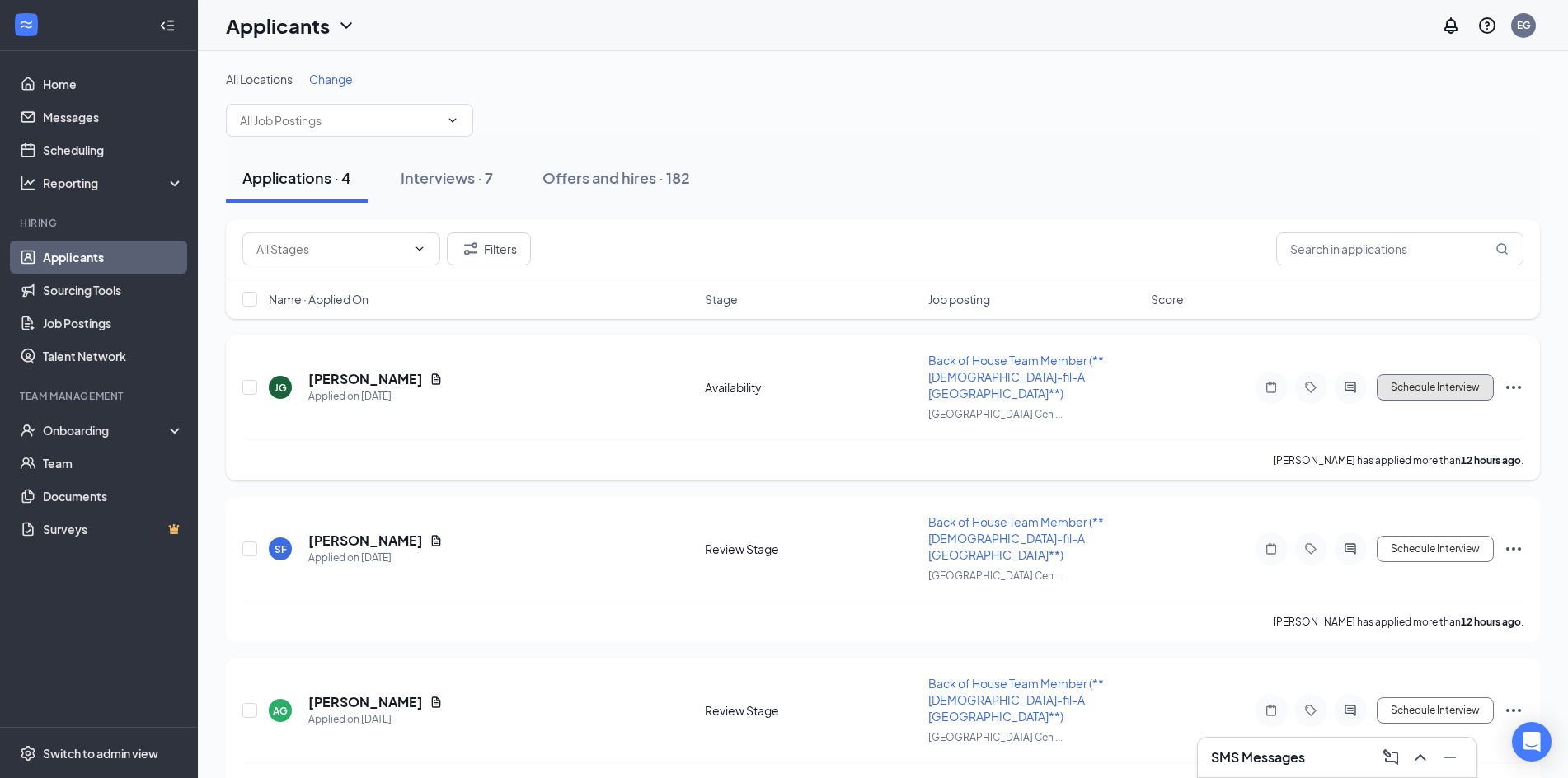
click at [1432, 378] on button "Schedule Interview" at bounding box center [1434, 387] width 117 height 26
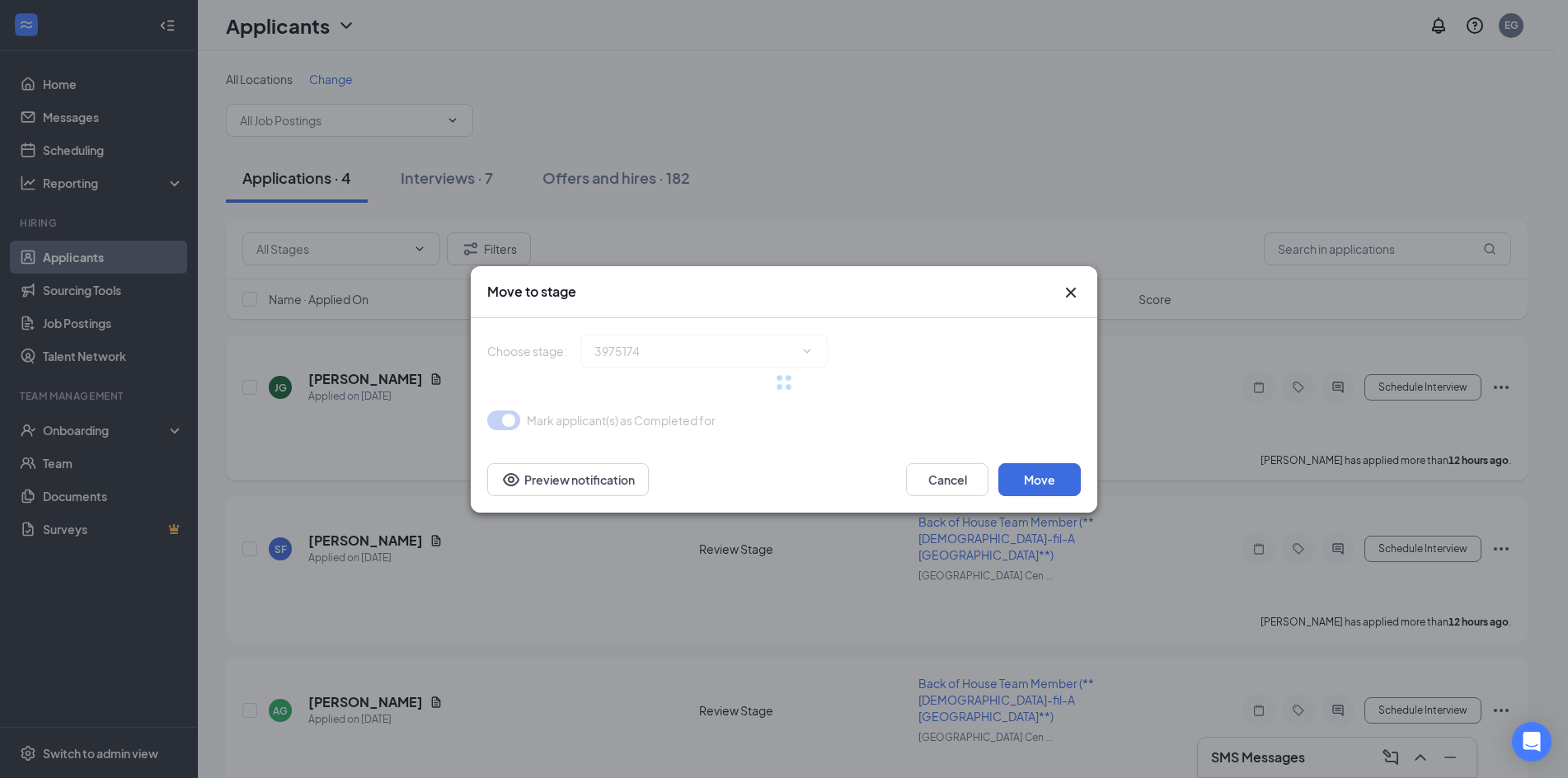
type input "Review Stage (next stage)"
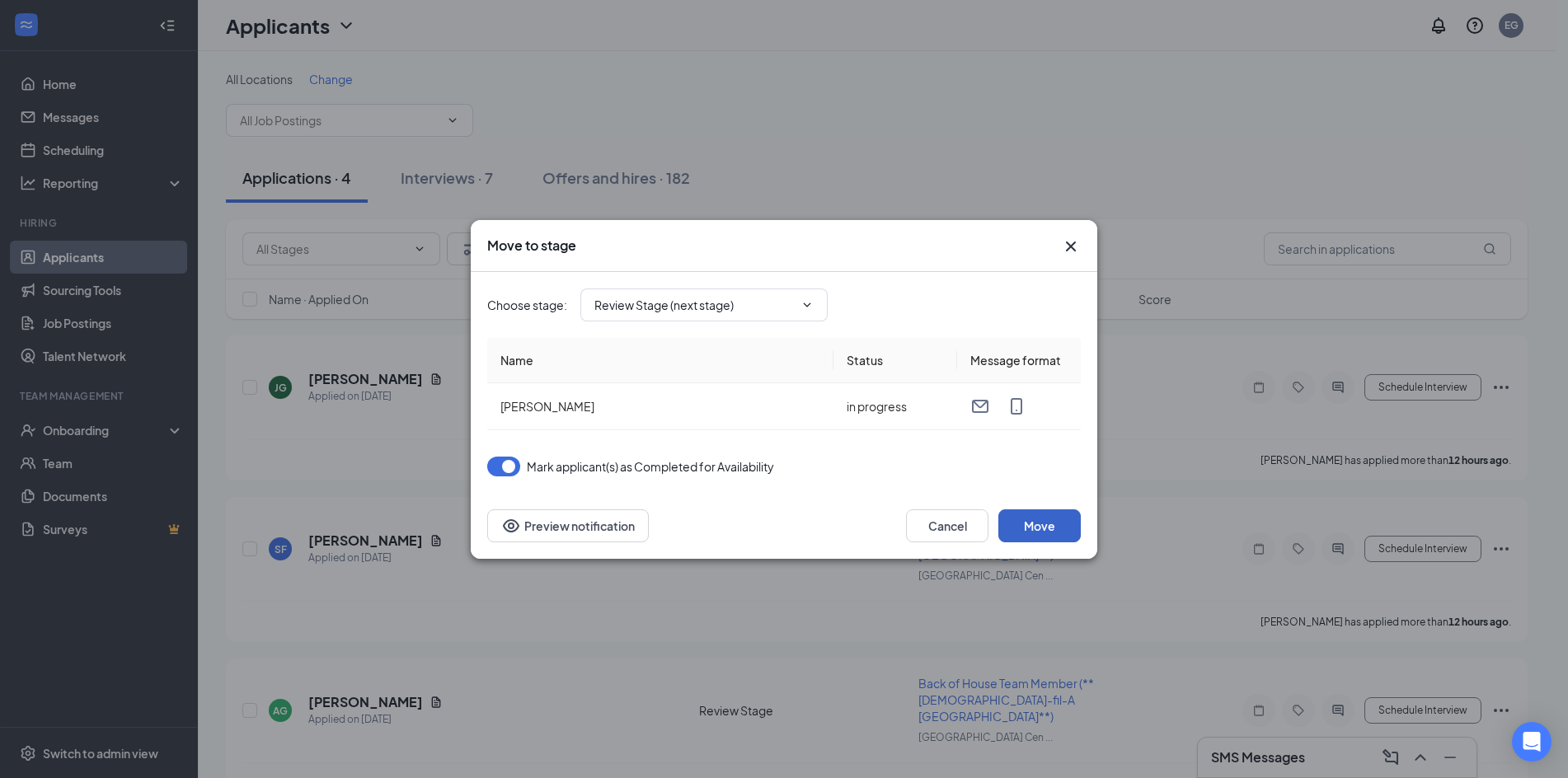
click at [1040, 523] on button "Move" at bounding box center [1039, 526] width 82 height 33
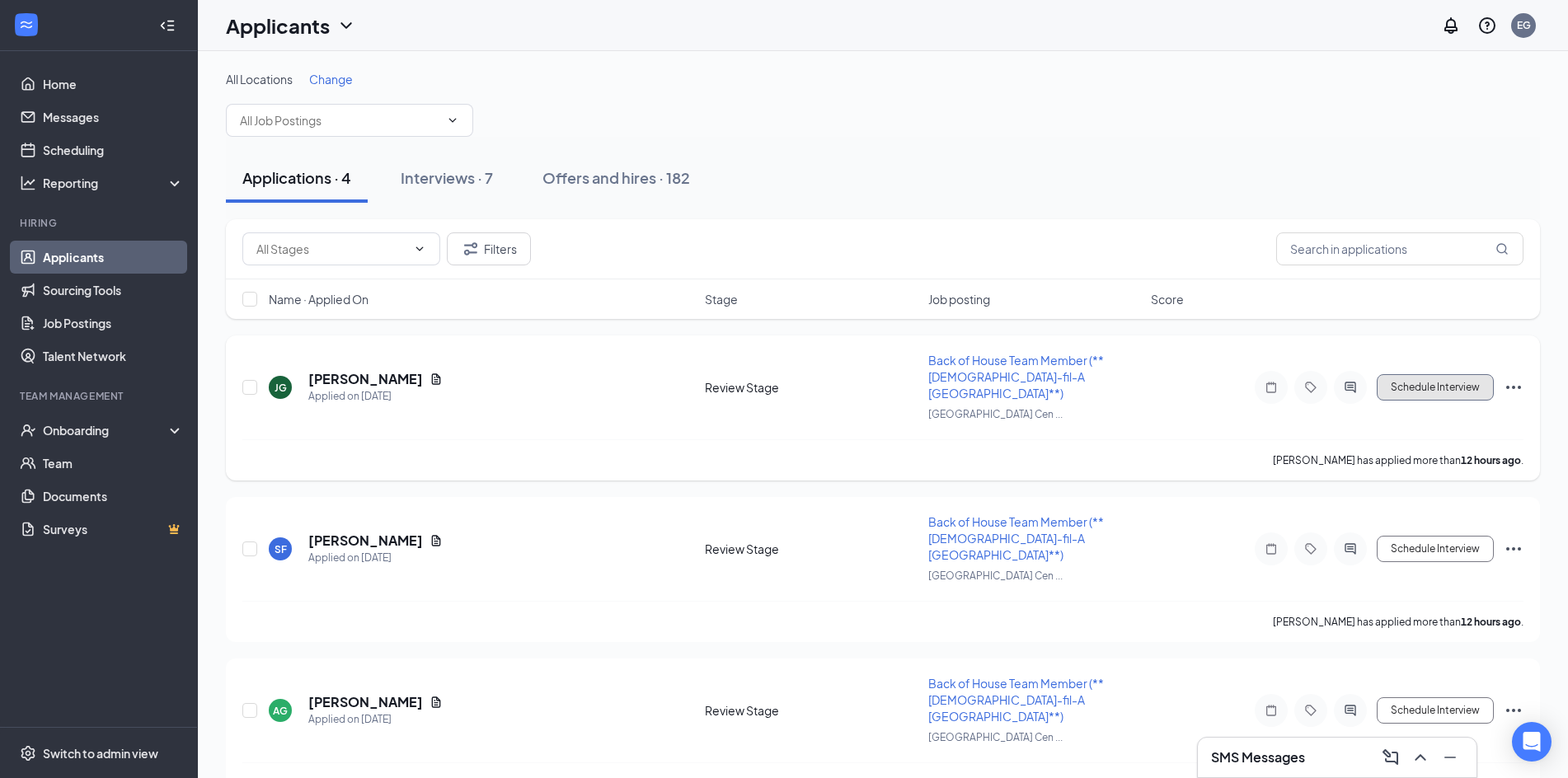
click at [1440, 378] on button "Schedule Interview" at bounding box center [1434, 387] width 117 height 26
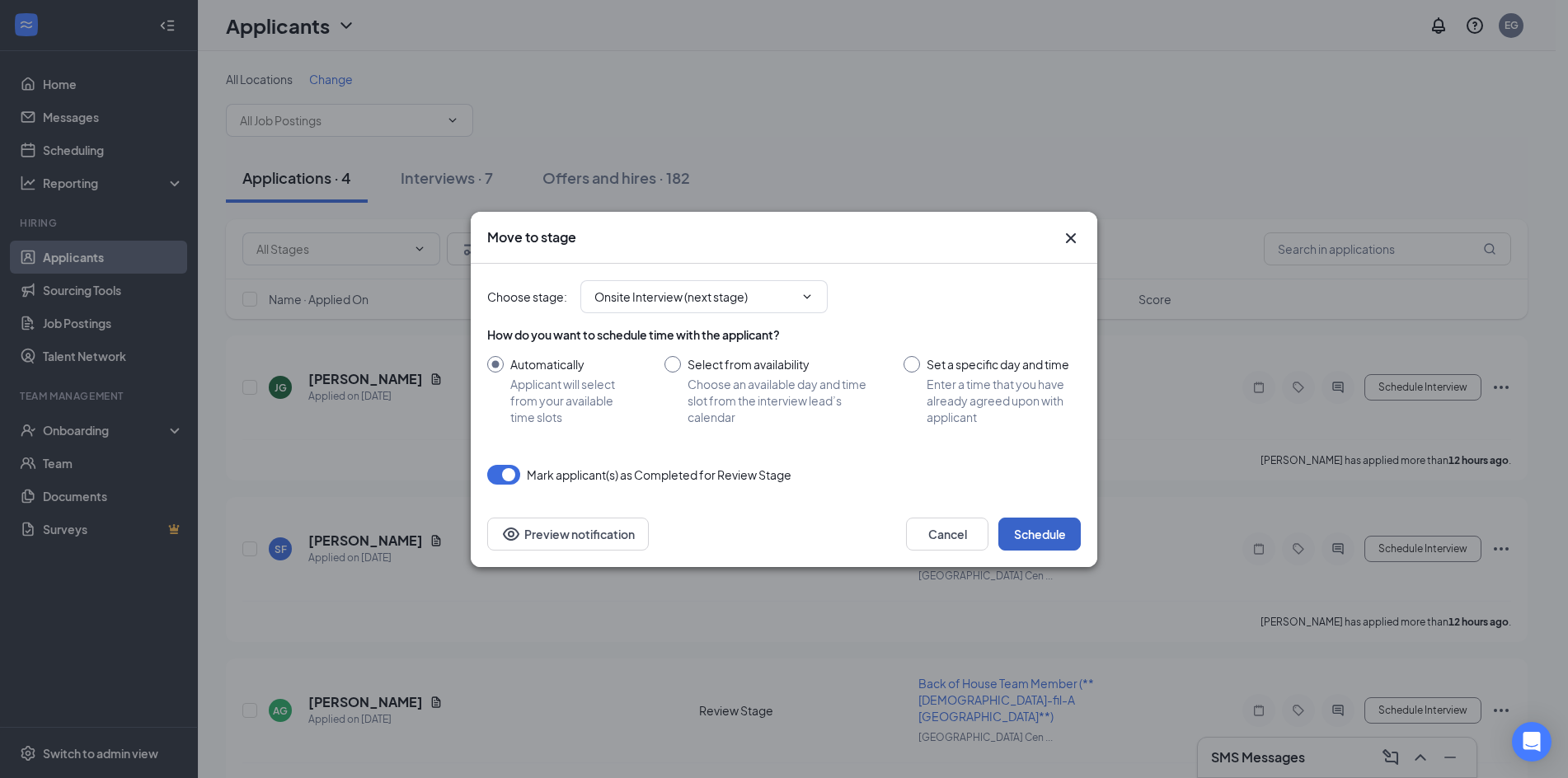
click at [1051, 529] on button "Schedule" at bounding box center [1039, 534] width 82 height 33
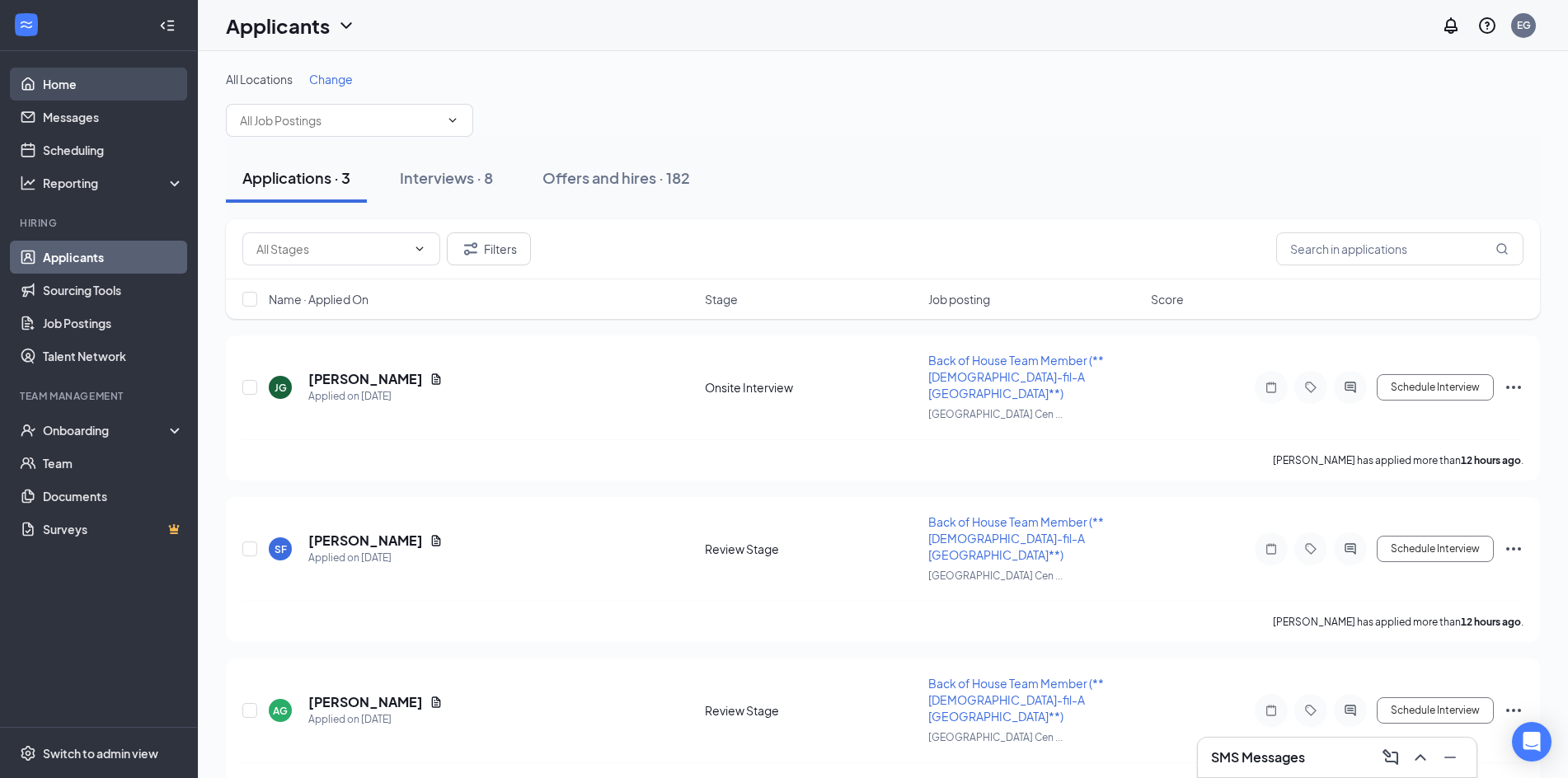
click at [156, 87] on link "Home" at bounding box center [112, 84] width 141 height 33
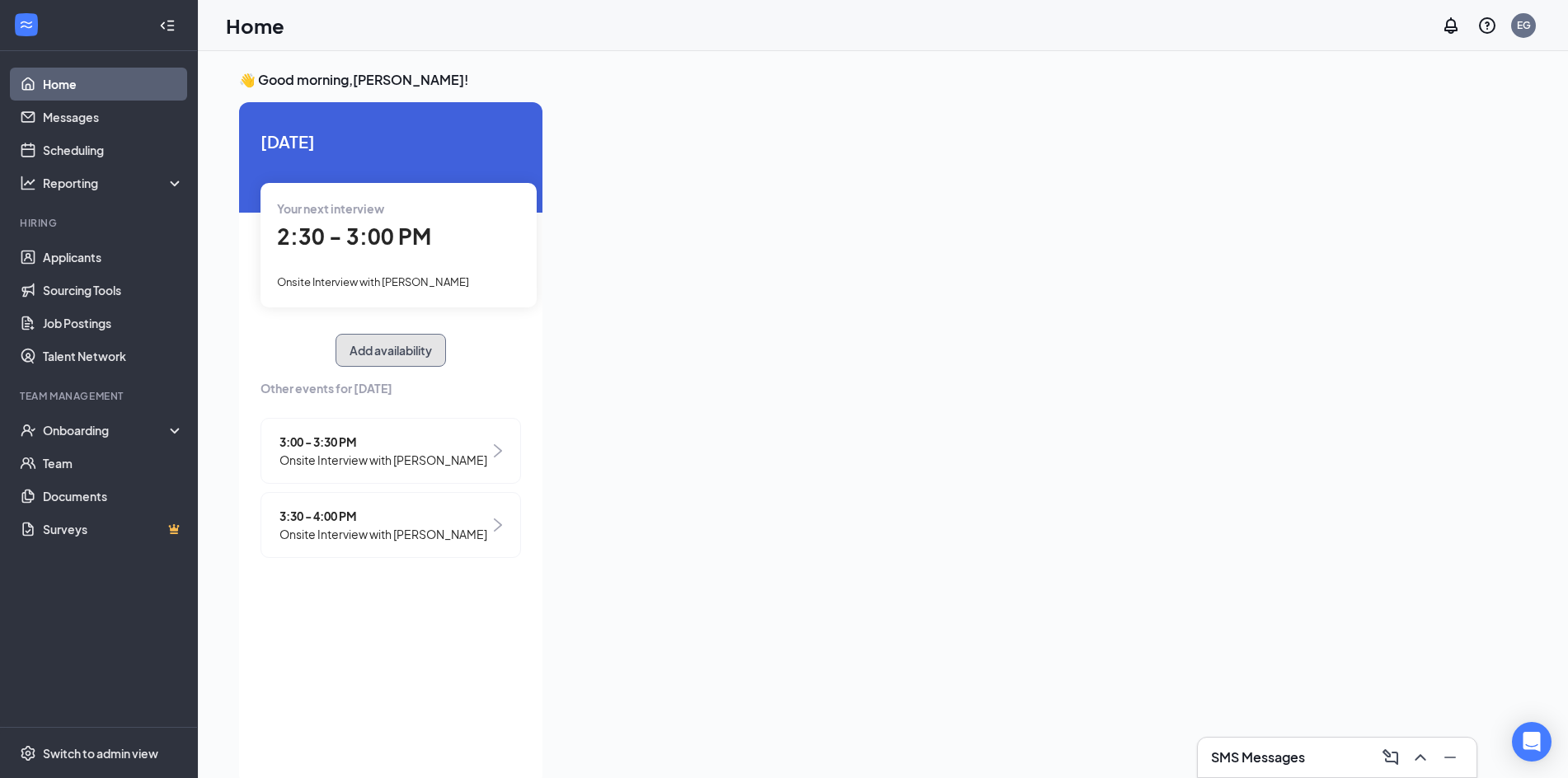
click at [402, 348] on button "Add availability" at bounding box center [391, 350] width 110 height 33
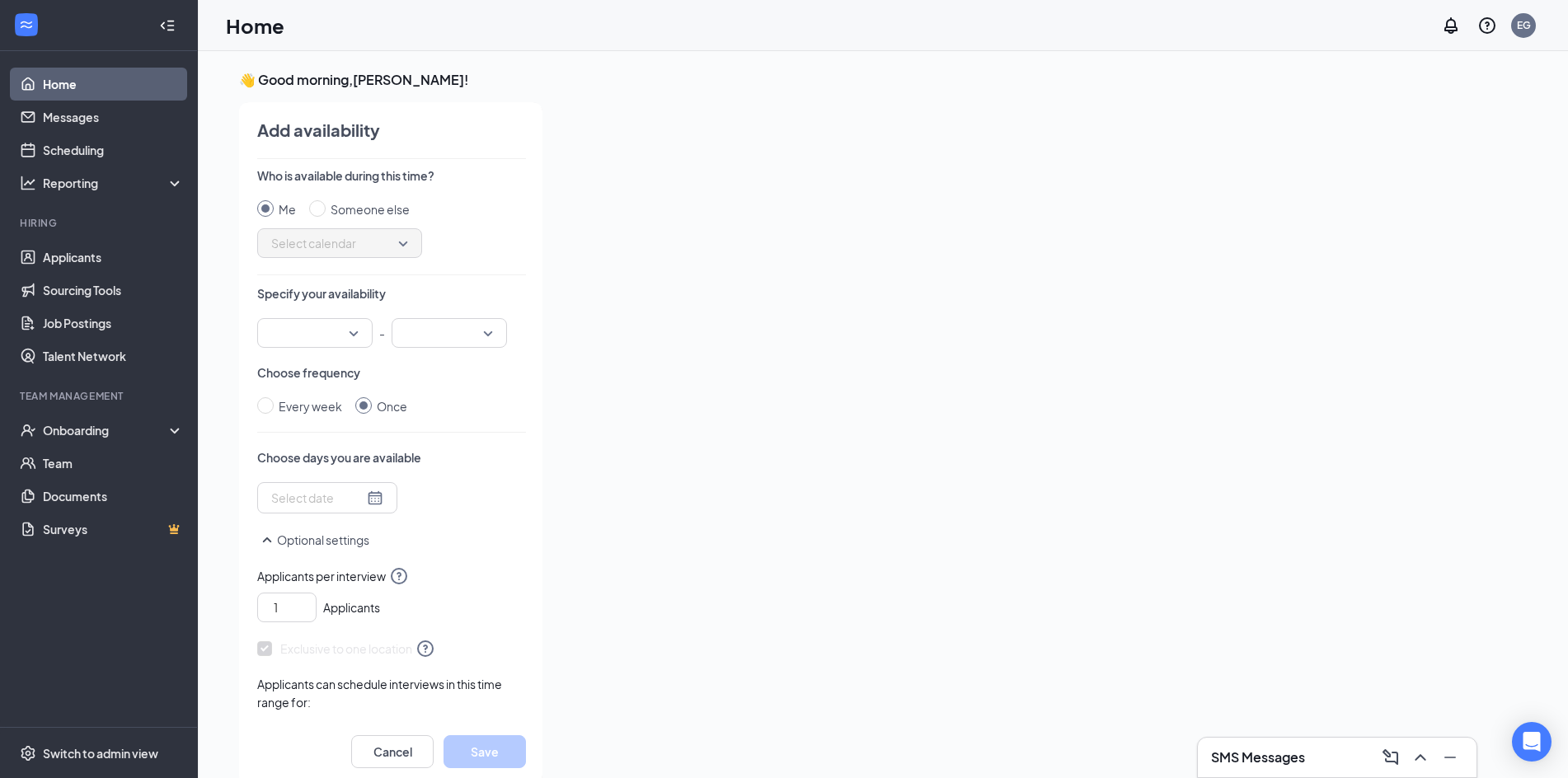
scroll to position [7, 0]
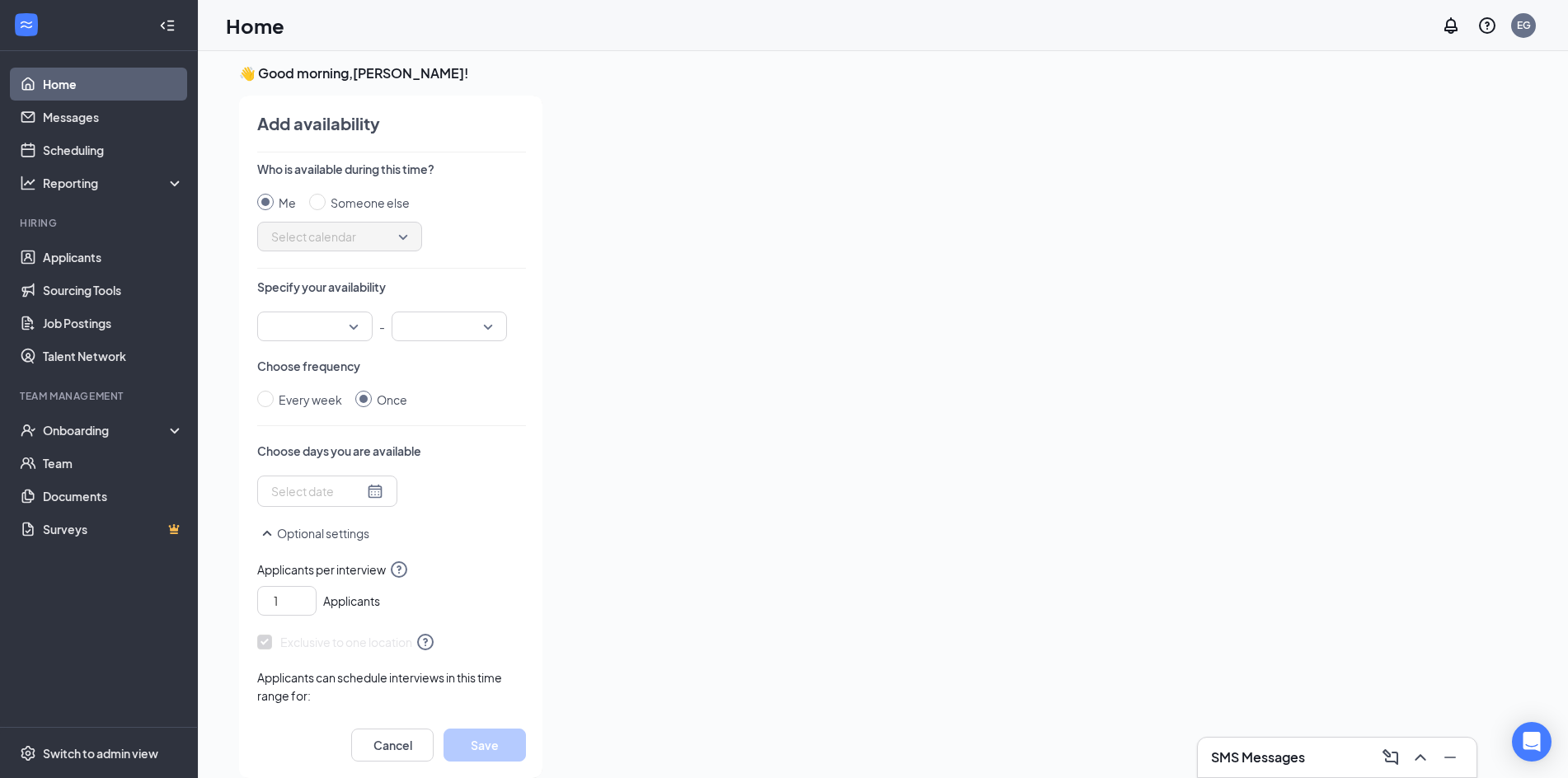
click at [353, 320] on div at bounding box center [314, 326] width 115 height 30
click at [311, 467] on span "02:00 PM" at bounding box center [295, 466] width 48 height 18
click at [484, 313] on input "search" at bounding box center [443, 326] width 84 height 28
click at [351, 331] on span "02:00 PM" at bounding box center [315, 327] width 87 height 25
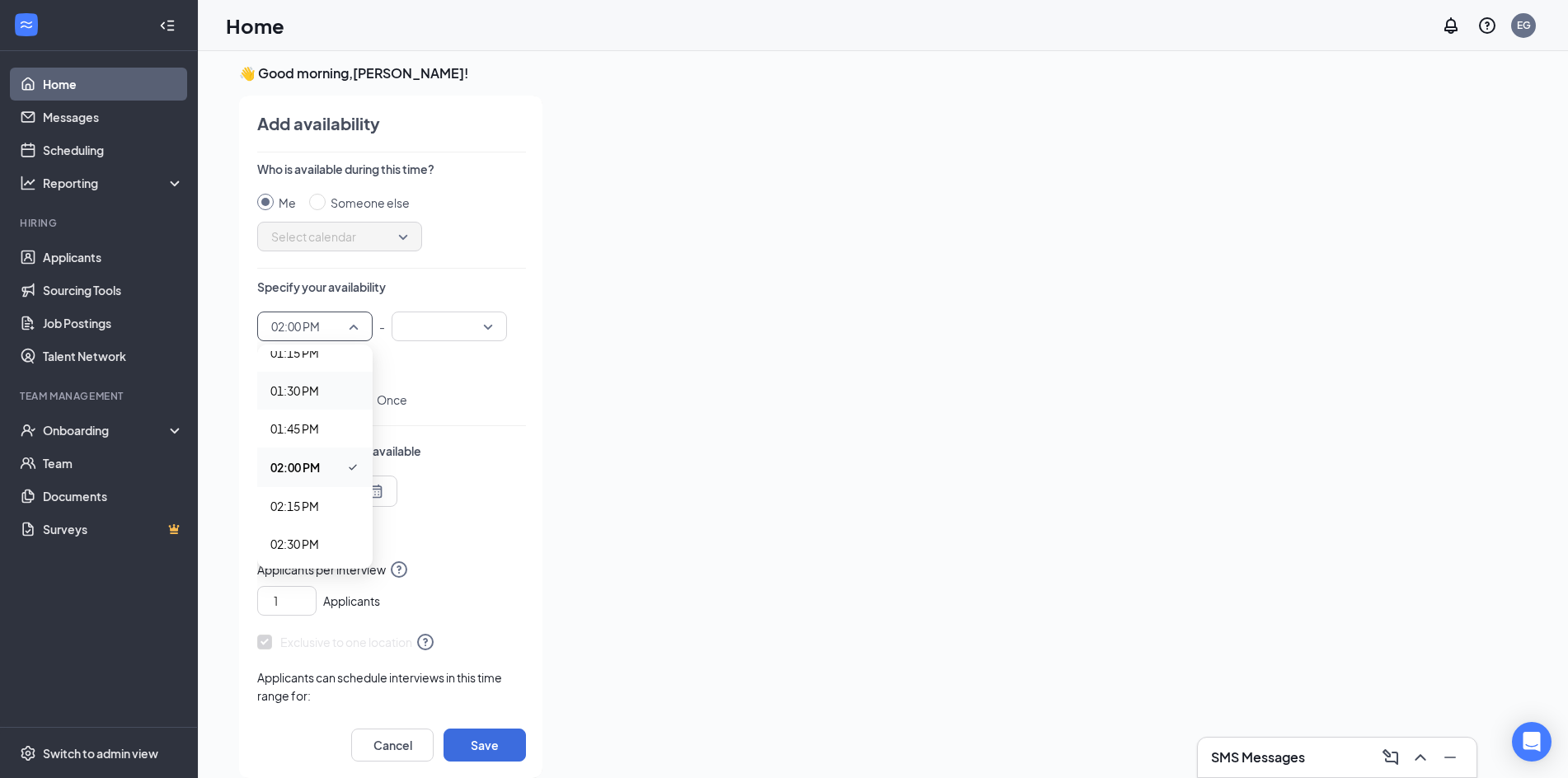
click at [307, 395] on span "01:30 PM" at bounding box center [295, 390] width 48 height 18
click at [471, 328] on input "search" at bounding box center [443, 326] width 84 height 28
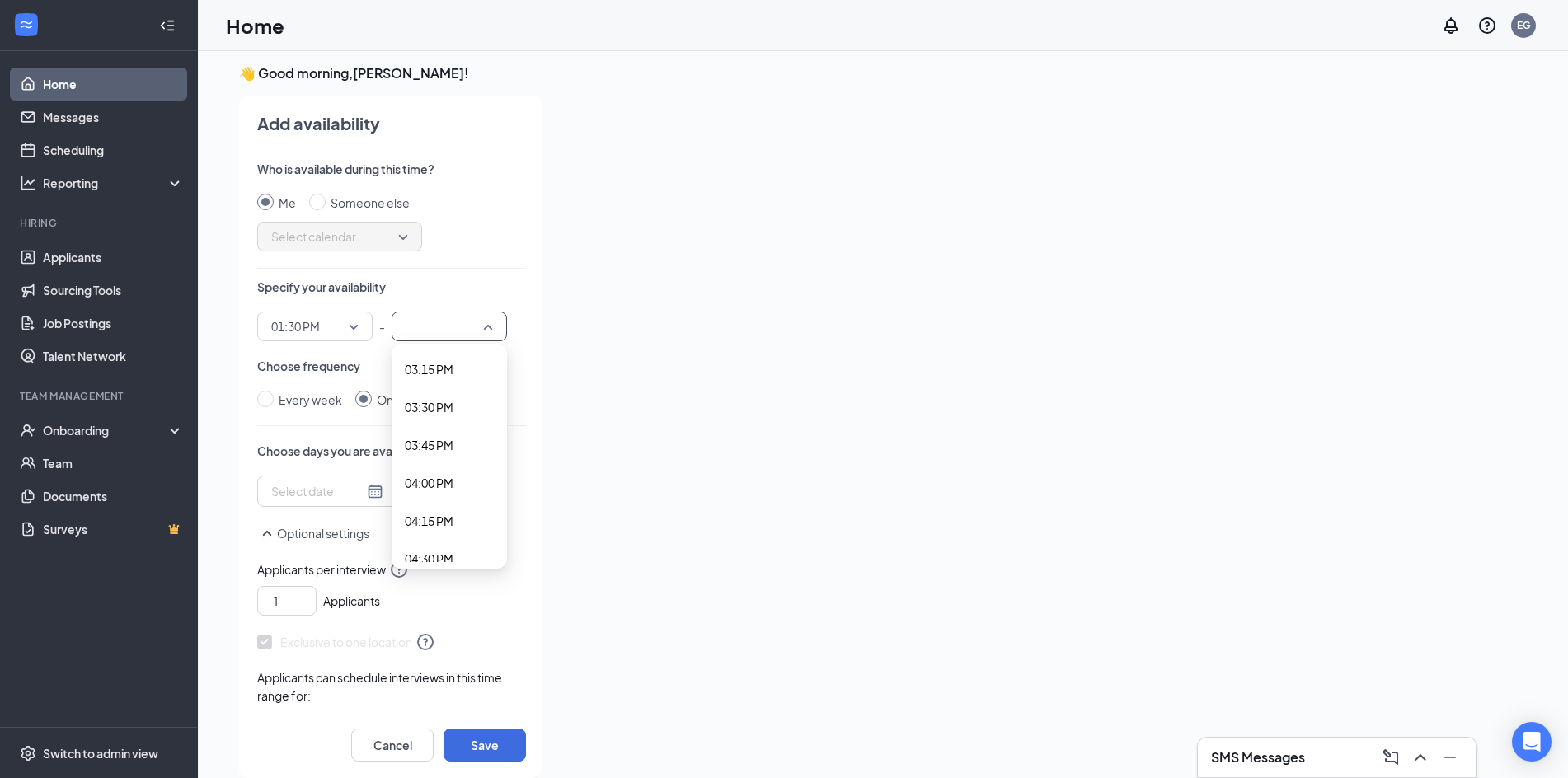
scroll to position [2347, 0]
click at [423, 520] on span "04:30 PM" at bounding box center [429, 524] width 48 height 18
click at [492, 324] on span "04:30 PM" at bounding box center [449, 327] width 87 height 25
click at [460, 443] on span "04:00 PM" at bounding box center [450, 449] width 89 height 18
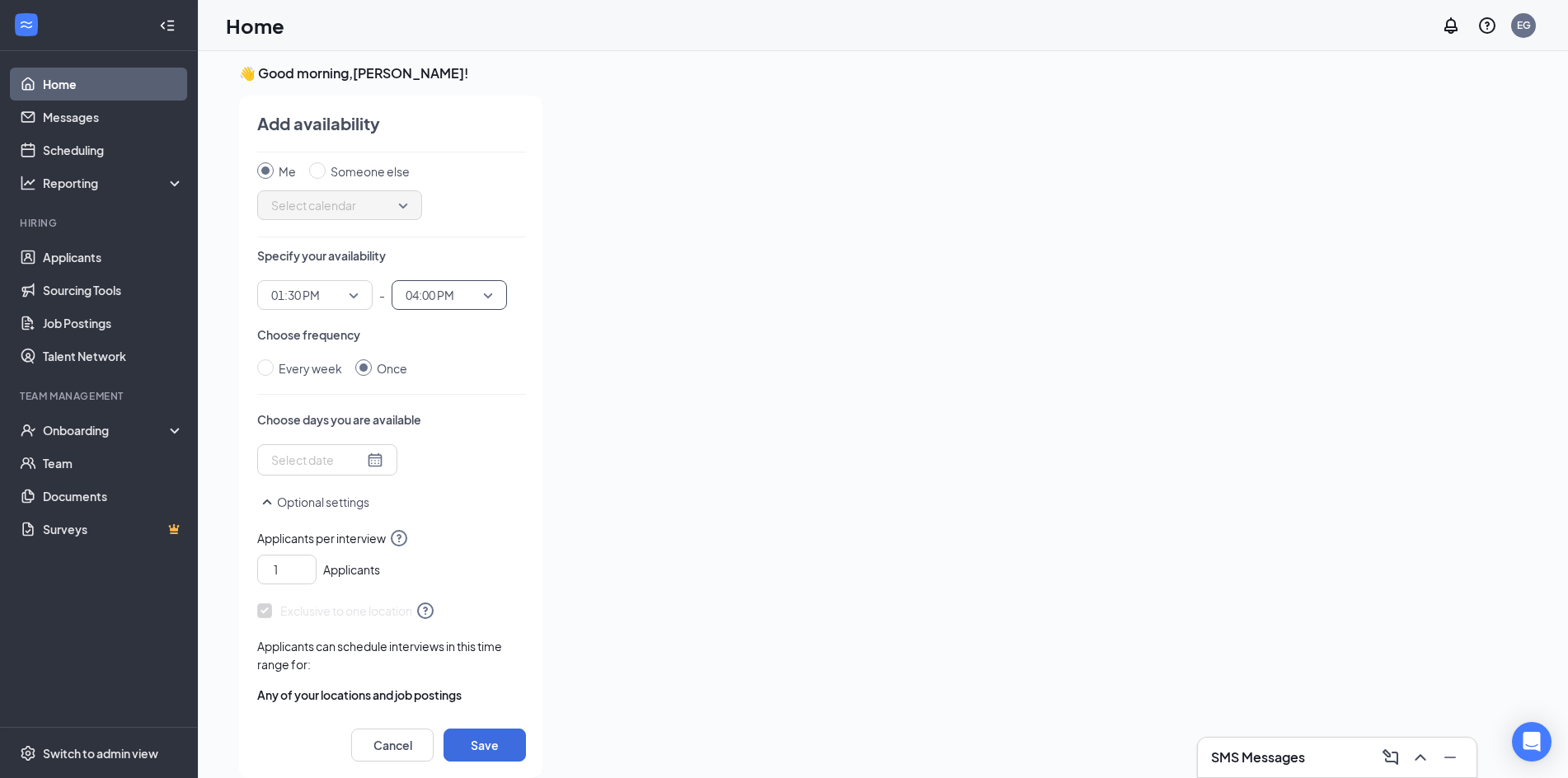
scroll to position [58, 0]
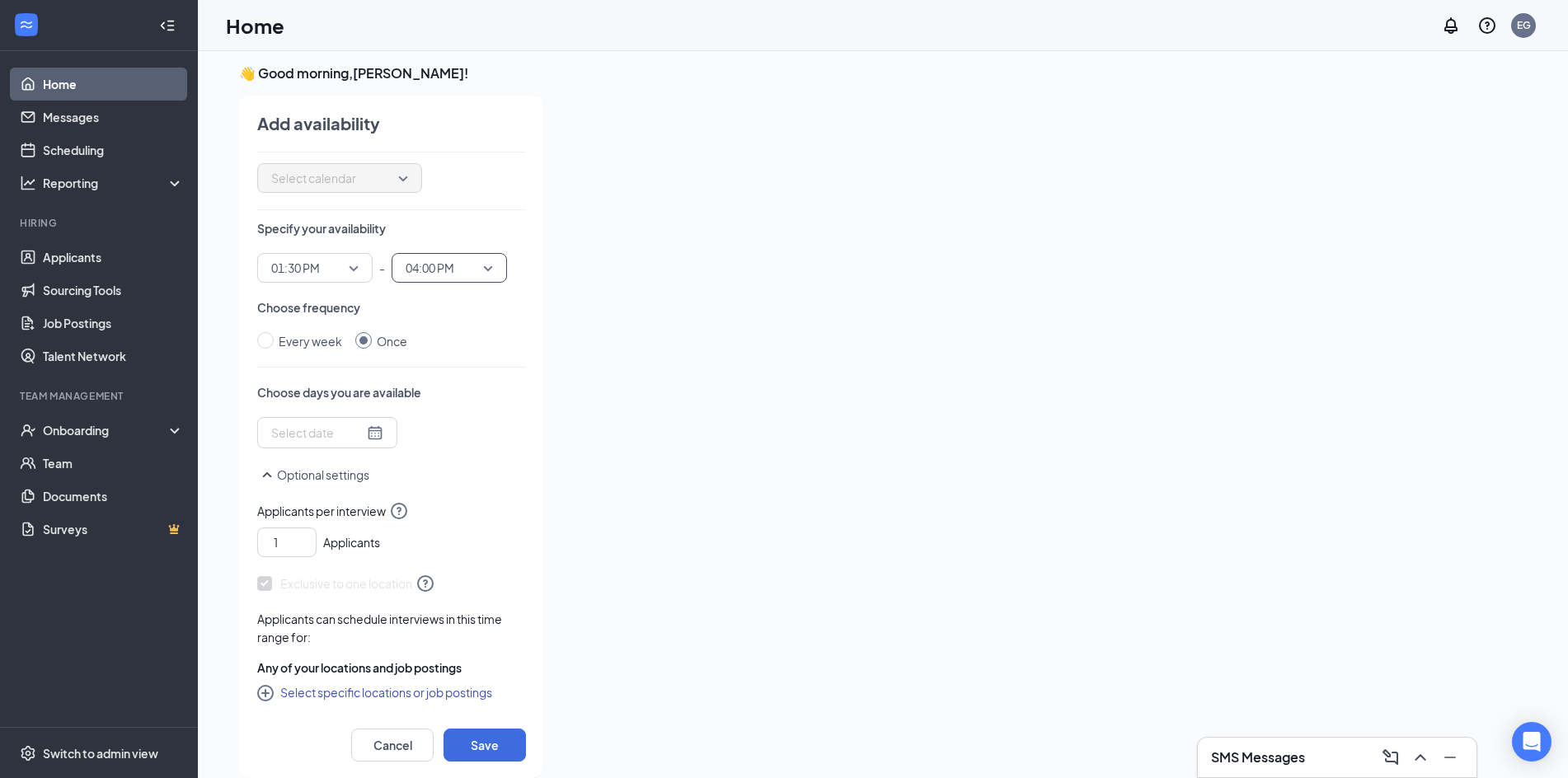
click at [350, 433] on input at bounding box center [317, 432] width 92 height 18
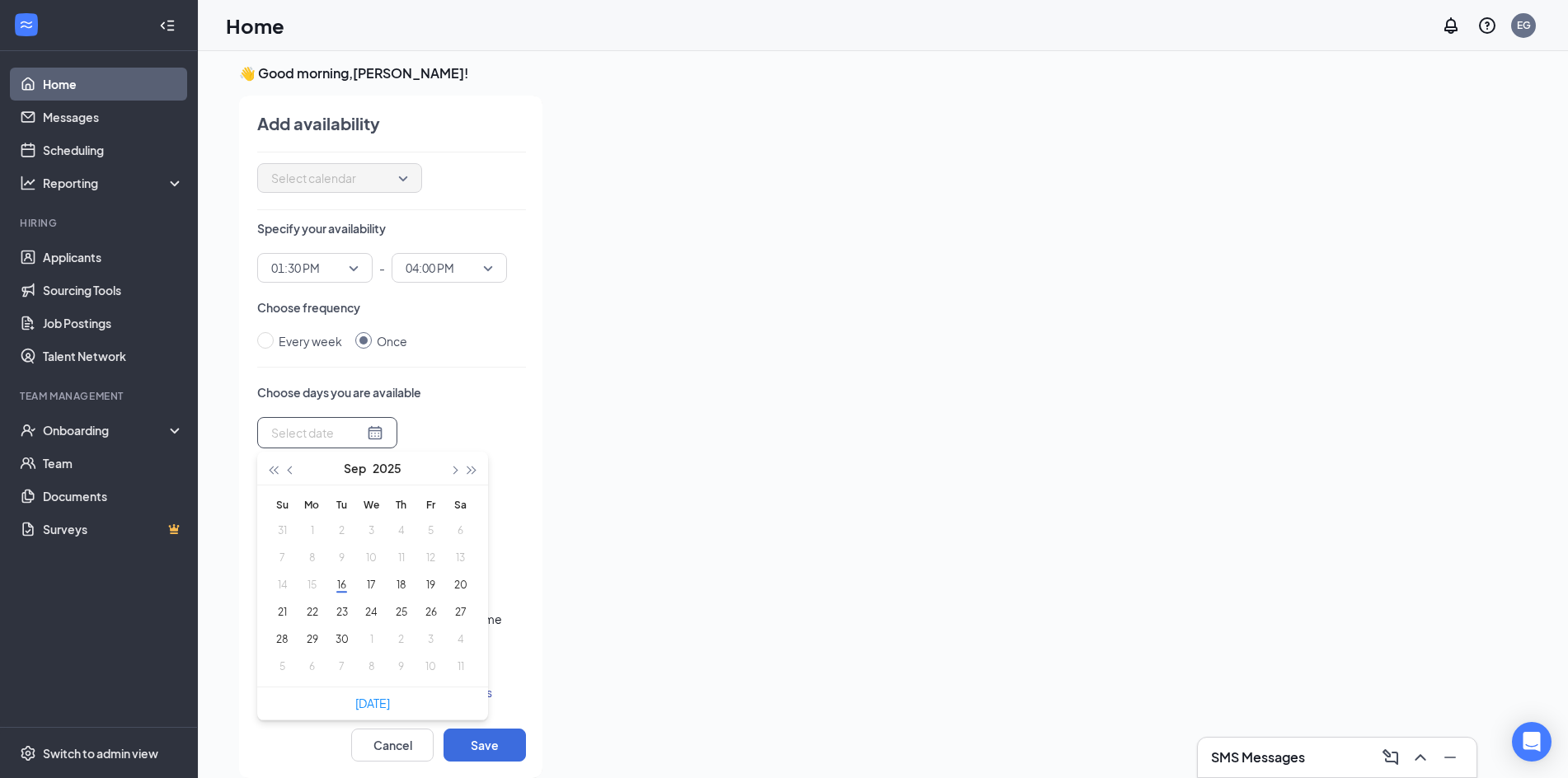
click at [359, 431] on div at bounding box center [328, 432] width 112 height 18
type input "[DATE]"
click at [401, 589] on button "18" at bounding box center [400, 585] width 30 height 17
click at [477, 401] on div "Choose days you are available Thu Sep [DATE] Mo Tu We Th Fr Sa 31 1 2 3 4 5 6 7…" at bounding box center [391, 451] width 268 height 134
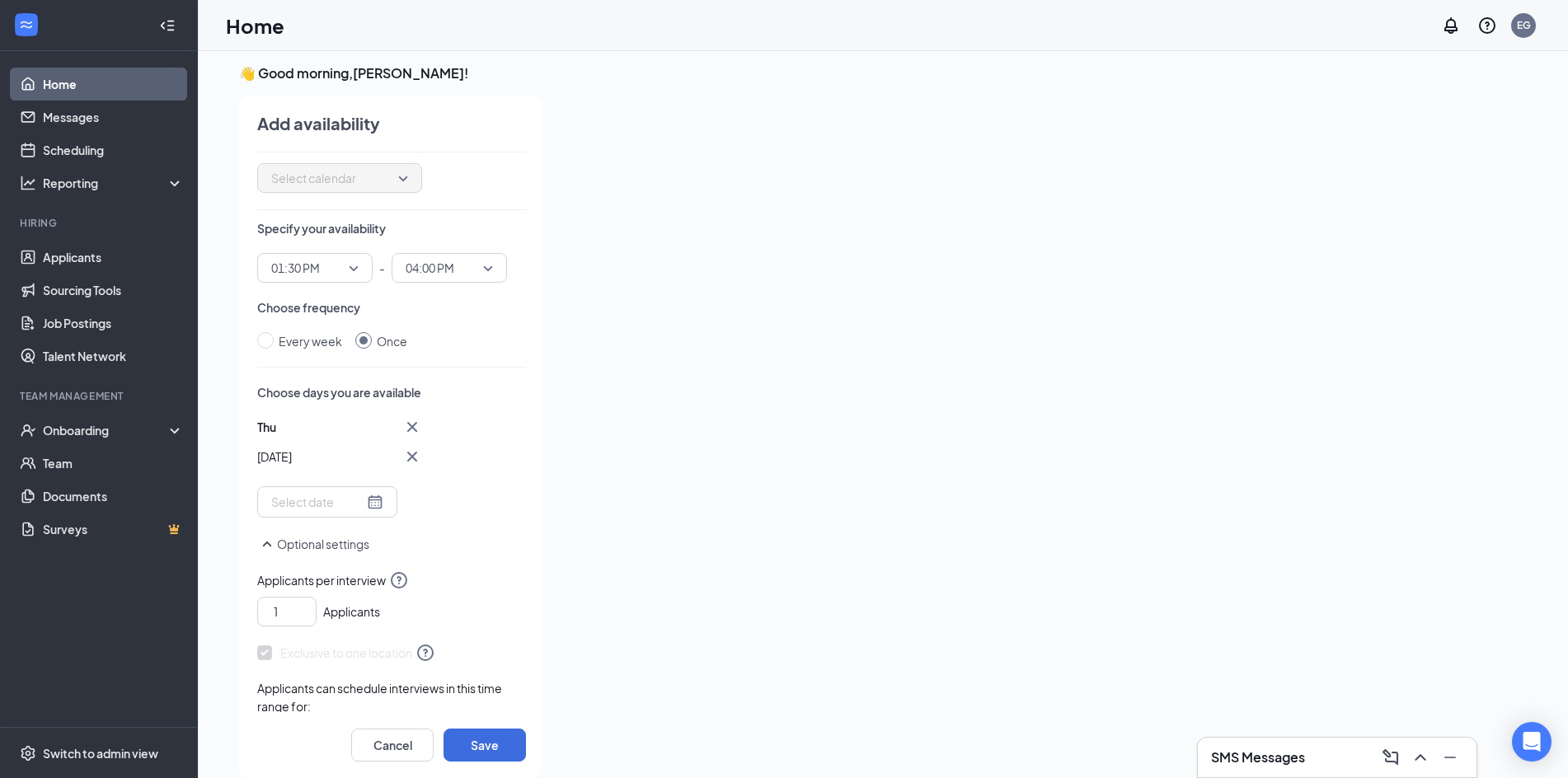
scroll to position [128, 0]
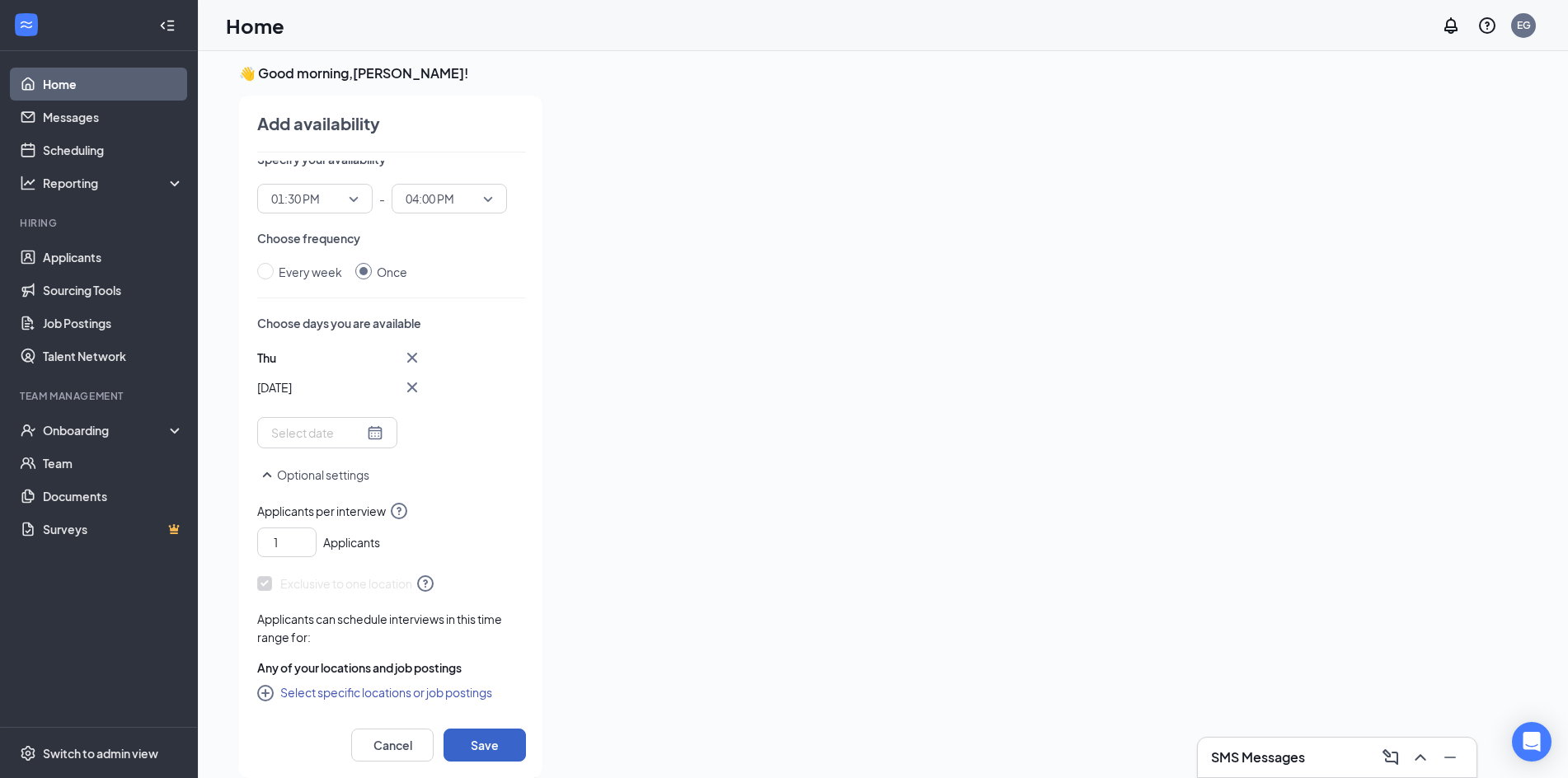
click at [494, 741] on button "Save" at bounding box center [485, 745] width 82 height 33
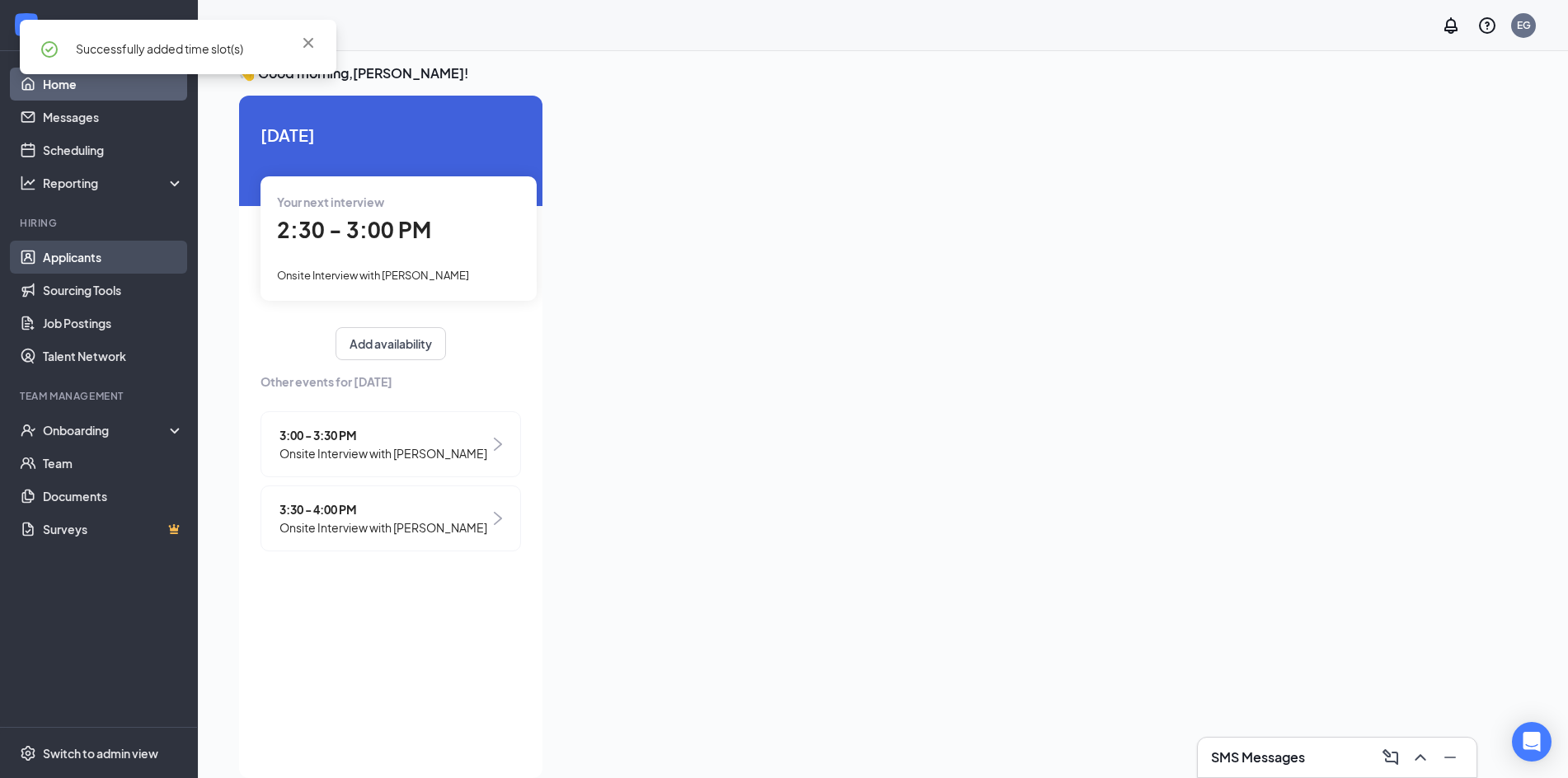
click at [151, 245] on link "Applicants" at bounding box center [112, 257] width 141 height 33
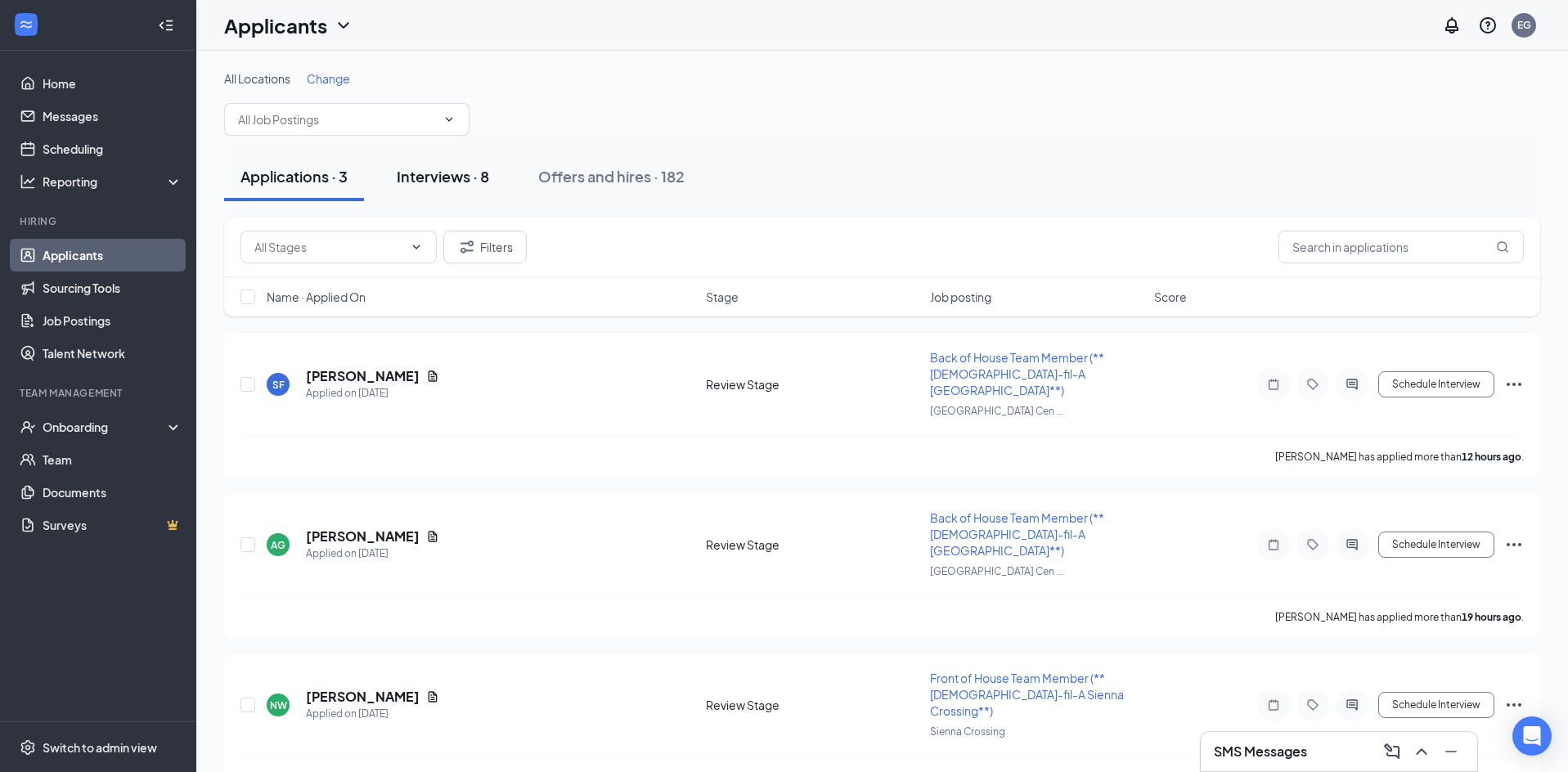
click at [475, 172] on div "Interviews · 8" at bounding box center [443, 176] width 92 height 20
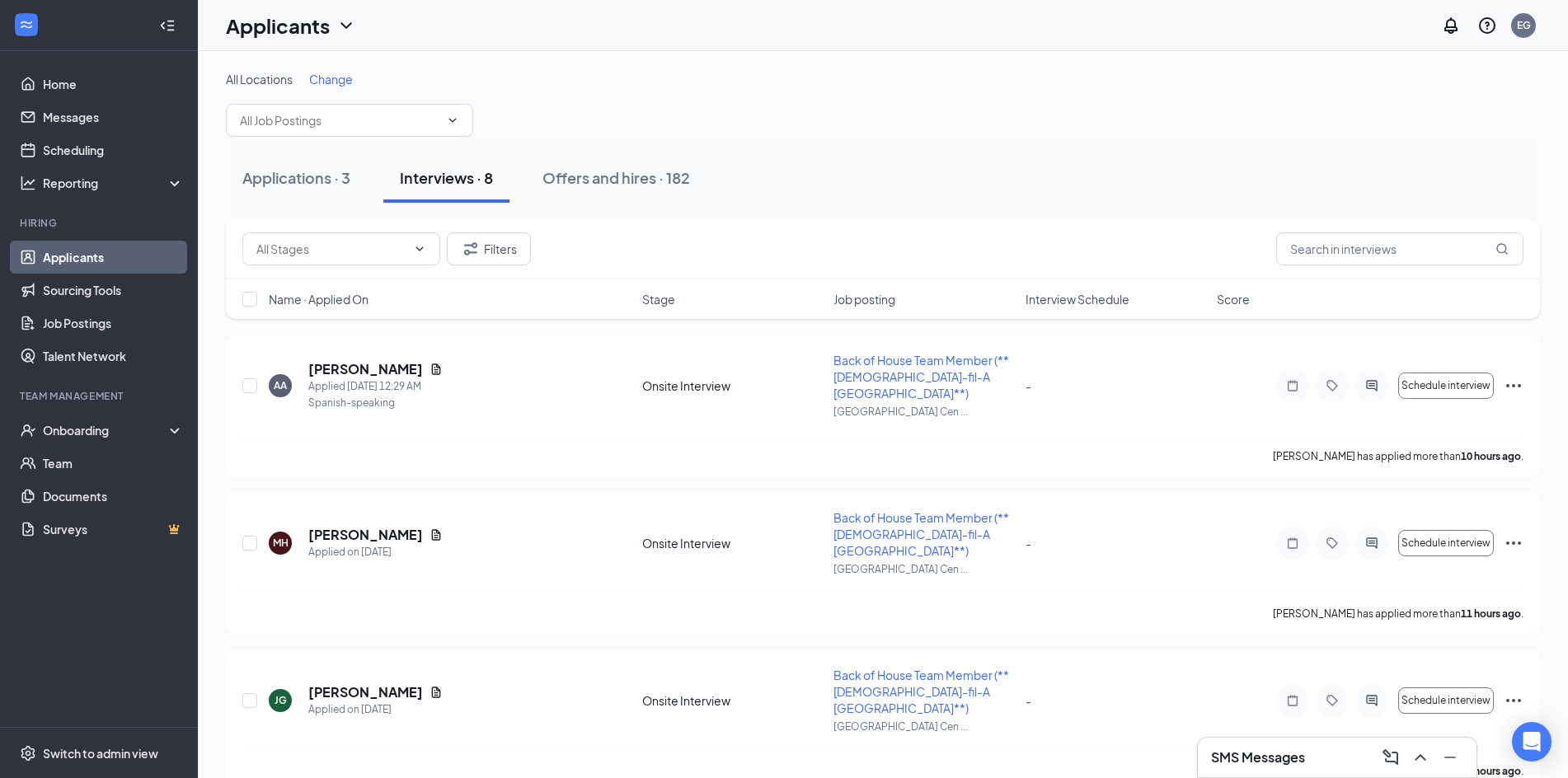
click at [1067, 295] on span "Interview Schedule" at bounding box center [1077, 298] width 104 height 16
click at [1069, 295] on span "Interview Schedule" at bounding box center [1077, 298] width 104 height 16
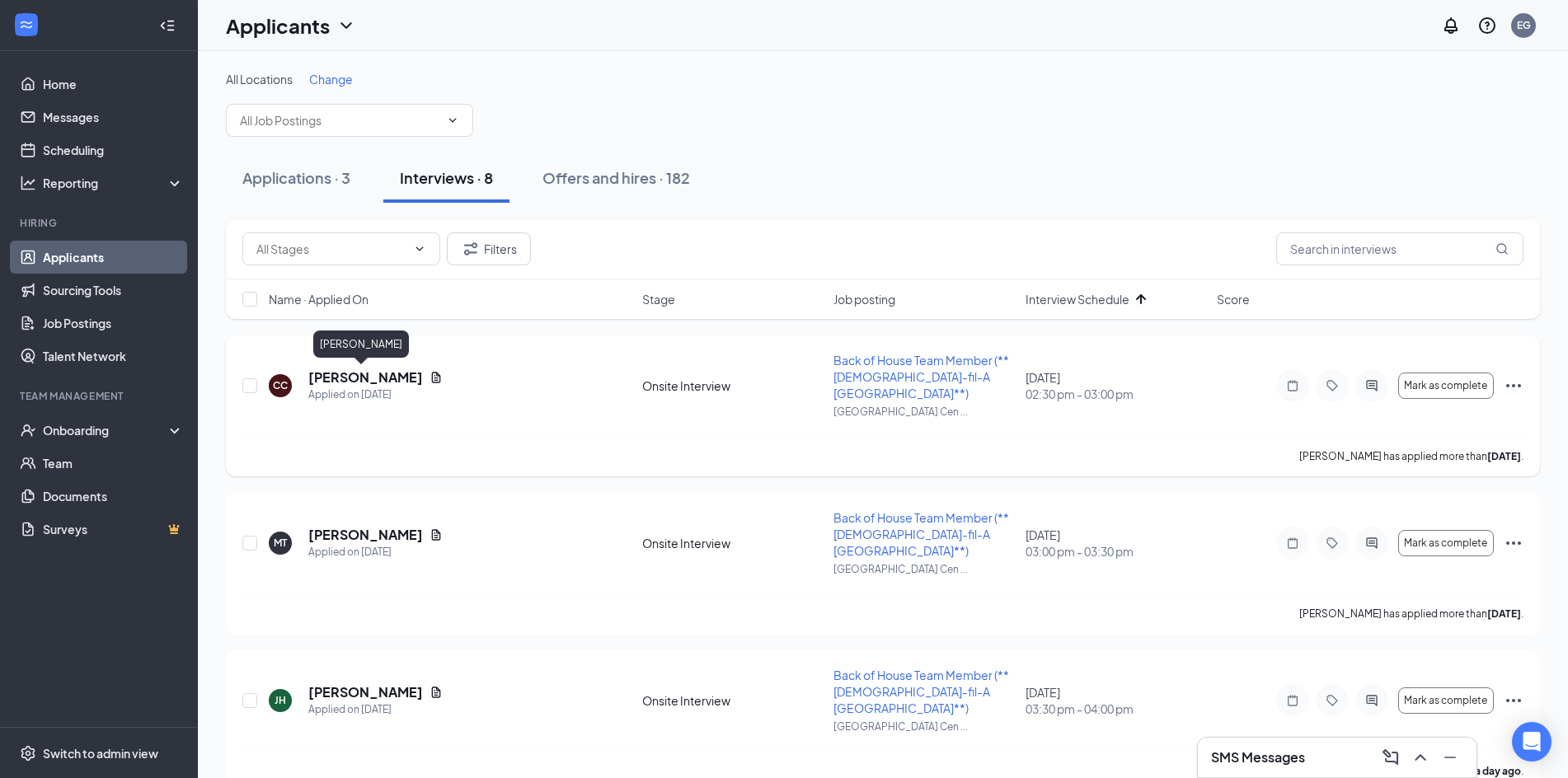
click at [339, 376] on h5 "[PERSON_NAME]" at bounding box center [365, 377] width 114 height 18
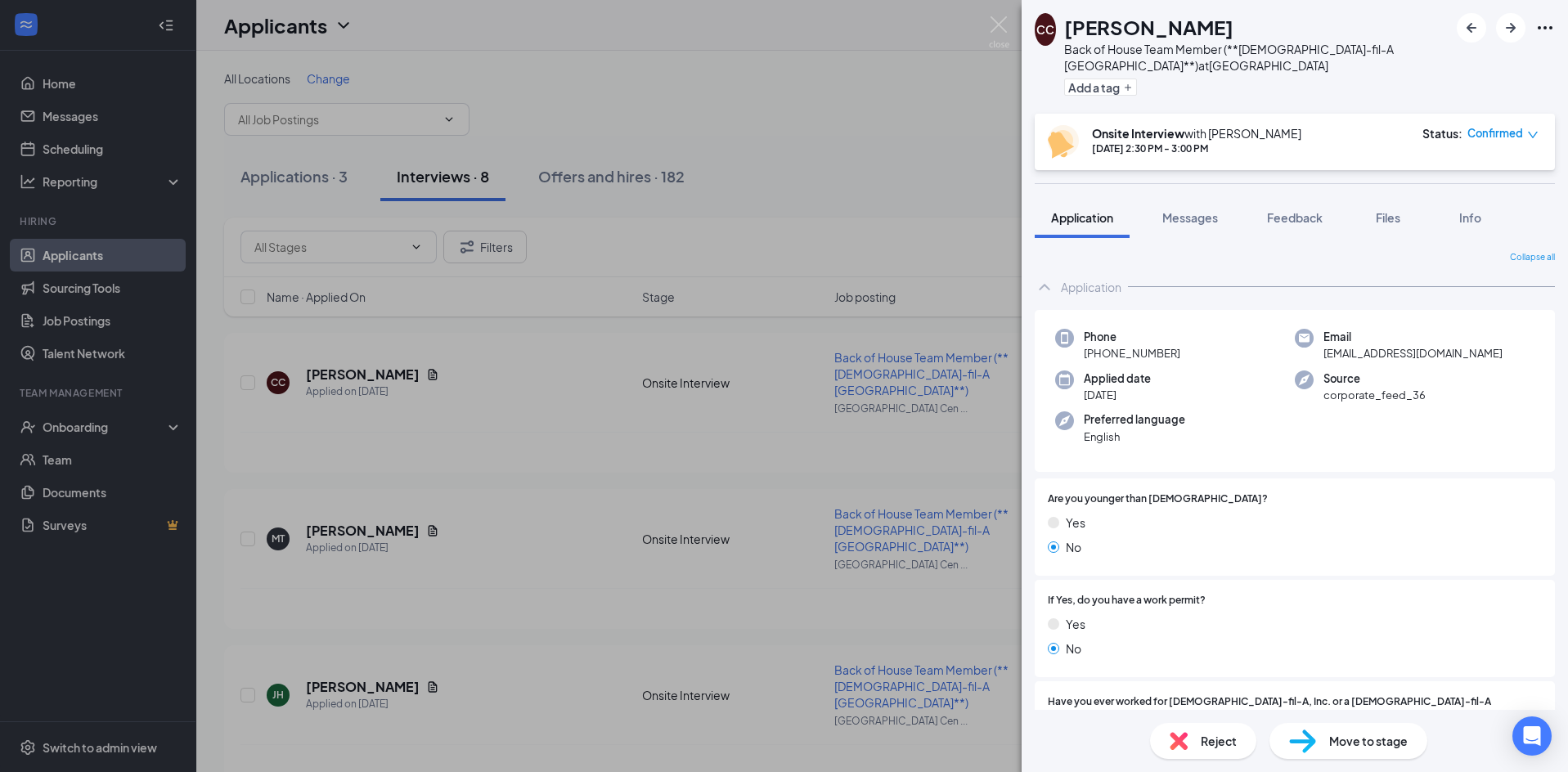
click at [477, 412] on div "CC [PERSON_NAME] Back of House Team Member (**[DEMOGRAPHIC_DATA]-fil-A [GEOGRAP…" at bounding box center [784, 386] width 1568 height 772
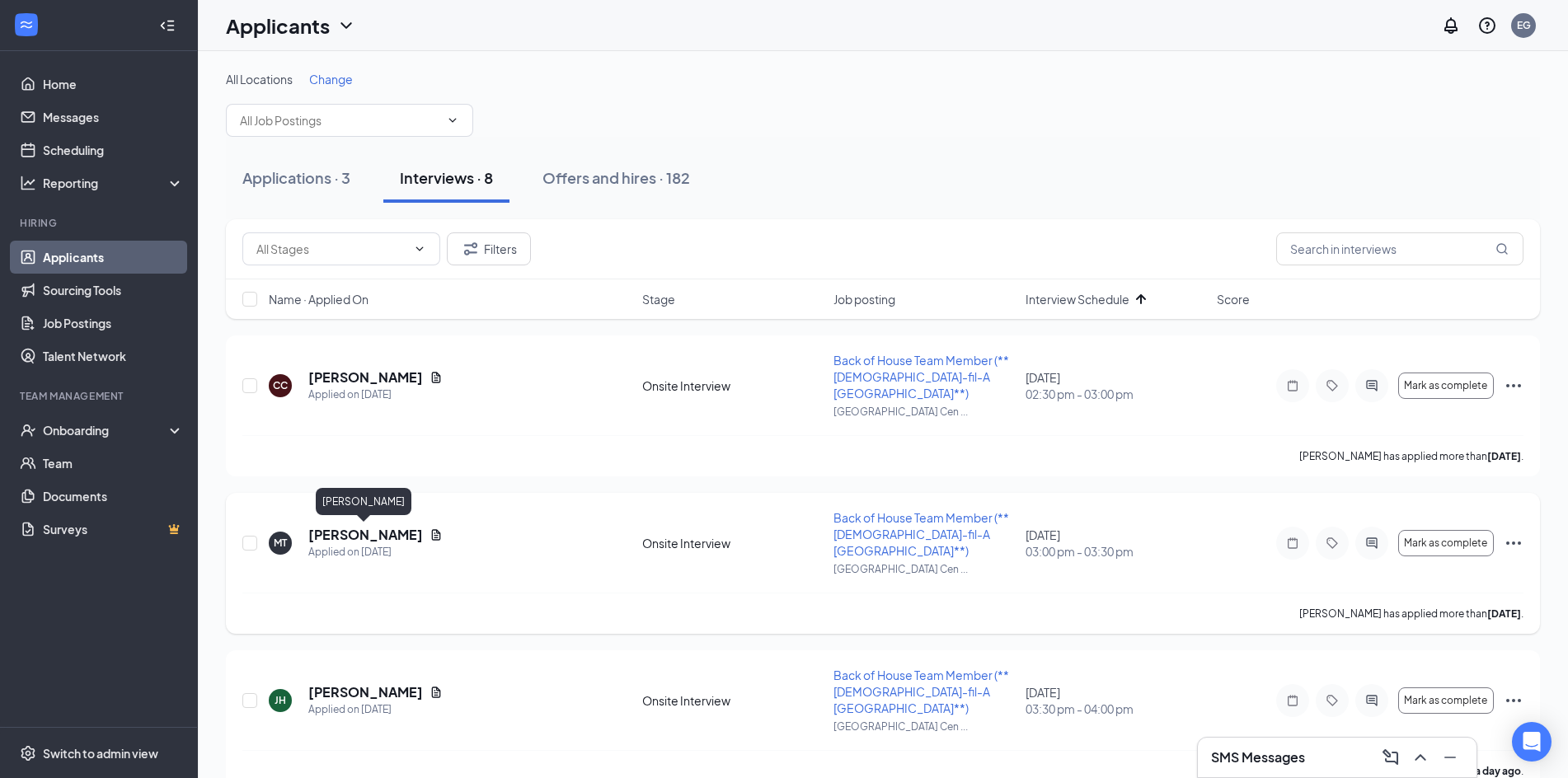
click at [376, 532] on h5 "[PERSON_NAME]" at bounding box center [365, 535] width 114 height 18
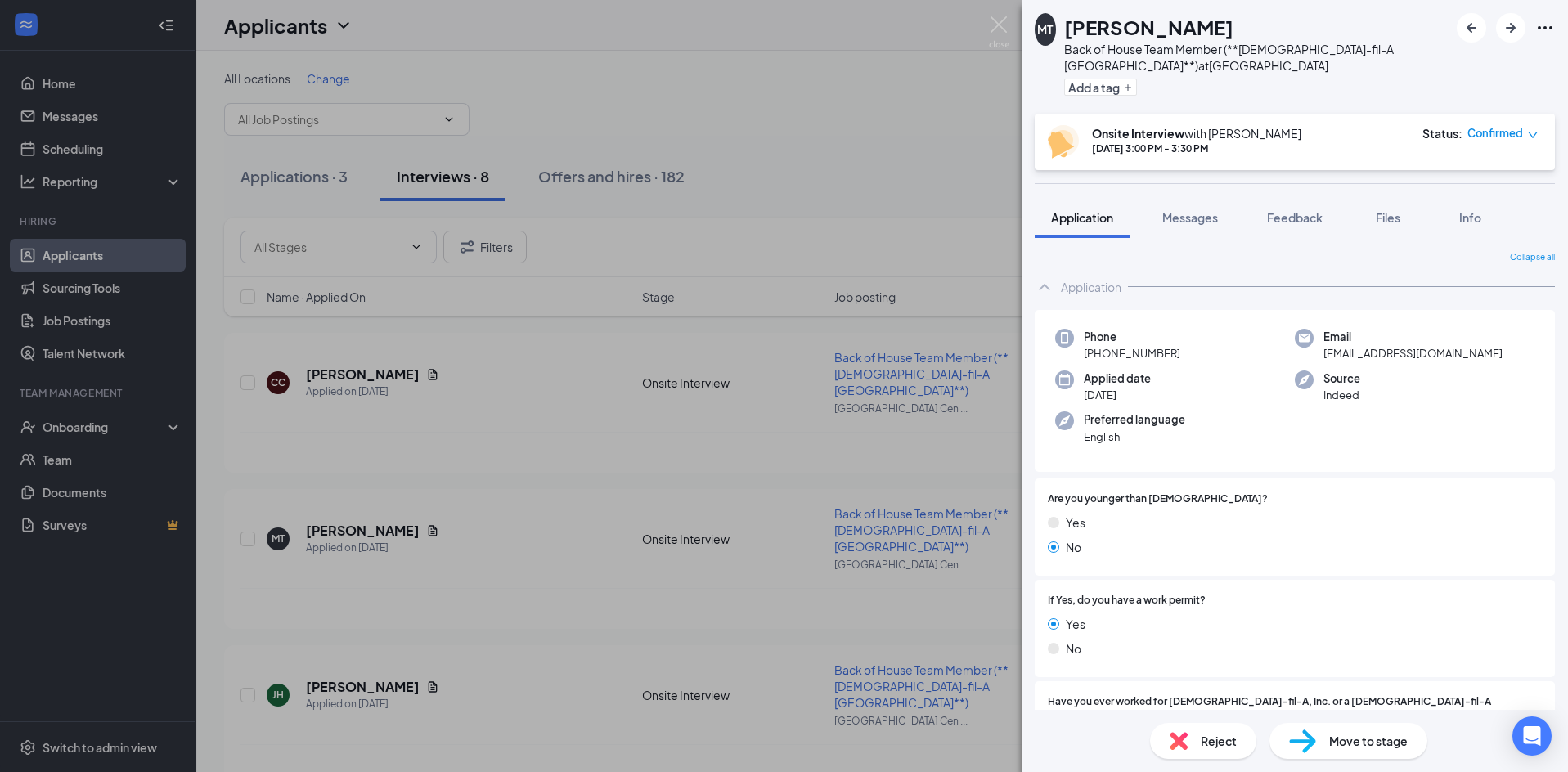
click at [449, 481] on div "MT [PERSON_NAME] Back of House Team Member (**[DEMOGRAPHIC_DATA]-fil-A [GEOGRAP…" at bounding box center [784, 386] width 1568 height 772
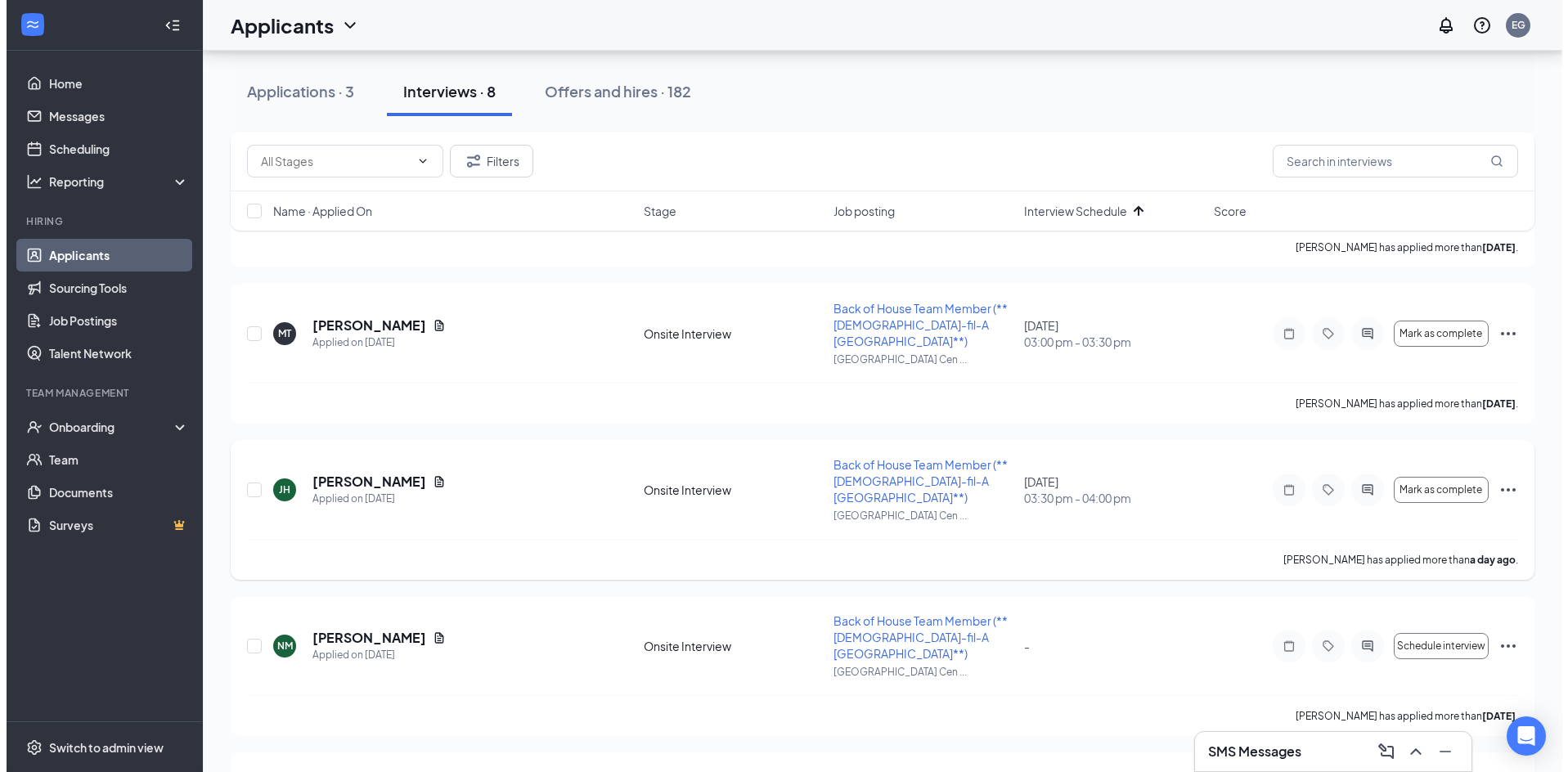
scroll to position [245, 0]
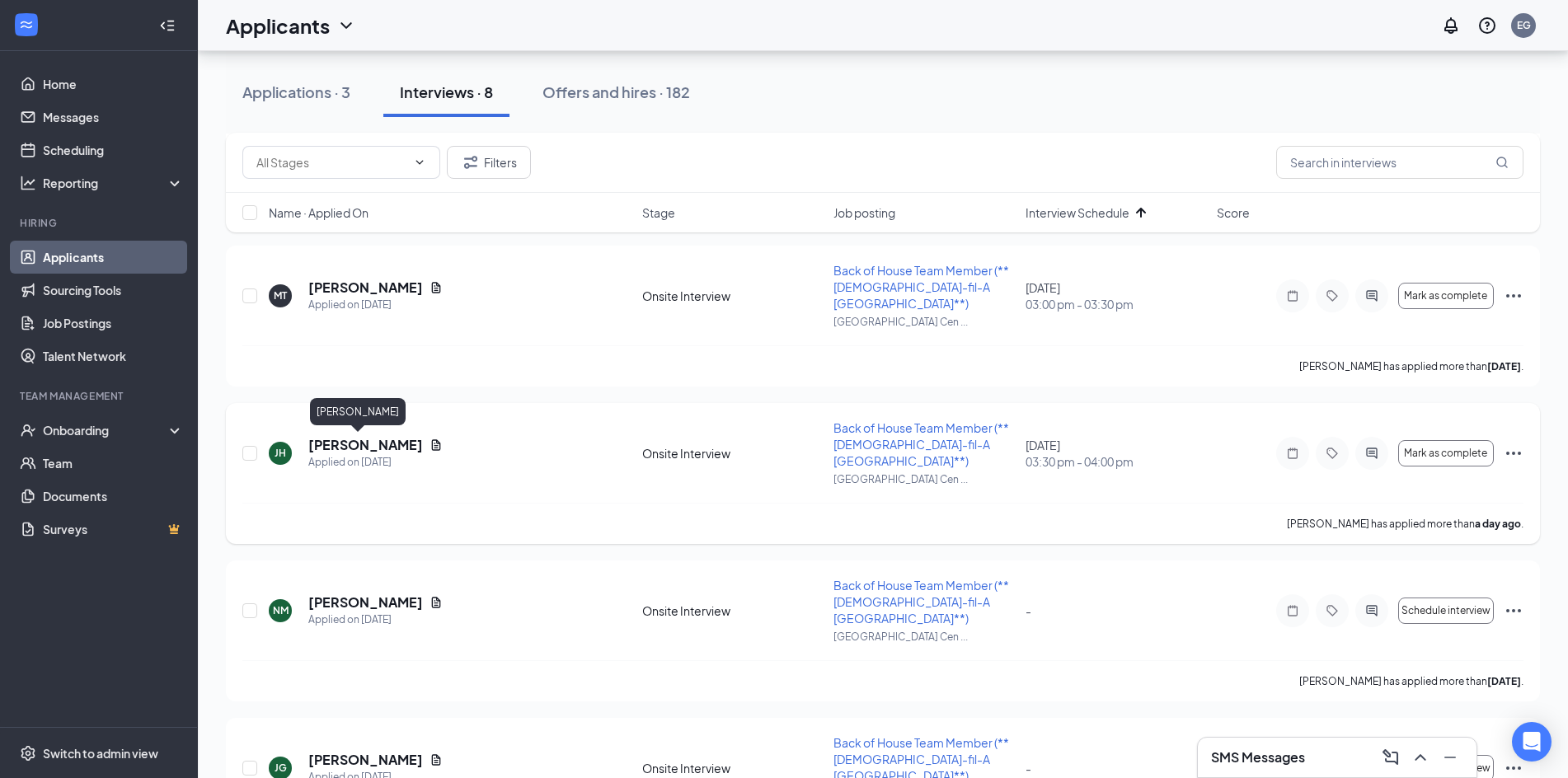
click at [354, 441] on h5 "[PERSON_NAME]" at bounding box center [365, 445] width 114 height 18
